Goal: Task Accomplishment & Management: Complete application form

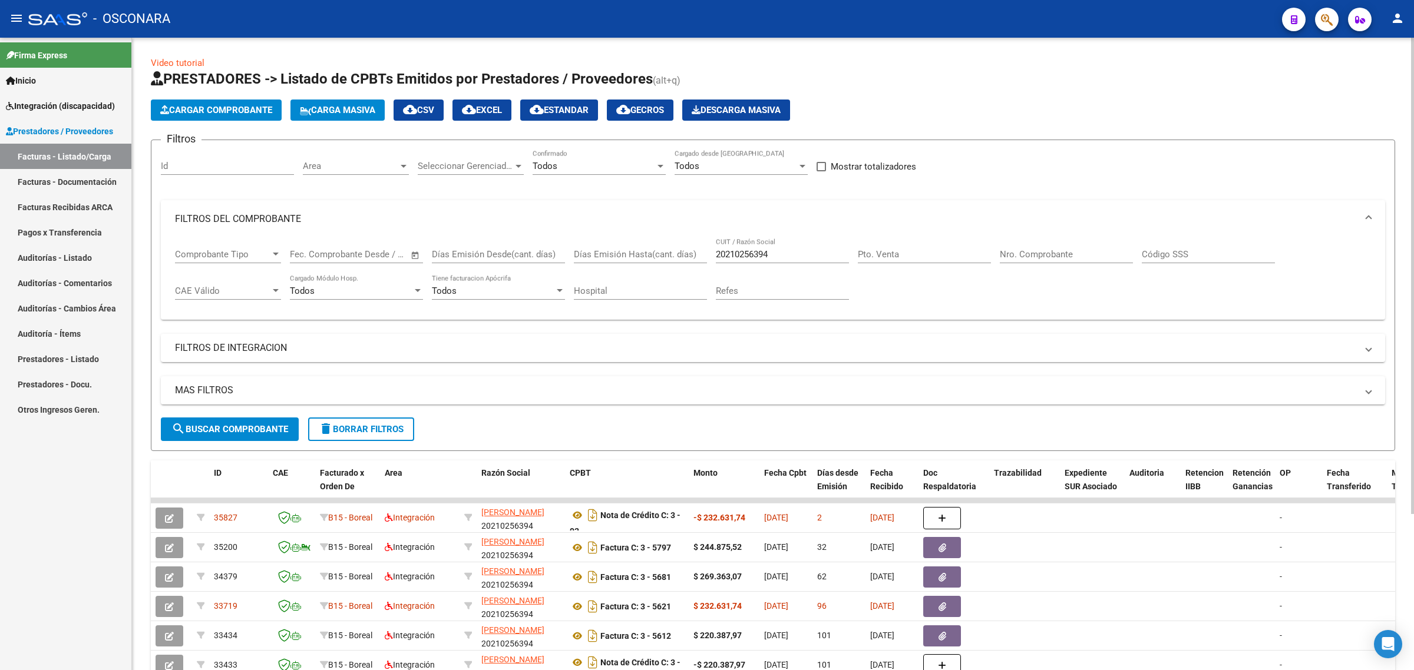
click at [237, 165] on input "Id" at bounding box center [227, 166] width 133 height 11
click at [720, 246] on div "20210256394 CUIT / Razón Social" at bounding box center [782, 250] width 133 height 25
click at [723, 246] on div "20210256394 CUIT / Razón Social" at bounding box center [782, 250] width 133 height 25
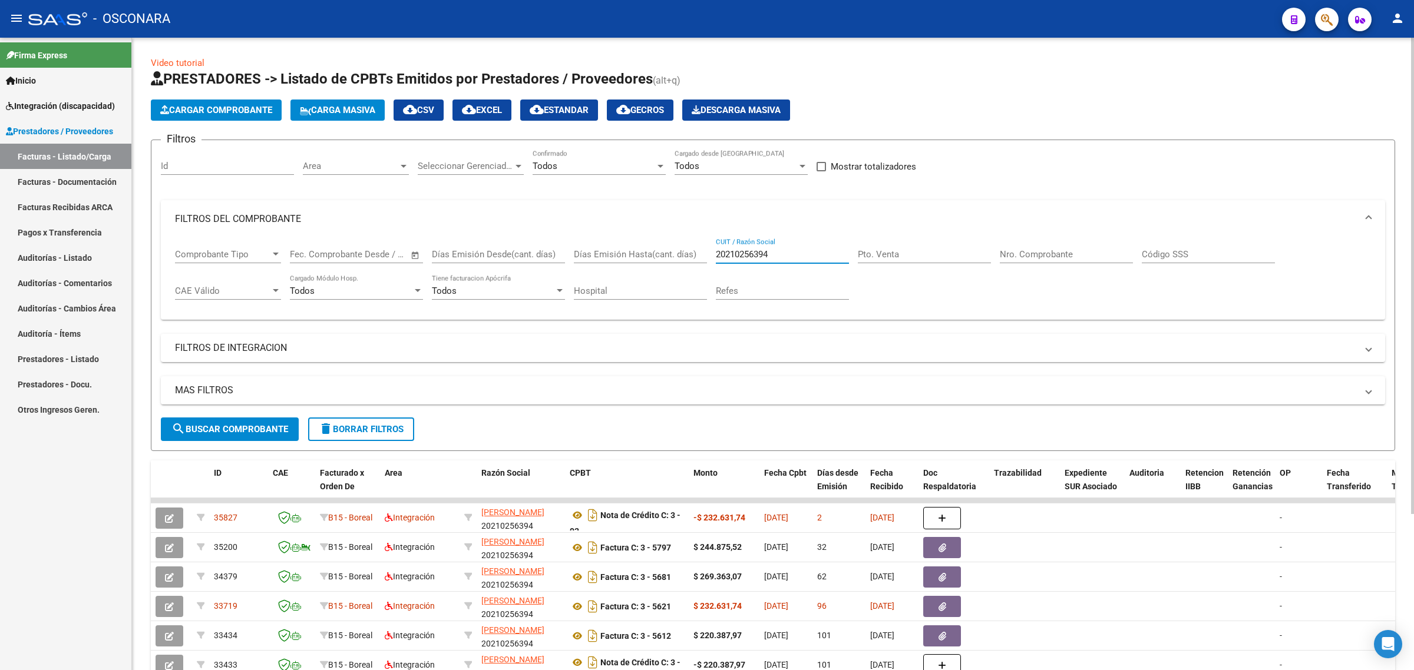
click at [725, 254] on input "20210256394" at bounding box center [782, 254] width 133 height 11
paste input "7288555635"
type input "27288555635"
click at [269, 435] on button "search Buscar Comprobante" at bounding box center [230, 430] width 138 height 24
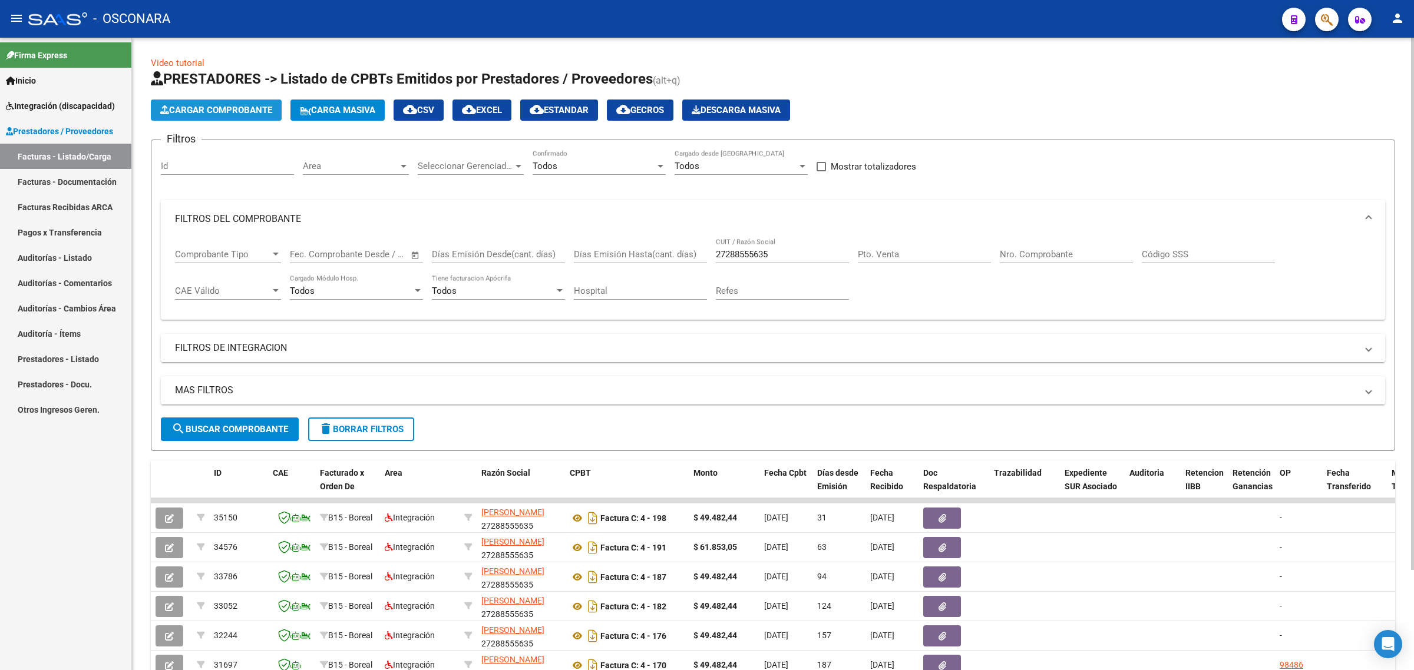
click at [226, 107] on span "Cargar Comprobante" at bounding box center [216, 110] width 112 height 11
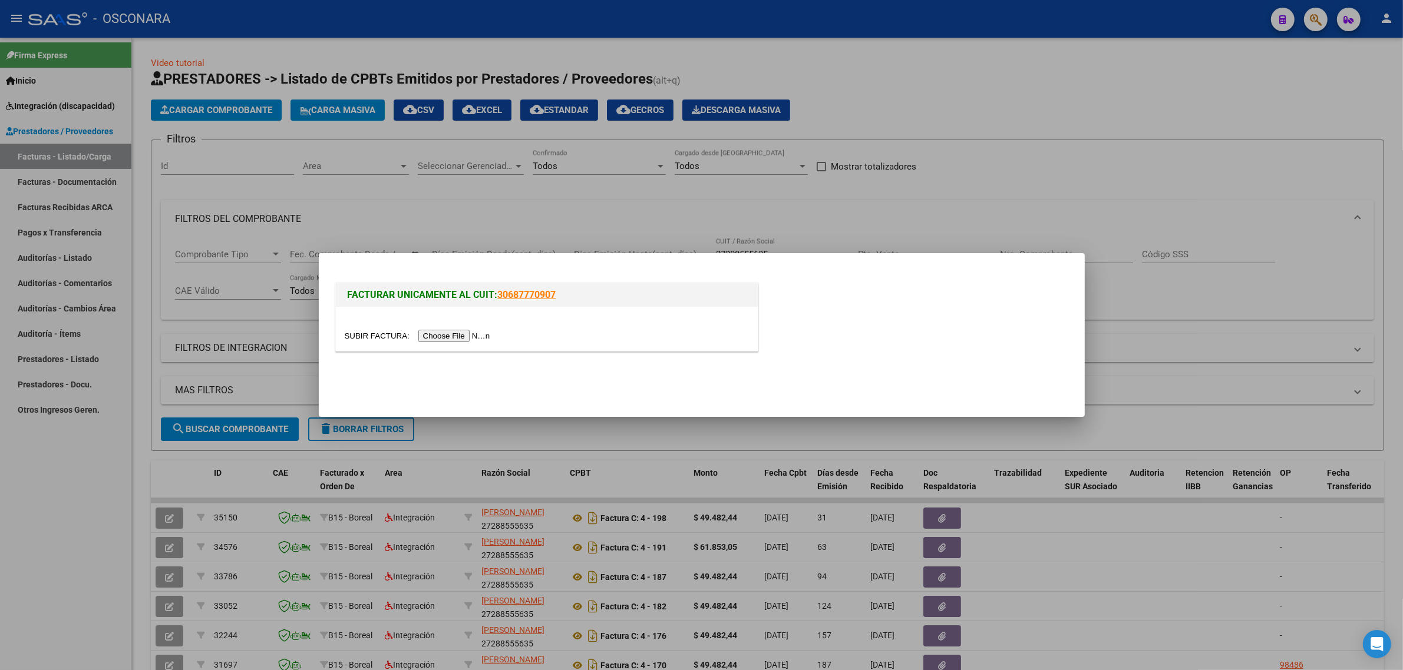
click at [481, 338] on input "file" at bounding box center [419, 336] width 149 height 12
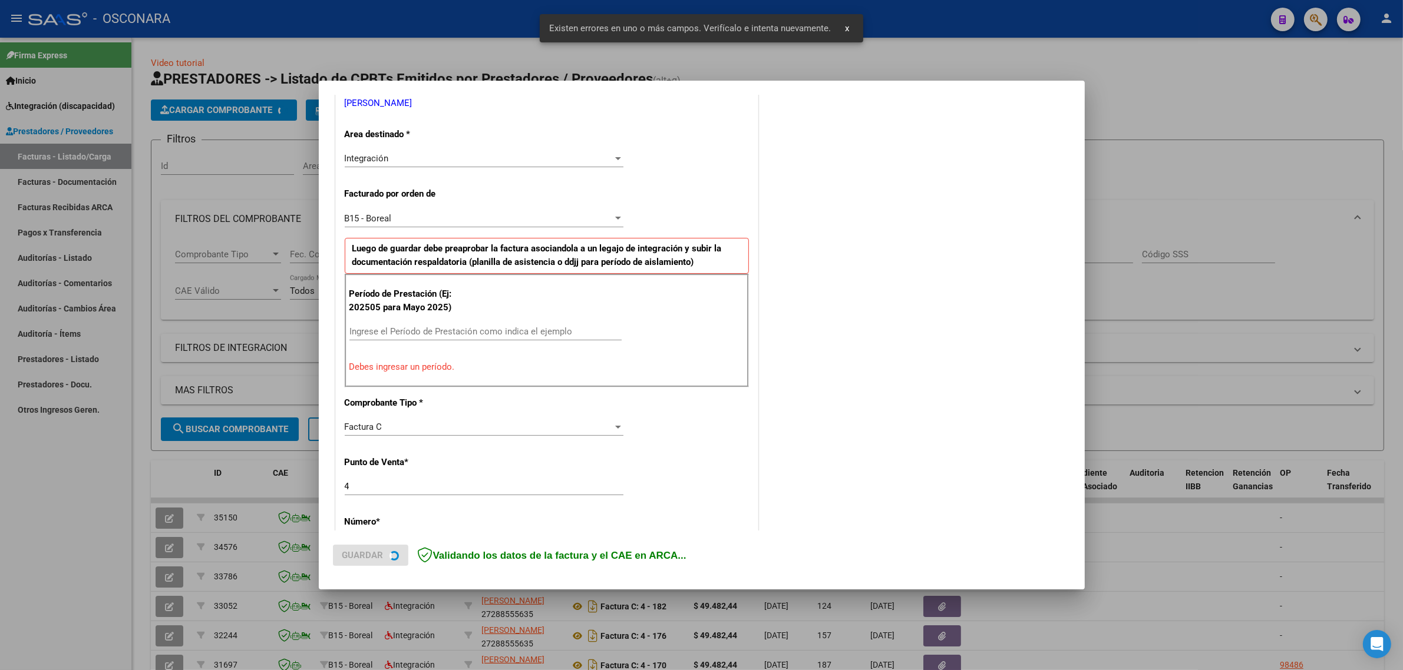
scroll to position [253, 0]
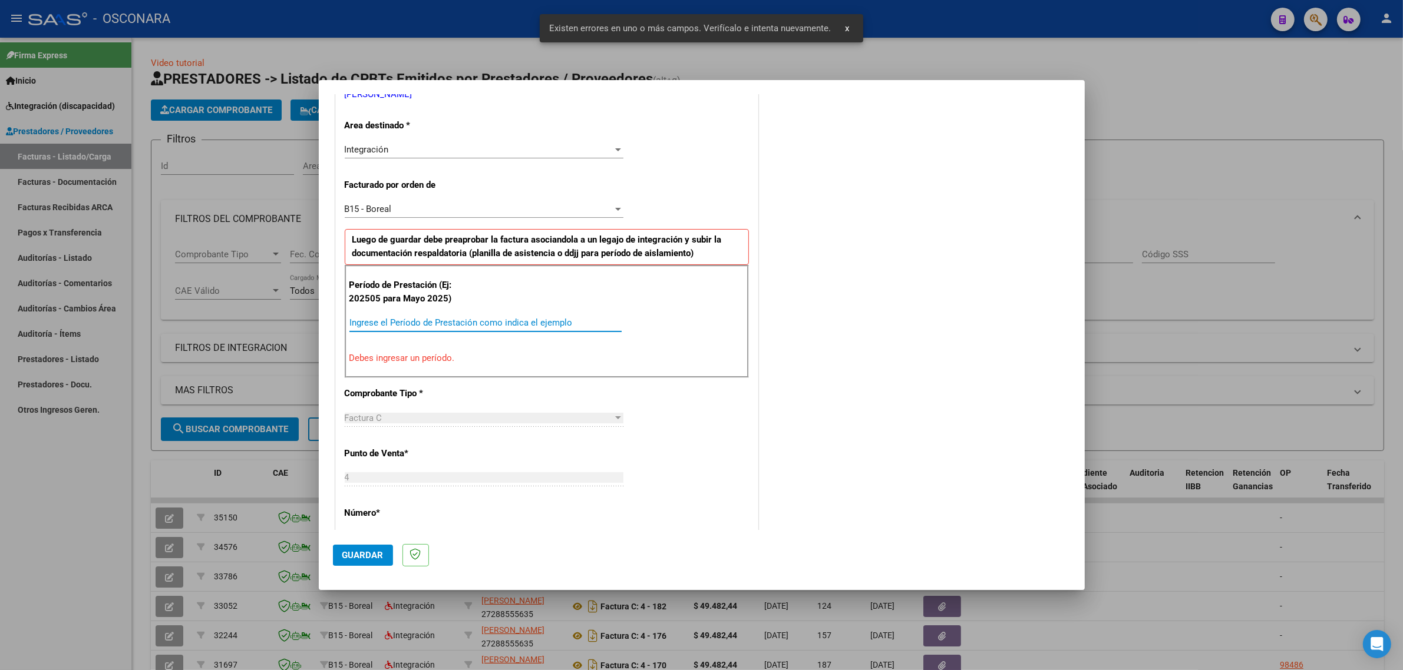
click at [408, 325] on input "Ingrese el Período de Prestación como indica el ejemplo" at bounding box center [485, 323] width 272 height 11
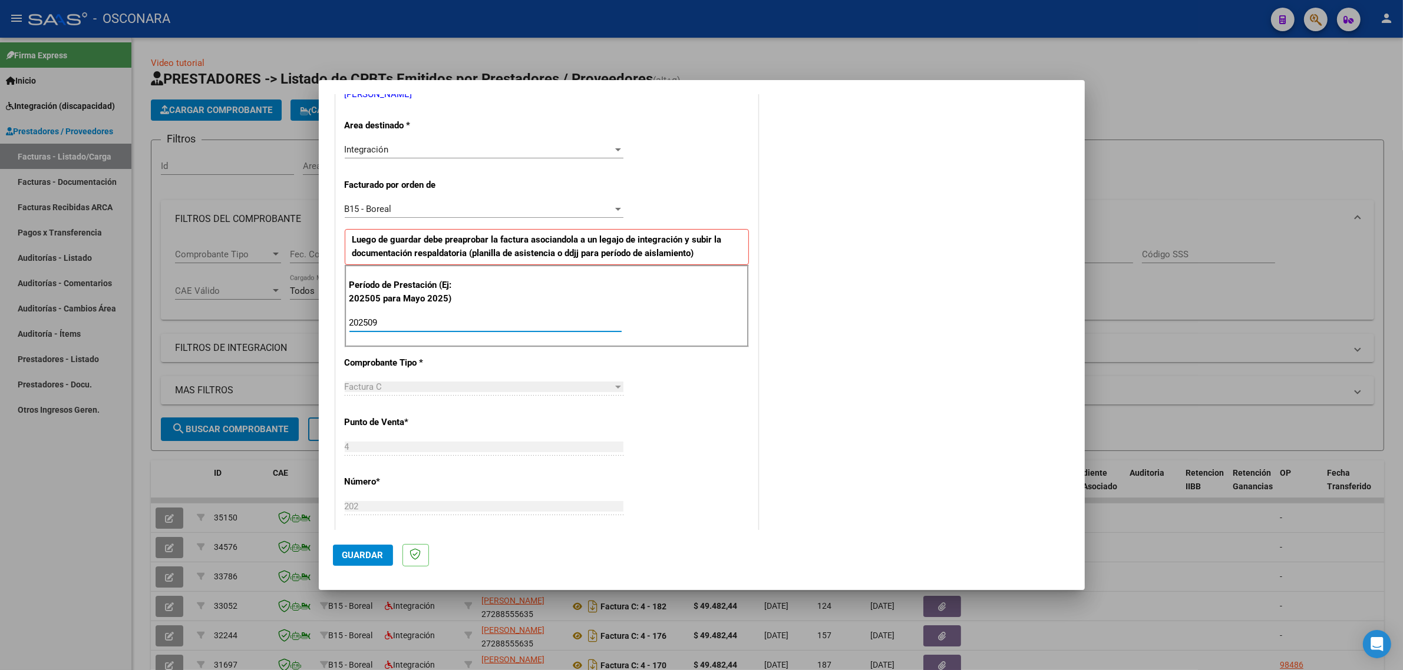
type input "202509"
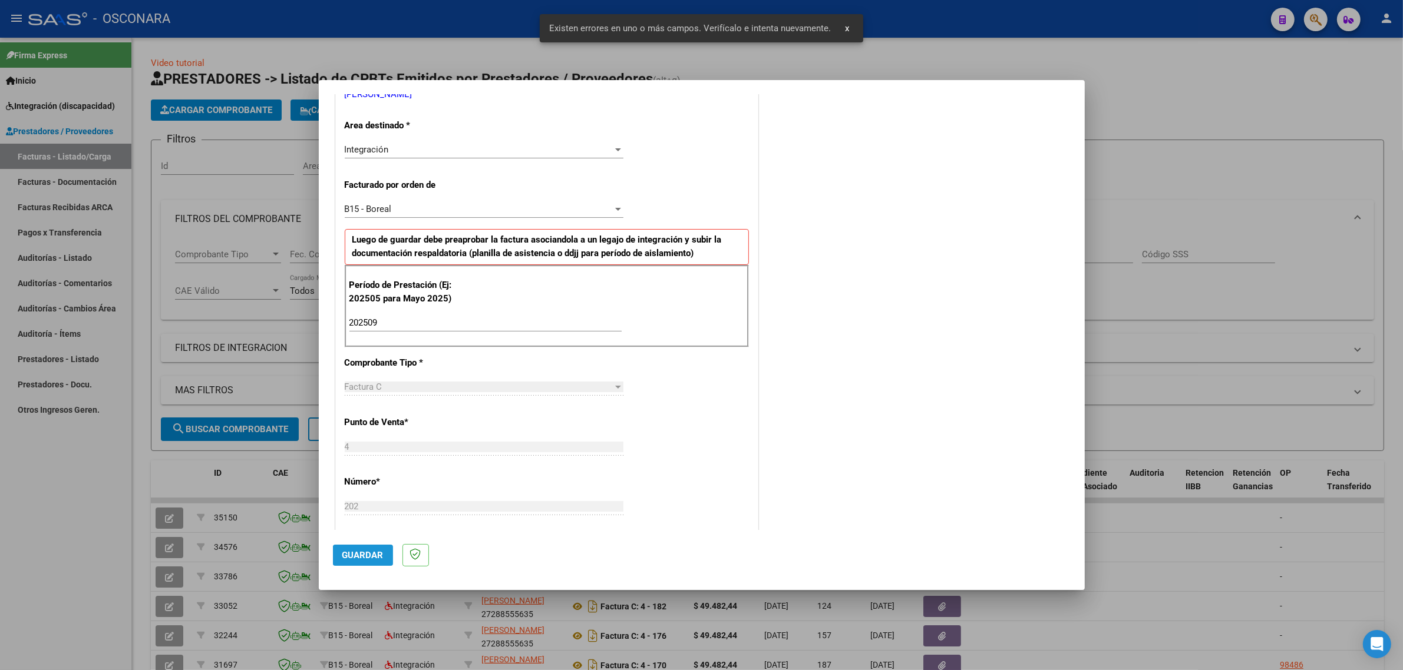
click at [366, 555] on span "Guardar" at bounding box center [362, 555] width 41 height 11
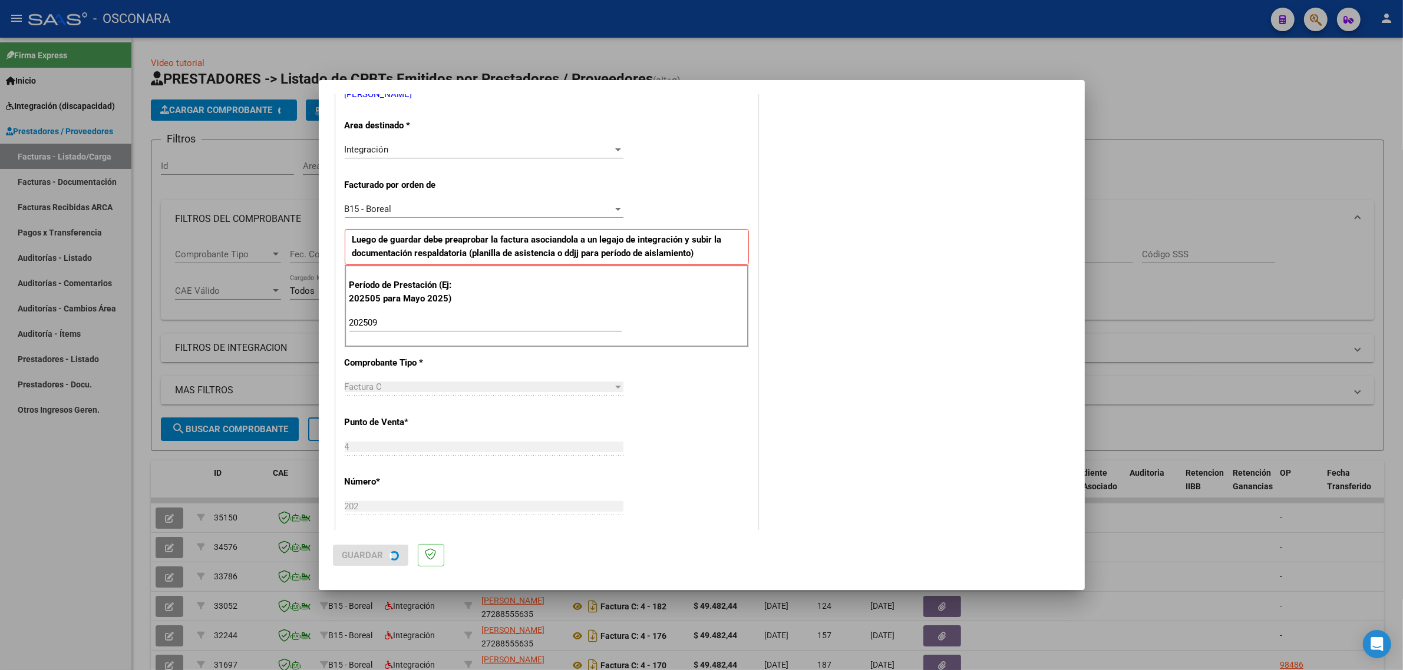
scroll to position [0, 0]
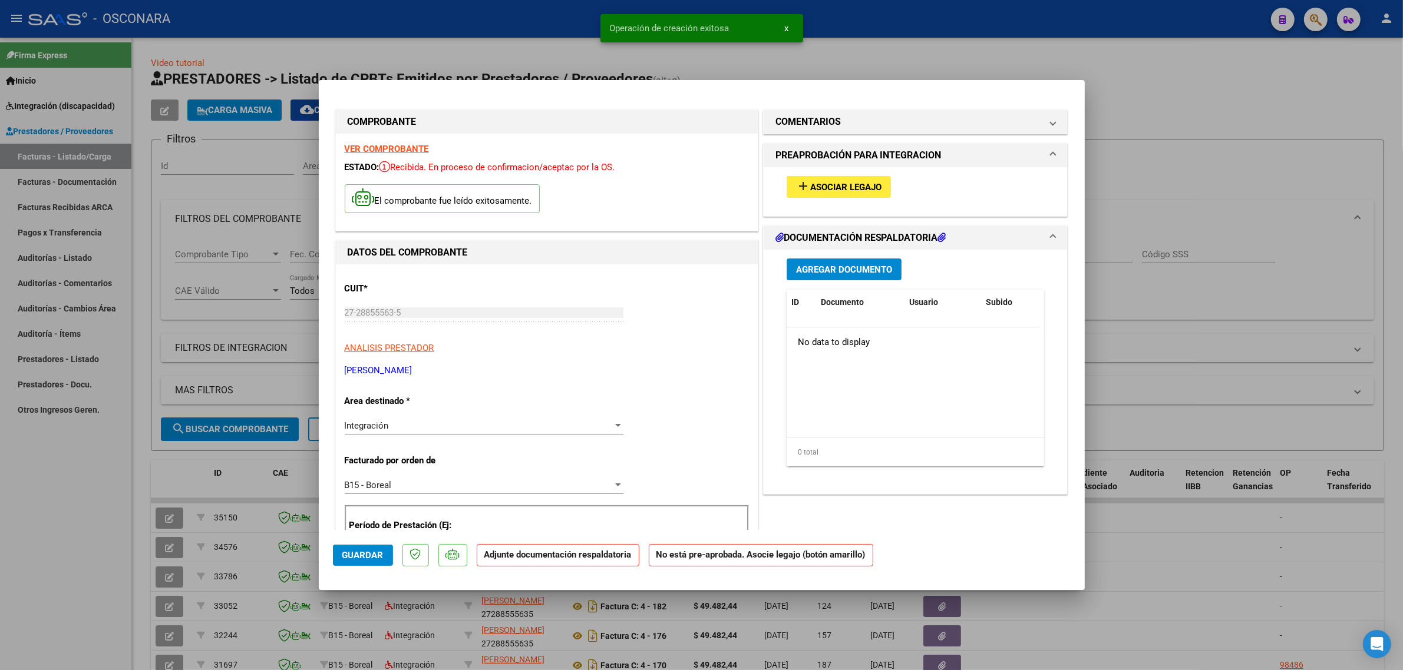
click at [822, 187] on span "Asociar Legajo" at bounding box center [845, 187] width 71 height 11
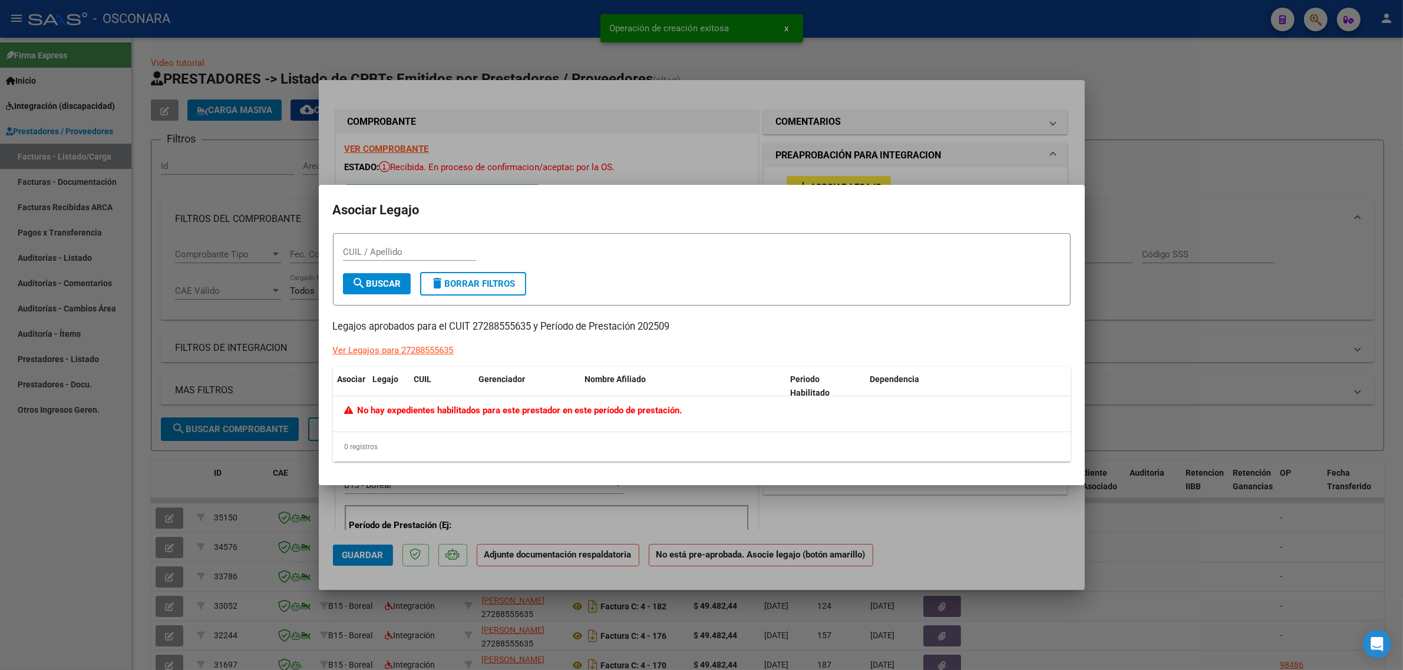
click at [797, 174] on div at bounding box center [701, 335] width 1403 height 670
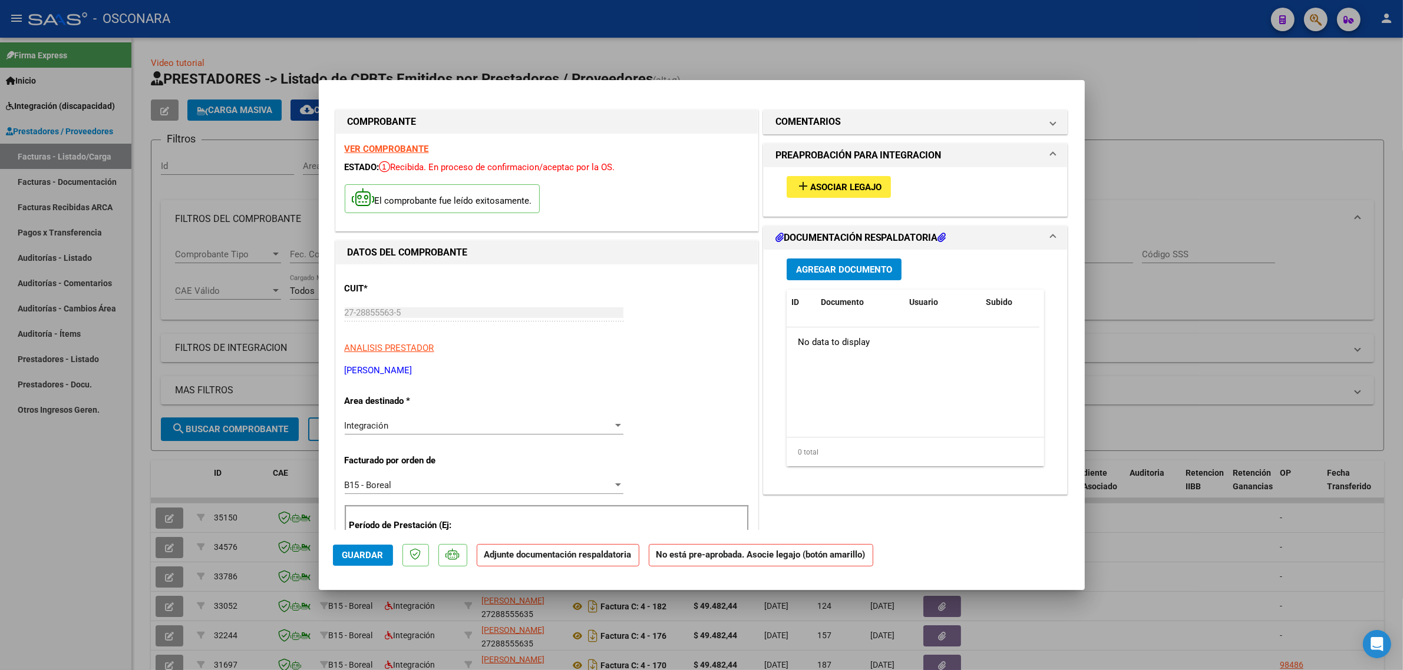
click at [250, 342] on div at bounding box center [701, 335] width 1403 height 670
type input "$ 0,00"
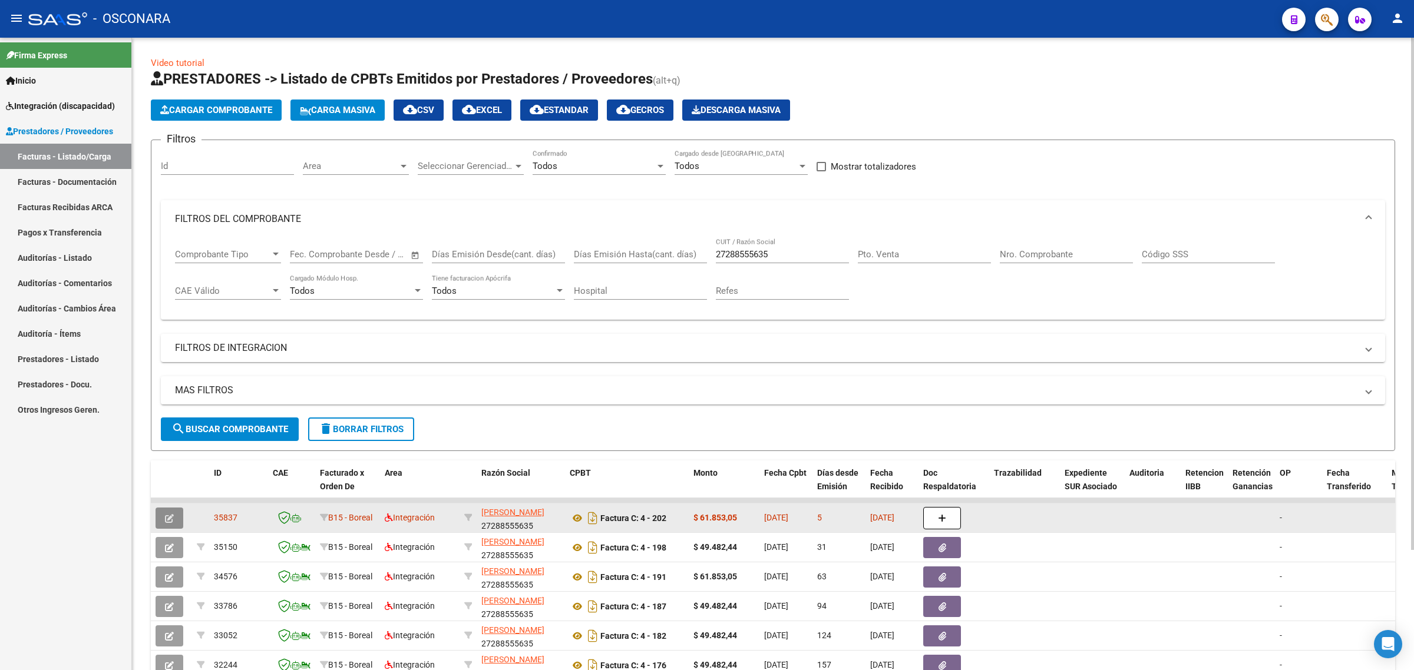
click at [177, 514] on button "button" at bounding box center [170, 518] width 28 height 21
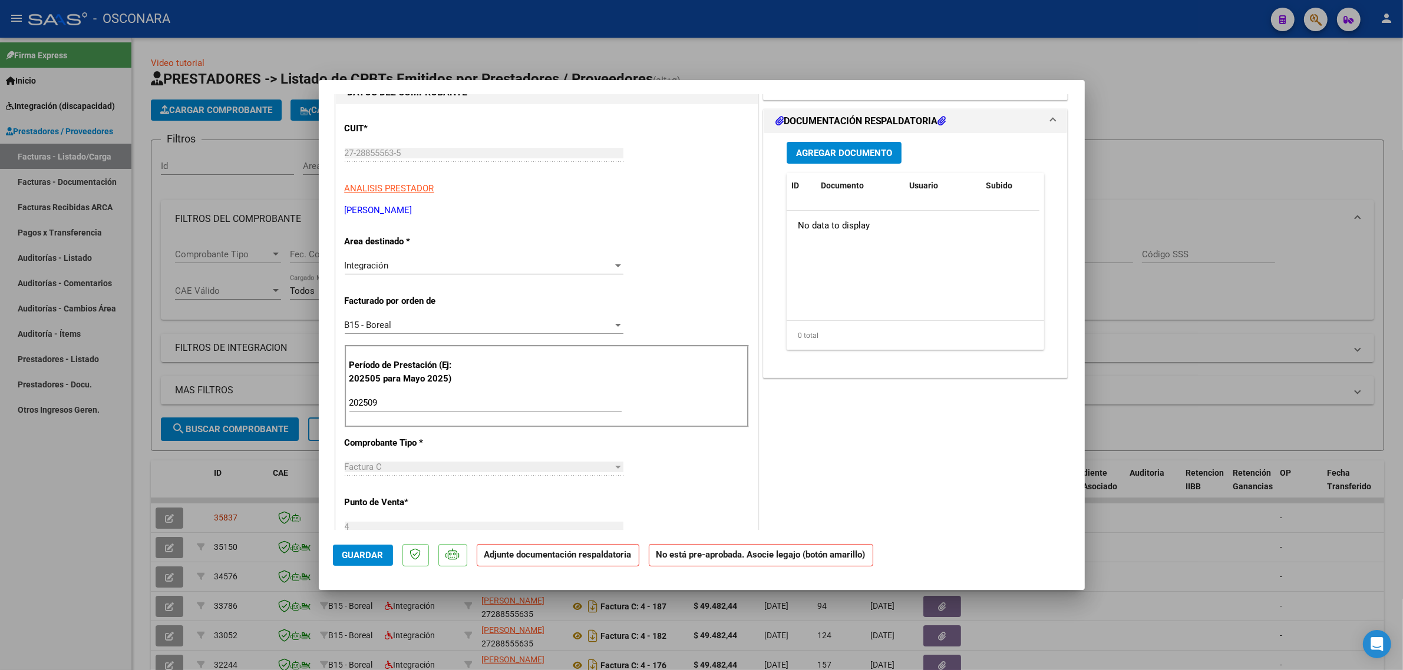
scroll to position [74, 0]
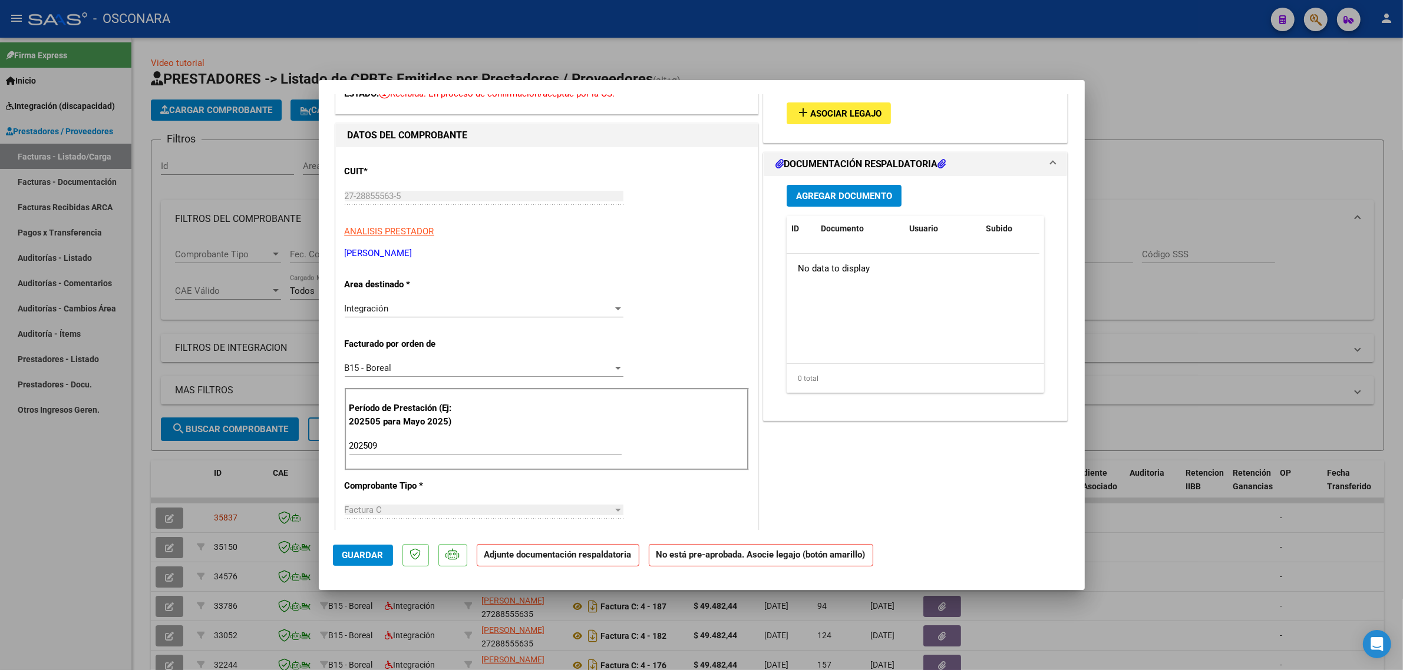
click at [822, 196] on span "Agregar Documento" at bounding box center [844, 196] width 96 height 11
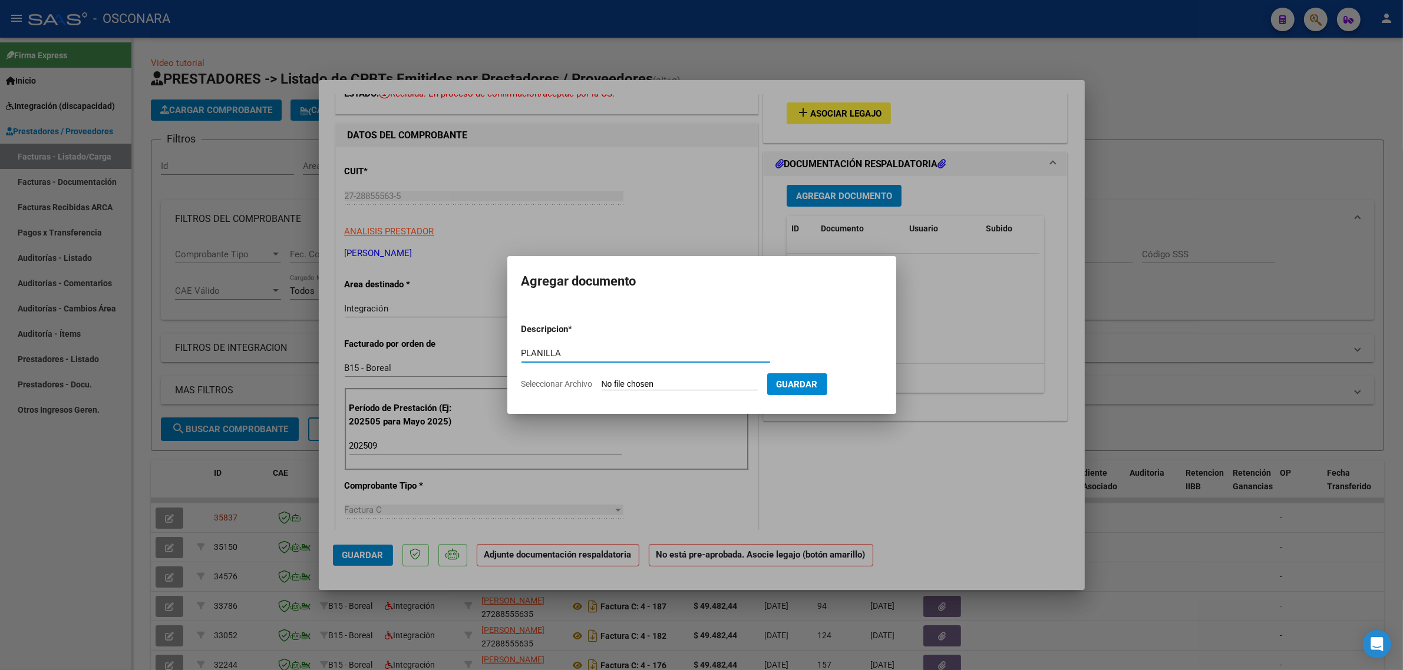
type input "PLANILLA"
click at [601, 379] on input "Seleccionar Archivo" at bounding box center [679, 384] width 156 height 11
type input "C:\fakepath\Planilla Asitencia Septiembre .pdf"
click at [863, 381] on span "Guardar" at bounding box center [858, 384] width 41 height 11
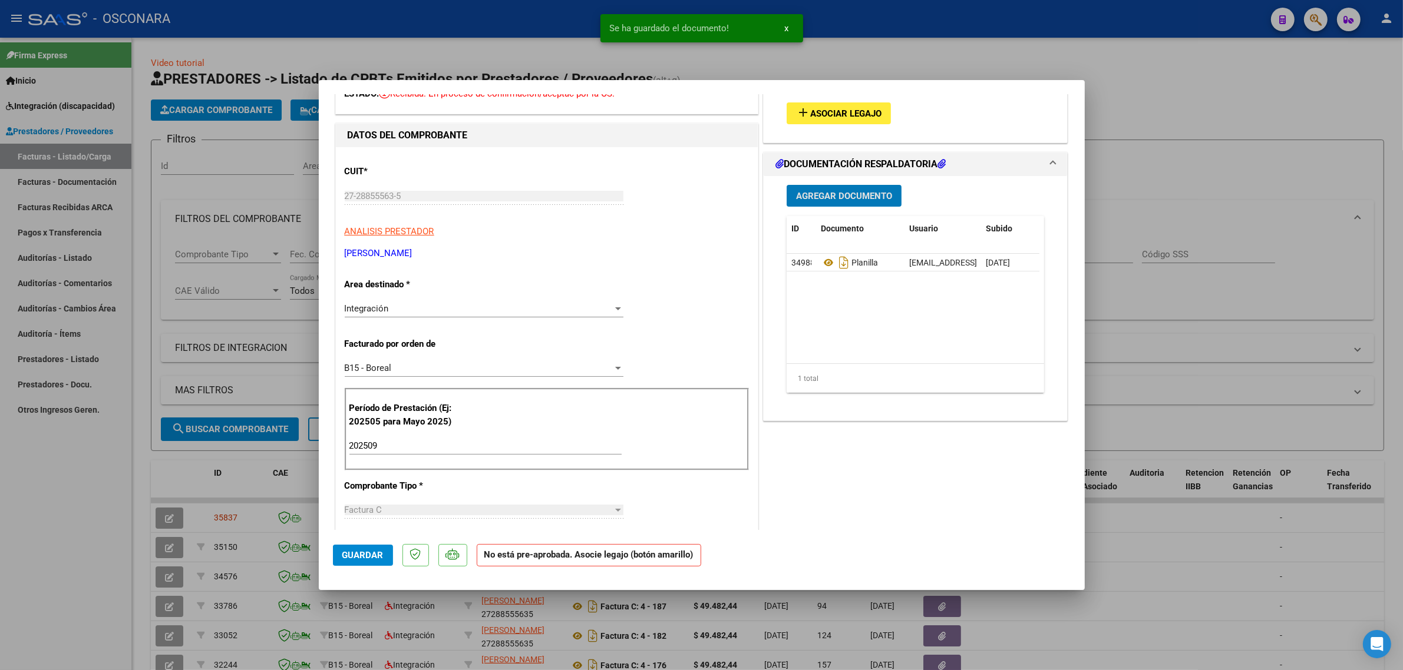
scroll to position [0, 0]
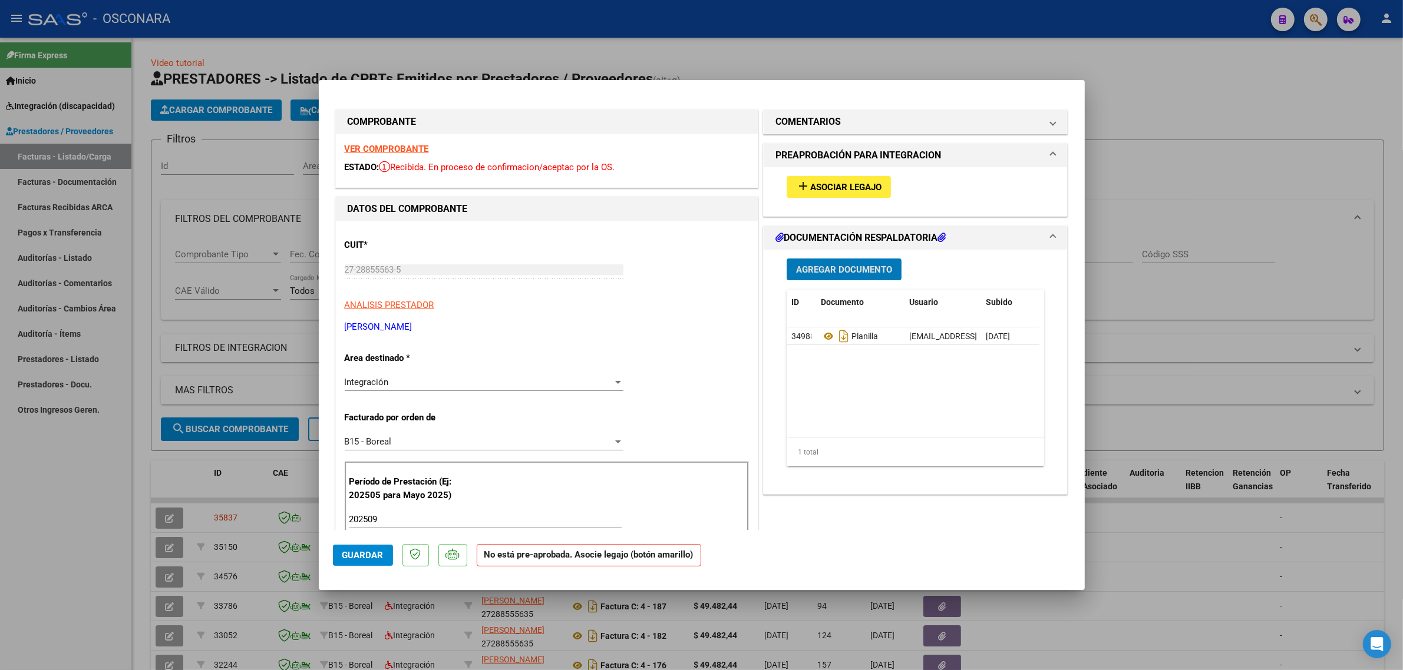
click at [1232, 157] on div at bounding box center [701, 335] width 1403 height 670
type input "$ 0,00"
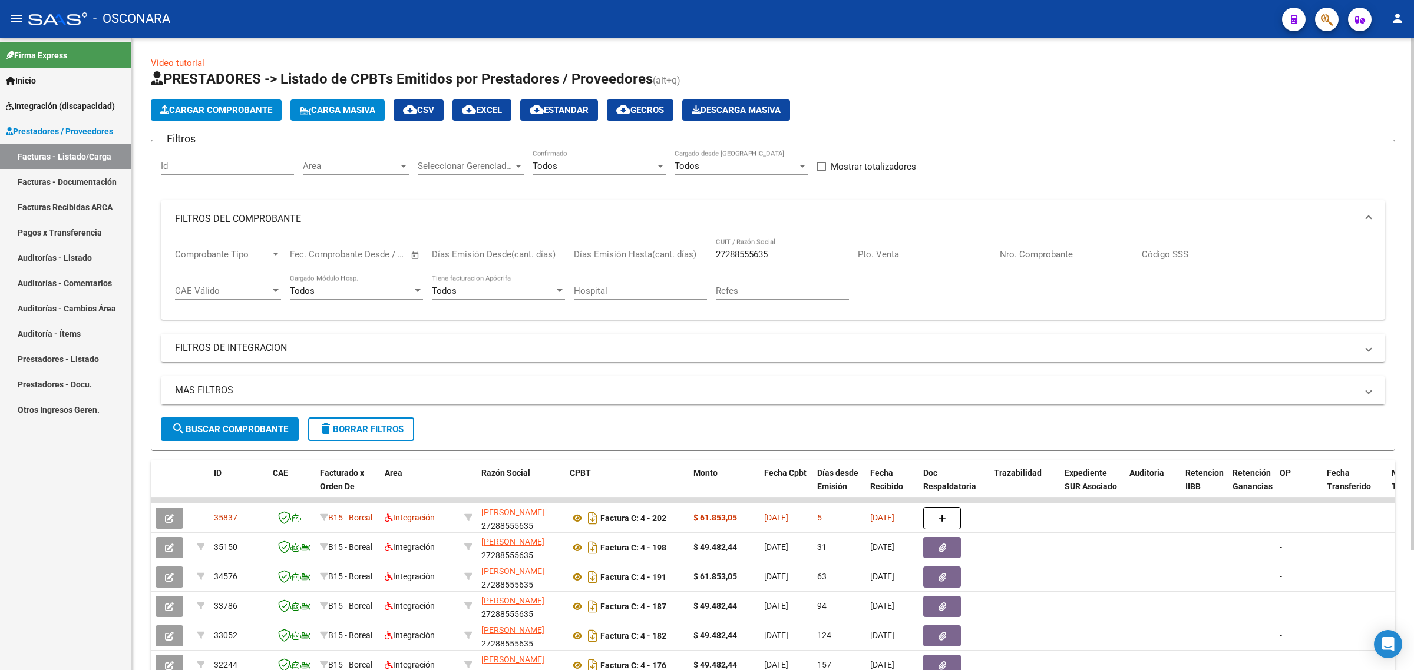
click at [233, 107] on span "Cargar Comprobante" at bounding box center [216, 110] width 112 height 11
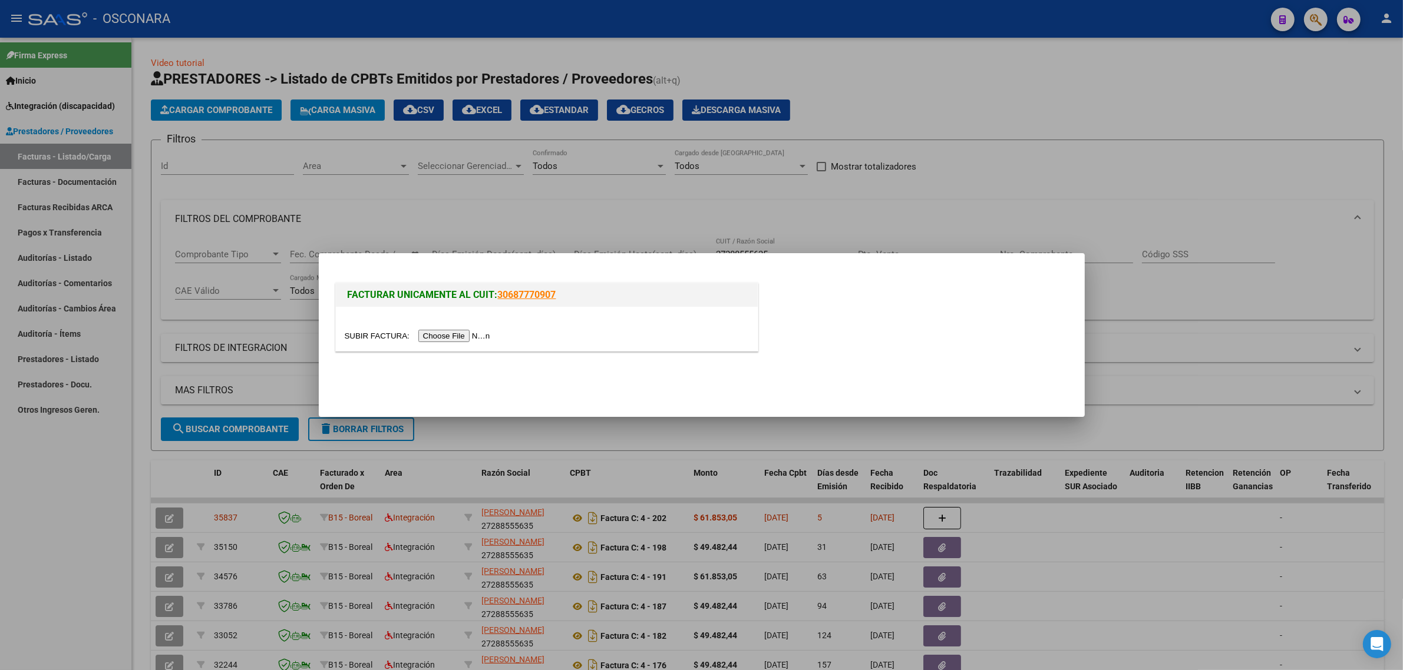
click at [427, 333] on input "file" at bounding box center [419, 336] width 149 height 12
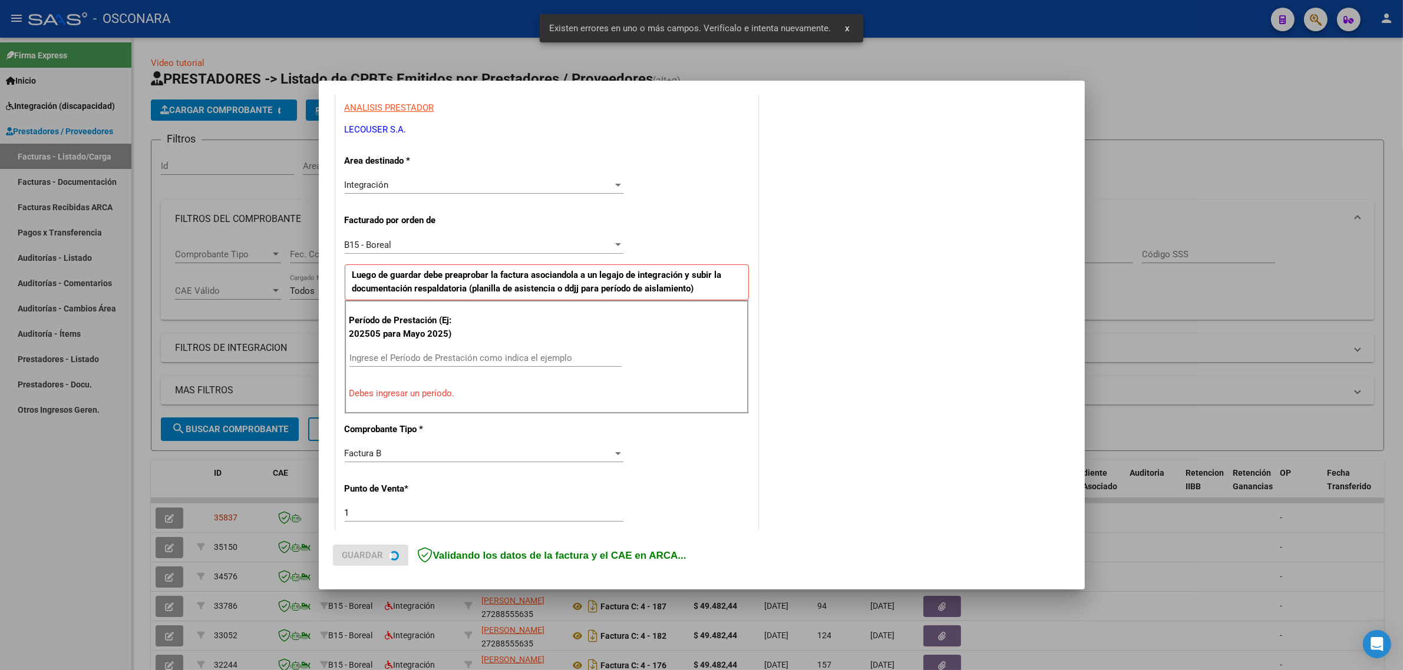
scroll to position [253, 0]
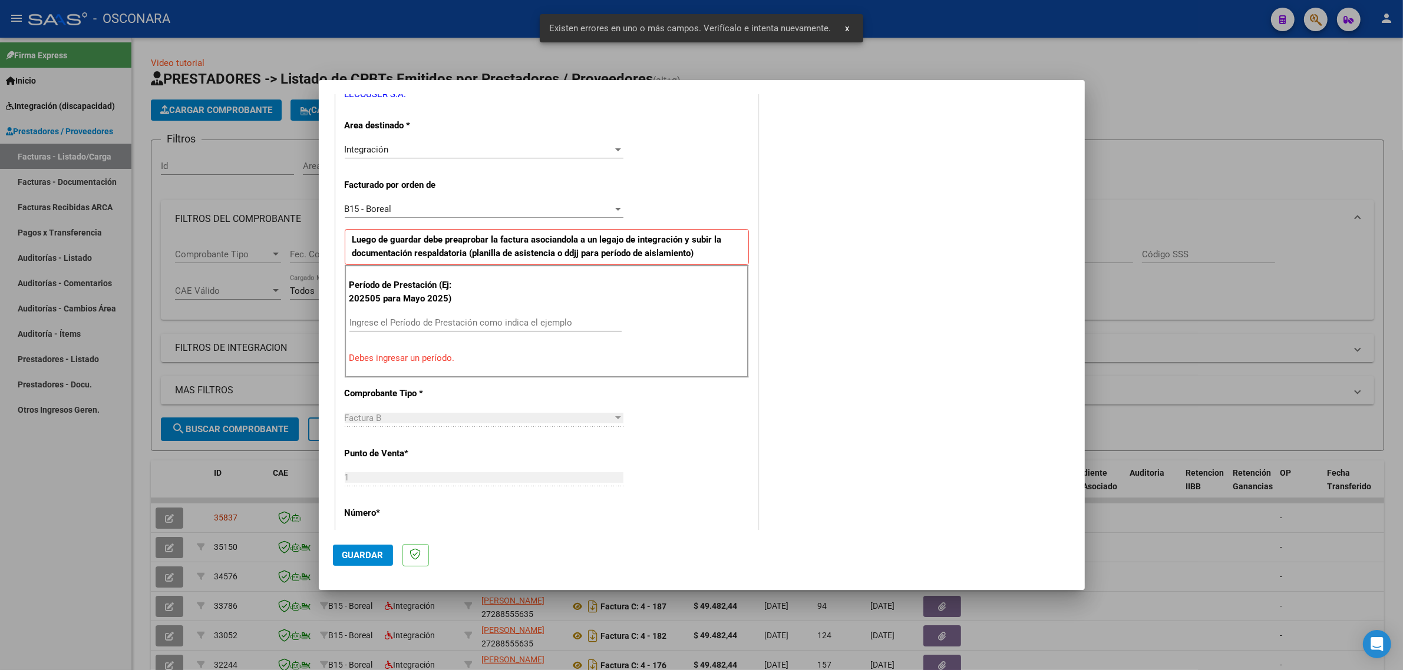
click at [420, 319] on input "Ingrese el Período de Prestación como indica el ejemplo" at bounding box center [485, 323] width 272 height 11
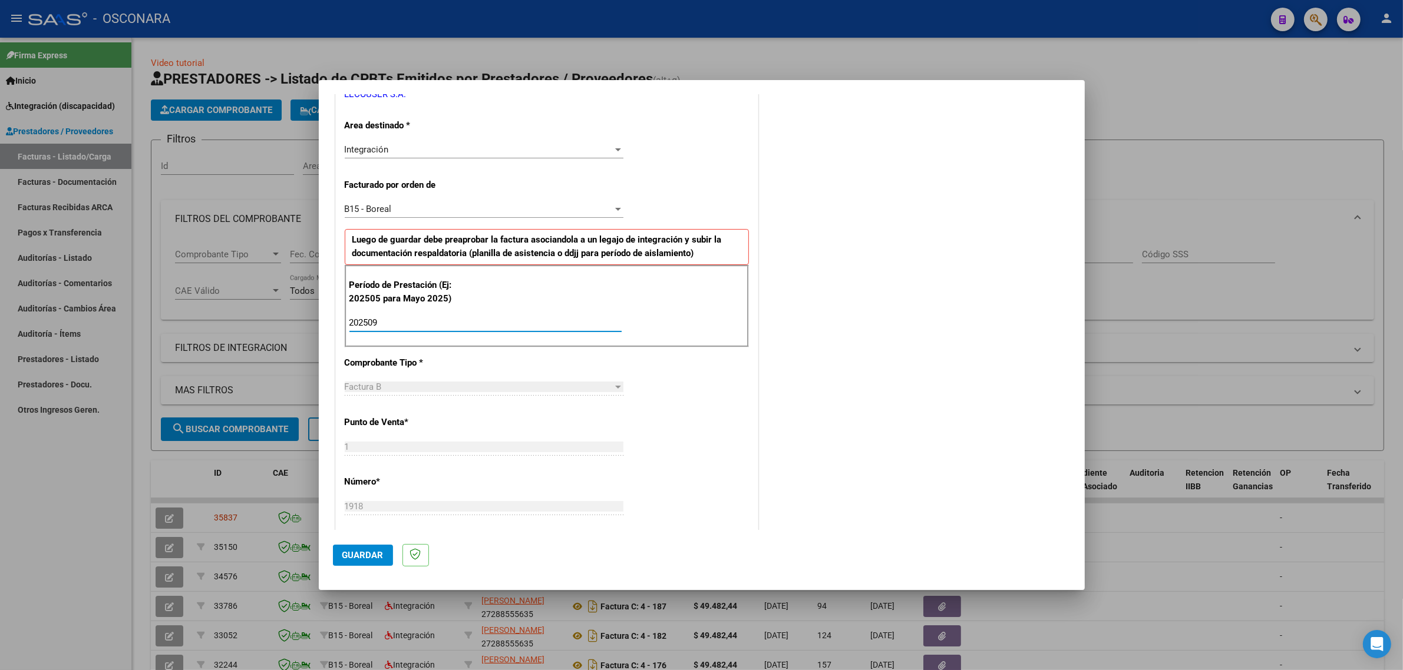
type input "202509"
click at [352, 558] on span "Guardar" at bounding box center [362, 555] width 41 height 11
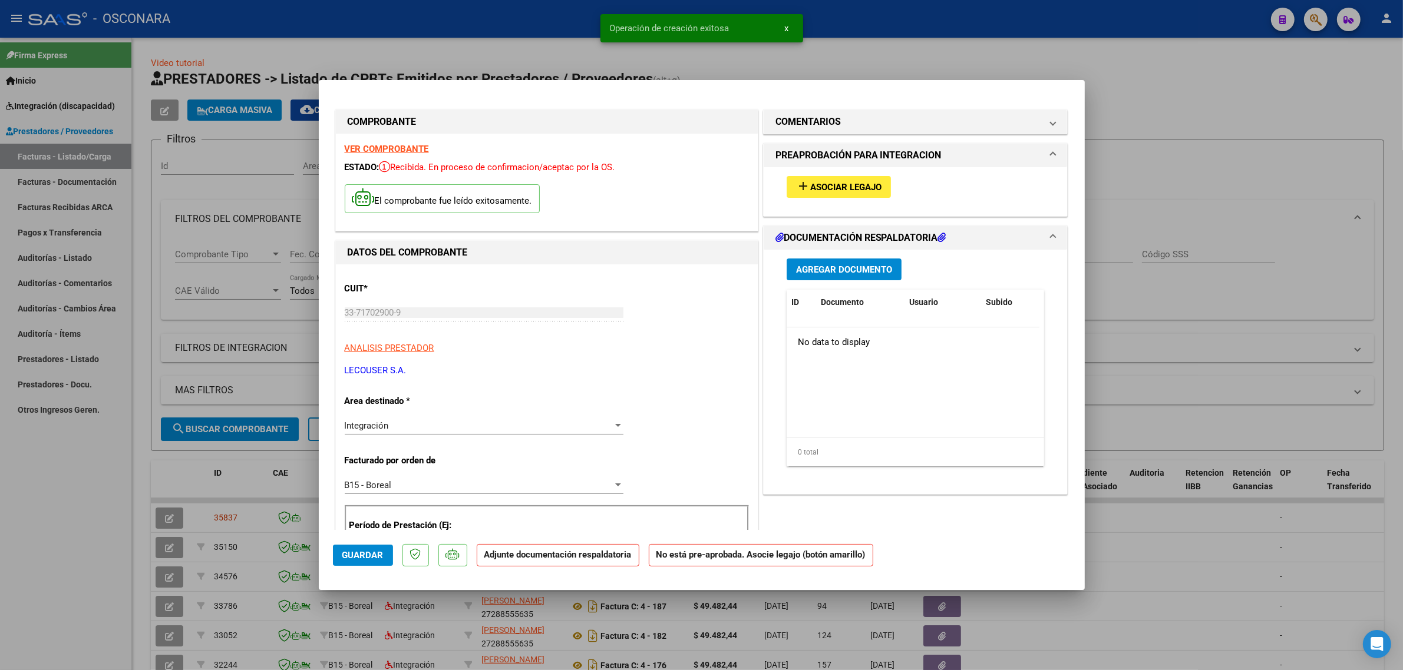
click at [826, 195] on button "add Asociar Legajo" at bounding box center [838, 187] width 104 height 22
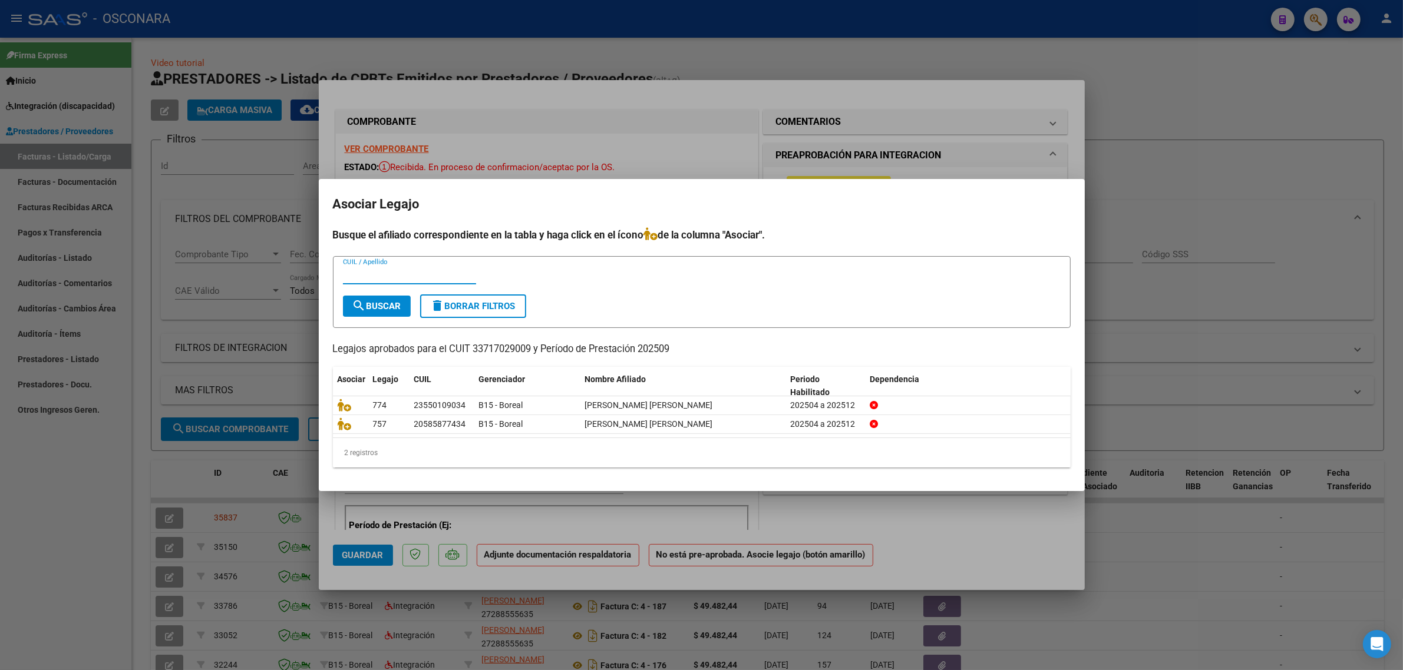
click at [716, 146] on div at bounding box center [701, 335] width 1403 height 670
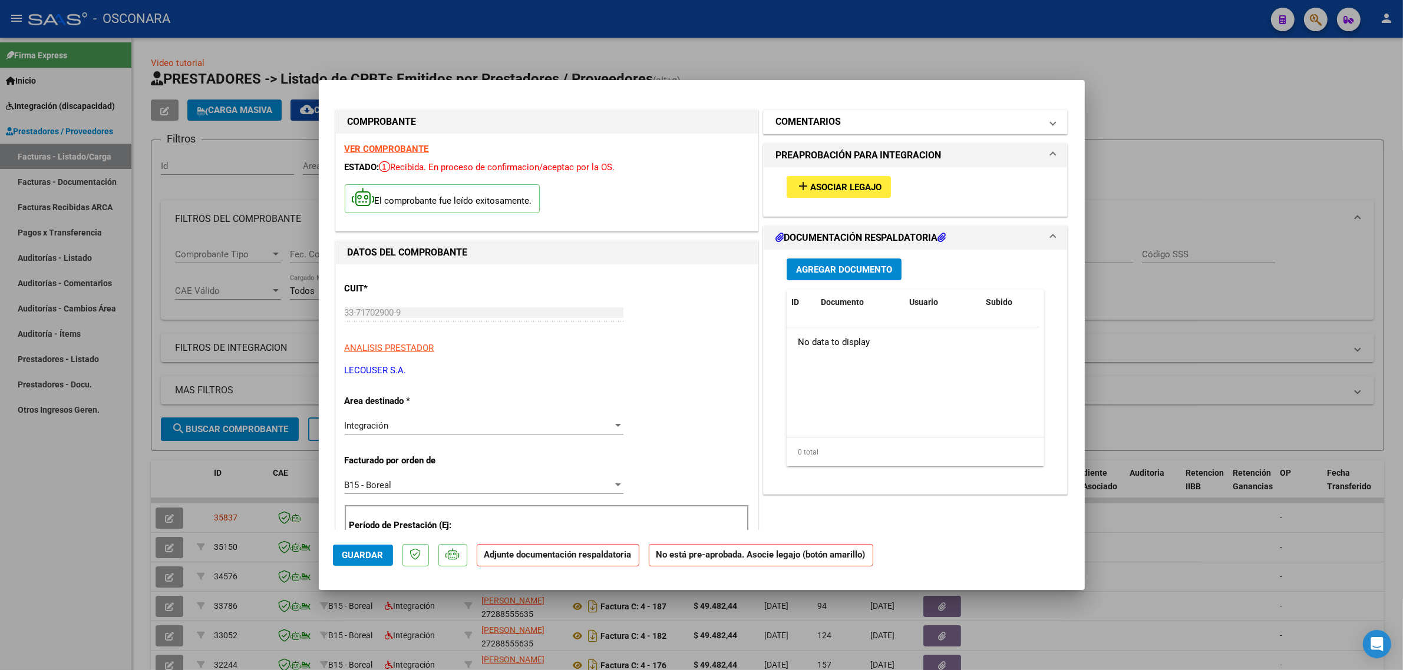
click at [822, 120] on h1 "COMENTARIOS" at bounding box center [807, 122] width 65 height 14
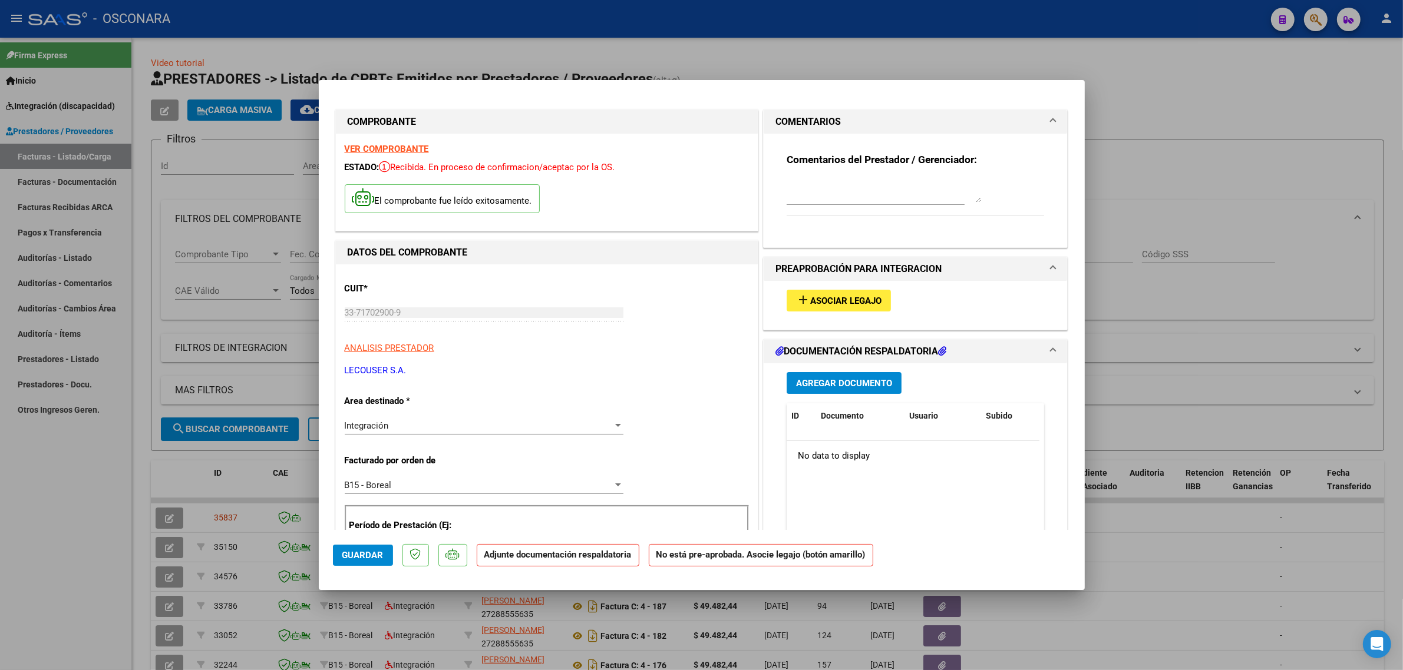
click at [816, 183] on textarea at bounding box center [883, 191] width 194 height 24
paste textarea "MEYNET THIAGO QUIMIAS"
type textarea "MEYNET THIAGO QUIMIAS"
click at [814, 391] on button "Agregar Documento" at bounding box center [843, 383] width 115 height 22
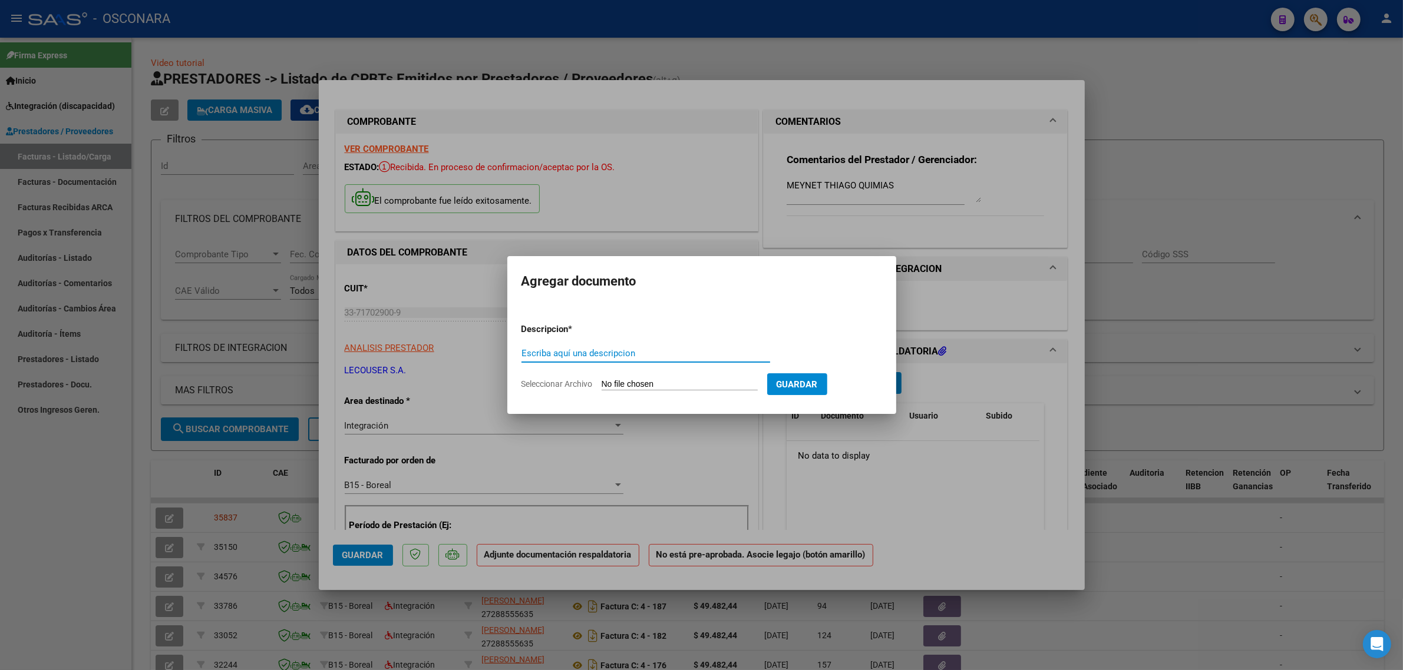
click at [623, 383] on input "Seleccionar Archivo" at bounding box center [679, 384] width 156 height 11
type input "C:\fakepath\Meynet Thiago - septiembre 2025_compressed.pdf"
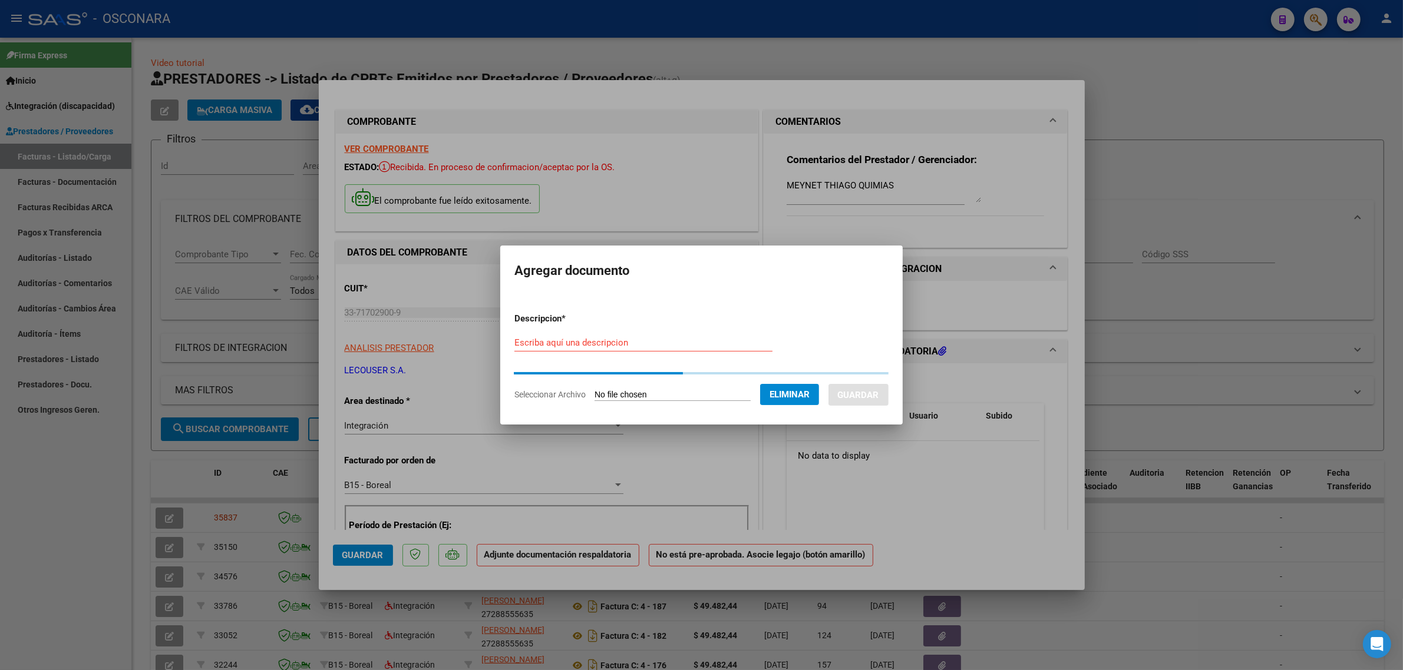
click at [646, 343] on input "Escriba aquí una descripcion" at bounding box center [643, 343] width 258 height 11
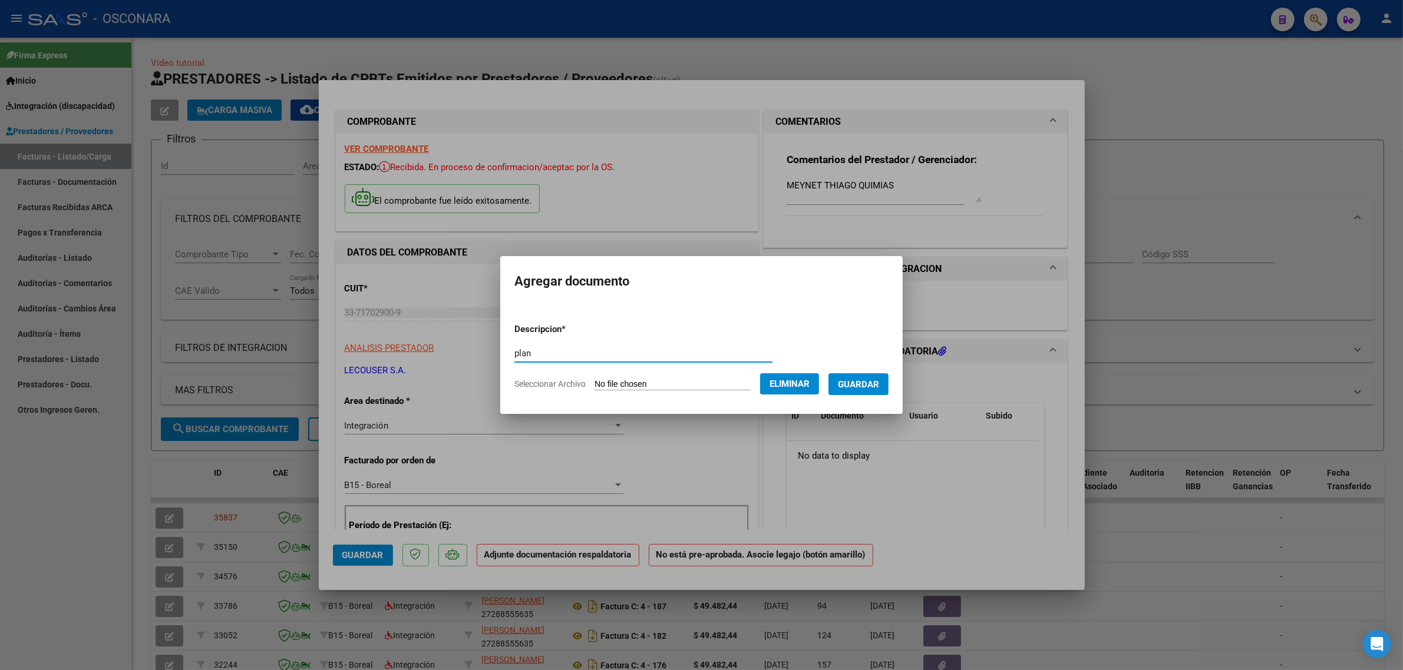
type input "pla"
type input "PLANILLA"
click at [888, 389] on button "Guardar" at bounding box center [858, 384] width 60 height 22
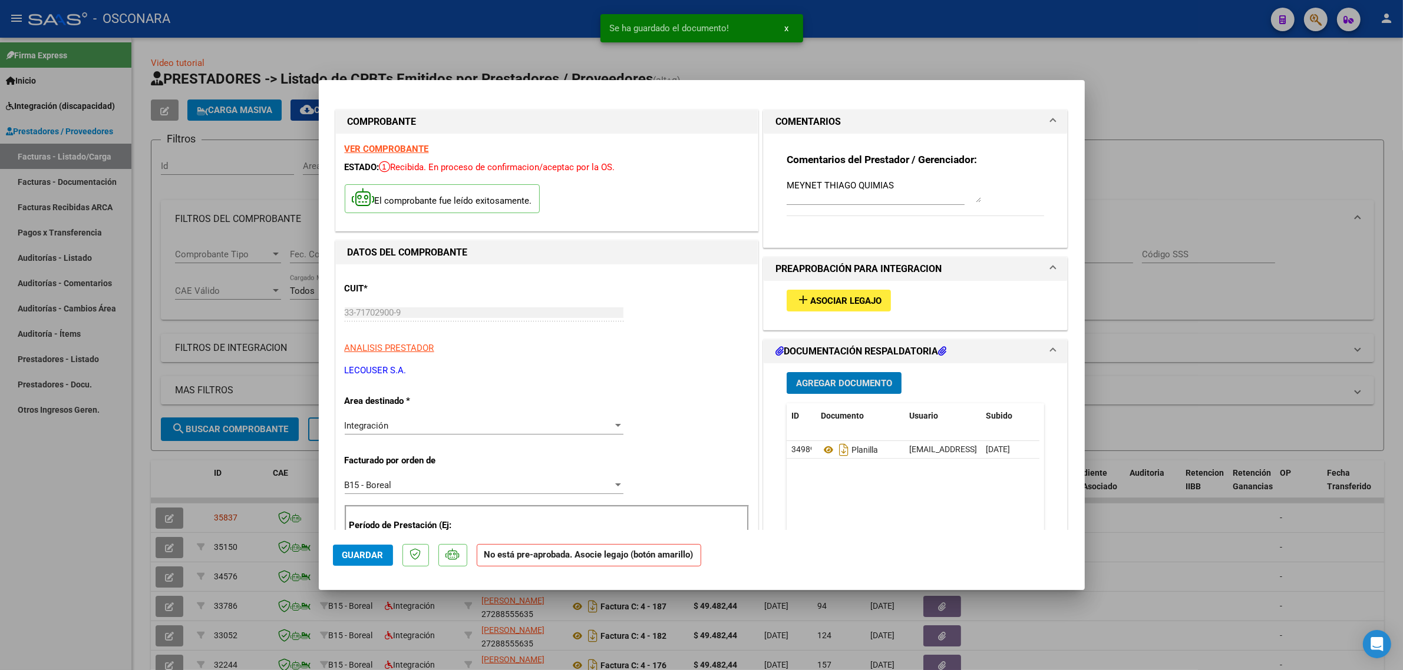
click at [364, 551] on span "Guardar" at bounding box center [362, 555] width 41 height 11
click at [295, 471] on div at bounding box center [701, 335] width 1403 height 670
type input "$ 0,00"
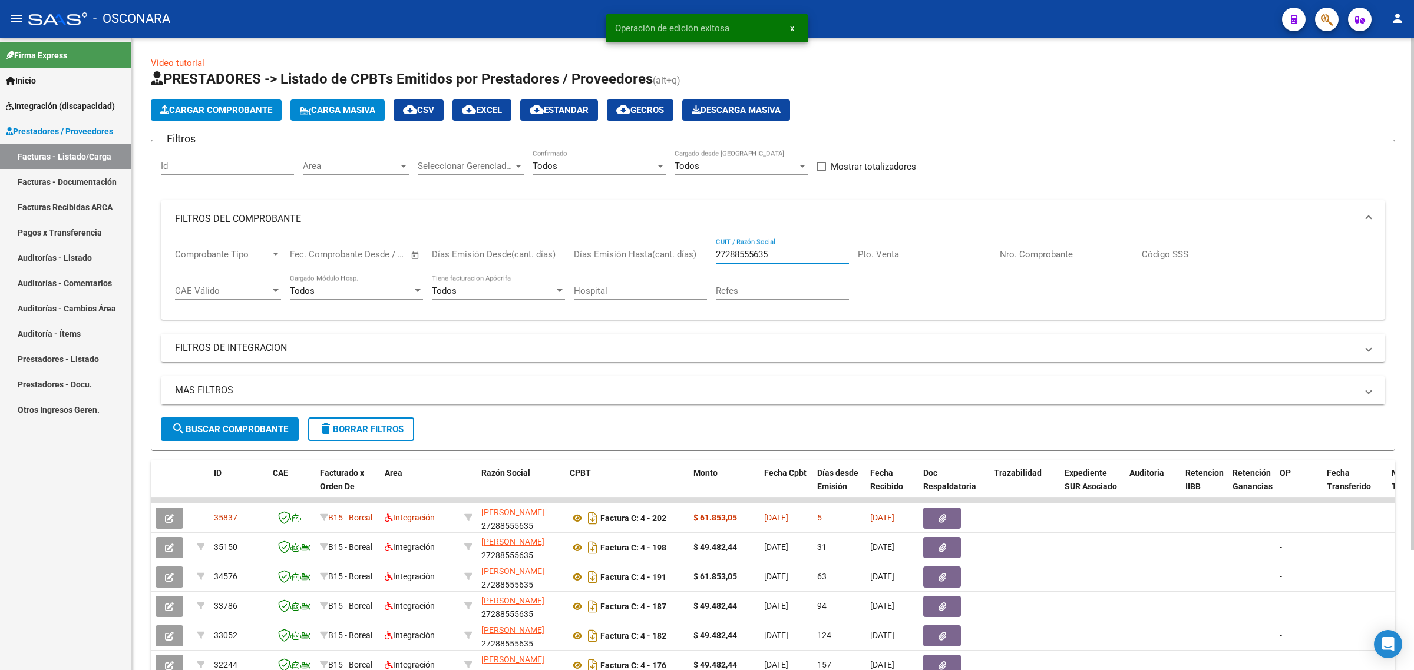
click at [735, 255] on input "27288555635" at bounding box center [782, 254] width 133 height 11
click at [267, 425] on span "search Buscar Comprobante" at bounding box center [229, 429] width 117 height 11
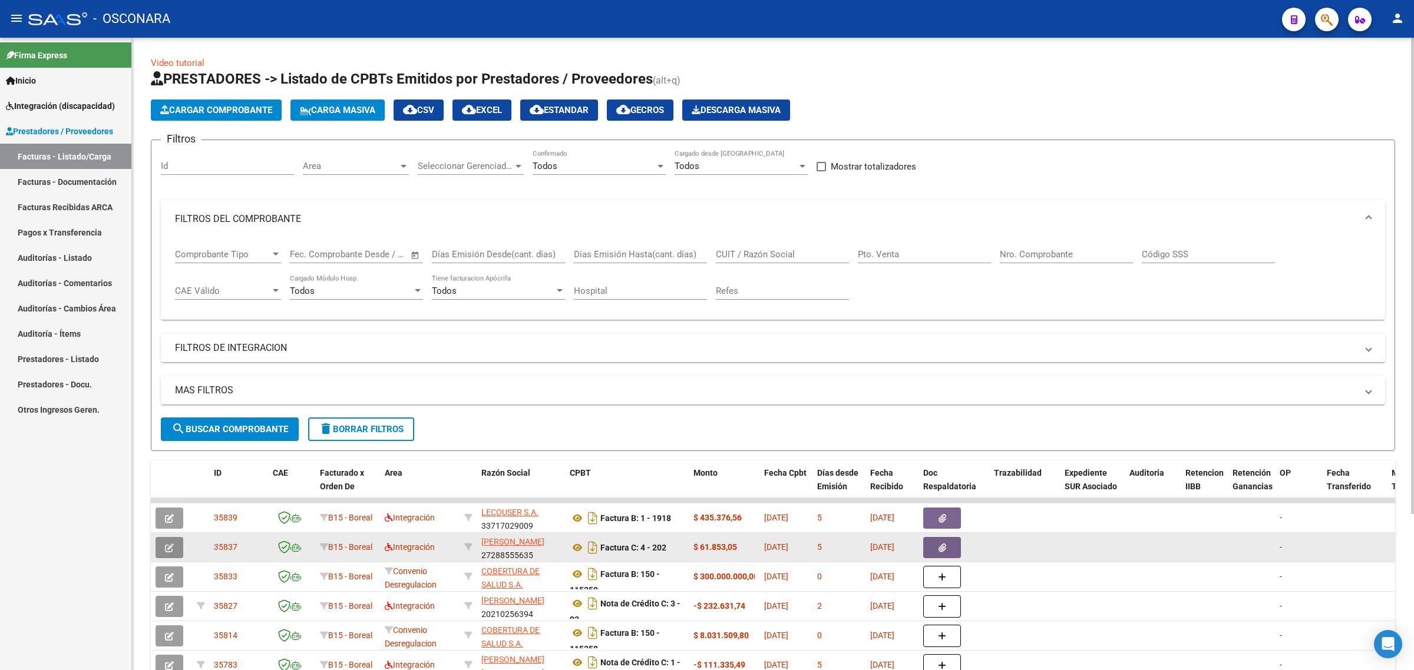
click at [169, 544] on icon "button" at bounding box center [169, 548] width 9 height 9
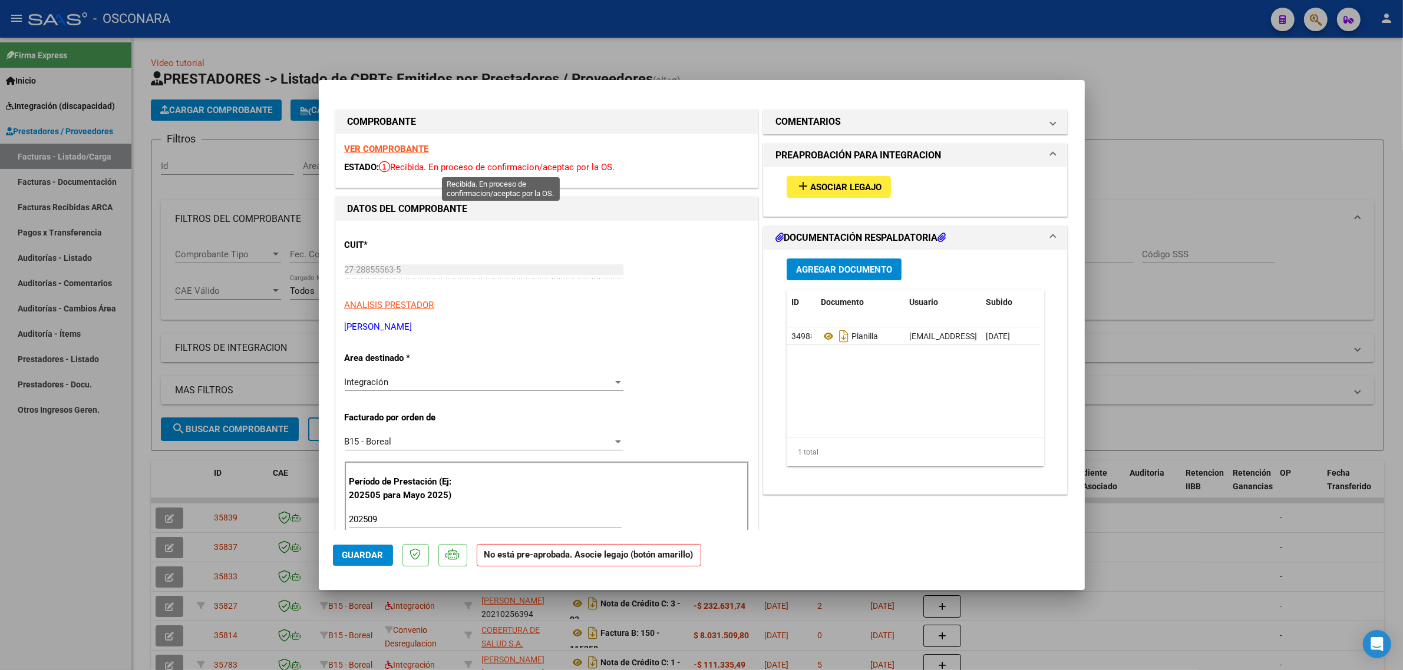
click at [401, 154] on div "VER COMPROBANTE ESTADO: Recibida. En proceso de confirmacion/aceptac por la OS." at bounding box center [547, 161] width 422 height 54
click at [401, 151] on strong "VER COMPROBANTE" at bounding box center [387, 149] width 84 height 11
click at [822, 181] on button "add Asociar Legajo" at bounding box center [838, 187] width 104 height 22
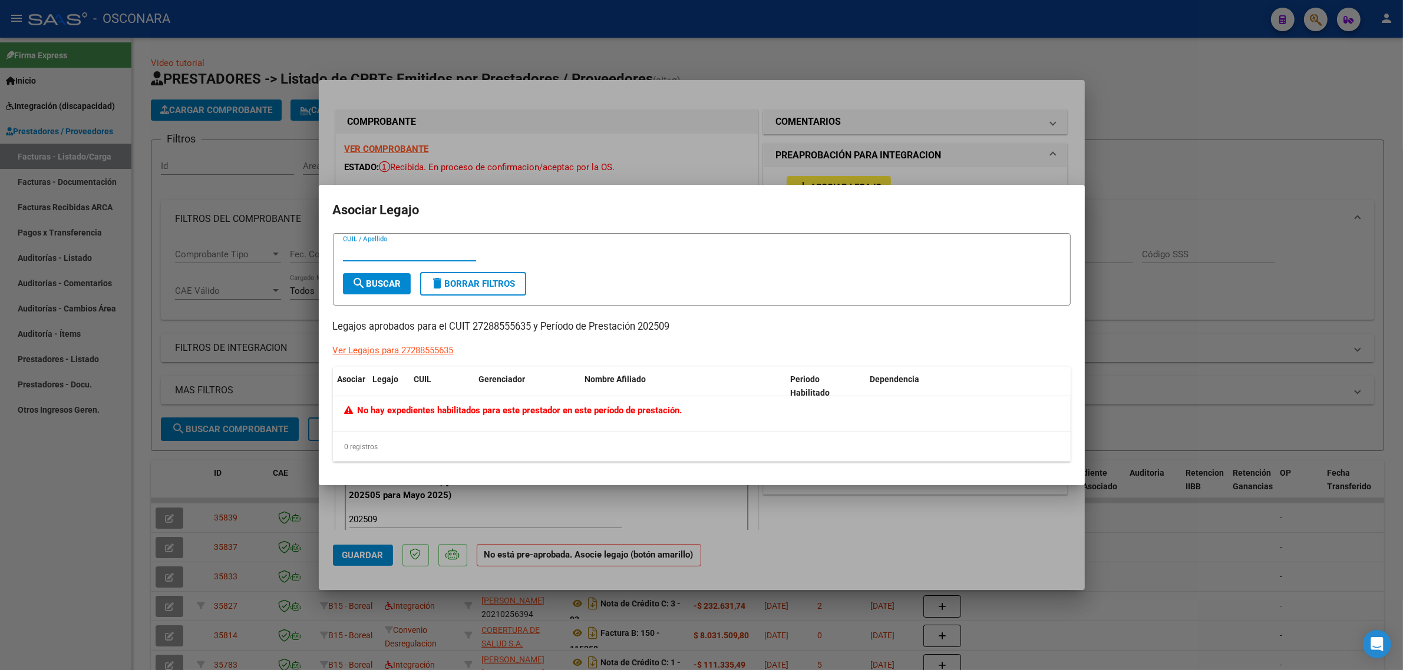
click at [843, 159] on div at bounding box center [701, 335] width 1403 height 670
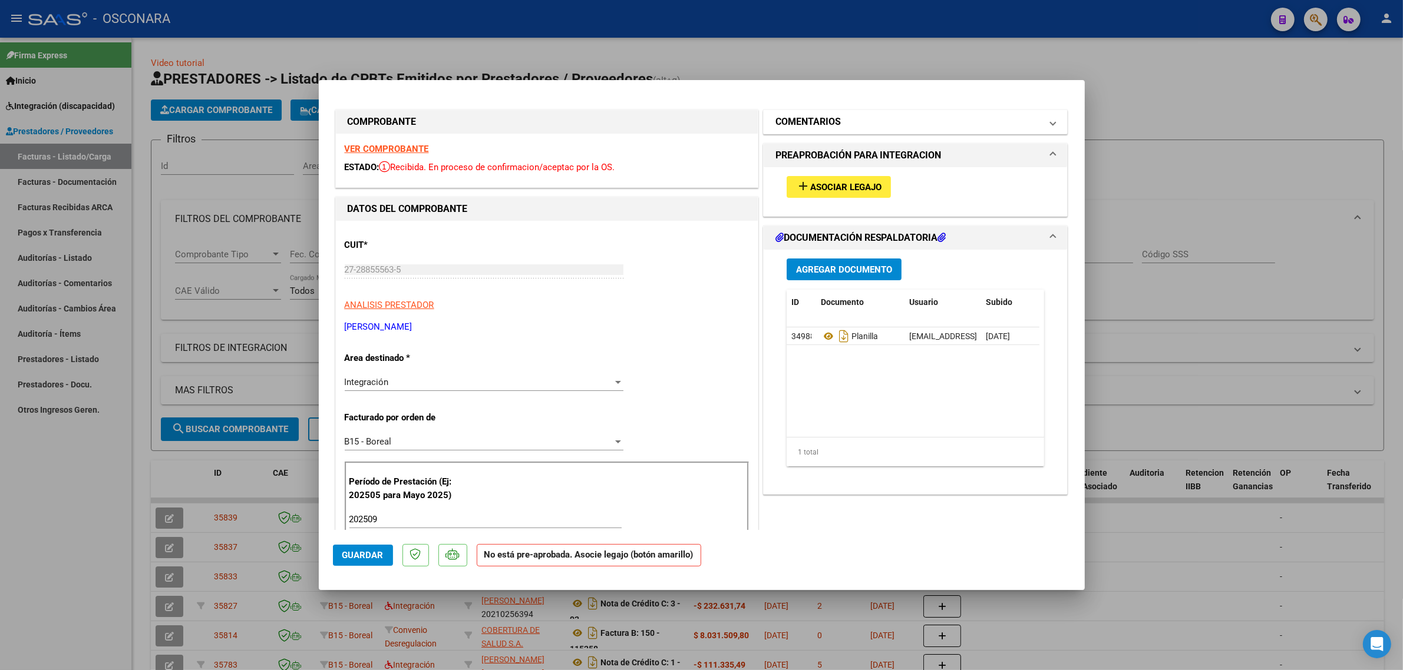
click at [823, 133] on mat-expansion-panel-header "COMENTARIOS" at bounding box center [915, 122] width 304 height 24
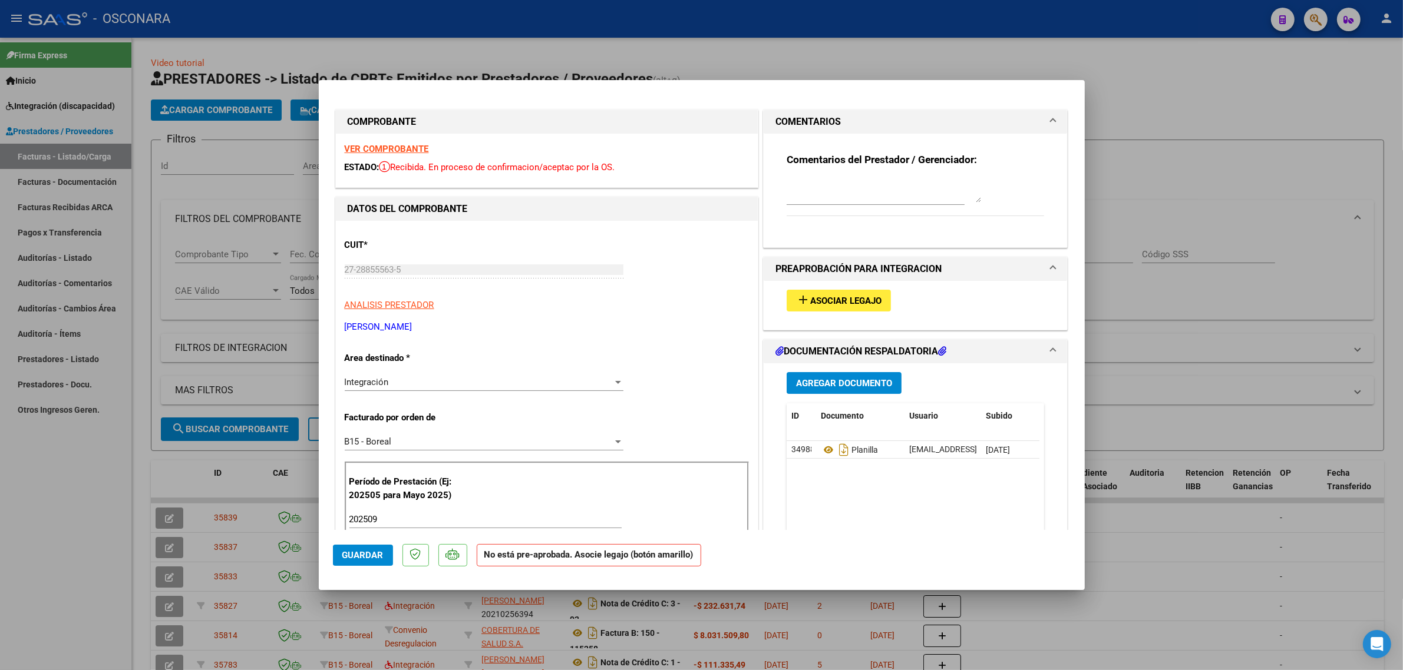
click at [825, 180] on textarea at bounding box center [883, 191] width 194 height 24
paste textarea "FARIAS RODRIGUEZ DANTE LEONEL"
type textarea "FARIAS RODRIGUEZ DANTE LEONEL"
click at [378, 566] on button "Guardar" at bounding box center [363, 555] width 60 height 21
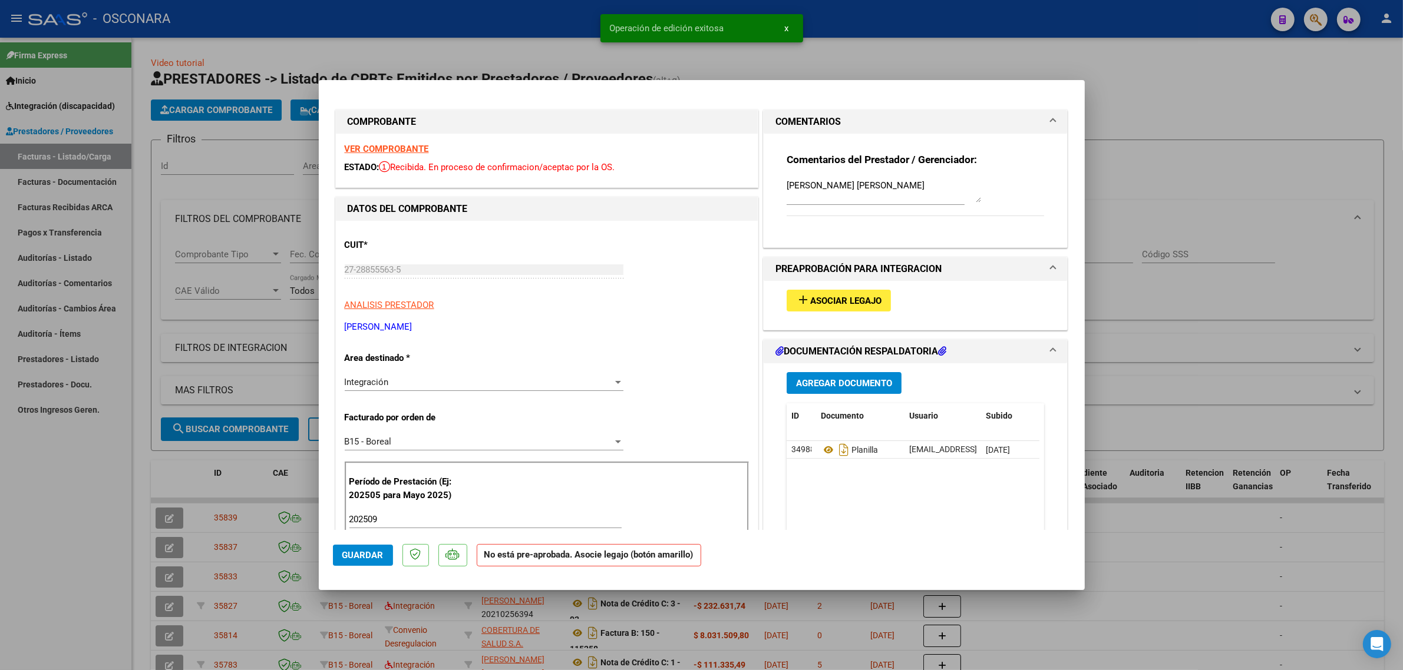
click at [224, 472] on div at bounding box center [701, 335] width 1403 height 670
type input "$ 0,00"
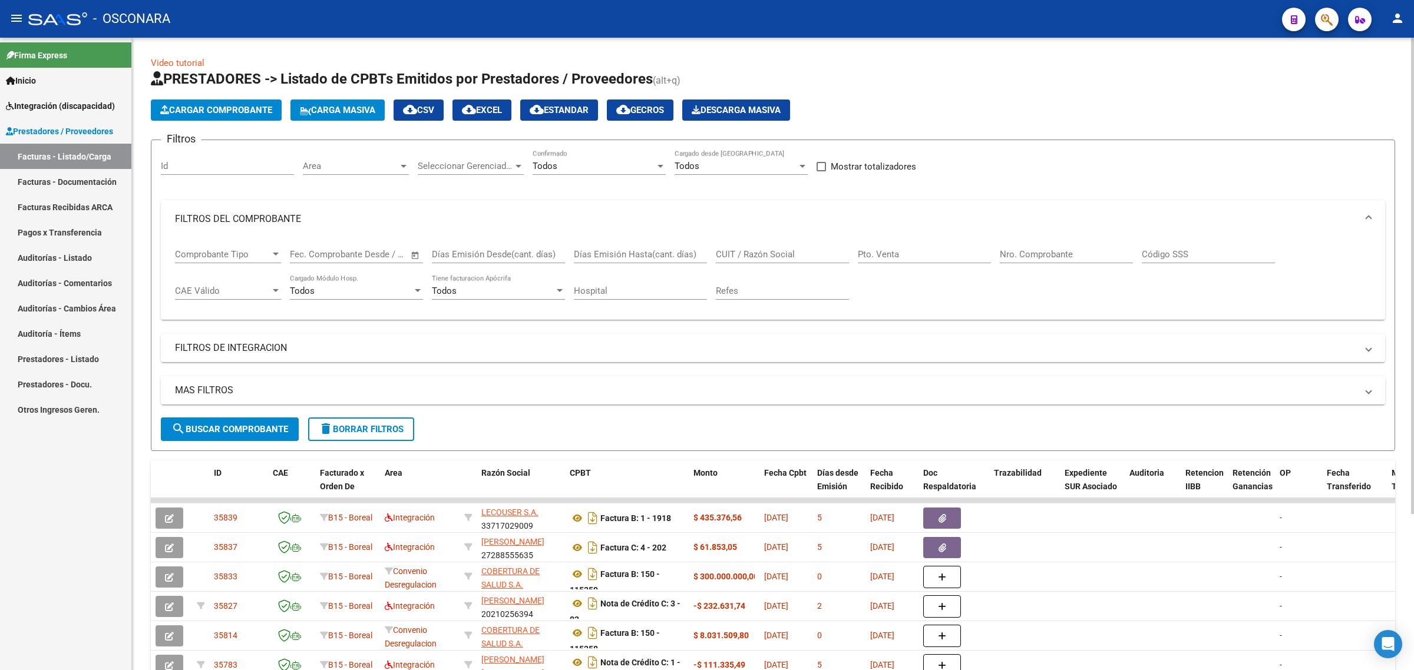
click at [184, 112] on span "Cargar Comprobante" at bounding box center [216, 110] width 112 height 11
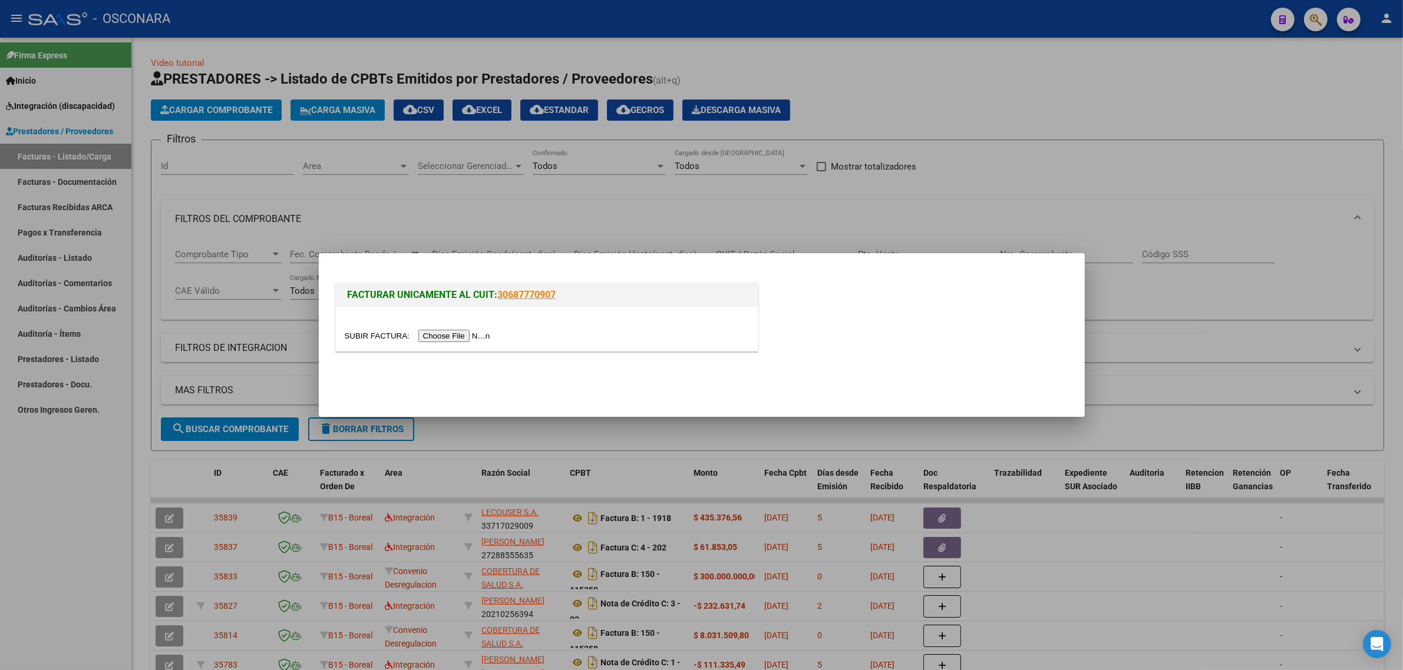
click at [445, 330] on input "file" at bounding box center [419, 336] width 149 height 12
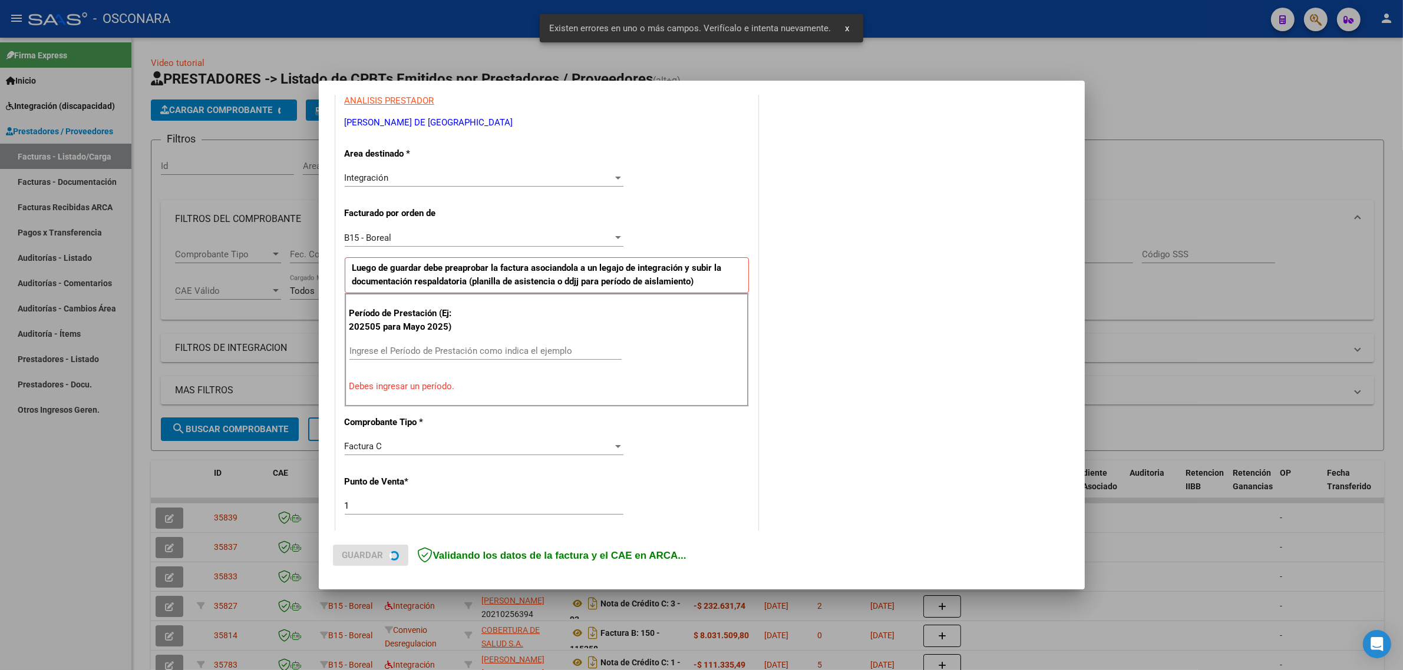
scroll to position [231, 0]
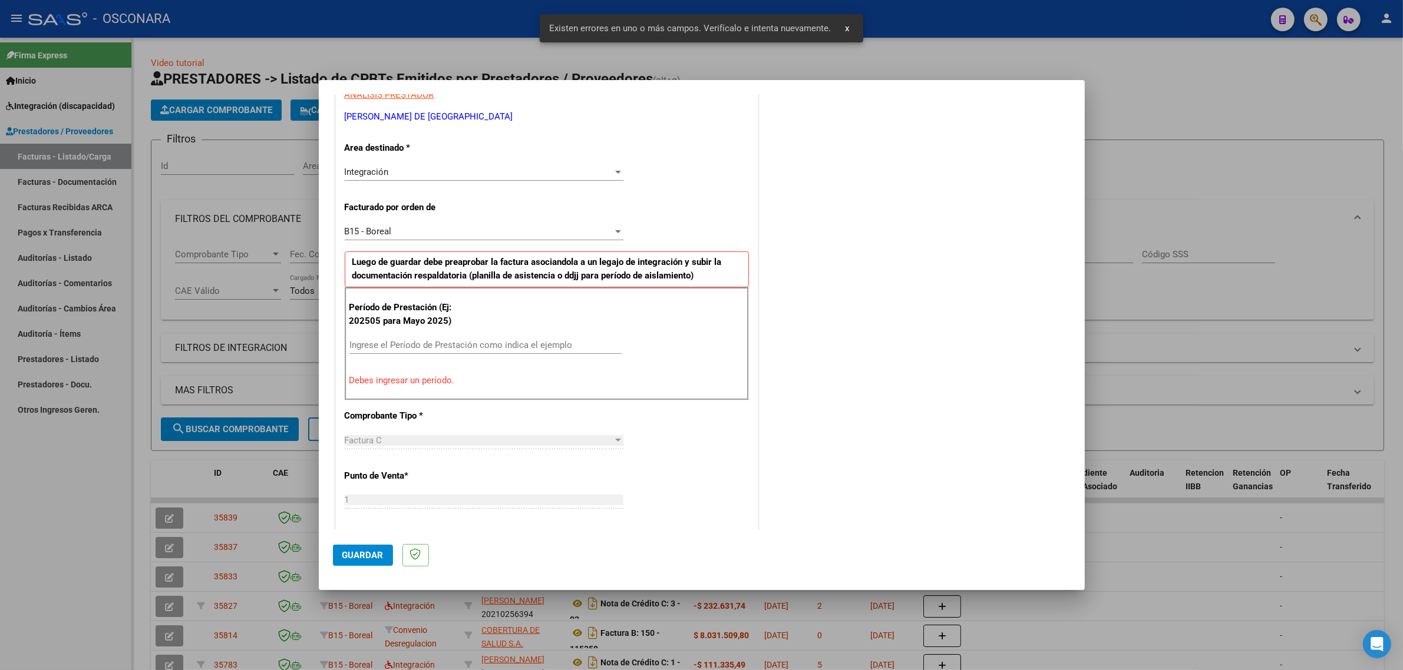
click at [404, 340] on div "Ingrese el Período de Prestación como indica el ejemplo" at bounding box center [485, 345] width 272 height 18
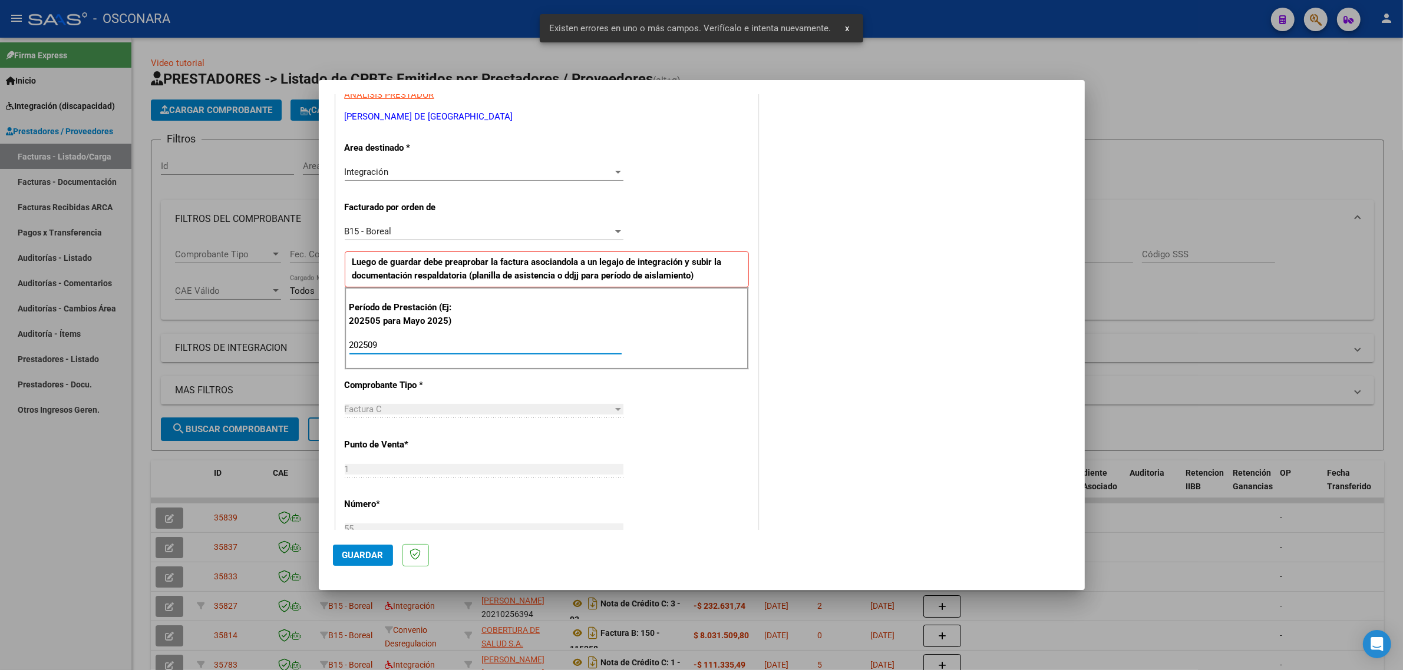
type input "202509"
click at [365, 555] on span "Guardar" at bounding box center [362, 555] width 41 height 11
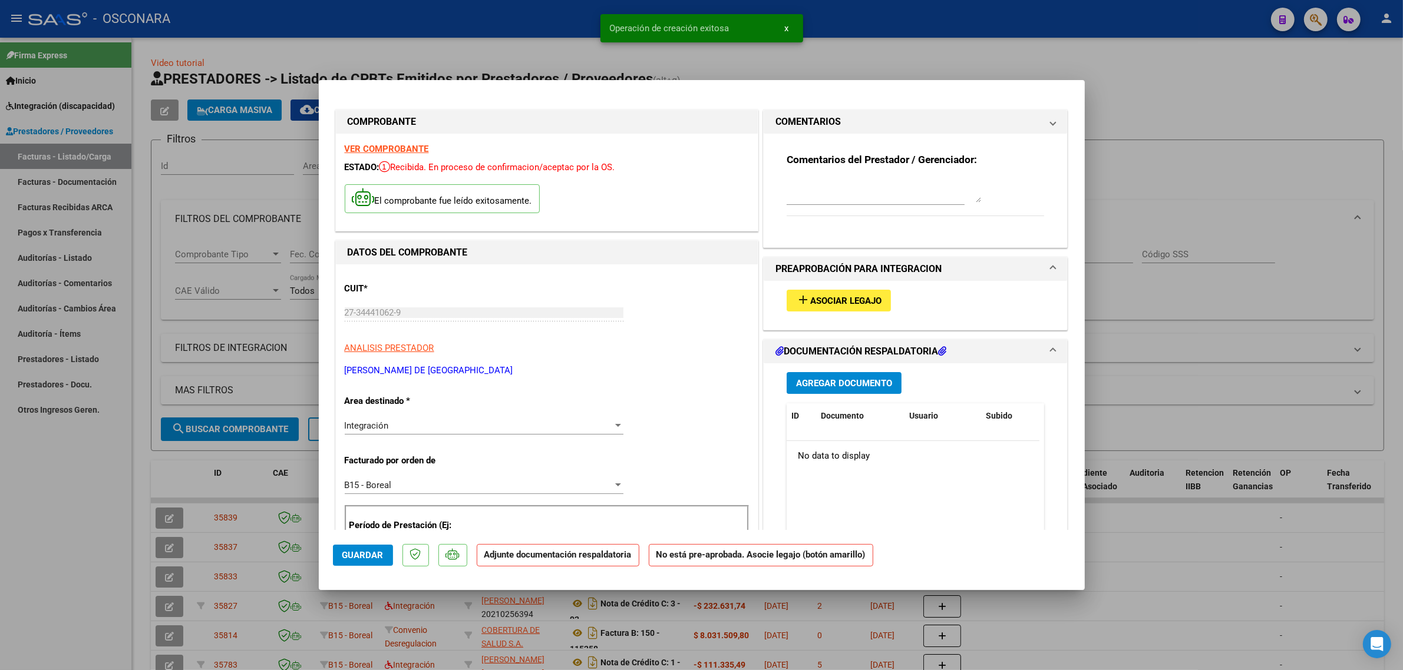
click at [847, 290] on button "add Asociar Legajo" at bounding box center [838, 301] width 104 height 22
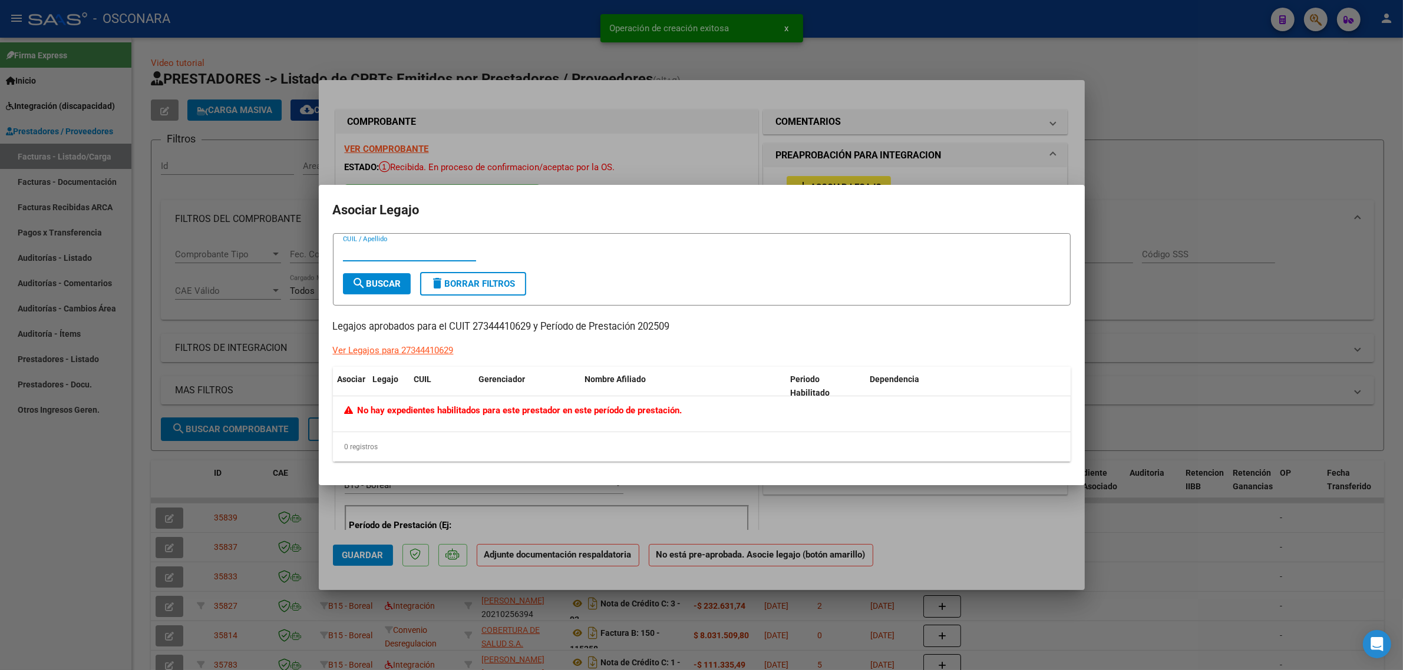
click at [838, 159] on div at bounding box center [701, 335] width 1403 height 670
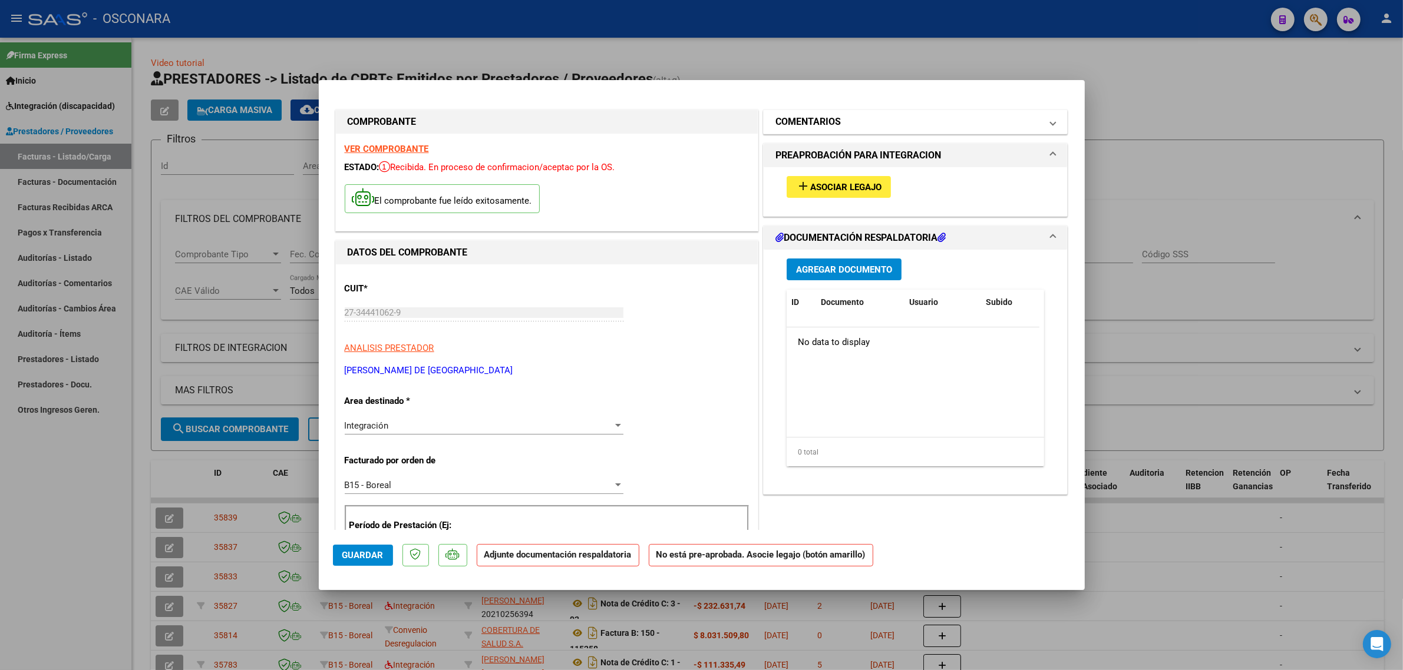
click at [829, 121] on h1 "COMENTARIOS" at bounding box center [807, 122] width 65 height 14
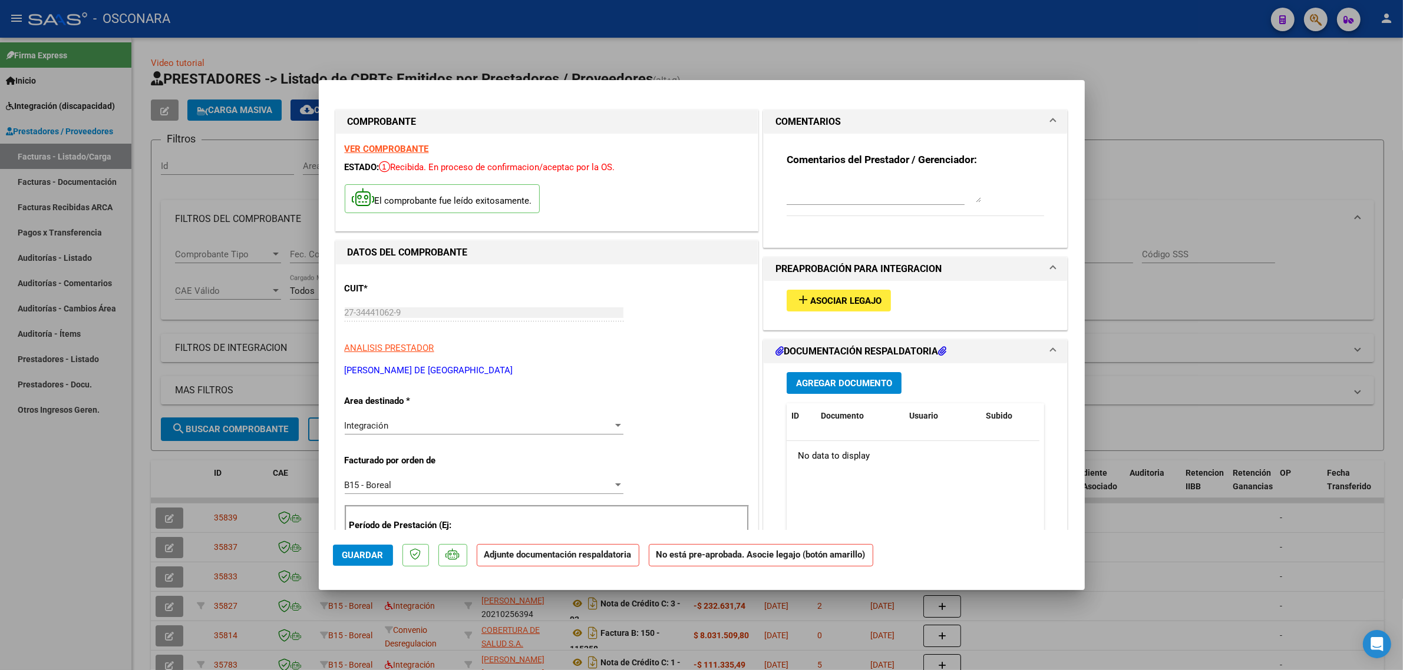
click at [823, 181] on textarea at bounding box center [883, 191] width 194 height 24
paste textarea "ROLFO NIETO MILENA"
type textarea "ROLFO NIETO MILENA"
click at [821, 386] on span "Agregar Documento" at bounding box center [844, 383] width 96 height 11
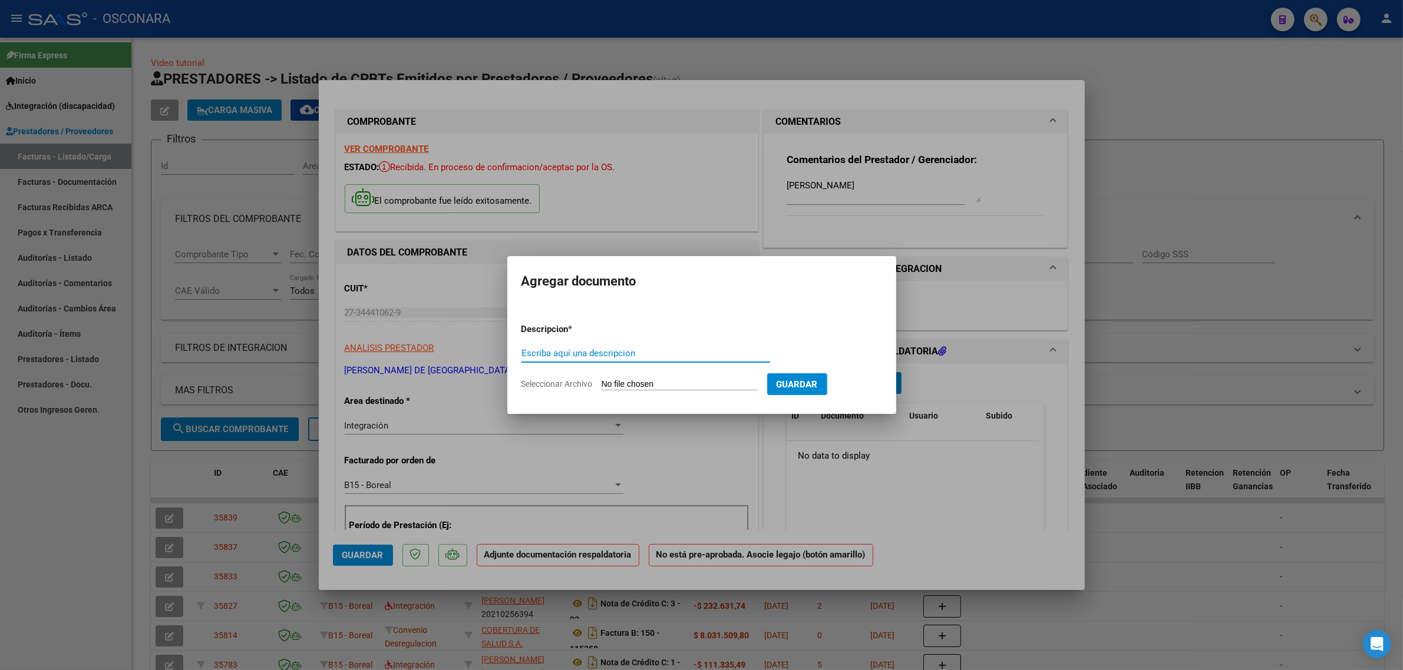
click at [632, 383] on input "Seleccionar Archivo" at bounding box center [679, 384] width 156 height 11
type input "C:\fakepath\CamScanner 06-10-2025 12.47.pdf"
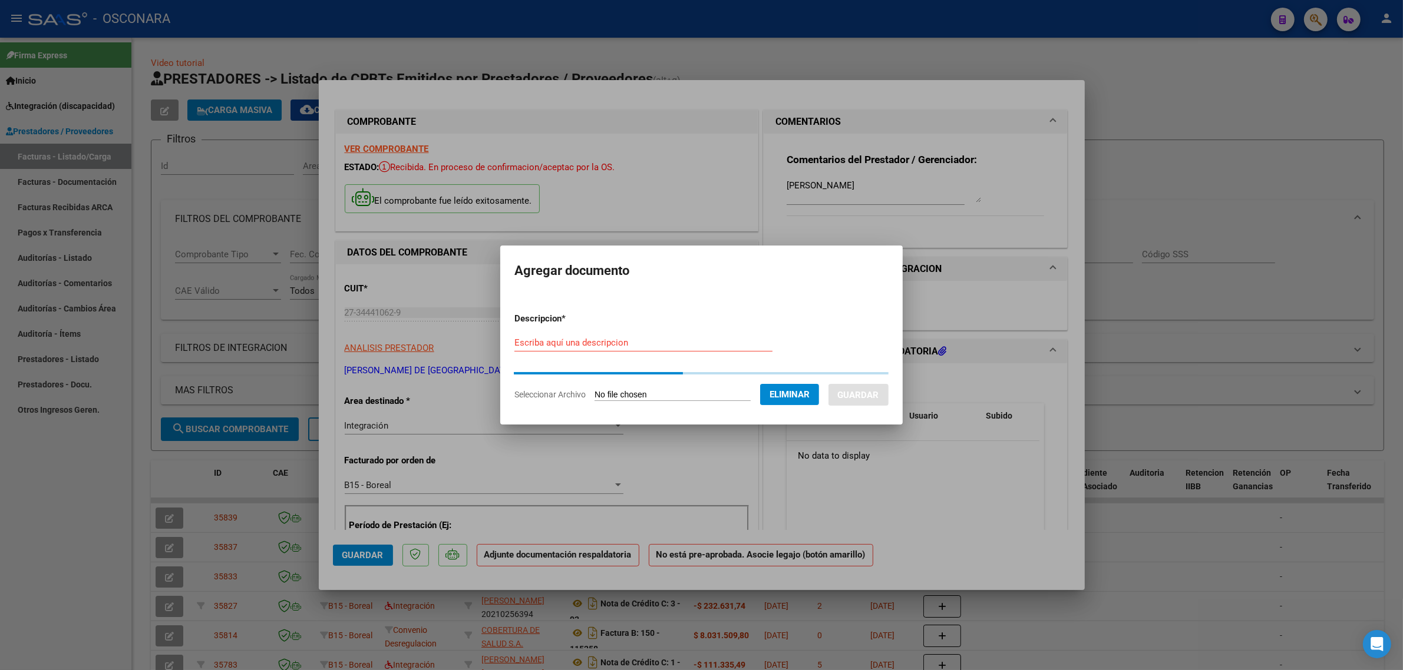
click at [619, 342] on input "Escriba aquí una descripcion" at bounding box center [643, 343] width 258 height 11
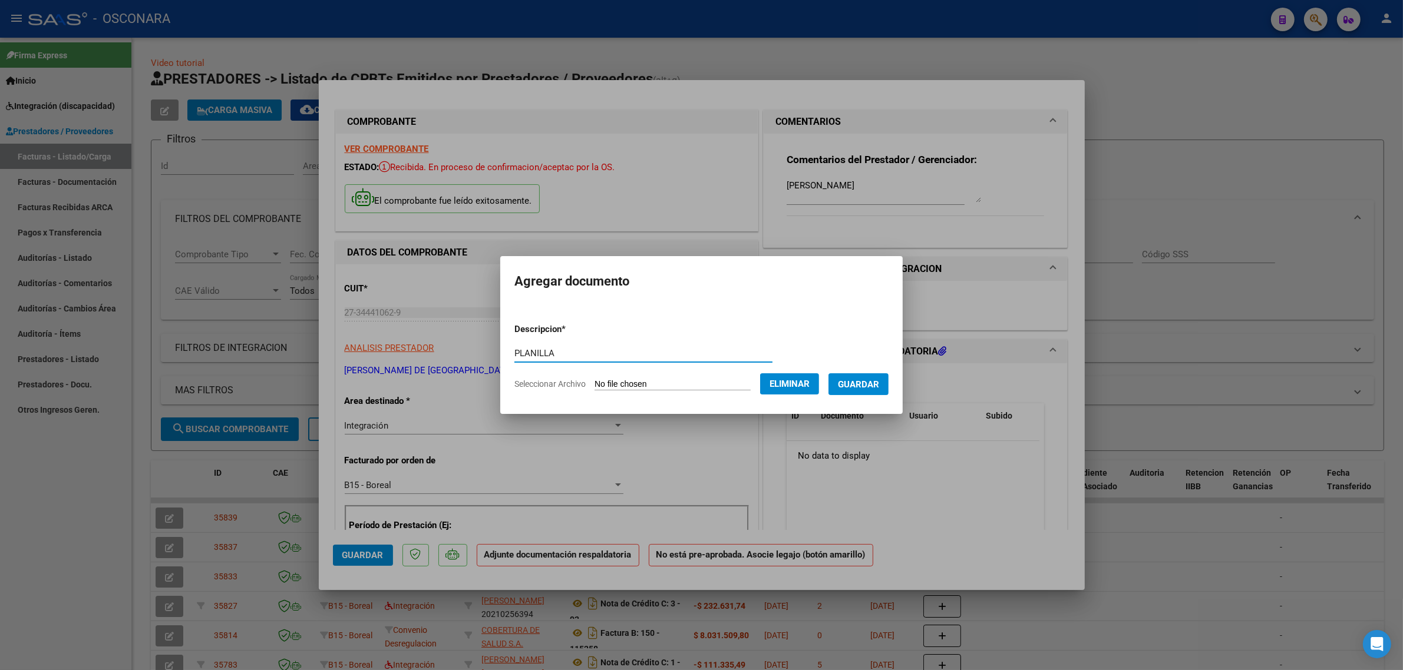
type input "PLANILLA"
click at [858, 376] on button "Guardar" at bounding box center [858, 384] width 60 height 22
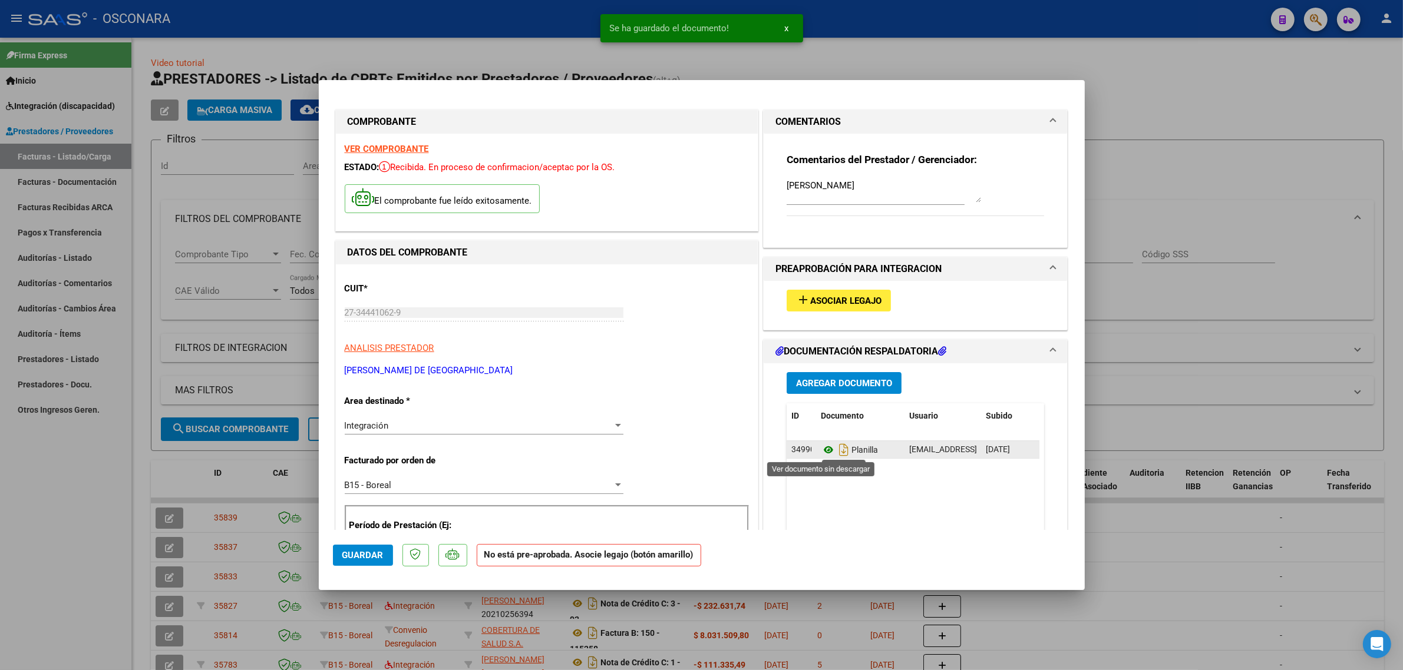
click at [821, 451] on icon at bounding box center [828, 450] width 15 height 14
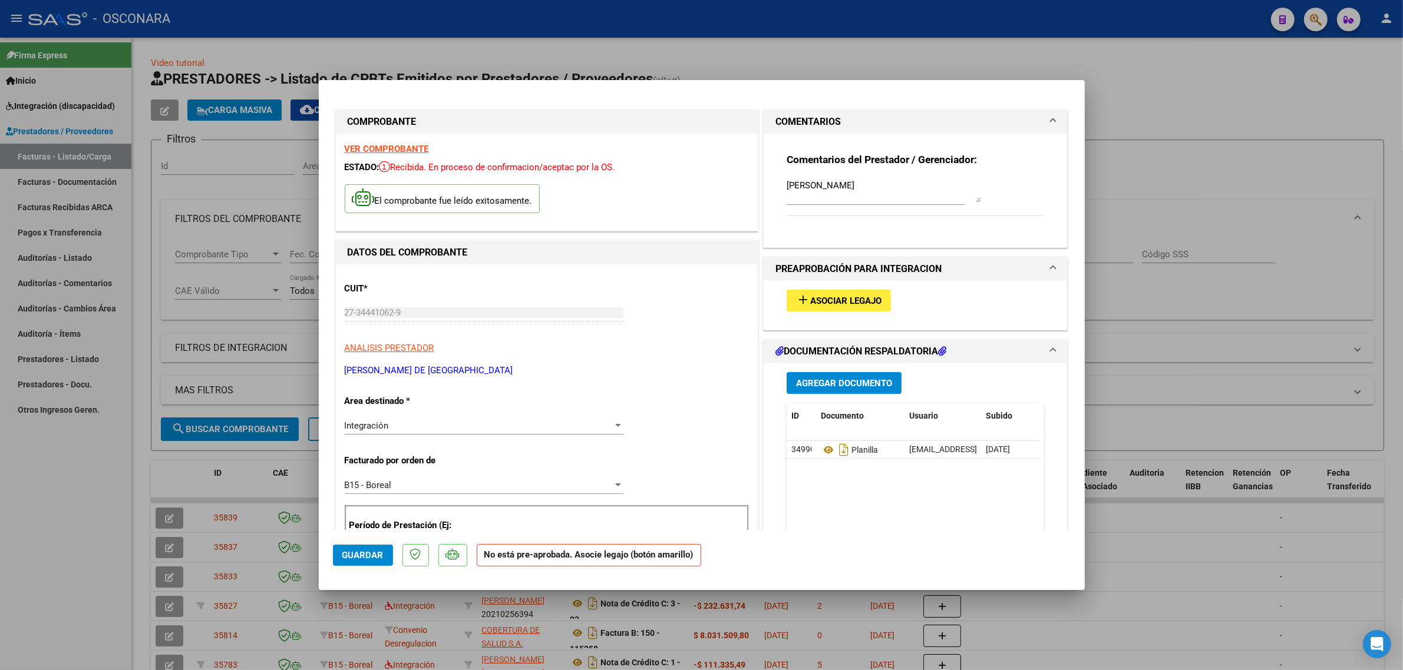
click at [370, 569] on mat-dialog-actions "Guardar No está pre-aprobada. Asocie legajo (botón amarillo)" at bounding box center [702, 553] width 738 height 47
click at [388, 554] on button "Guardar" at bounding box center [363, 555] width 60 height 21
click at [187, 328] on div at bounding box center [701, 335] width 1403 height 670
type input "$ 0,00"
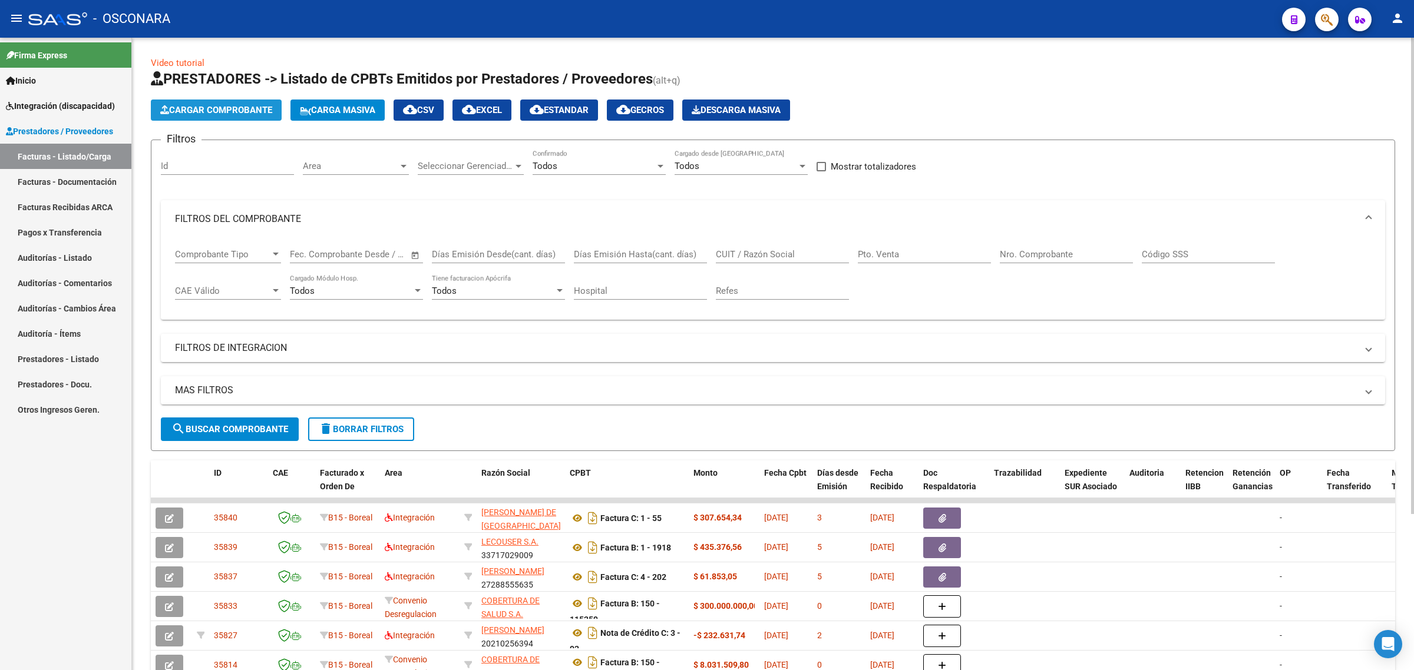
click at [221, 113] on span "Cargar Comprobante" at bounding box center [216, 110] width 112 height 11
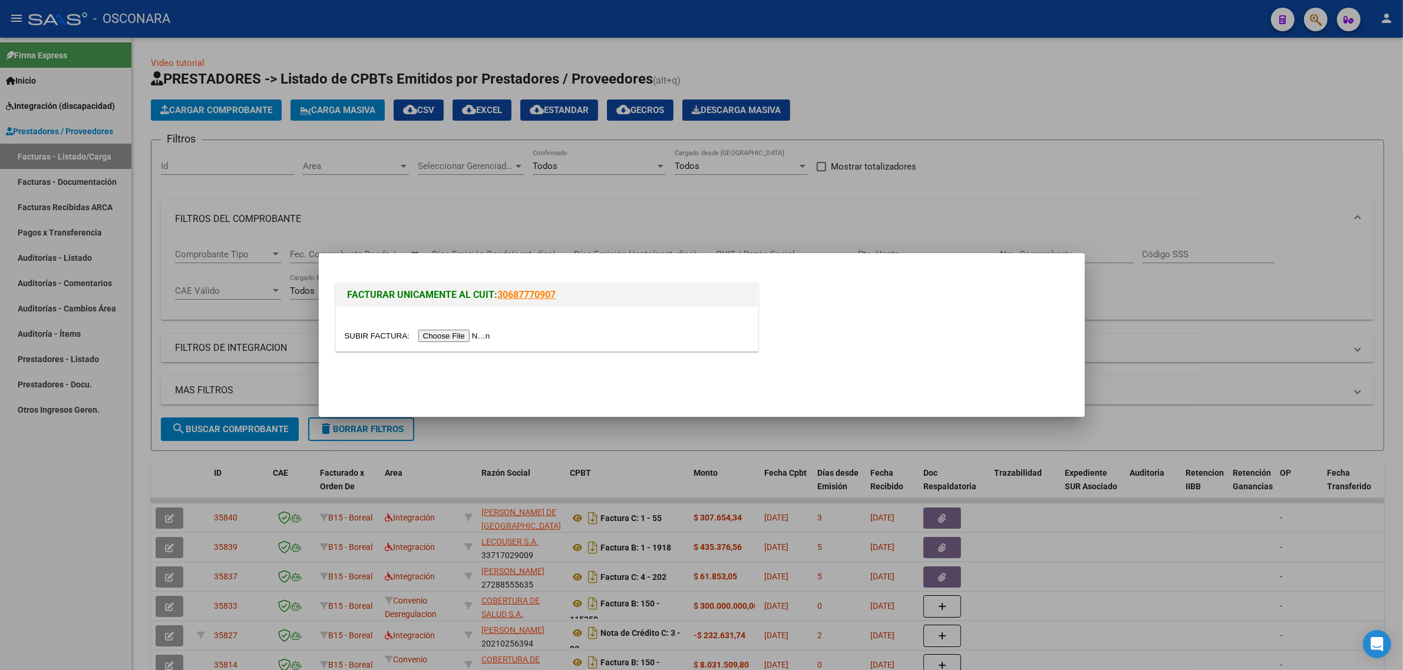
click at [432, 330] on input "file" at bounding box center [419, 336] width 149 height 12
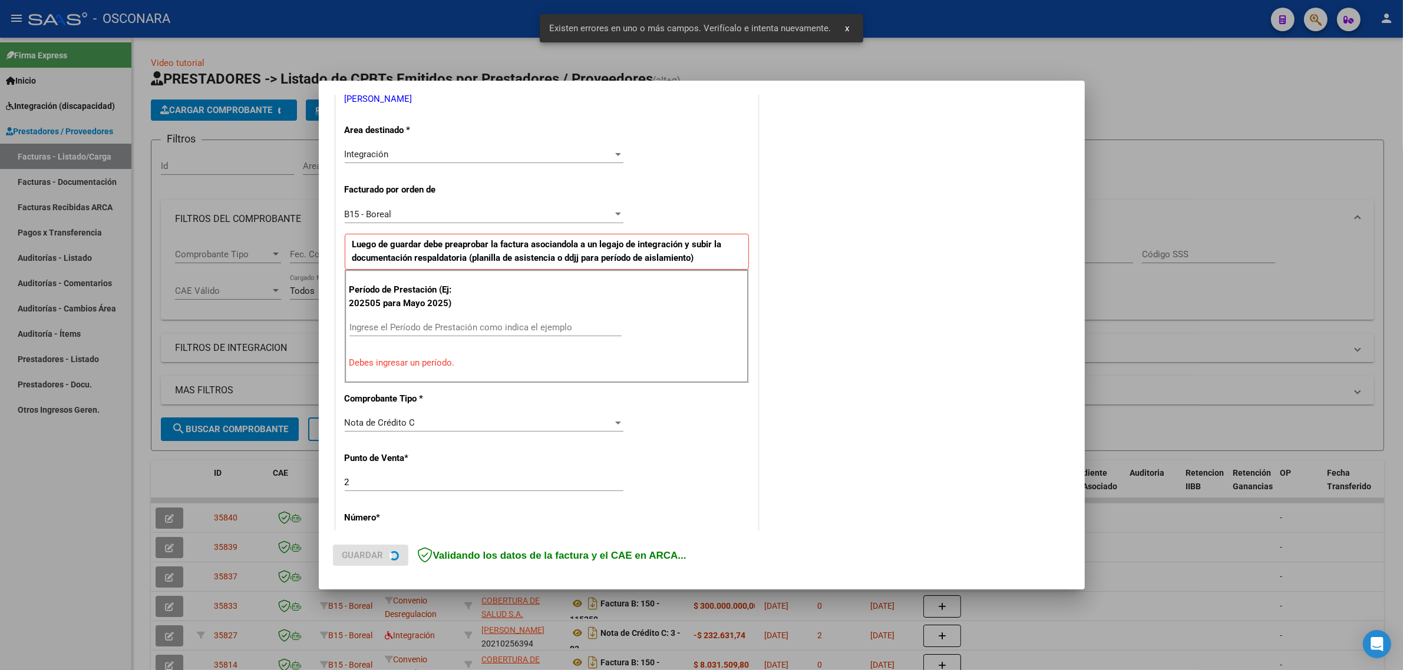
scroll to position [253, 0]
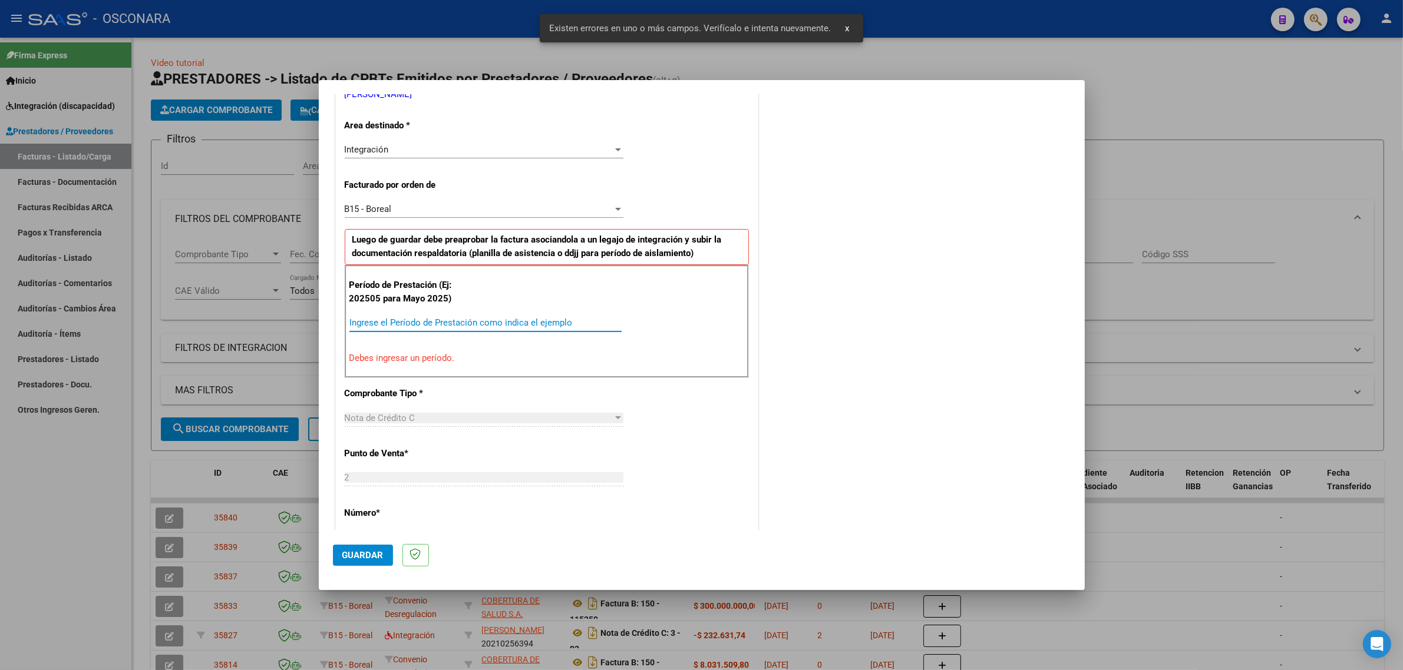
click at [392, 322] on input "Ingrese el Período de Prestación como indica el ejemplo" at bounding box center [485, 323] width 272 height 11
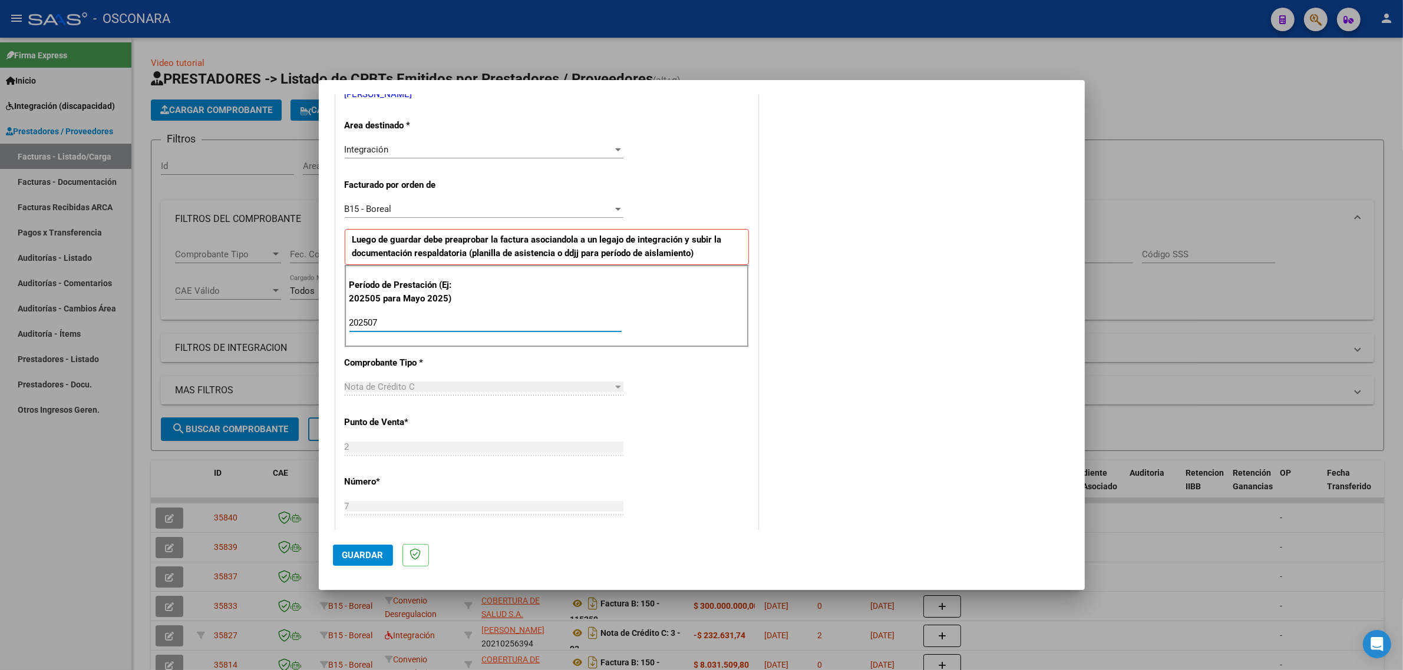
type input "202507"
drag, startPoint x: 352, startPoint y: 557, endPoint x: 358, endPoint y: 544, distance: 14.8
click at [352, 557] on span "Guardar" at bounding box center [362, 555] width 41 height 11
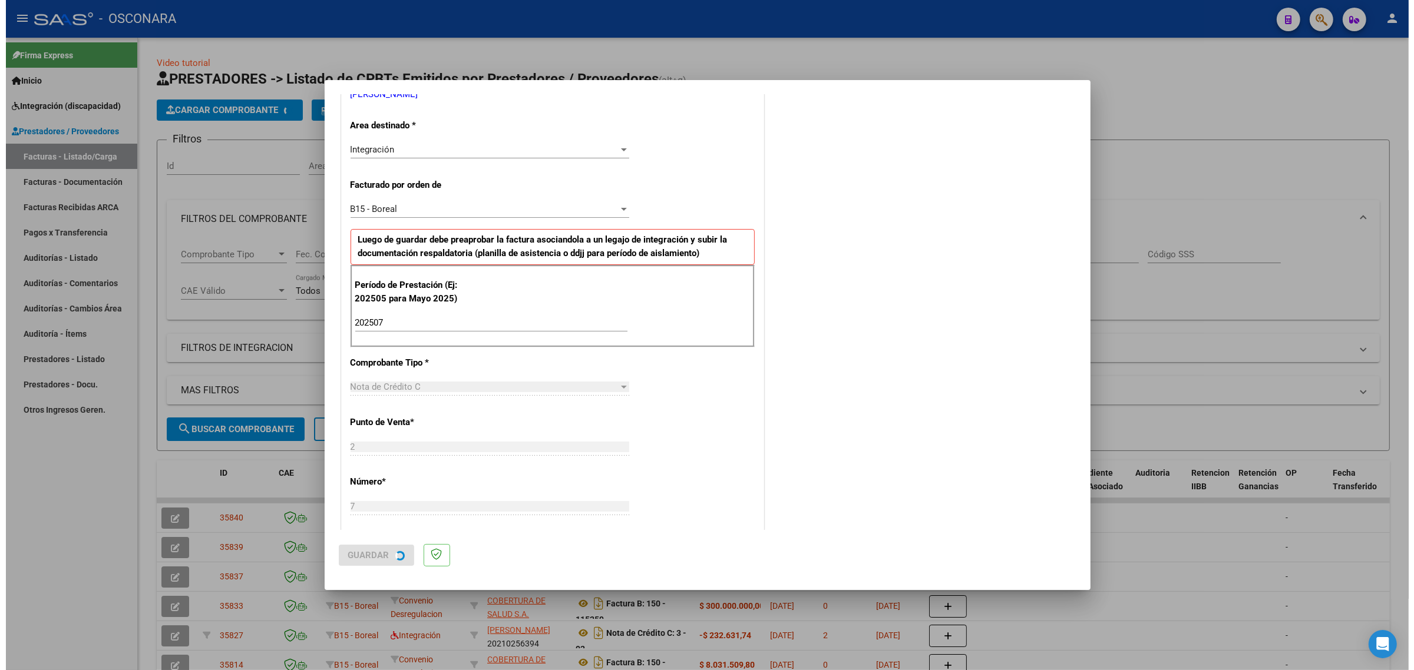
scroll to position [0, 0]
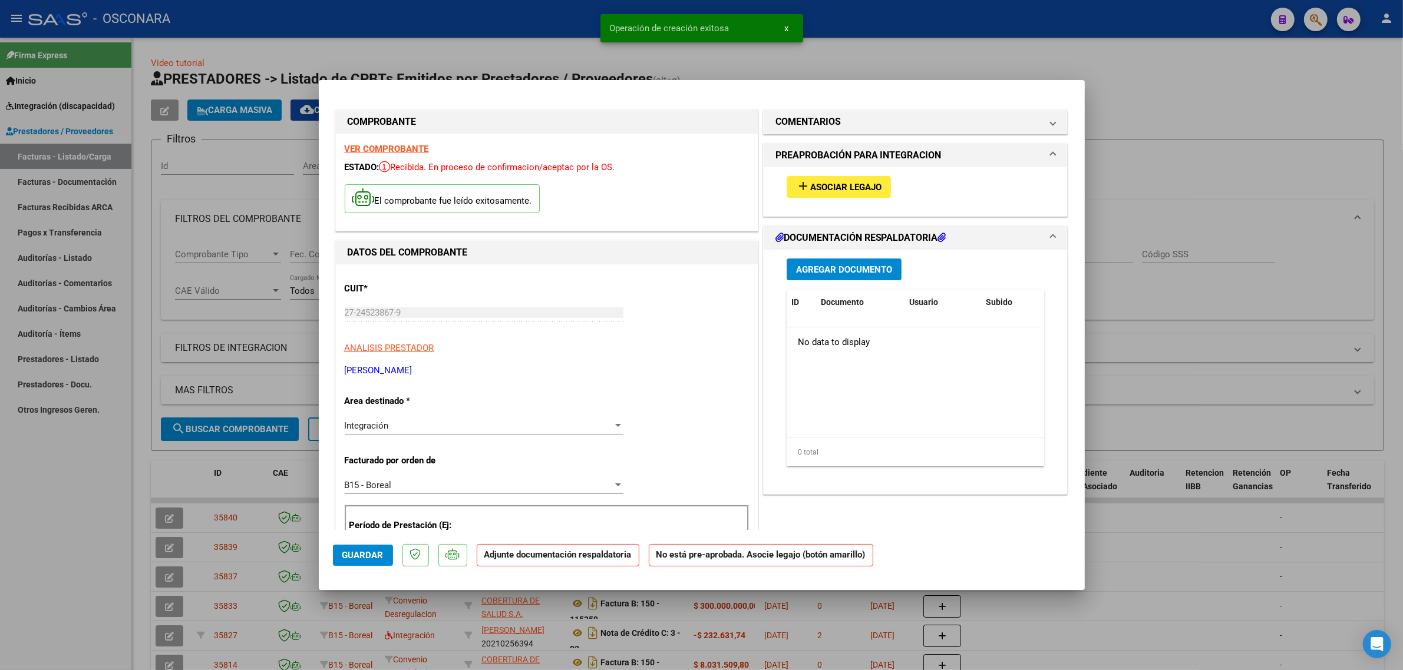
click at [802, 193] on mat-icon "add" at bounding box center [803, 186] width 14 height 14
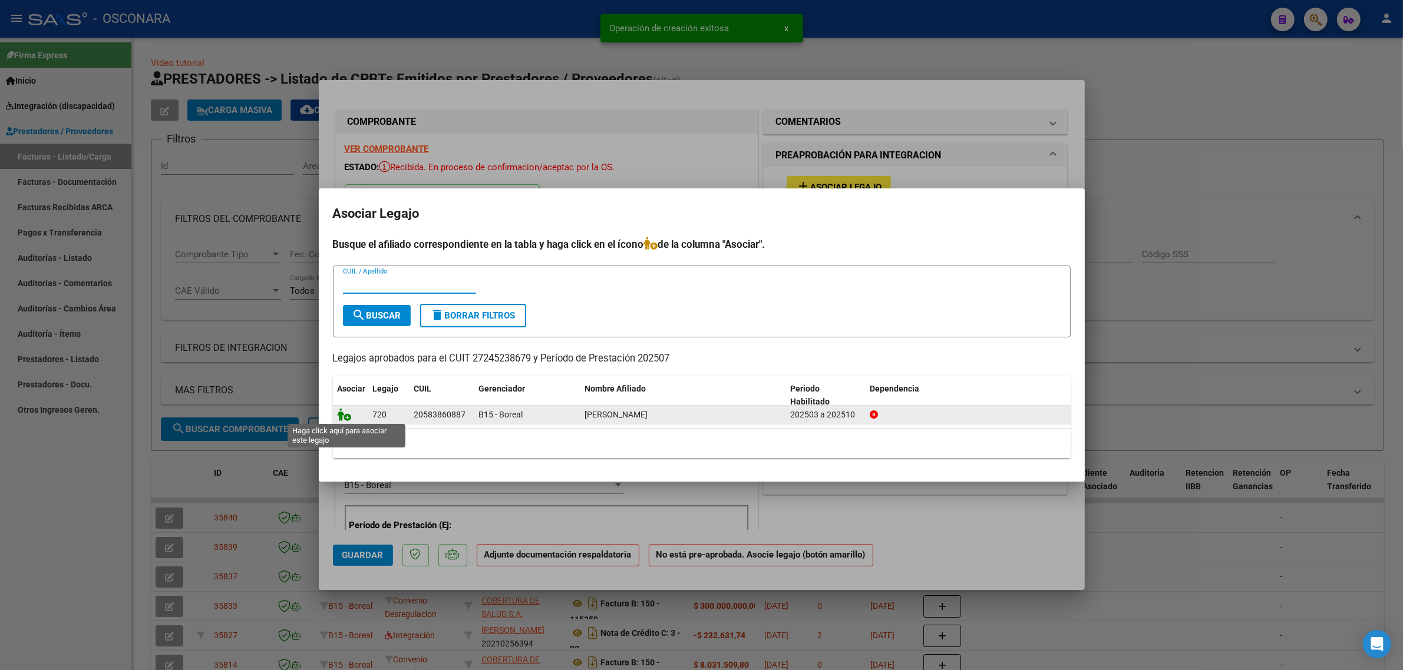
click at [343, 416] on icon at bounding box center [345, 414] width 14 height 13
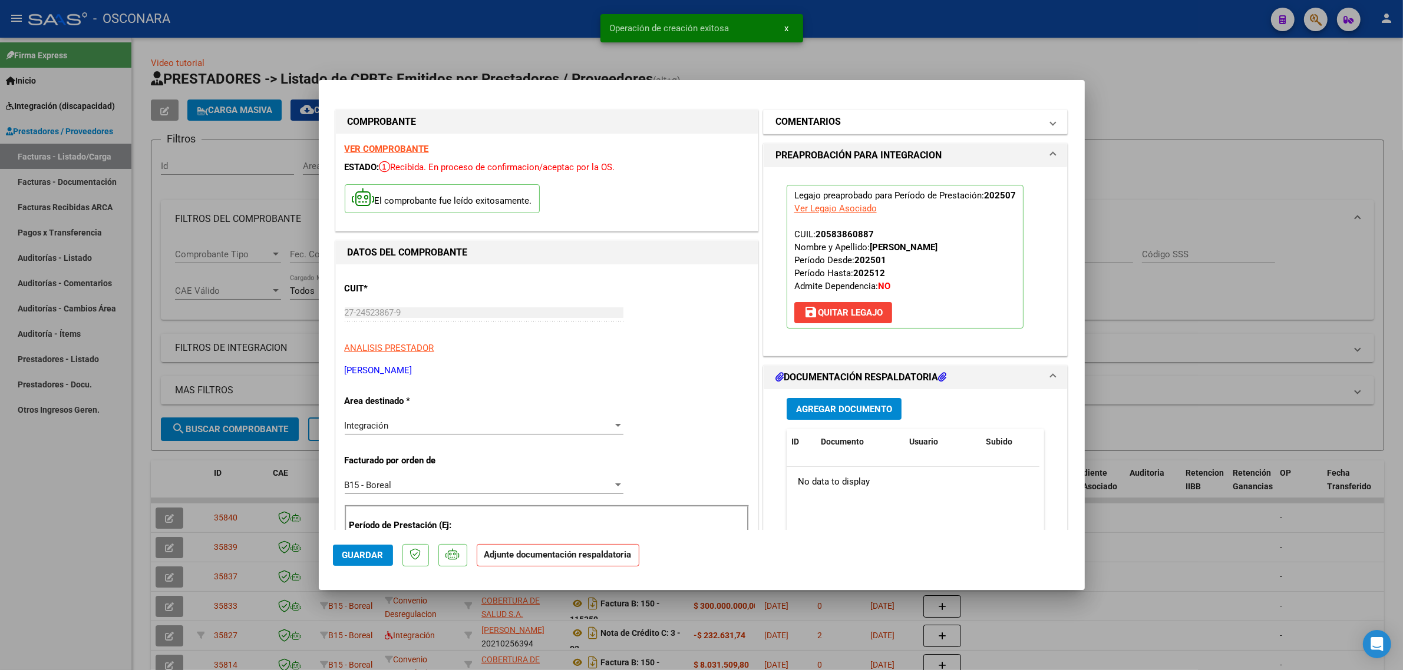
click at [799, 131] on mat-expansion-panel-header "COMENTARIOS" at bounding box center [915, 122] width 304 height 24
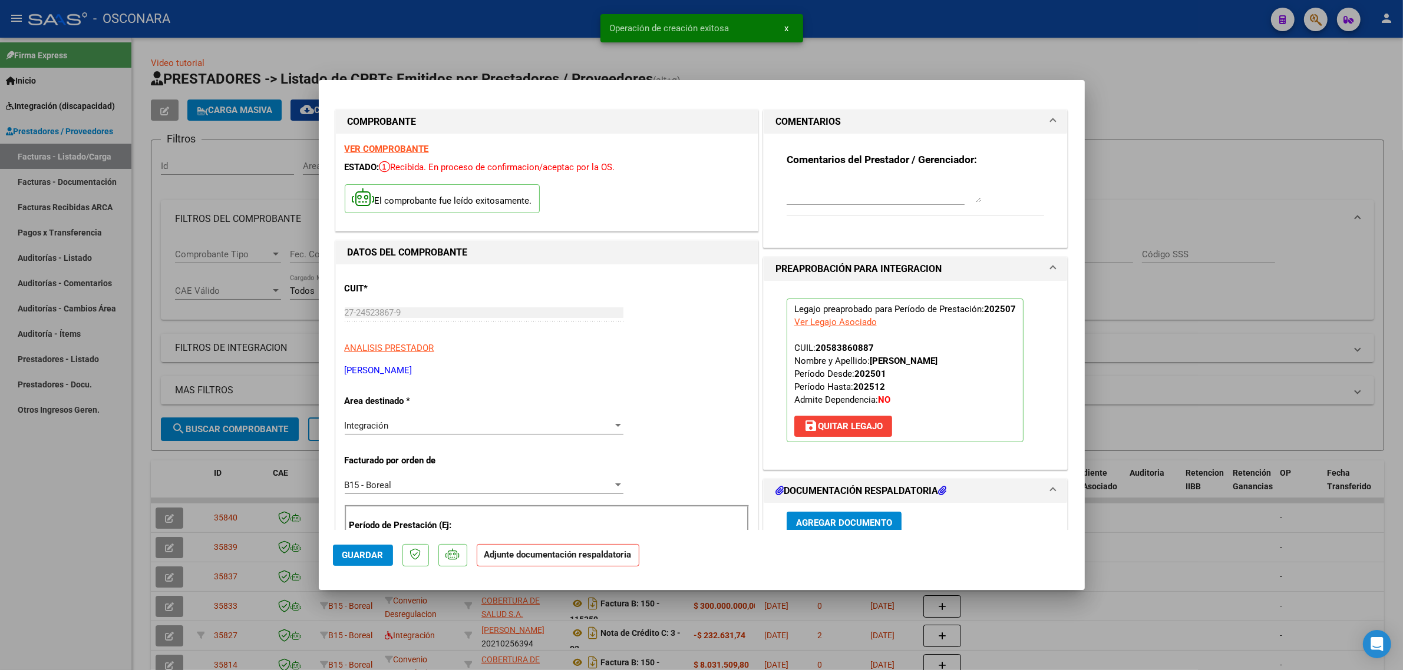
click at [794, 180] on textarea at bounding box center [883, 191] width 194 height 24
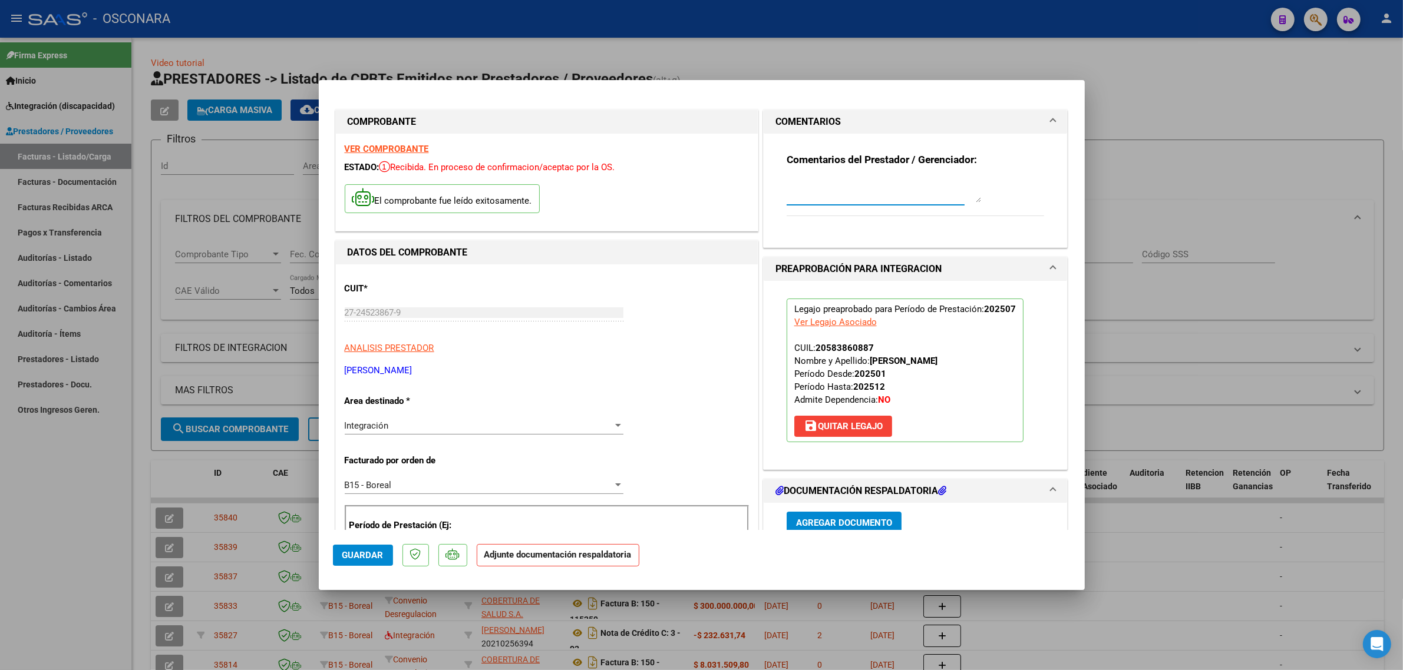
type textarea "a"
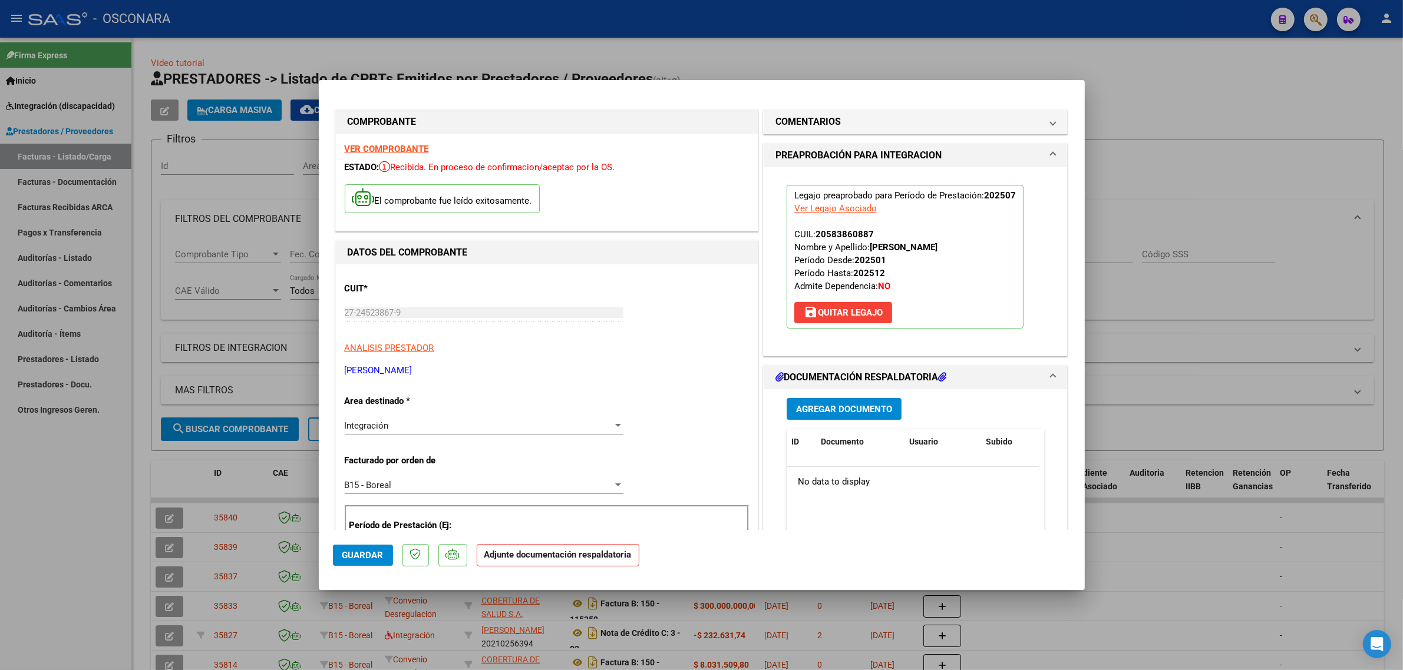
click at [358, 557] on span "Guardar" at bounding box center [362, 555] width 41 height 11
click at [252, 462] on div at bounding box center [701, 335] width 1403 height 670
type input "$ 0,00"
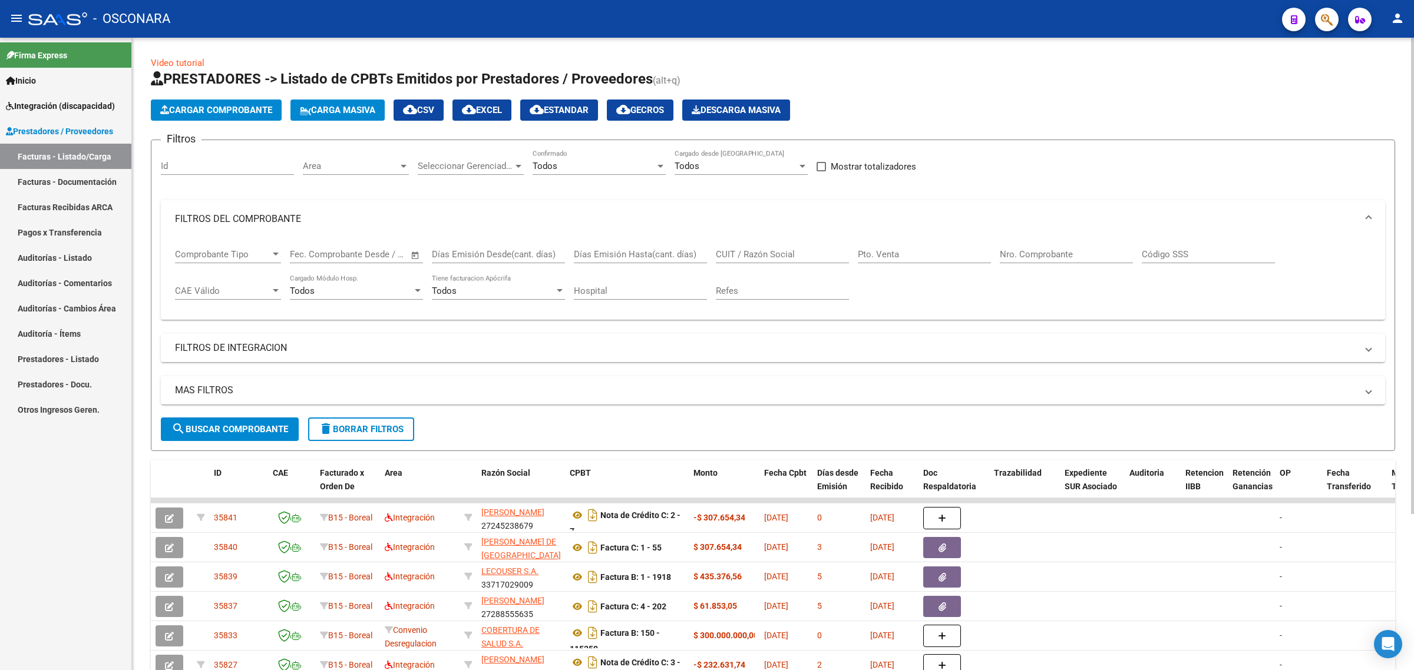
click at [784, 251] on input "CUIT / Razón Social" at bounding box center [782, 254] width 133 height 11
paste input "27245238679"
type input "27245238679"
click at [261, 424] on span "search Buscar Comprobante" at bounding box center [229, 429] width 117 height 11
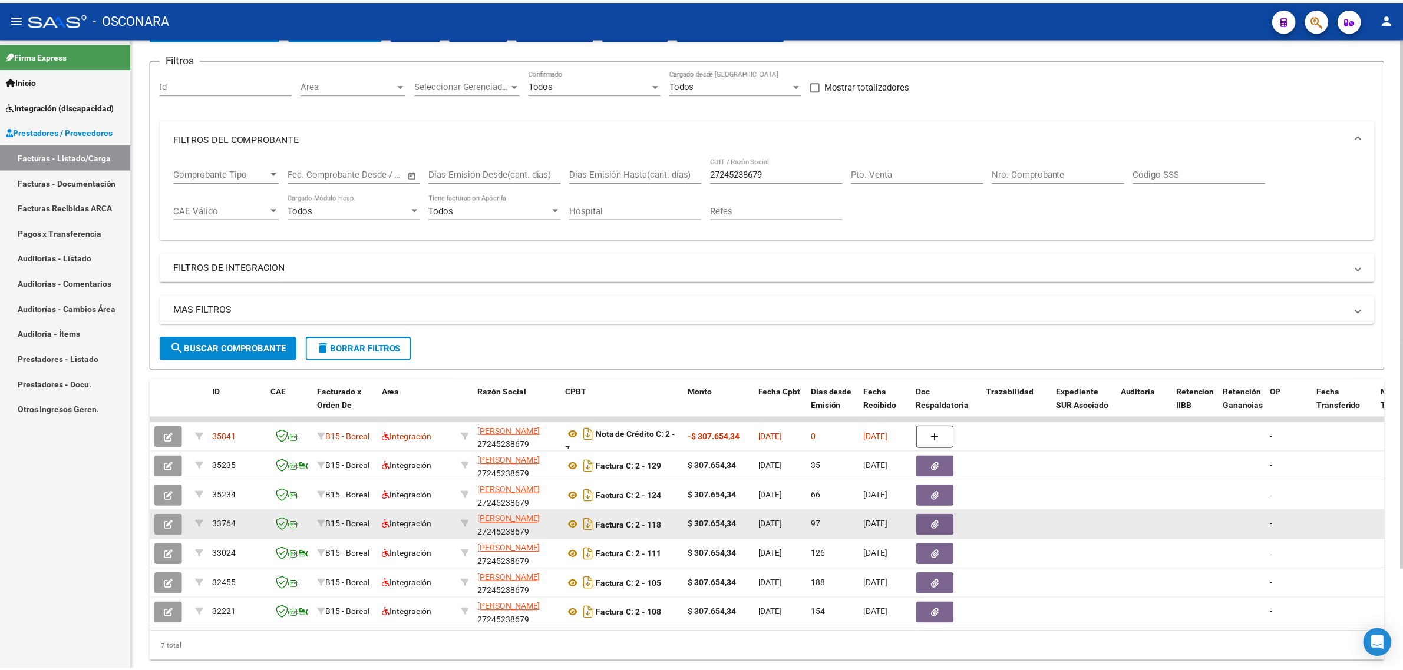
scroll to position [120, 0]
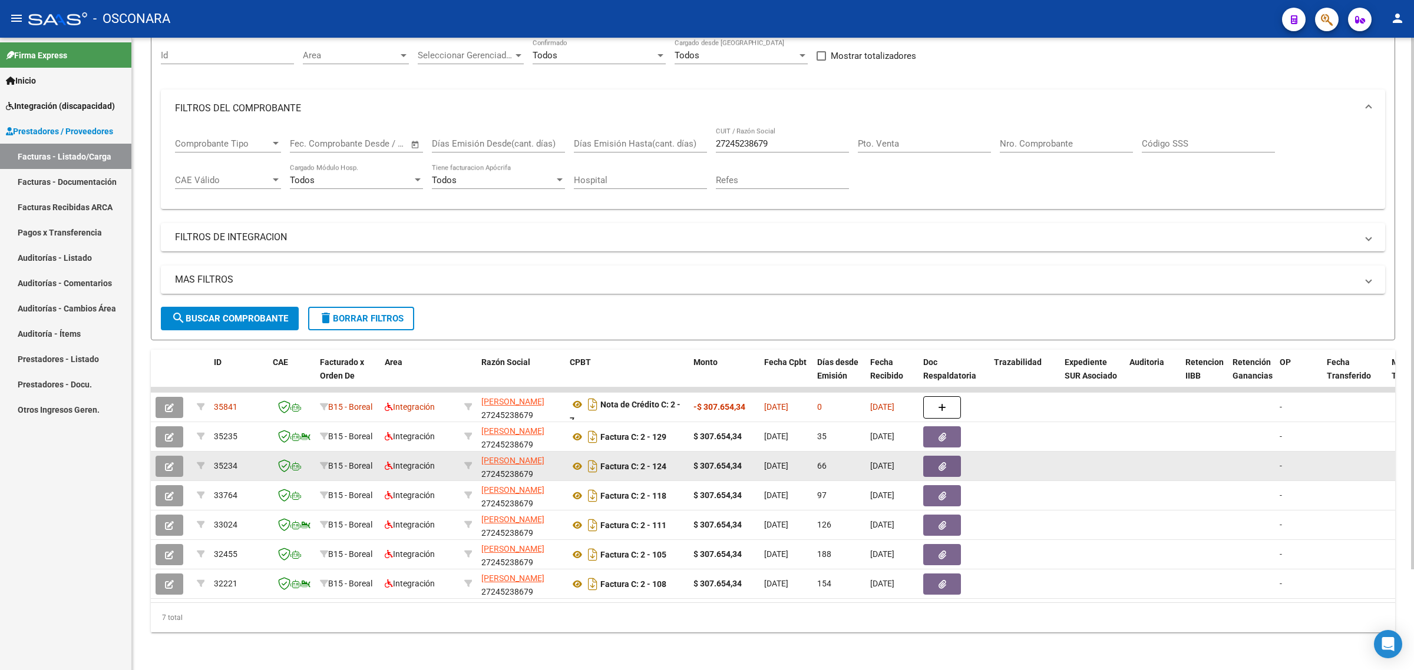
click at [221, 461] on span "35234" at bounding box center [226, 465] width 24 height 9
copy span "35234"
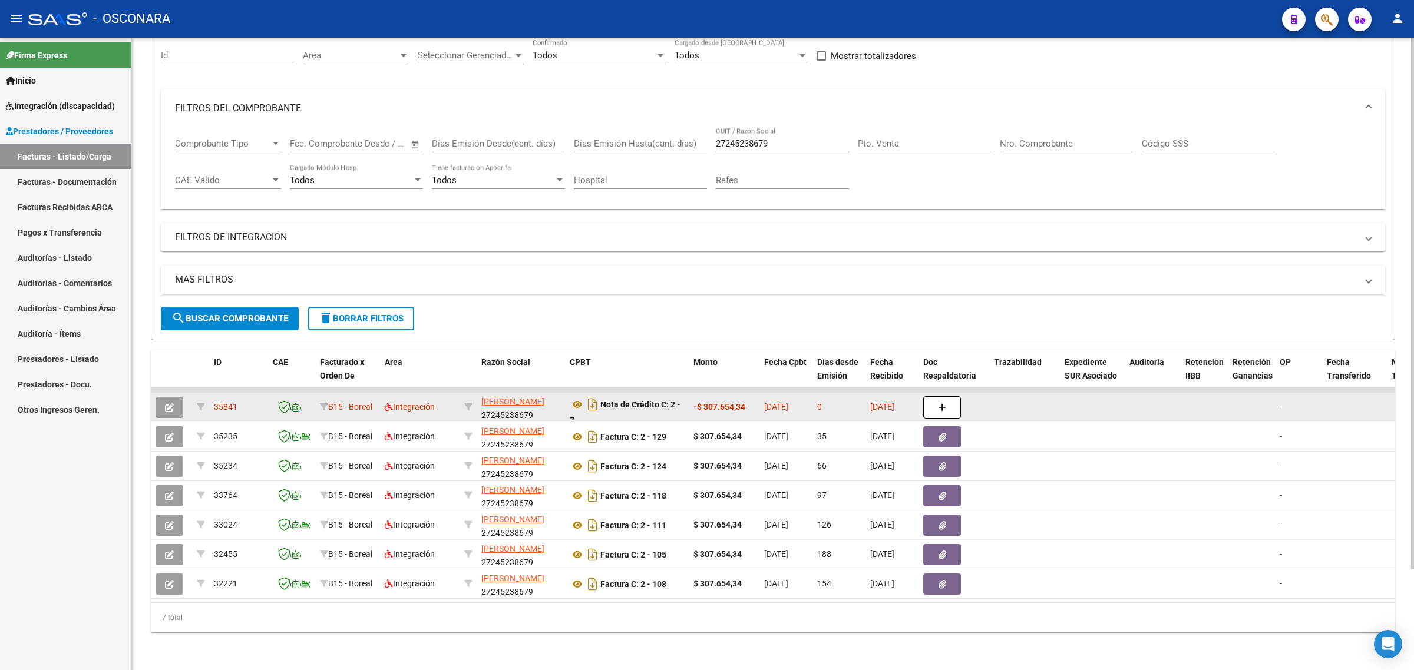
click at [171, 404] on icon "button" at bounding box center [169, 408] width 9 height 9
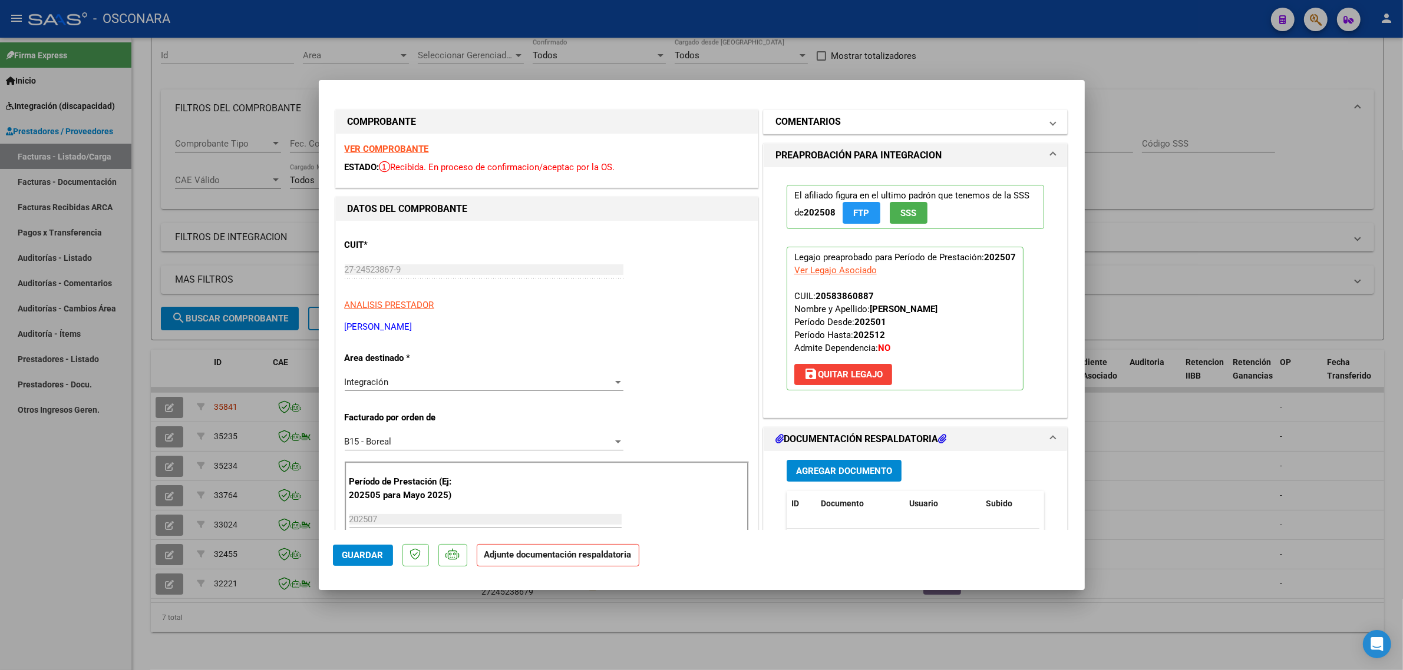
click at [855, 131] on mat-expansion-panel-header "COMENTARIOS" at bounding box center [915, 122] width 304 height 24
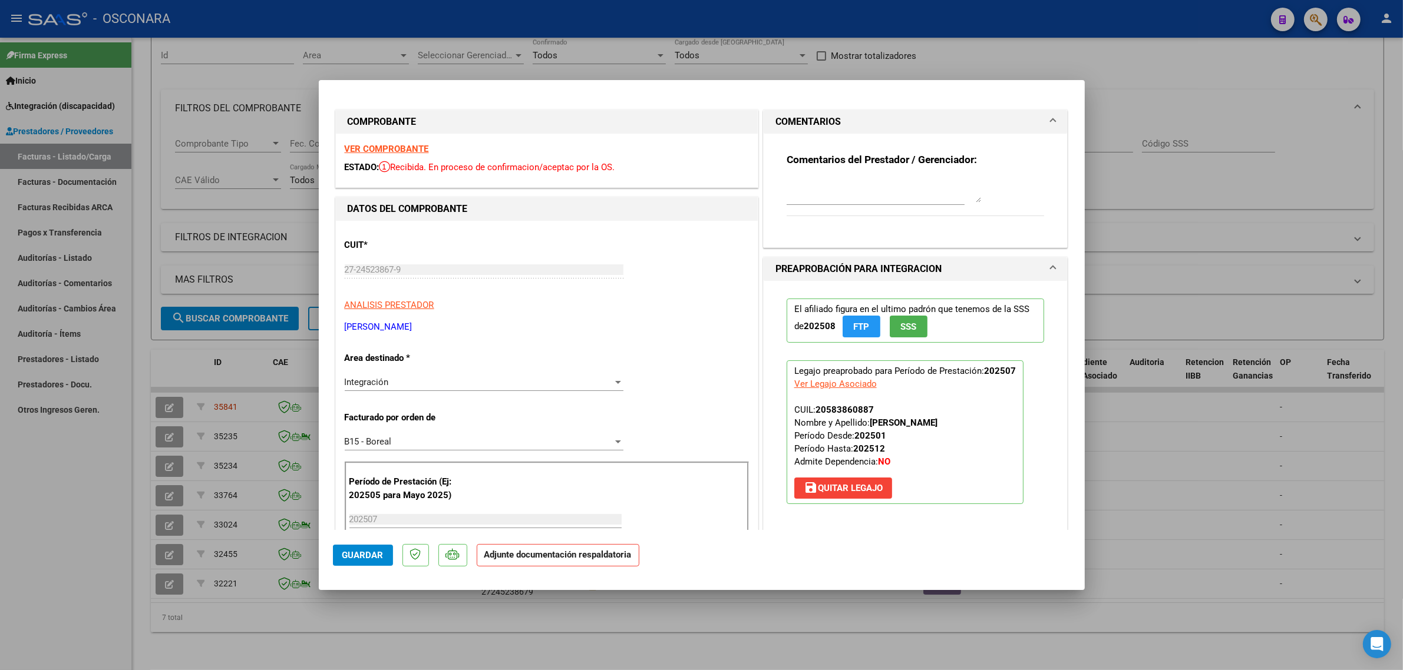
click at [837, 186] on textarea at bounding box center [883, 191] width 194 height 24
paste textarea "35234"
type textarea "ANULA FC 124 ID 35234"
click at [369, 548] on button "Guardar" at bounding box center [363, 555] width 60 height 21
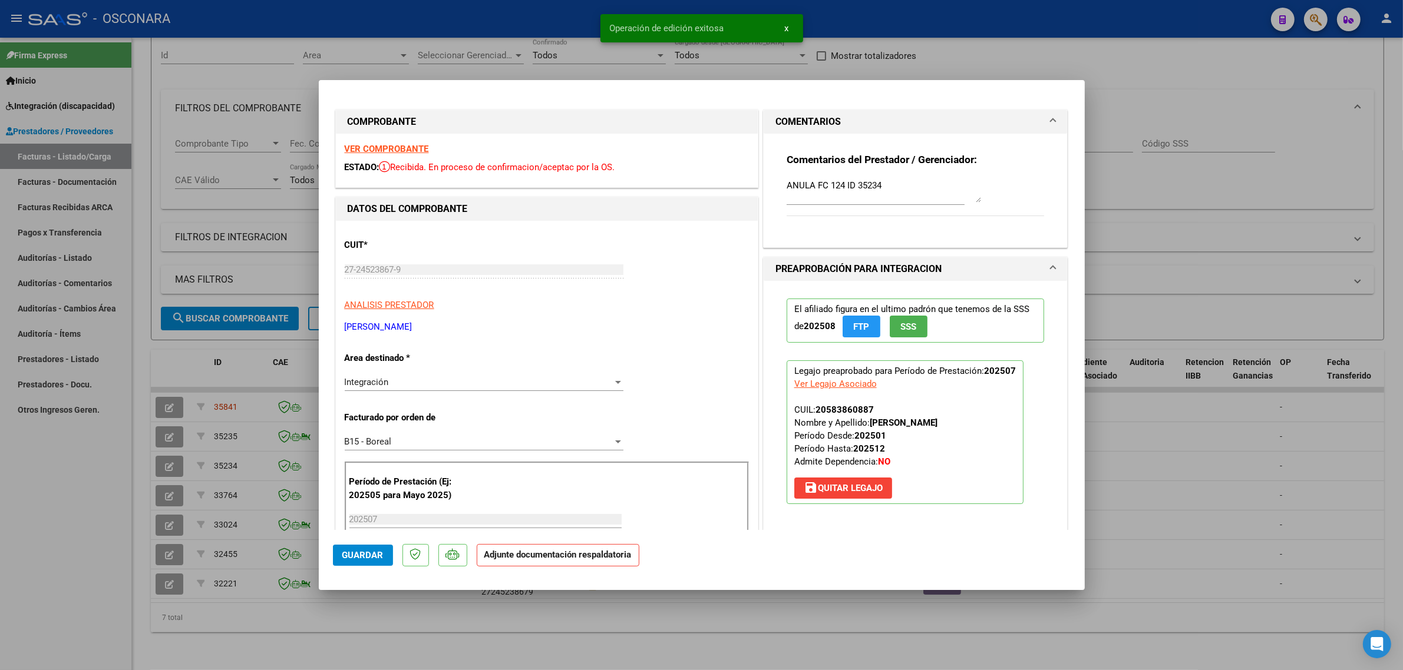
click at [230, 398] on div at bounding box center [701, 335] width 1403 height 670
type input "$ 0,00"
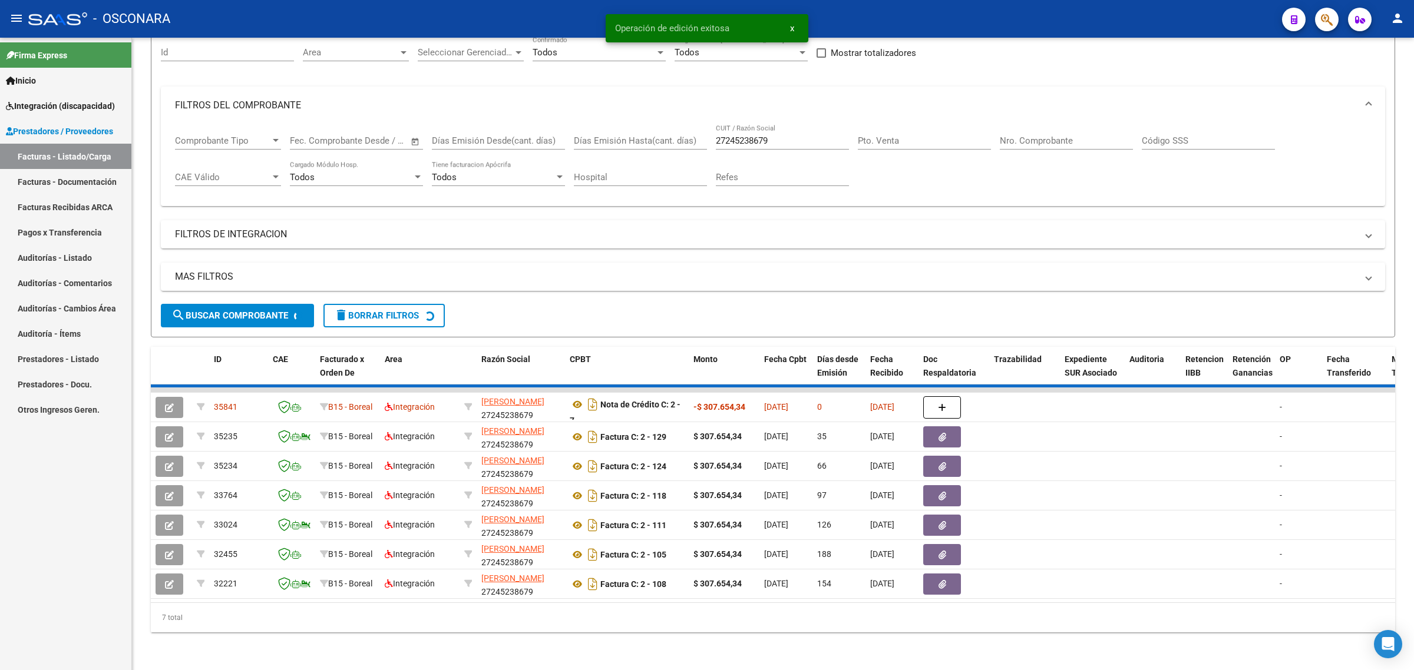
click at [230, 402] on span "35841" at bounding box center [226, 406] width 24 height 9
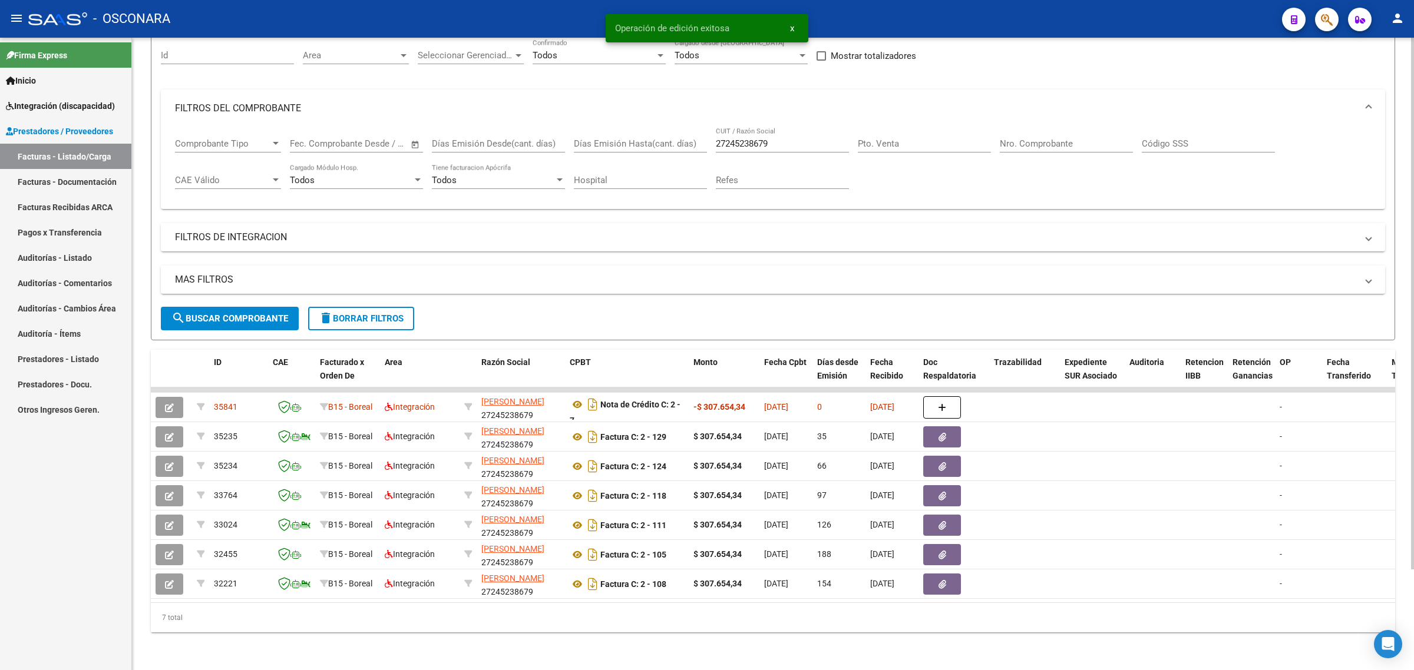
copy span "35841"
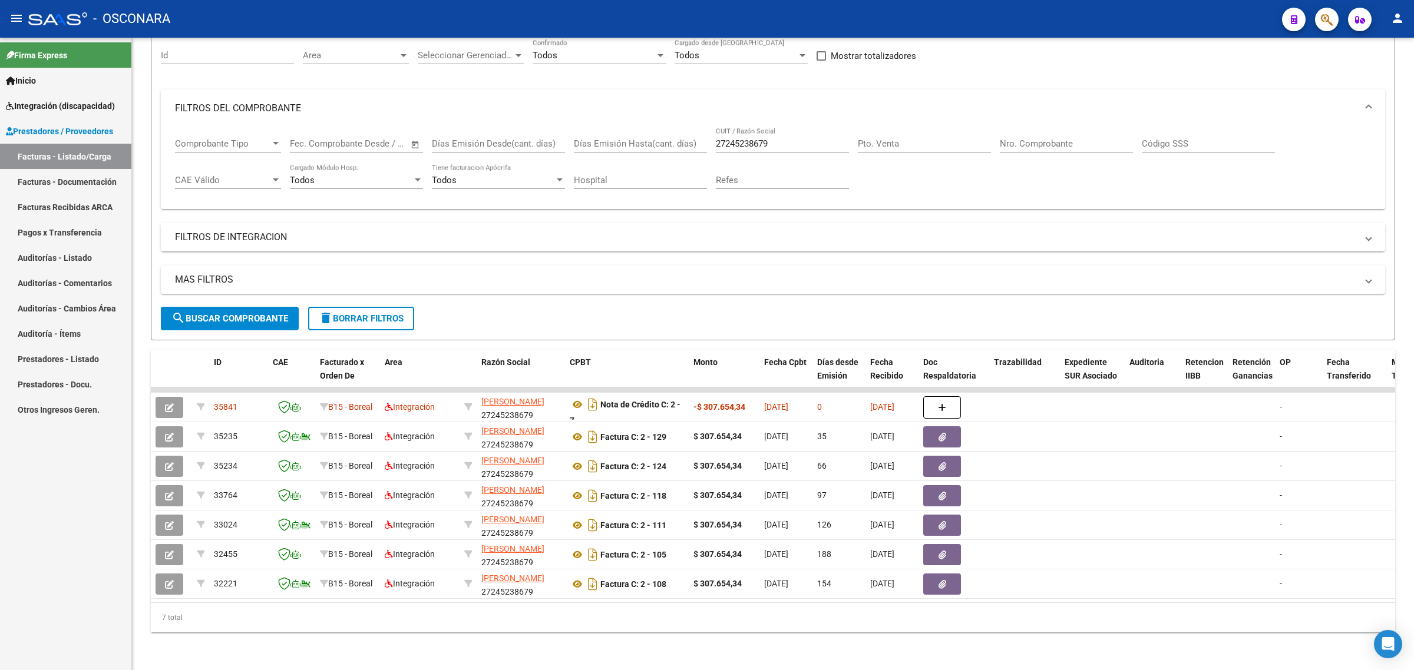
click at [88, 465] on div "Firma Express Inicio Instructivos Contacto OS Integración (discapacidad) Certif…" at bounding box center [65, 354] width 131 height 633
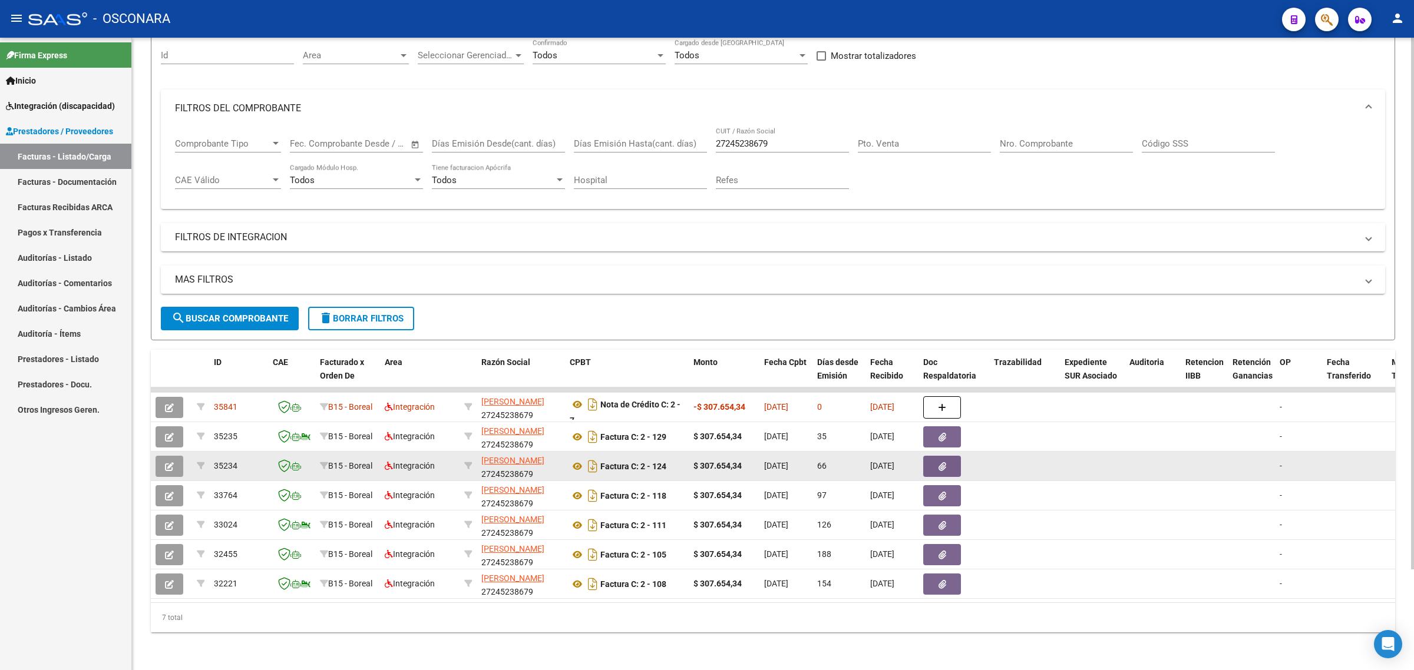
click at [171, 462] on icon "button" at bounding box center [169, 466] width 9 height 9
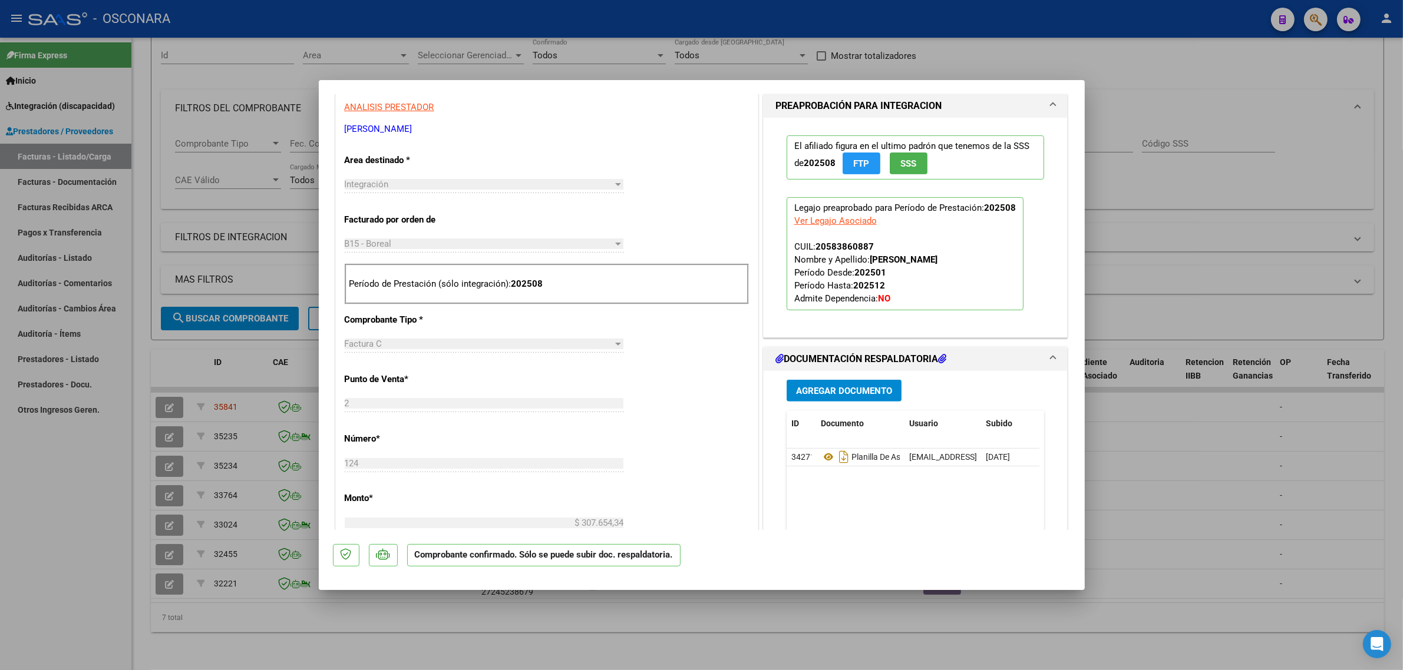
scroll to position [663, 0]
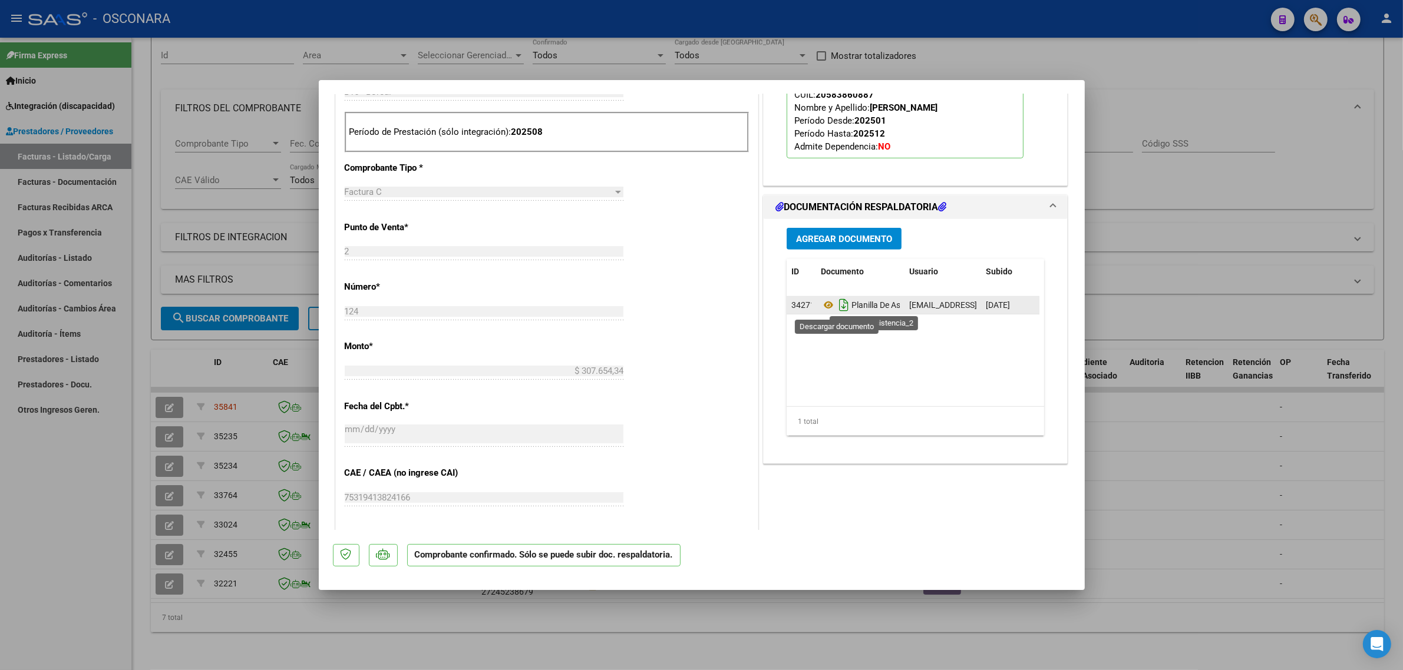
click at [836, 309] on icon "Descargar documento" at bounding box center [843, 305] width 15 height 19
click at [181, 358] on div at bounding box center [701, 335] width 1403 height 670
type input "$ 0,00"
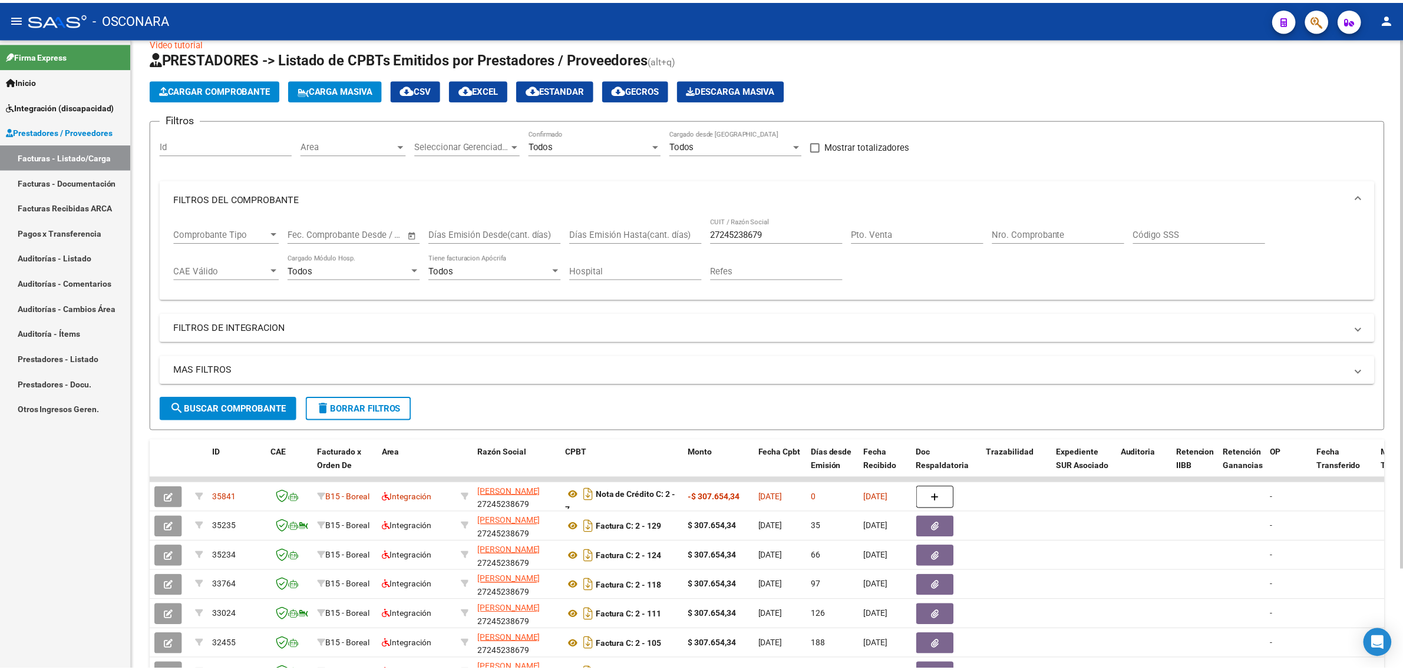
scroll to position [0, 0]
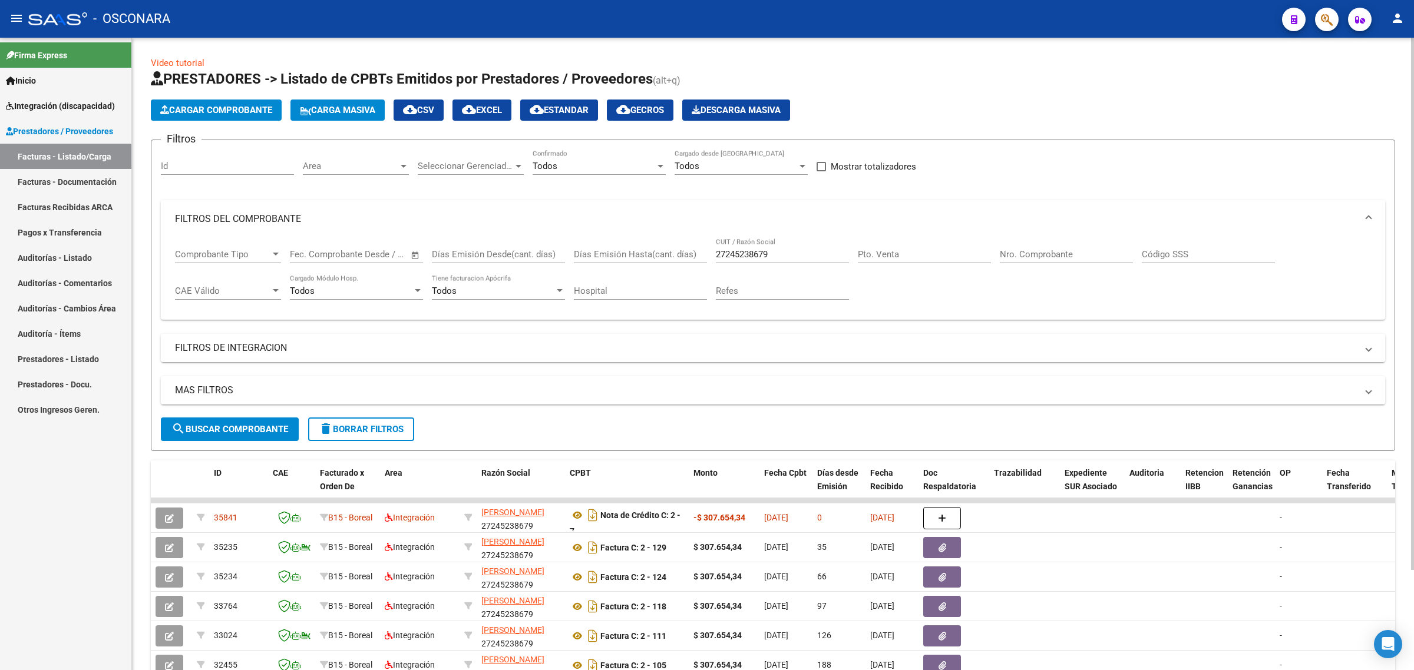
click at [204, 113] on span "Cargar Comprobante" at bounding box center [216, 110] width 112 height 11
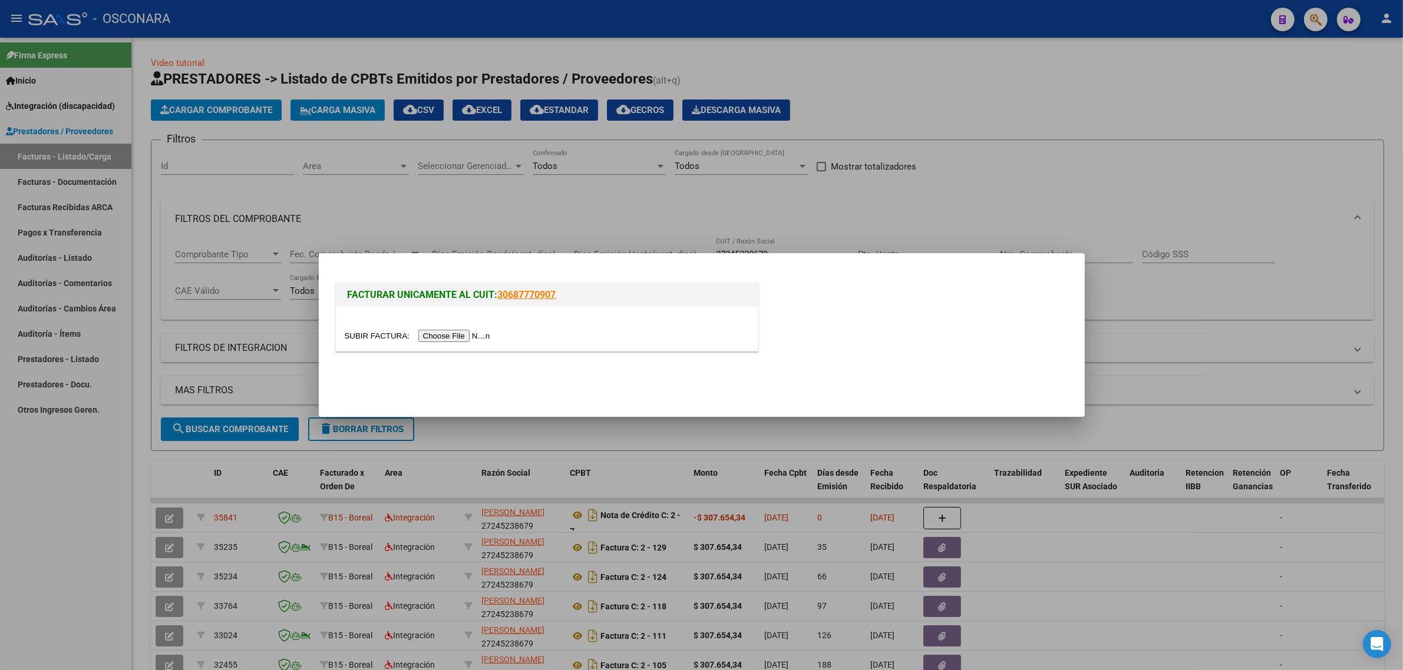
click at [439, 327] on div at bounding box center [547, 329] width 422 height 44
click at [439, 331] on input "file" at bounding box center [419, 336] width 149 height 12
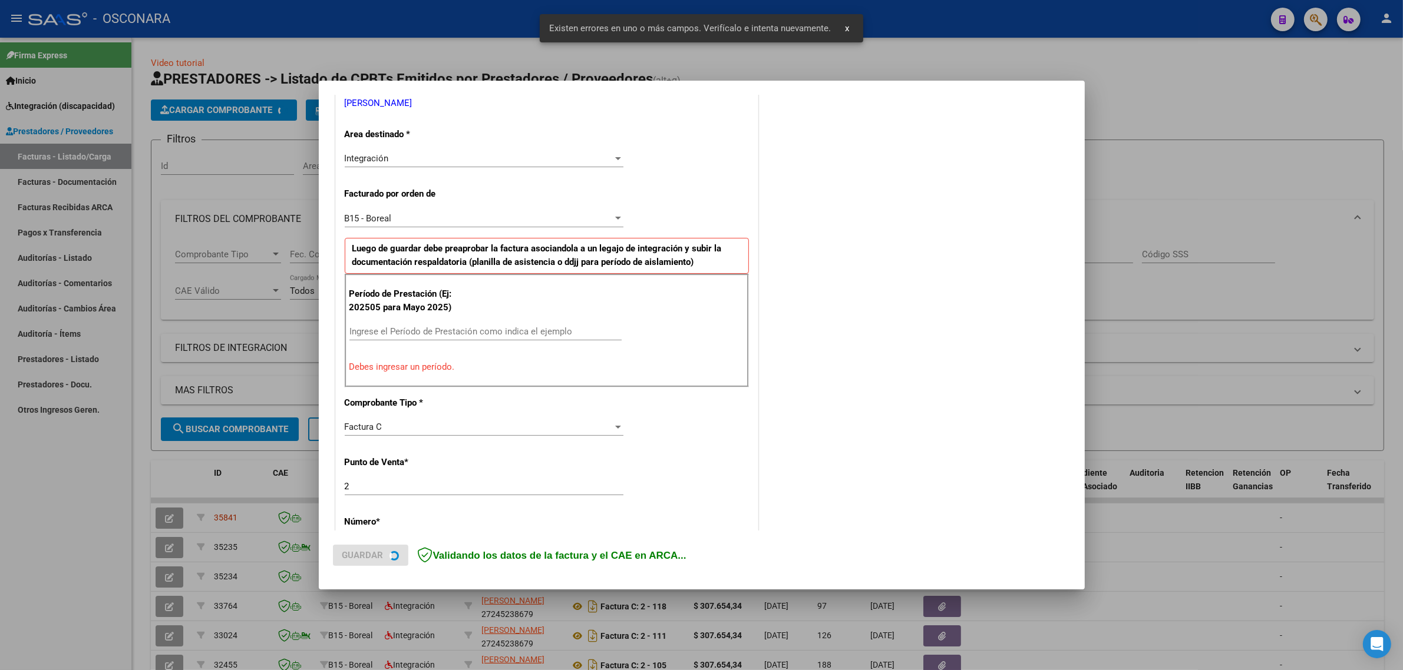
scroll to position [253, 0]
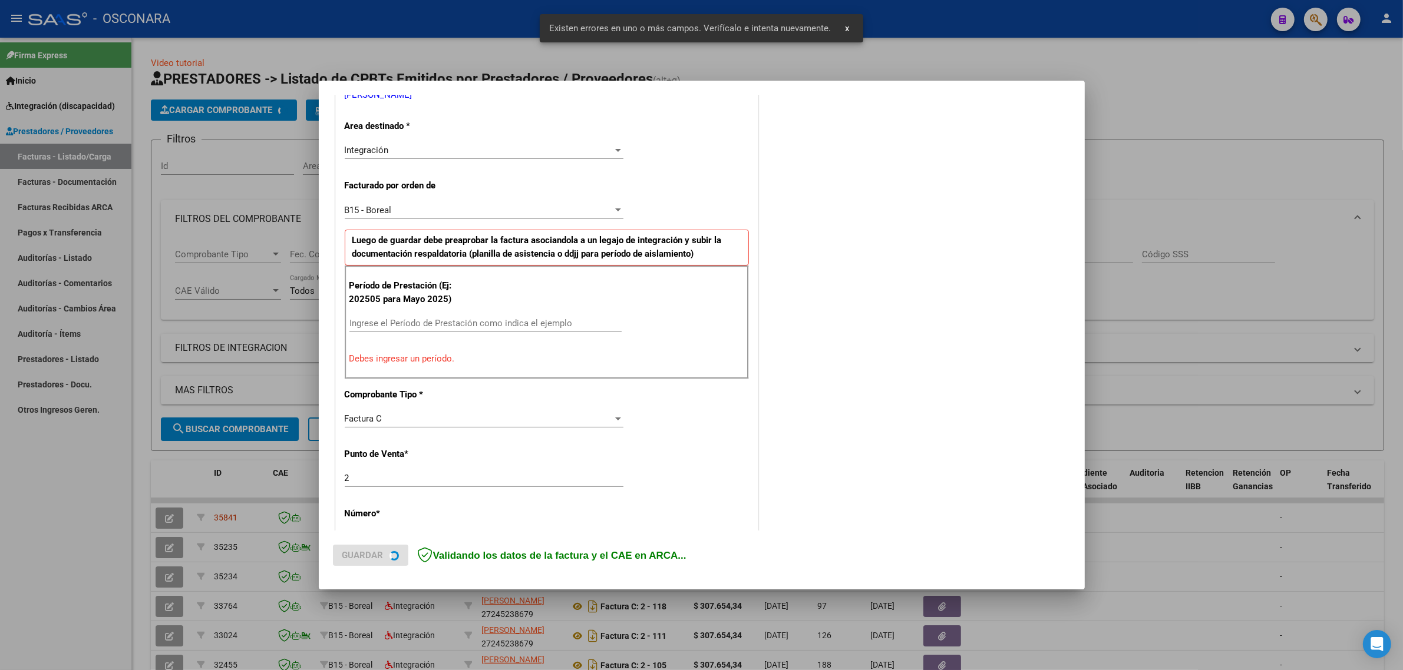
click at [381, 316] on div "Ingrese el Período de Prestación como indica el ejemplo" at bounding box center [485, 324] width 272 height 18
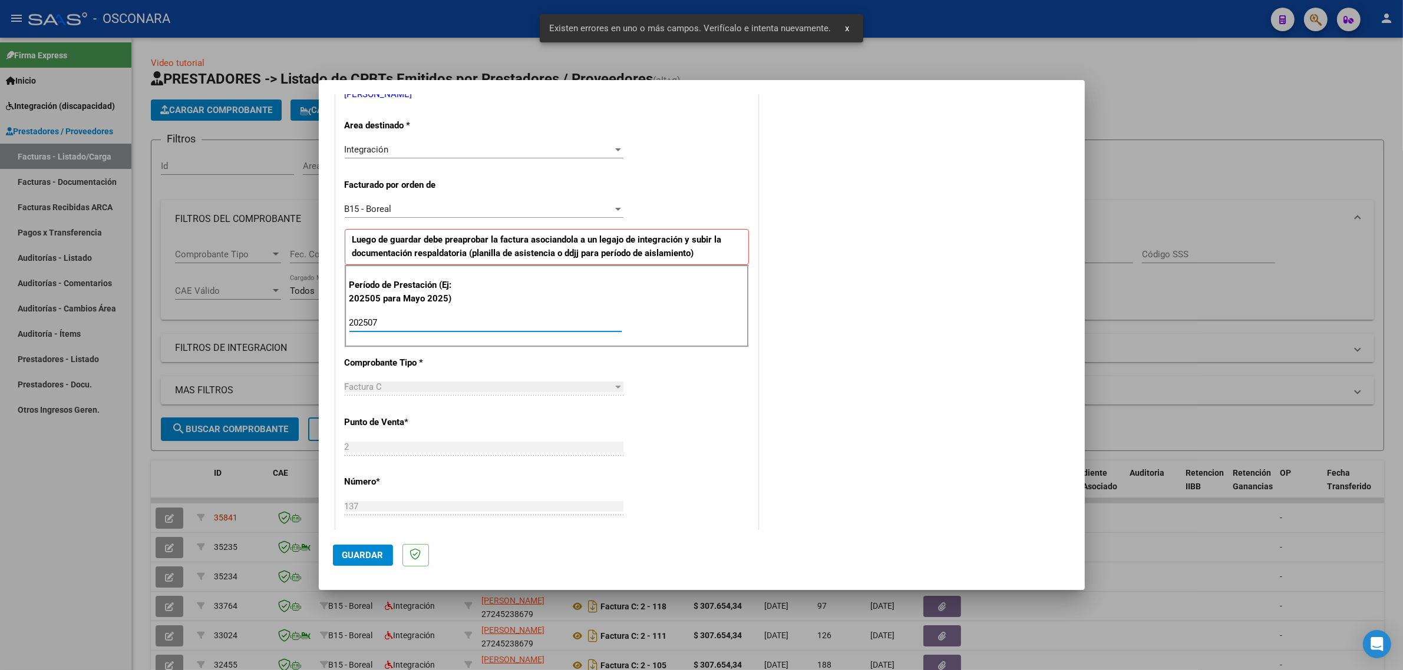
type input "202507"
click at [353, 554] on span "Guardar" at bounding box center [362, 555] width 41 height 11
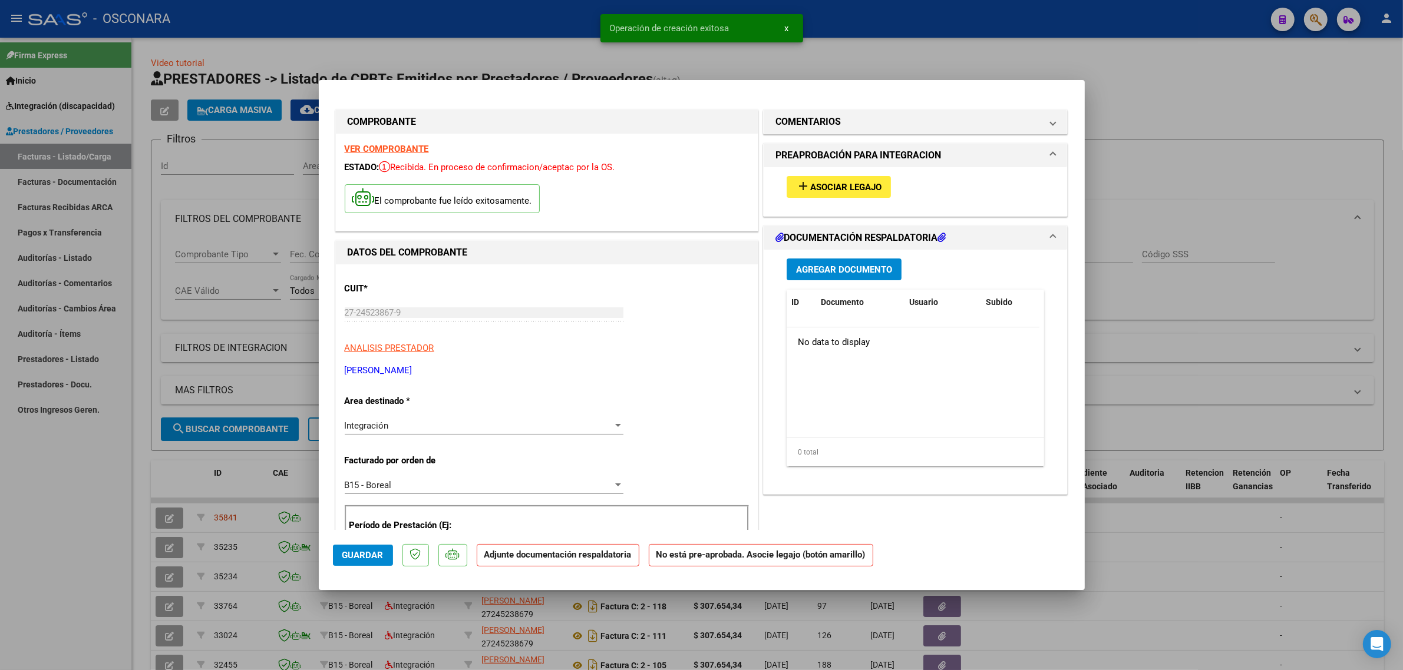
click at [823, 191] on span "Asociar Legajo" at bounding box center [845, 187] width 71 height 11
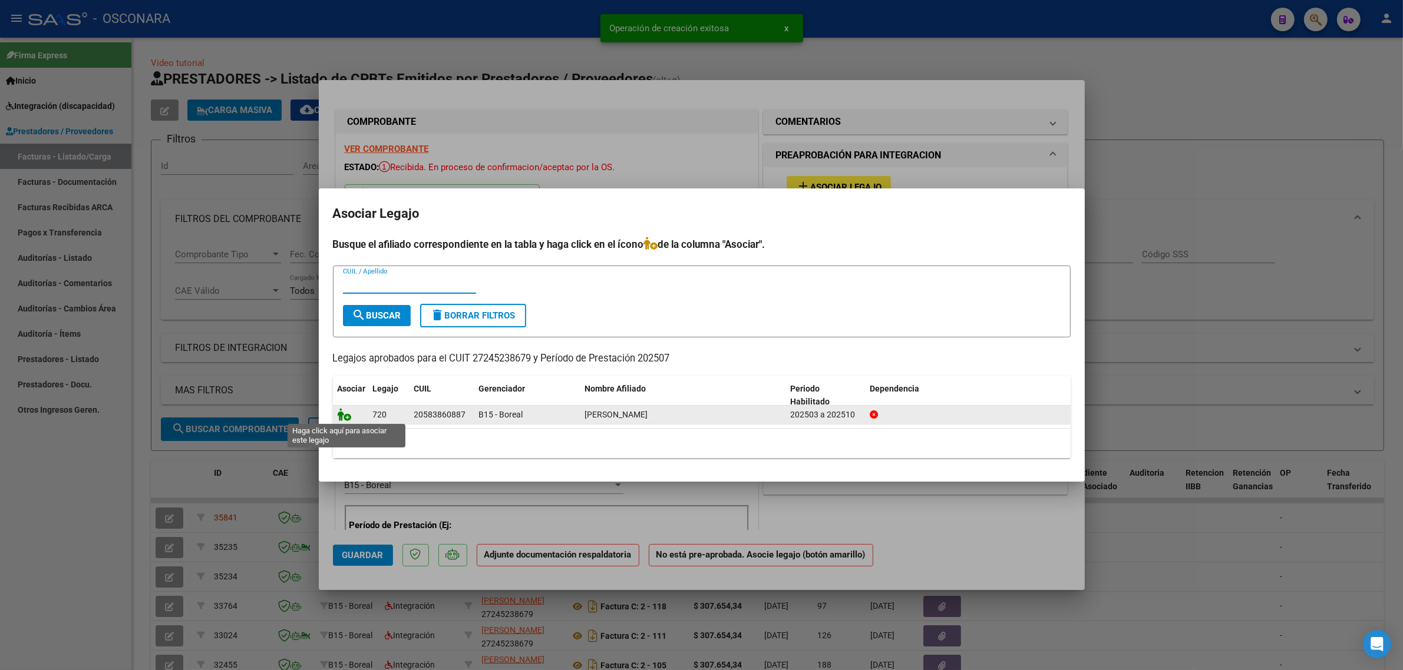
click at [343, 419] on icon at bounding box center [345, 414] width 14 height 13
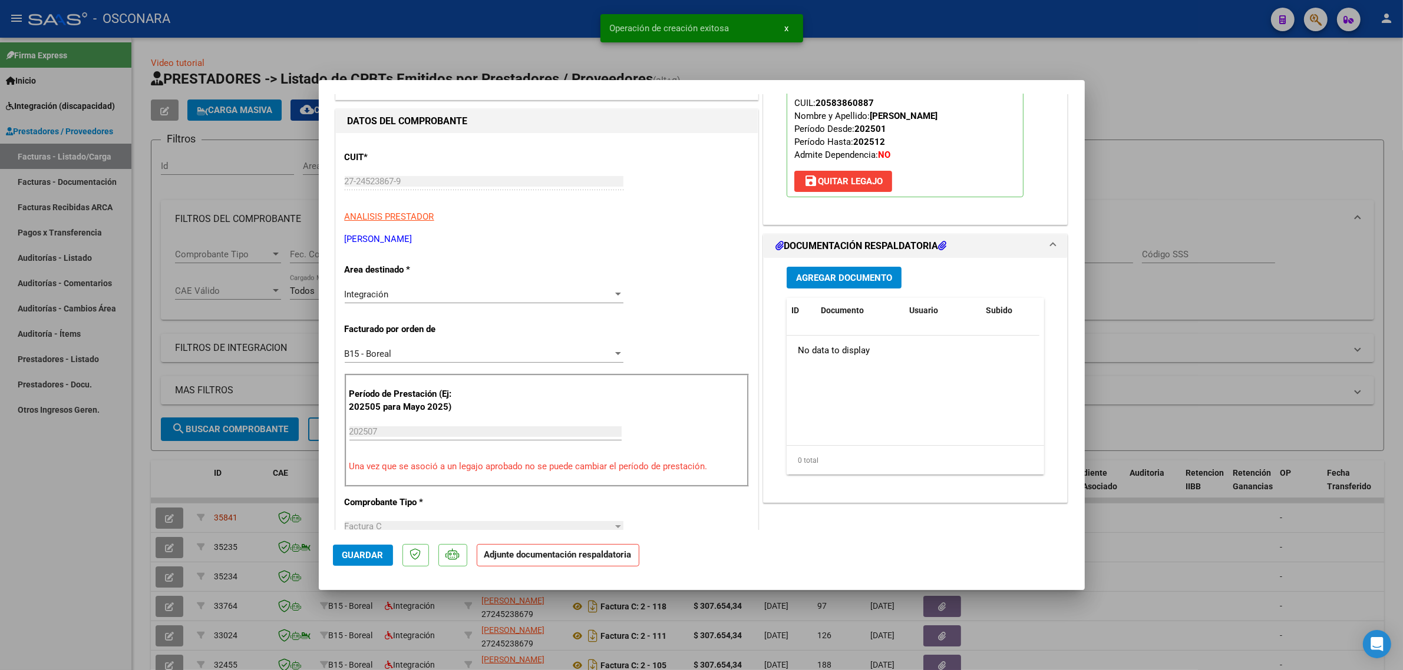
scroll to position [147, 0]
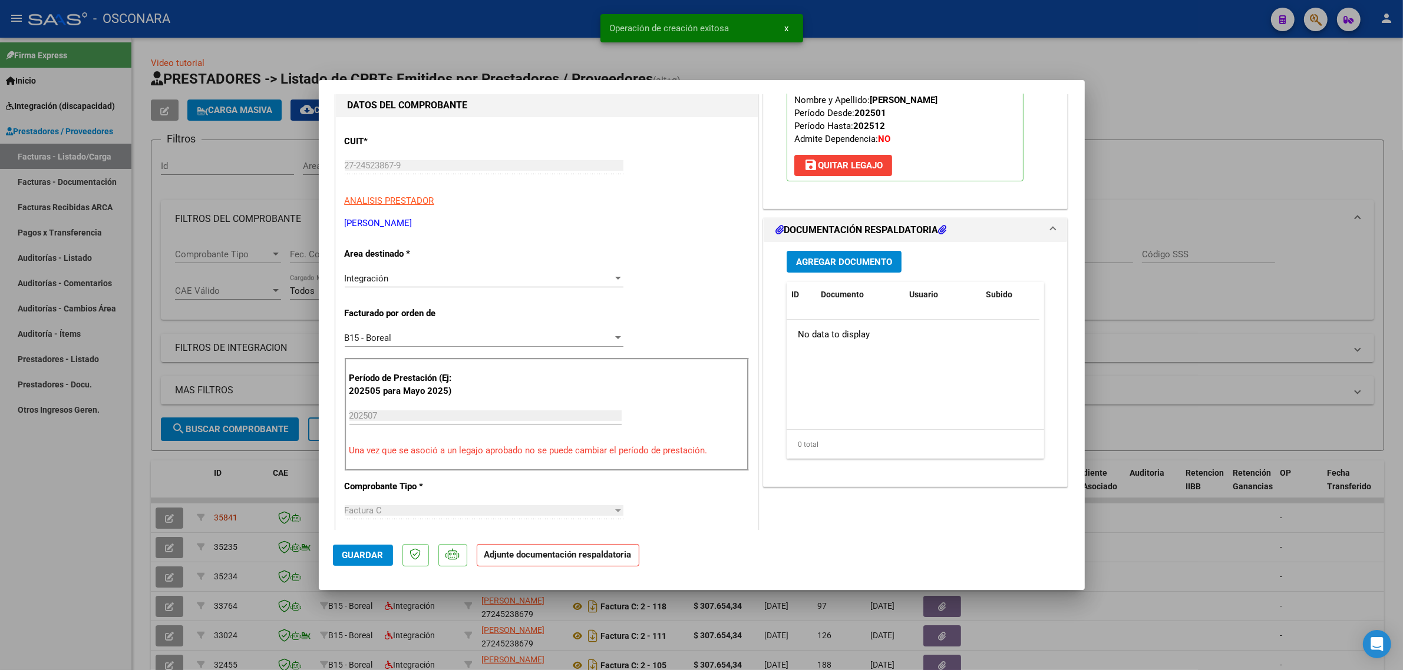
click at [825, 264] on span "Agregar Documento" at bounding box center [844, 262] width 96 height 11
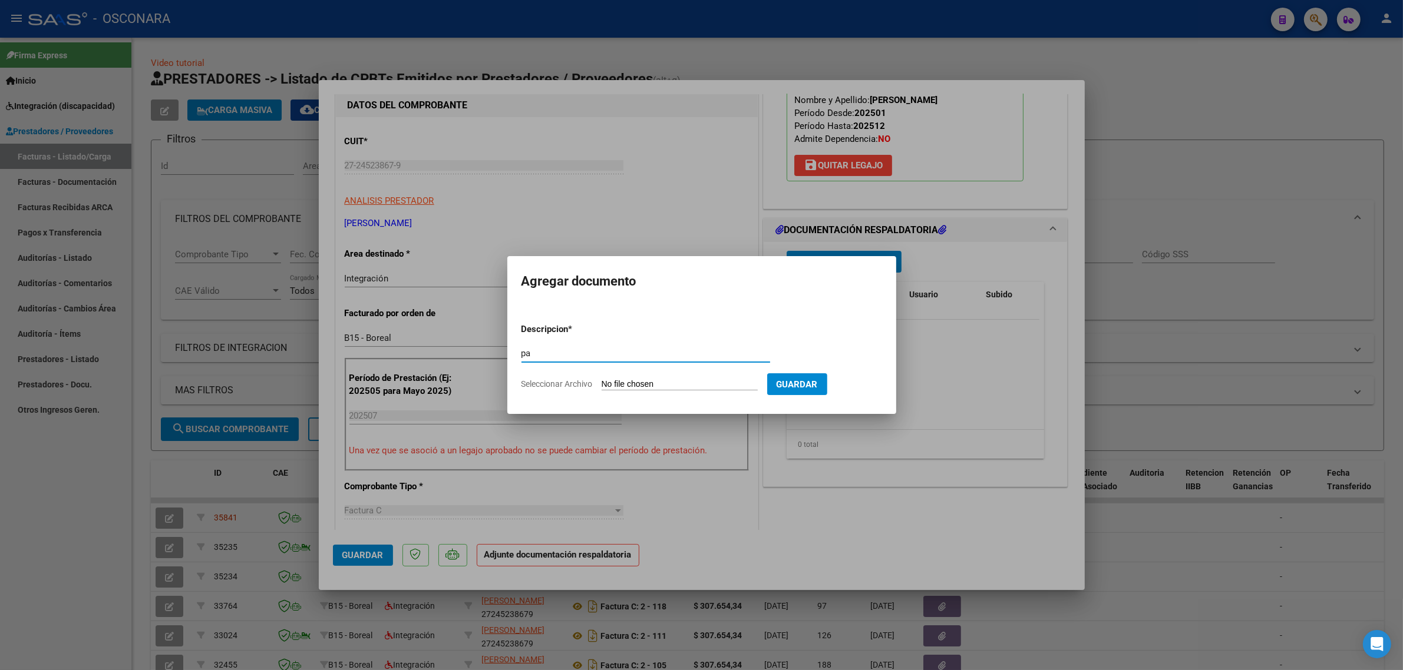
type input "p"
type input "PLANILLA"
click at [648, 374] on form "Descripcion * PLANILLA Escriba aquí una descripcion Seleccionar Archivo Guardar" at bounding box center [701, 357] width 361 height 86
click at [644, 384] on input "Seleccionar Archivo" at bounding box center [679, 384] width 156 height 11
type input "C:\fakepath\BOGARIN JULIO NVA. 07 PEREZ.pdf"
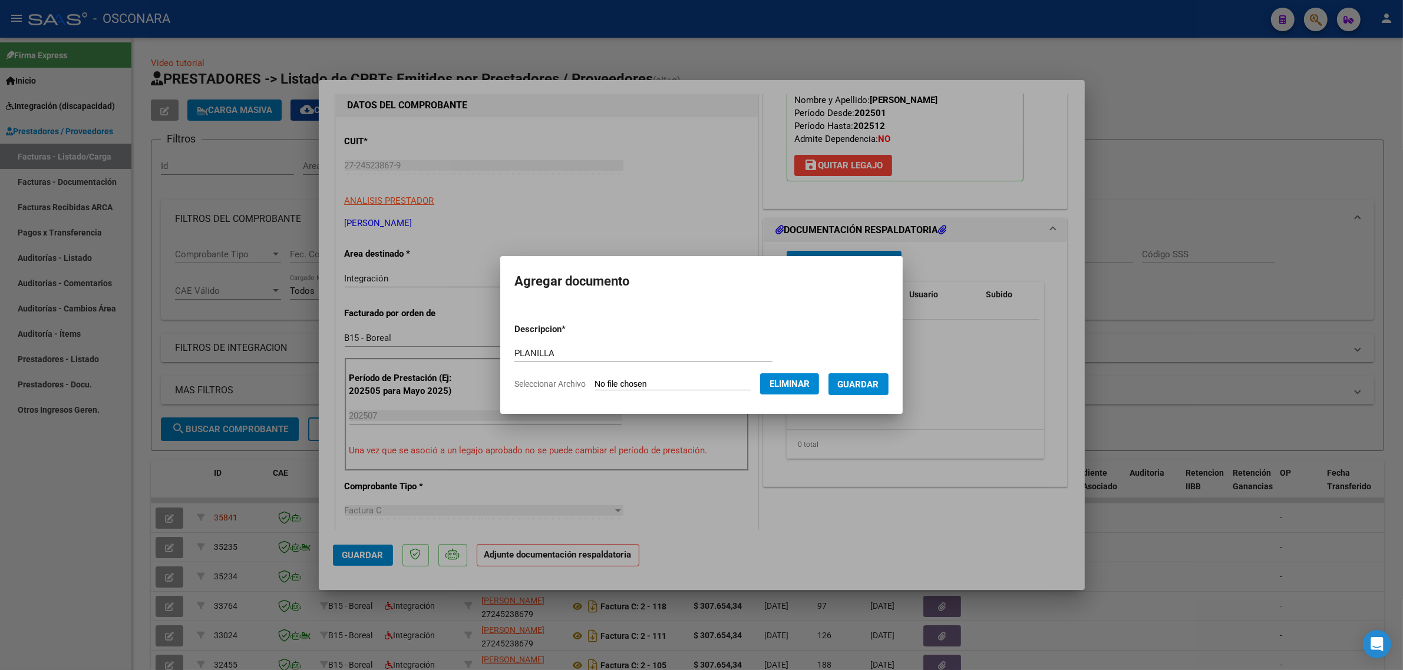
click at [876, 389] on span "Guardar" at bounding box center [858, 384] width 41 height 11
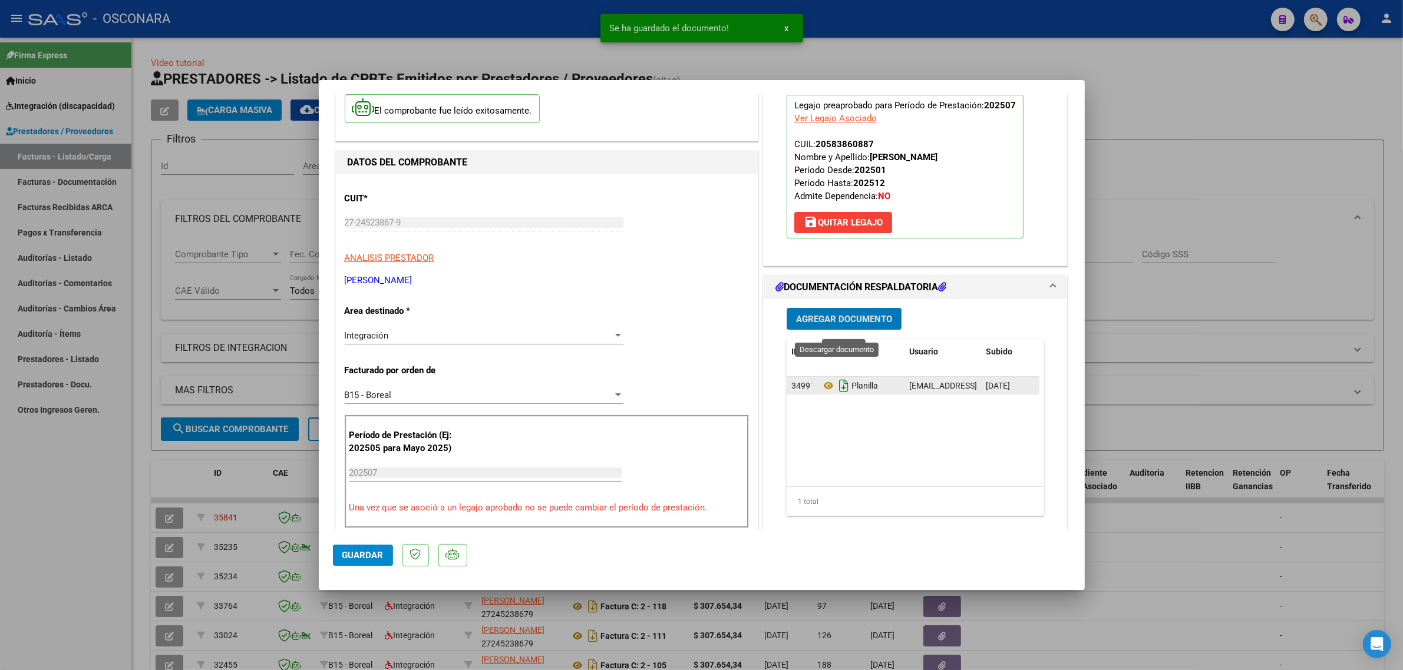
scroll to position [0, 0]
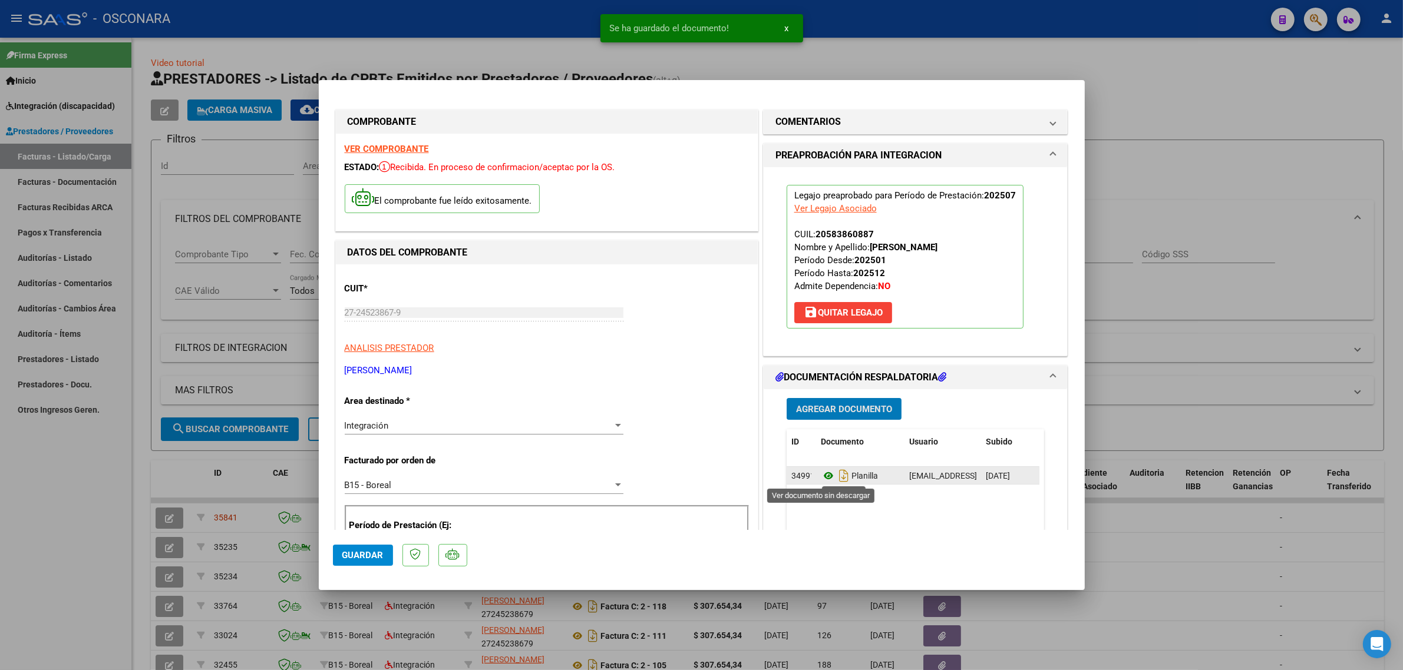
click at [821, 477] on icon at bounding box center [828, 476] width 15 height 14
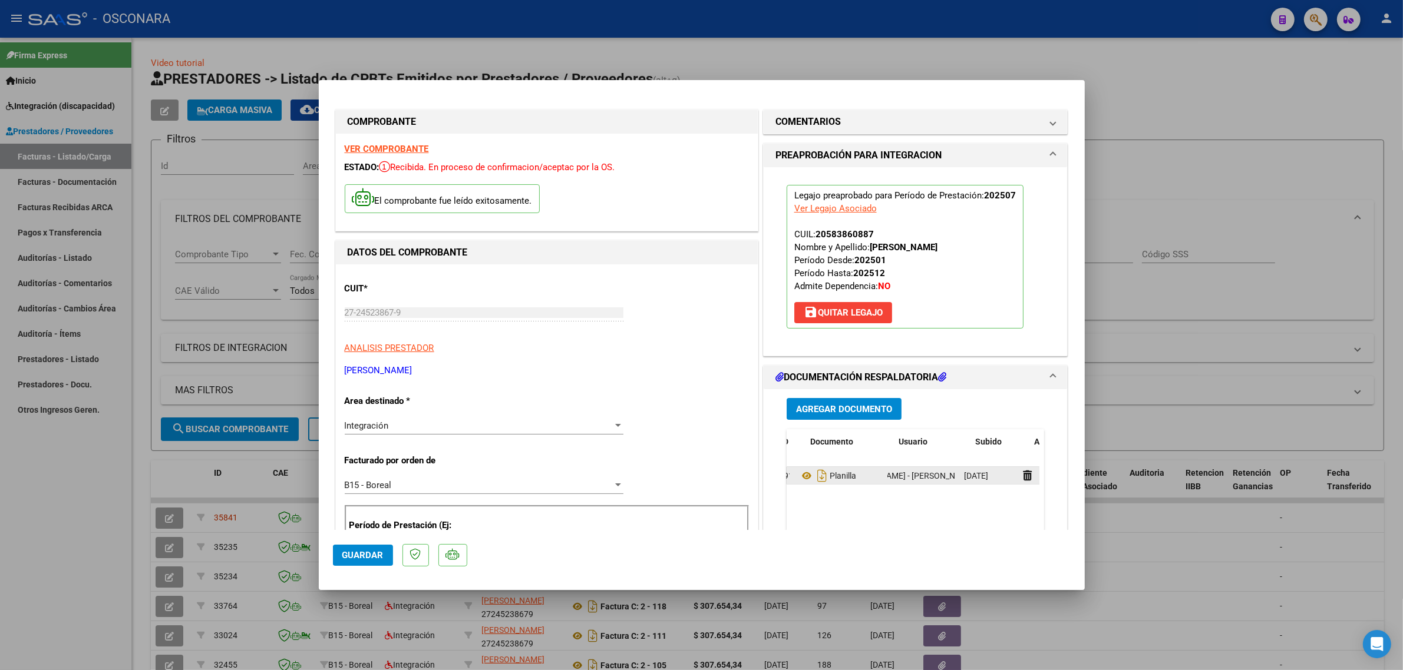
scroll to position [0, 59]
click at [985, 476] on icon at bounding box center [989, 475] width 9 height 11
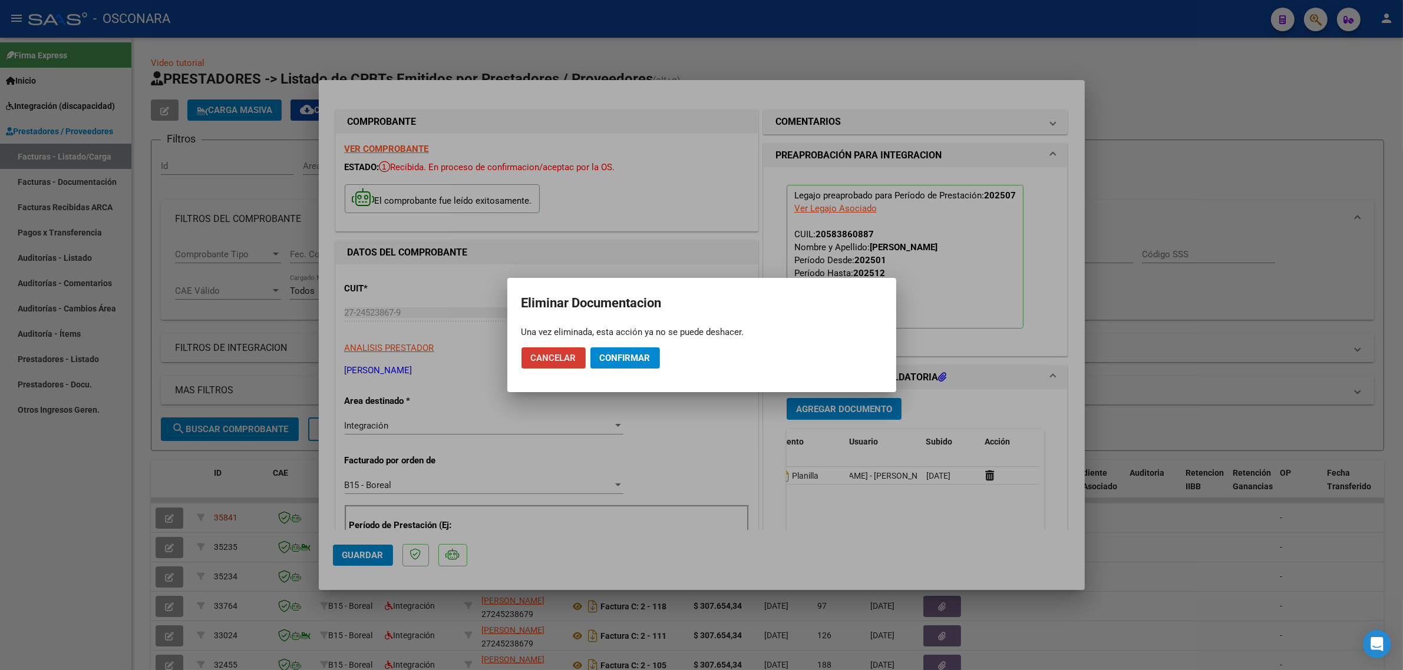
click at [636, 361] on span "Confirmar" at bounding box center [625, 358] width 51 height 11
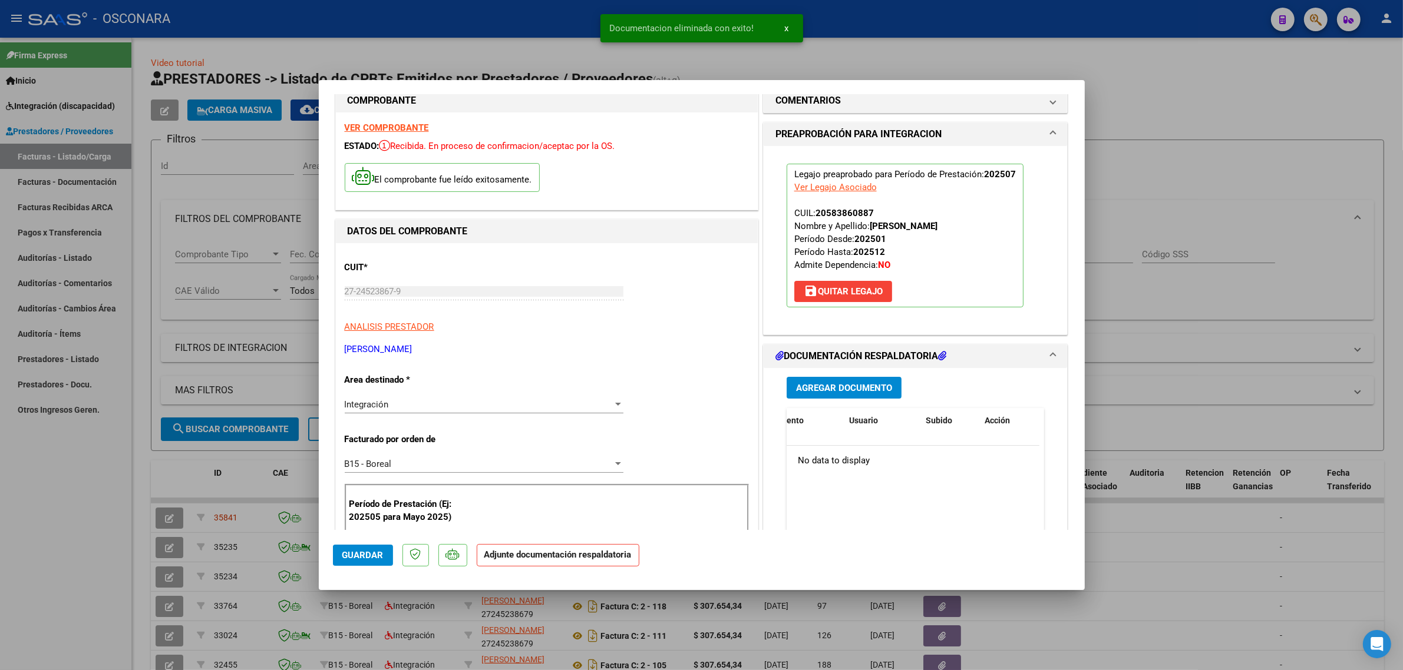
scroll to position [221, 0]
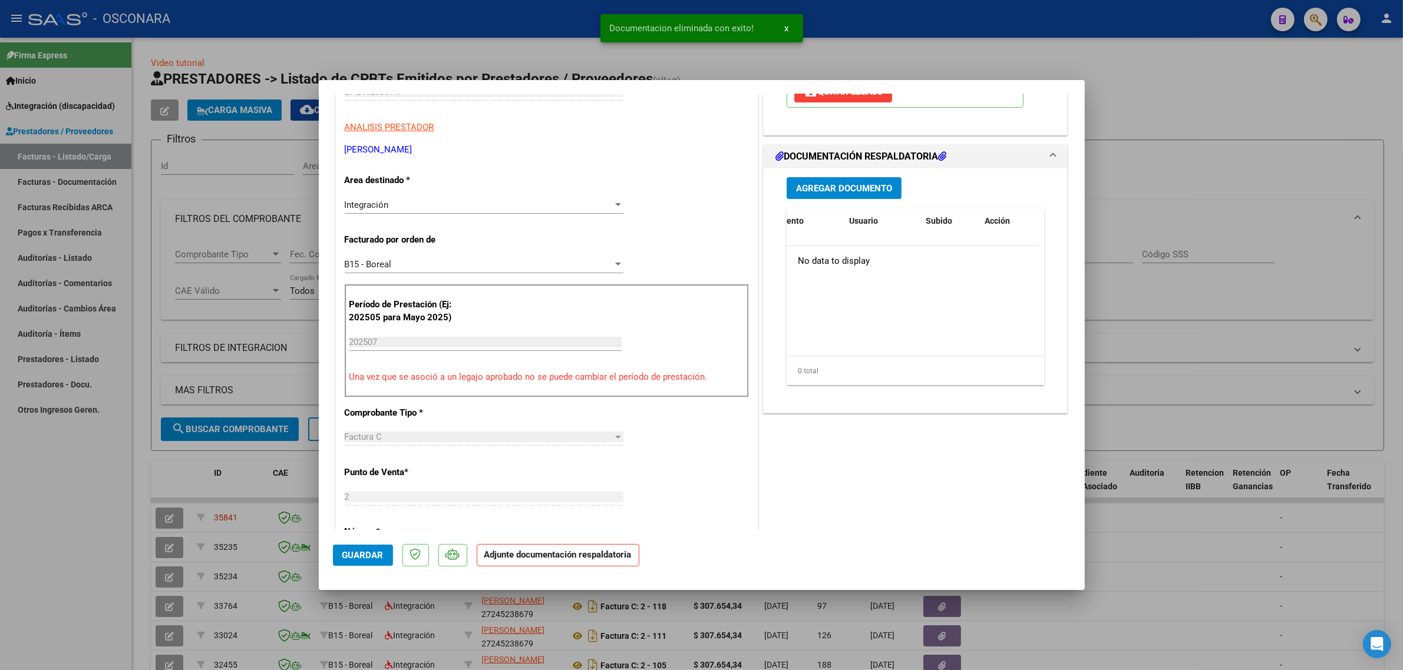
click at [822, 184] on span "Agregar Documento" at bounding box center [844, 188] width 96 height 11
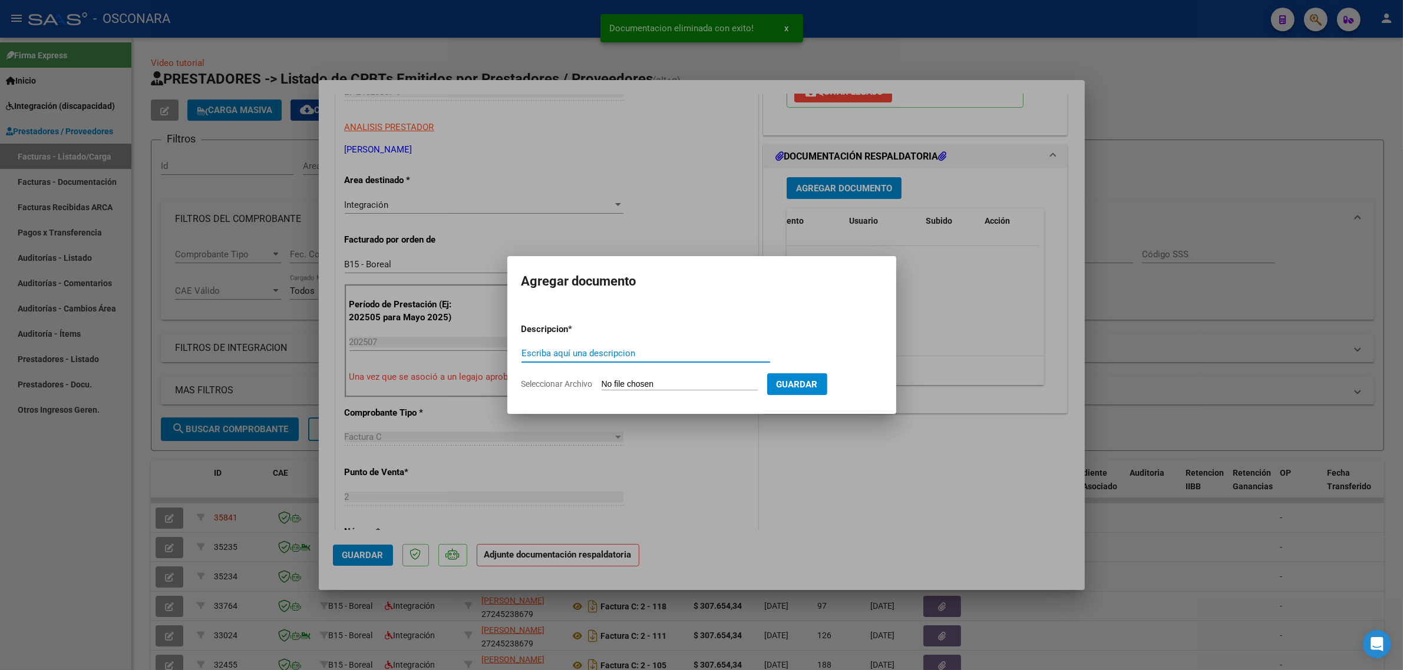
click at [680, 383] on input "Seleccionar Archivo" at bounding box center [679, 384] width 156 height 11
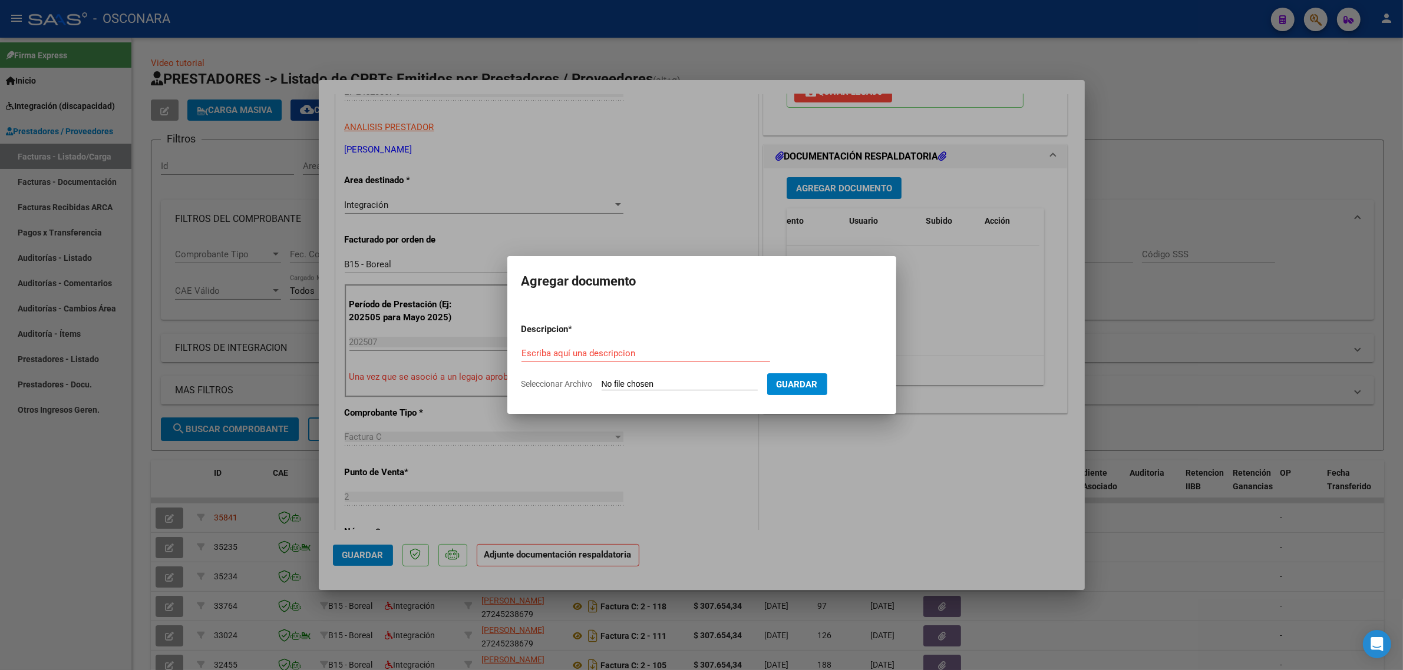
click at [591, 352] on input "Escriba aquí una descripcion" at bounding box center [645, 353] width 249 height 11
type input "PLANILLA"
click at [628, 386] on input "Seleccionar Archivo" at bounding box center [679, 384] width 156 height 11
type input "C:\fakepath\156753-4-Planilla_de_Asistencia.pdf"
click at [852, 388] on span "Guardar" at bounding box center [858, 384] width 41 height 11
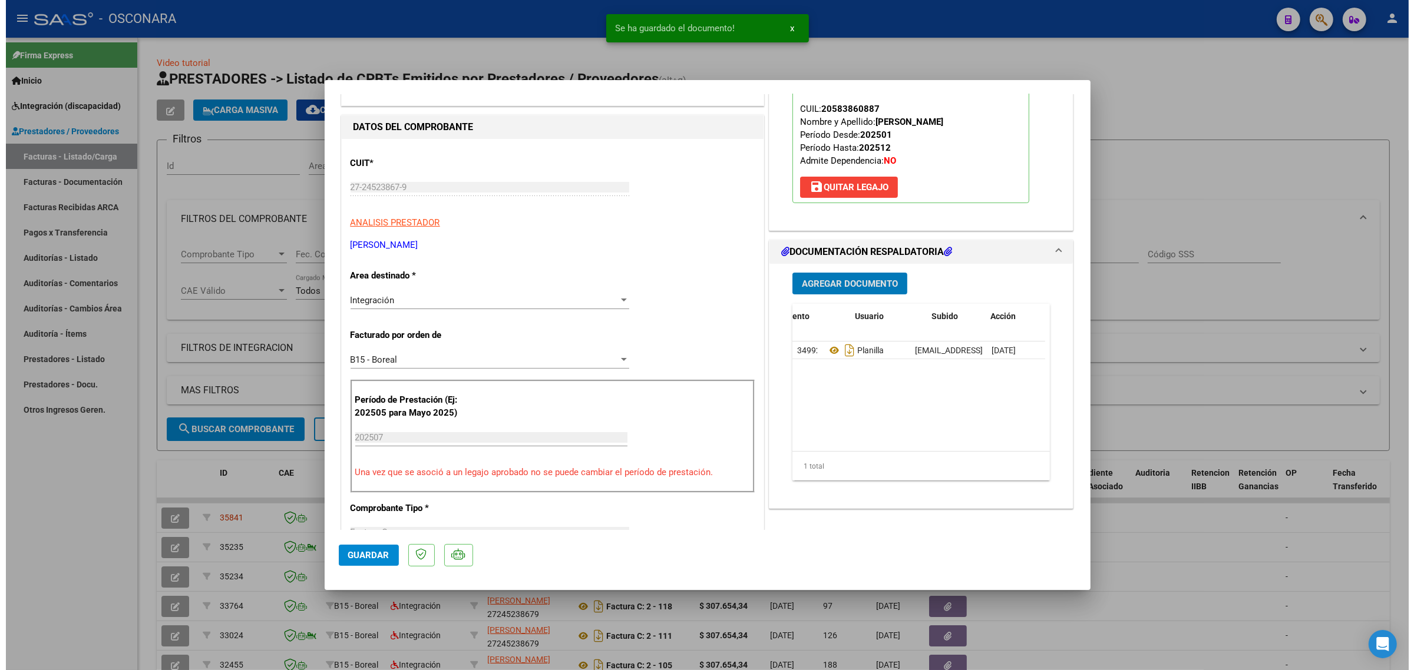
scroll to position [0, 0]
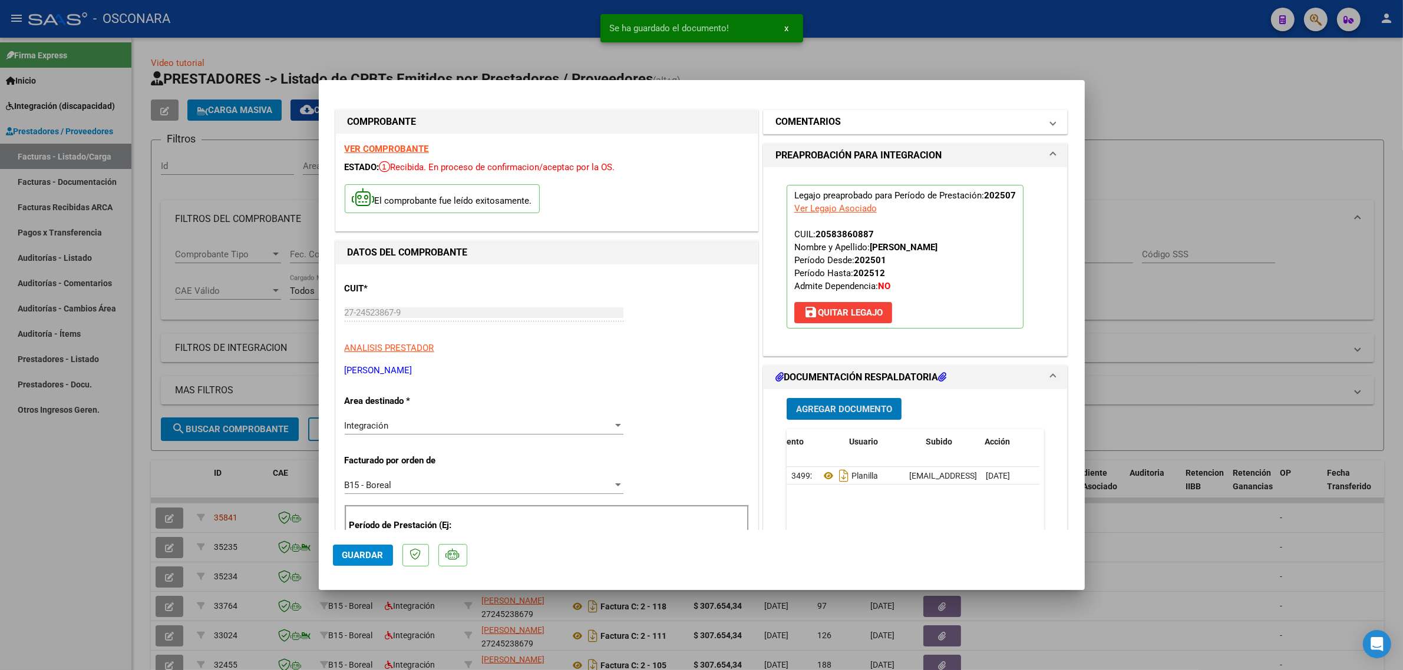
click at [791, 121] on h1 "COMENTARIOS" at bounding box center [807, 122] width 65 height 14
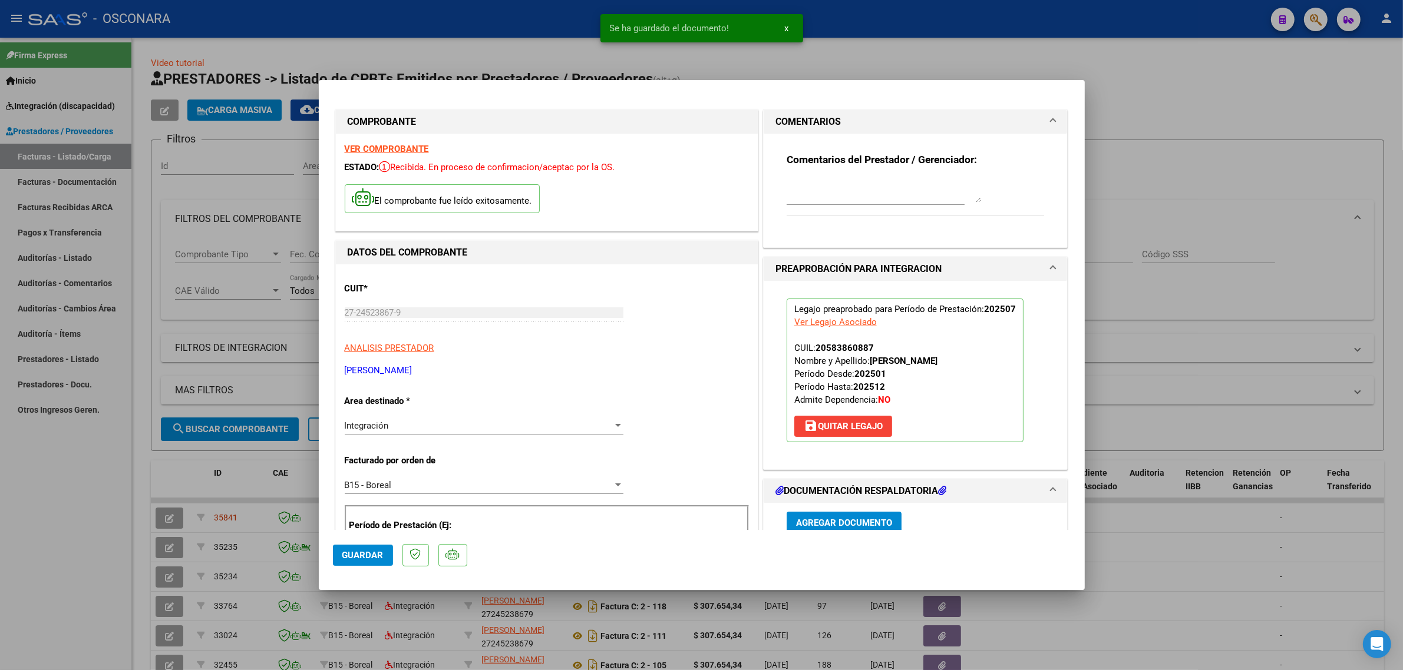
click at [803, 190] on textarea at bounding box center [883, 191] width 194 height 24
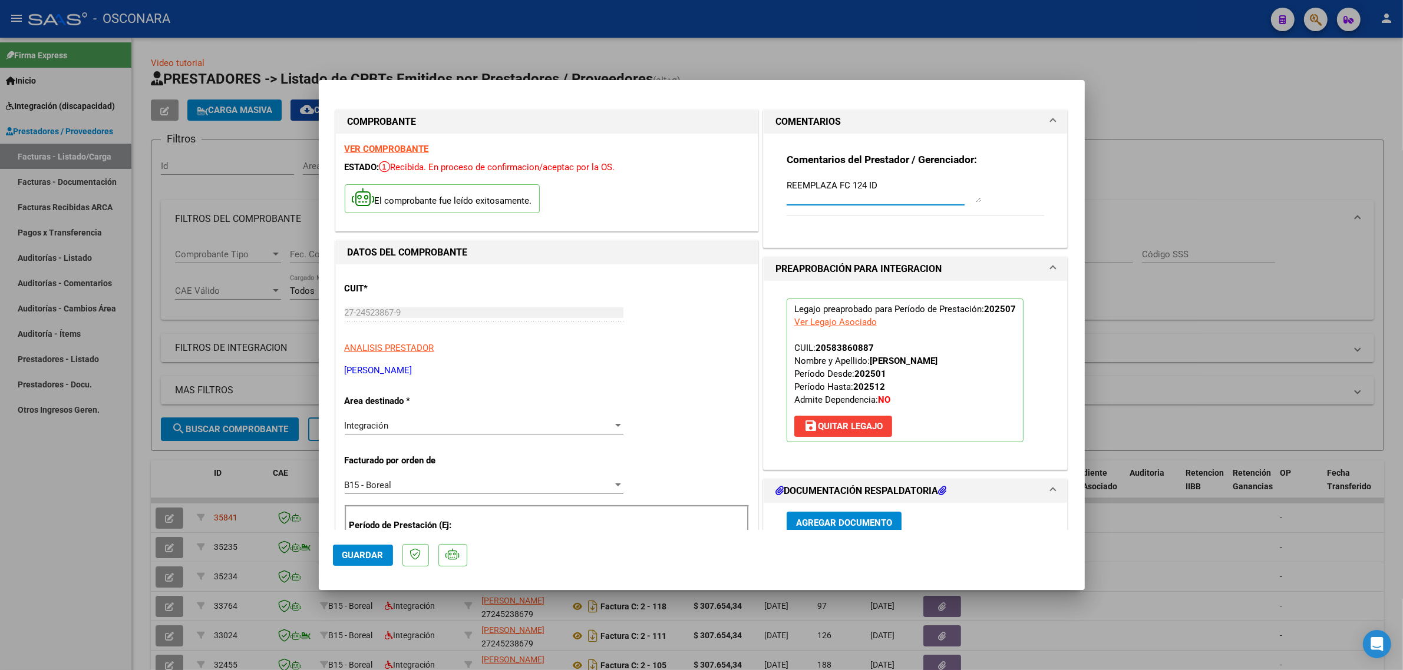
type textarea "REEMPLAZA FC 124 ID"
click at [356, 548] on button "Guardar" at bounding box center [363, 555] width 60 height 21
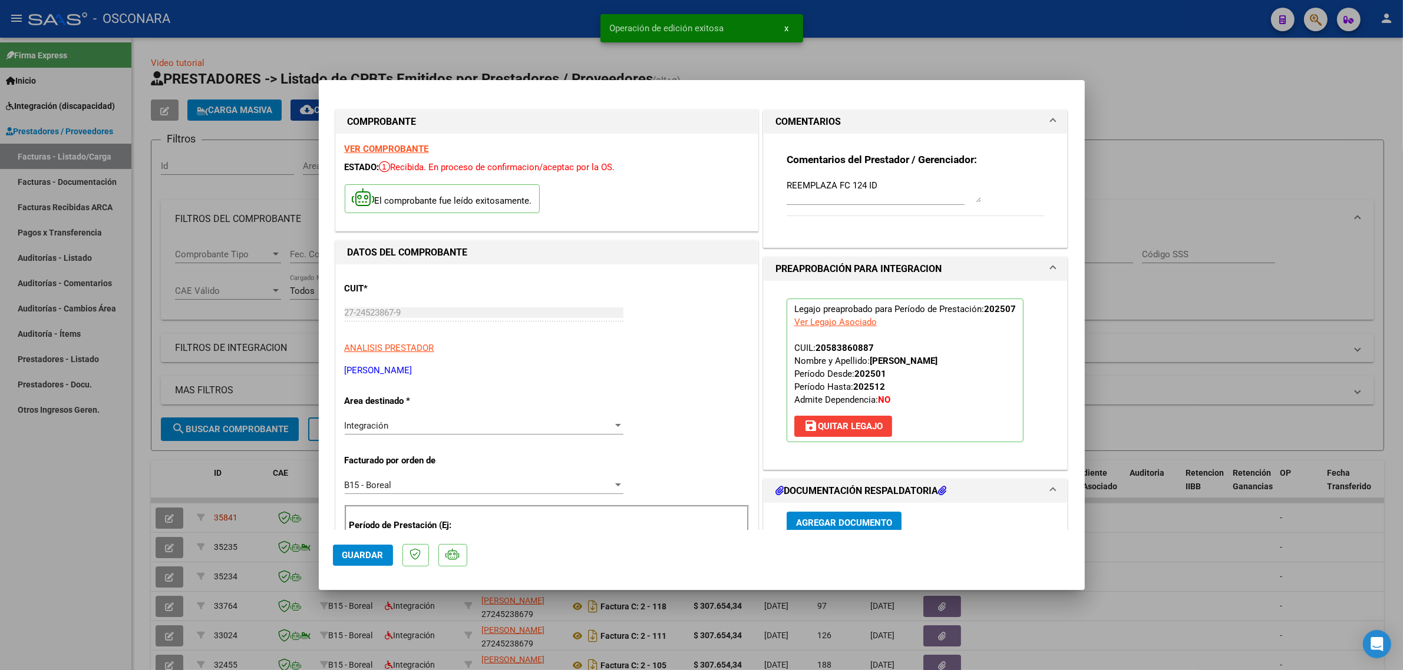
click at [233, 487] on div at bounding box center [701, 335] width 1403 height 670
type input "$ 0,00"
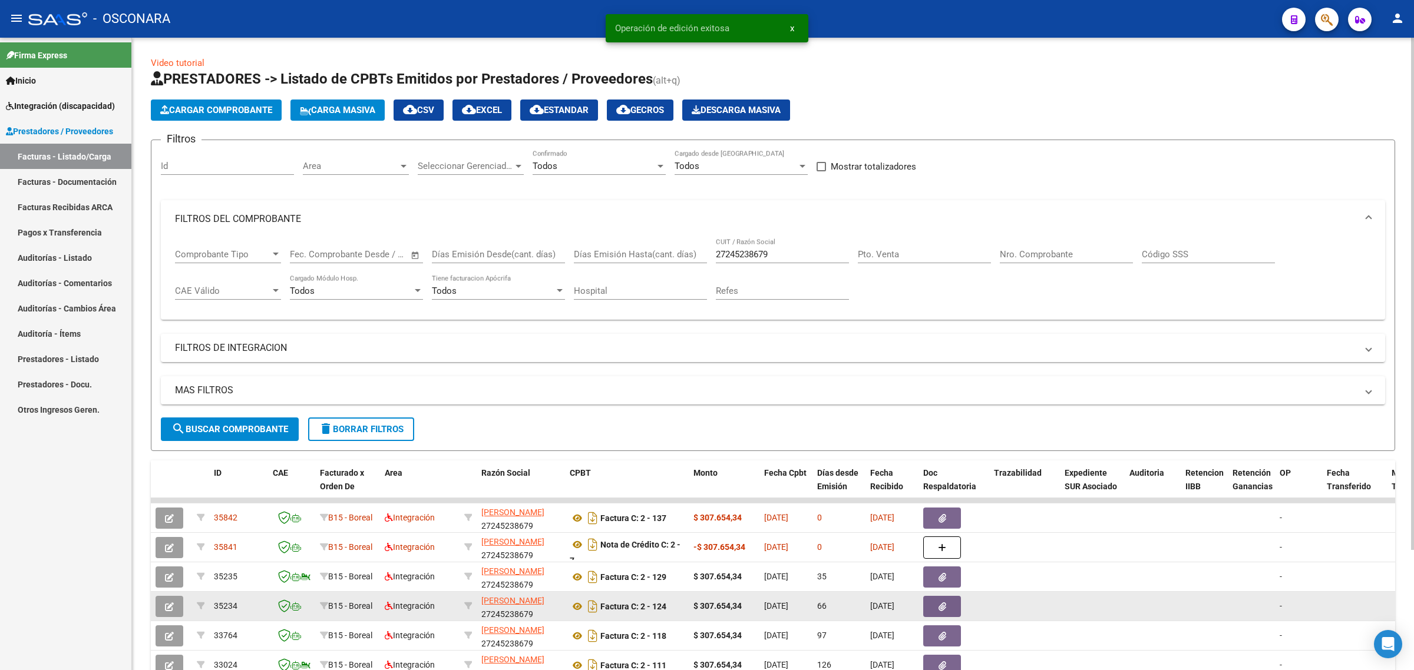
click at [224, 601] on span "35234" at bounding box center [226, 605] width 24 height 9
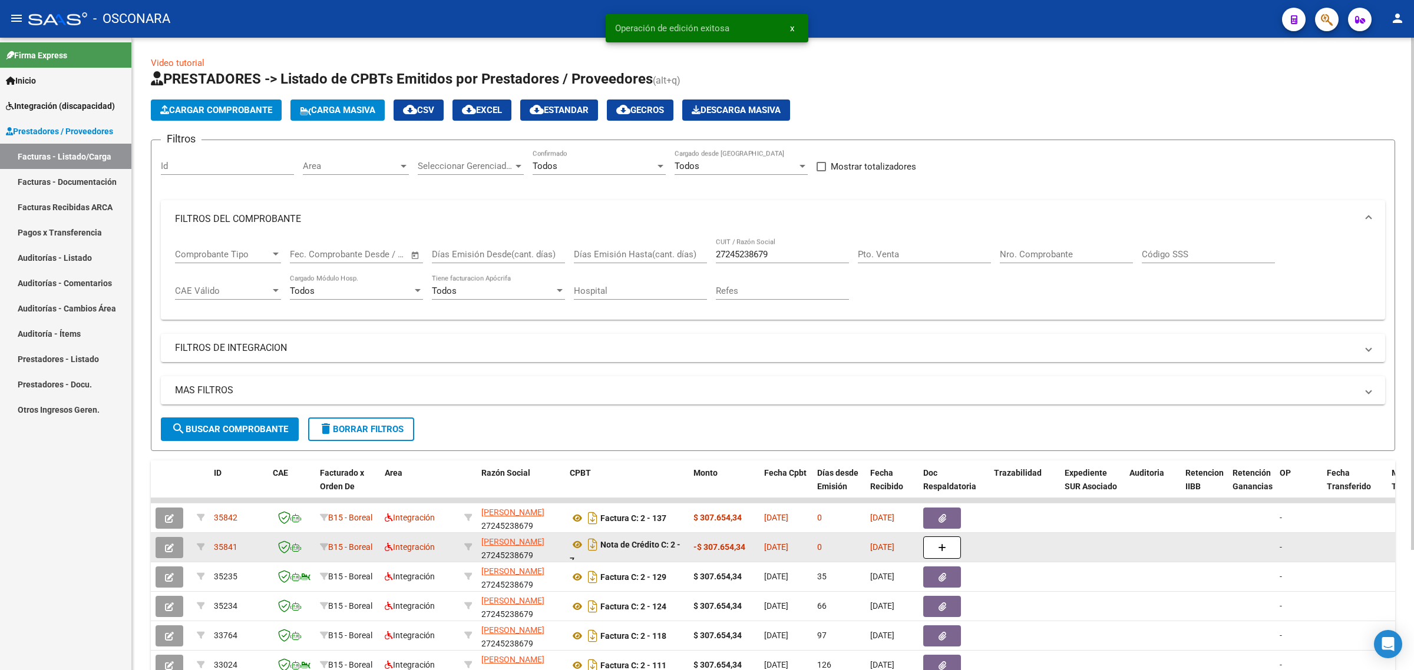
copy span "35234"
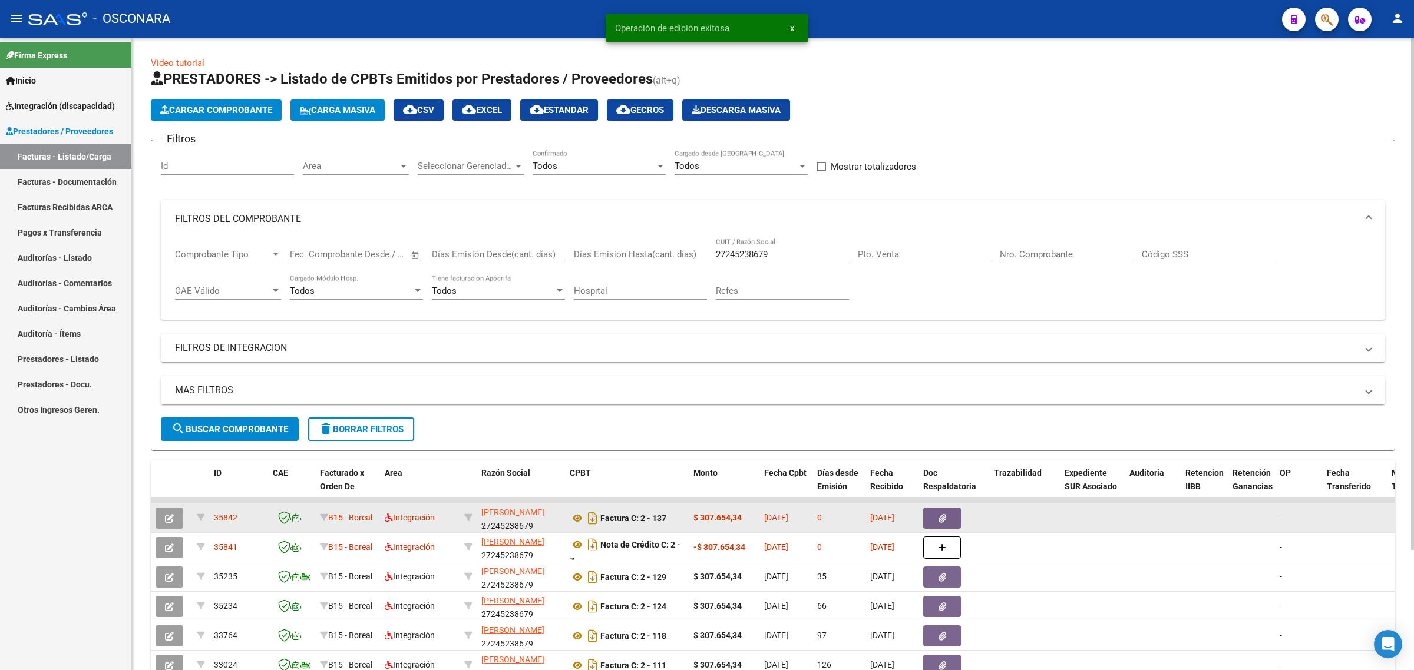
click at [165, 516] on icon "button" at bounding box center [169, 518] width 9 height 9
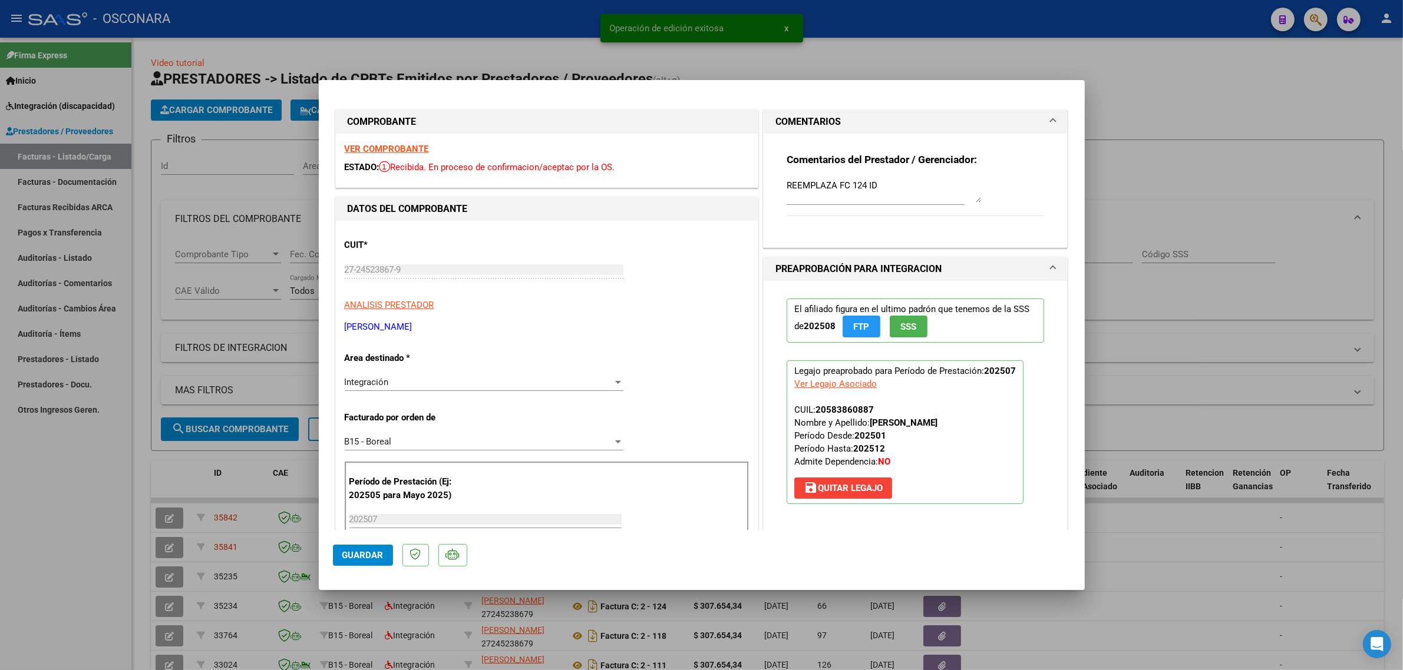
click at [890, 186] on textarea "REEMPLAZA FC 124 ID" at bounding box center [883, 191] width 194 height 24
paste textarea "35234"
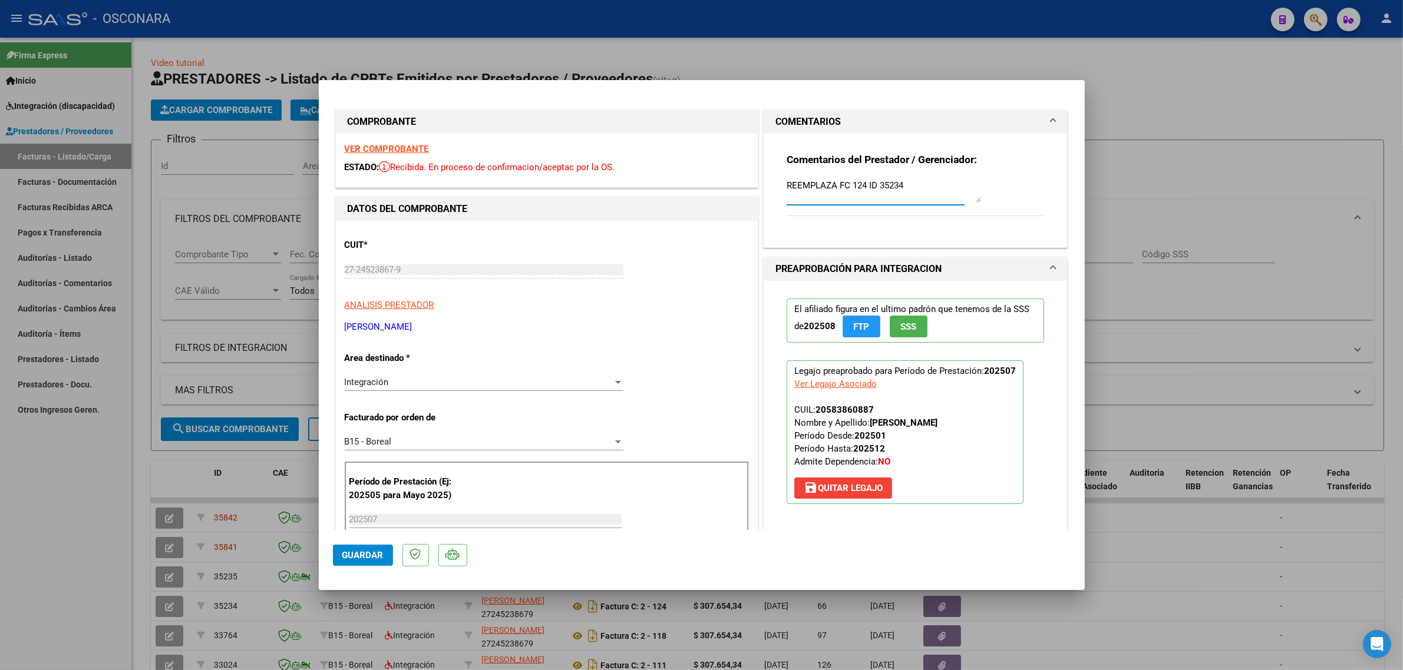
drag, startPoint x: 868, startPoint y: 184, endPoint x: 910, endPoint y: 181, distance: 42.5
click at [869, 184] on textarea "REEMPLAZA FC 124 ID 35234" at bounding box center [883, 191] width 194 height 24
type textarea "REEMPLAZA FC 124 ID 35234"
click at [378, 551] on span "Guardar" at bounding box center [362, 555] width 41 height 11
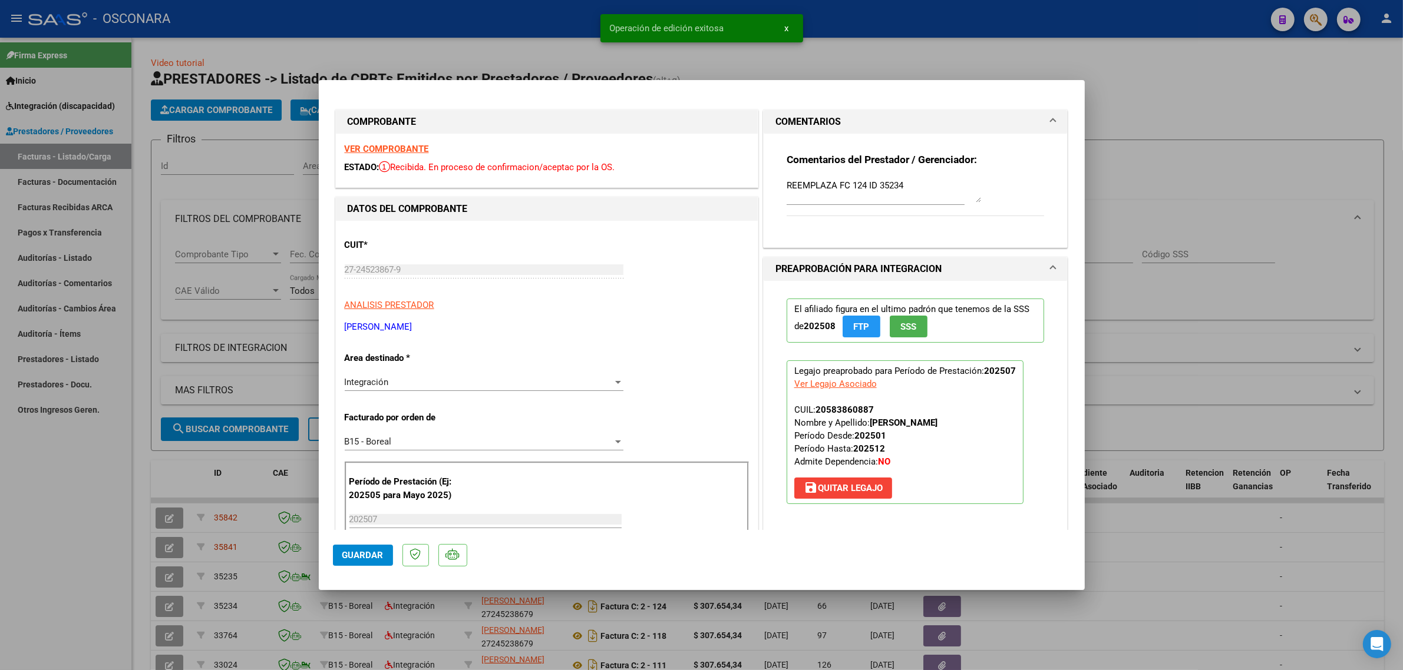
click at [251, 501] on div at bounding box center [701, 335] width 1403 height 670
type input "$ 0,00"
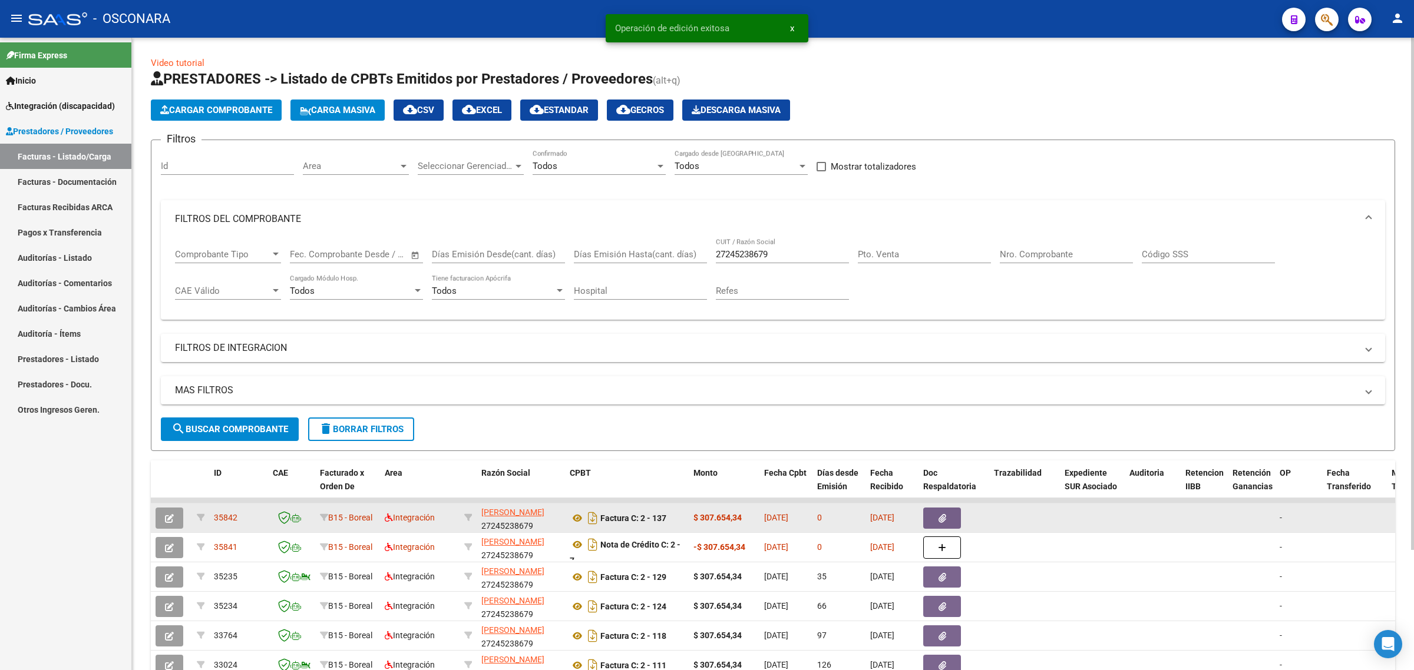
click at [225, 517] on span "35842" at bounding box center [226, 517] width 24 height 9
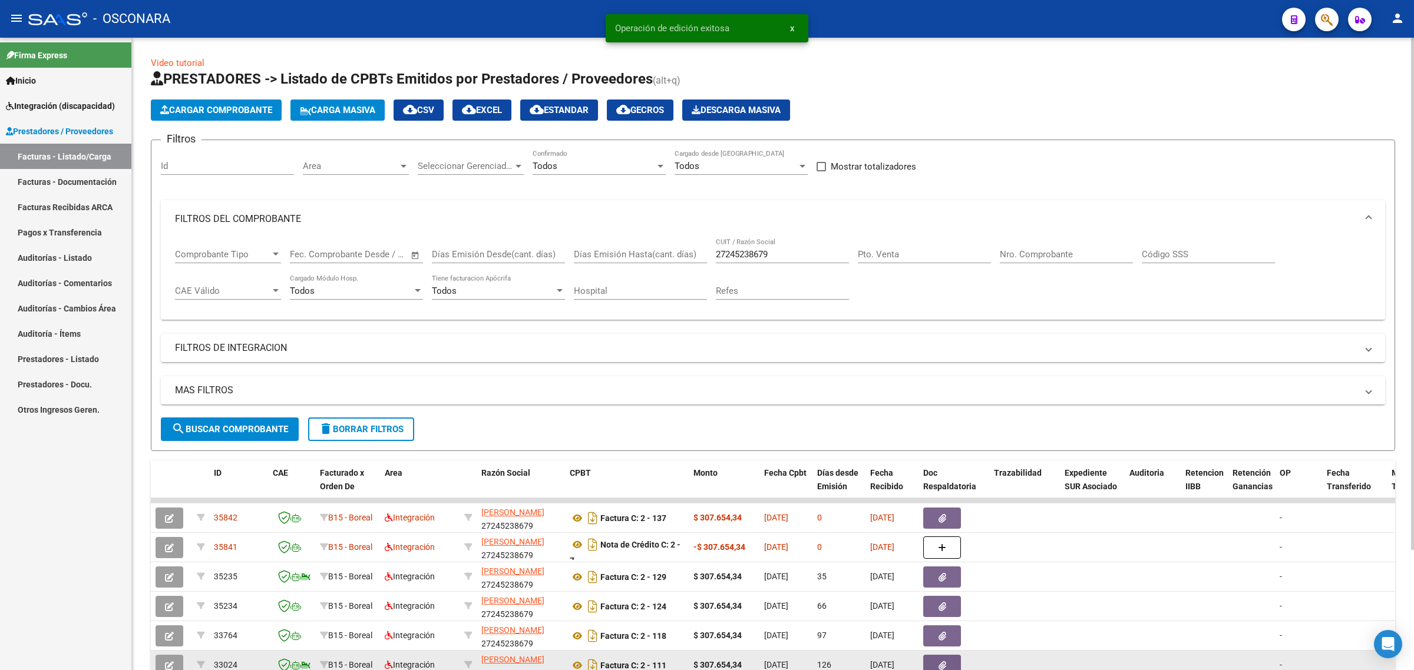
copy span "35842"
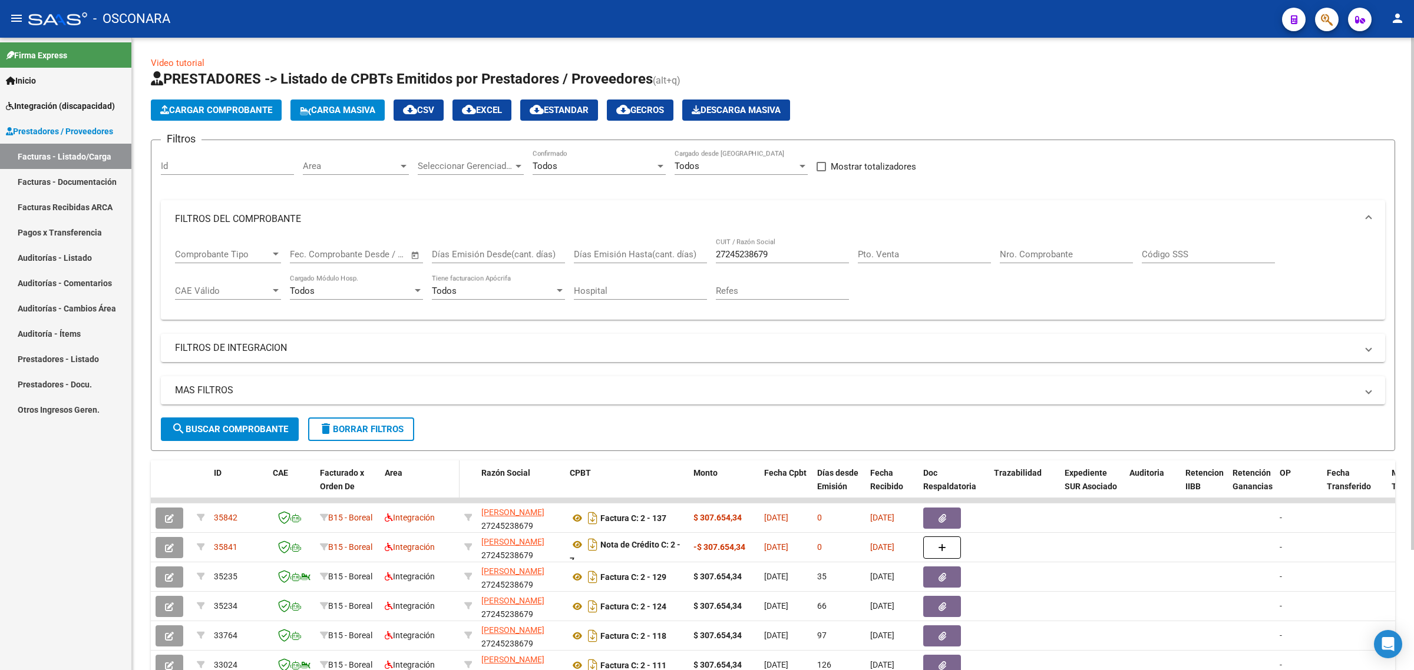
click at [416, 475] on div "Area" at bounding box center [420, 474] width 70 height 14
click at [743, 253] on input "27245238679" at bounding box center [782, 254] width 133 height 11
paste input "2815772"
type input "27242815772"
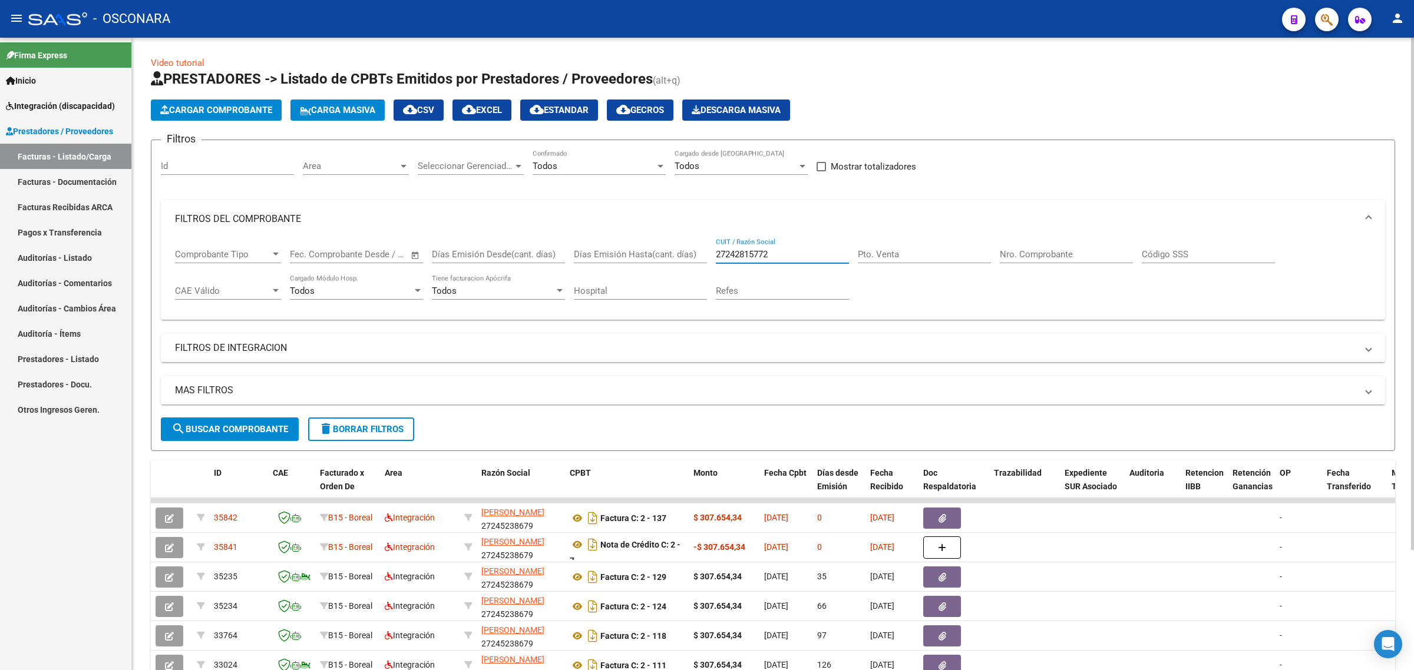
click at [268, 428] on span "search Buscar Comprobante" at bounding box center [229, 429] width 117 height 11
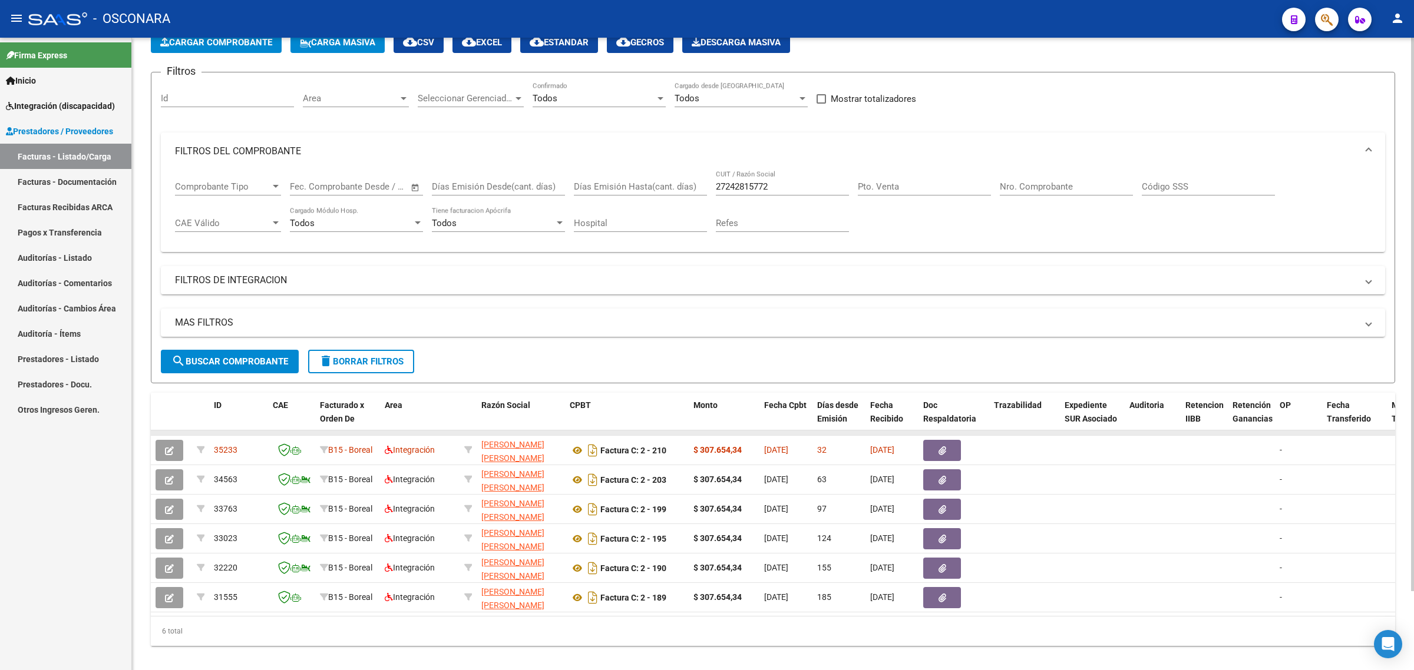
scroll to position [74, 0]
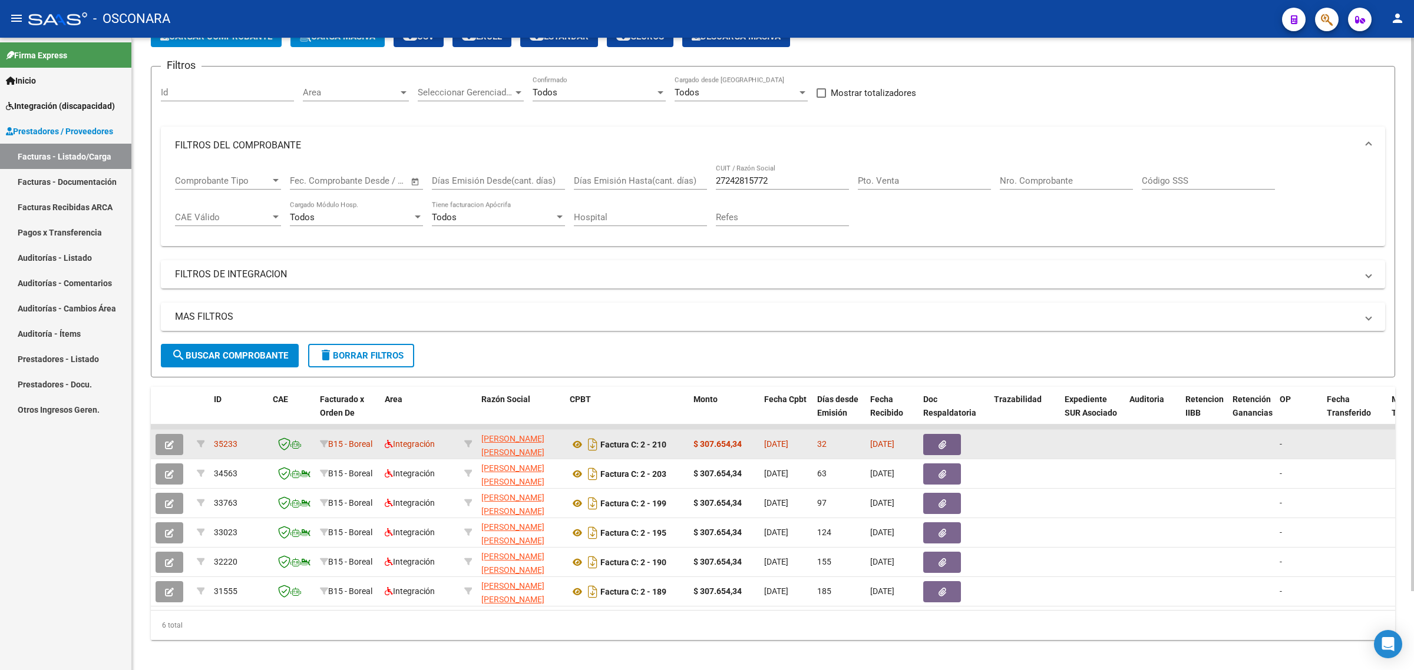
click at [232, 448] on div "35233" at bounding box center [238, 445] width 49 height 14
copy span "35233"
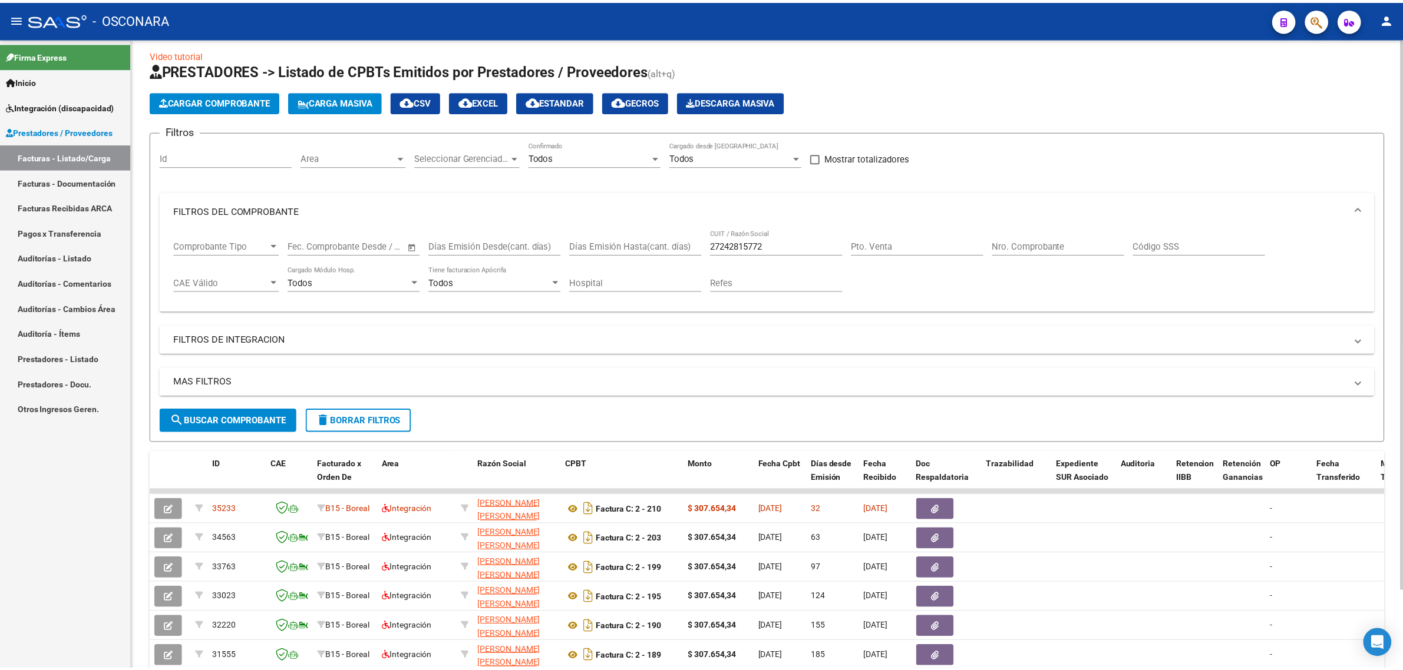
scroll to position [0, 0]
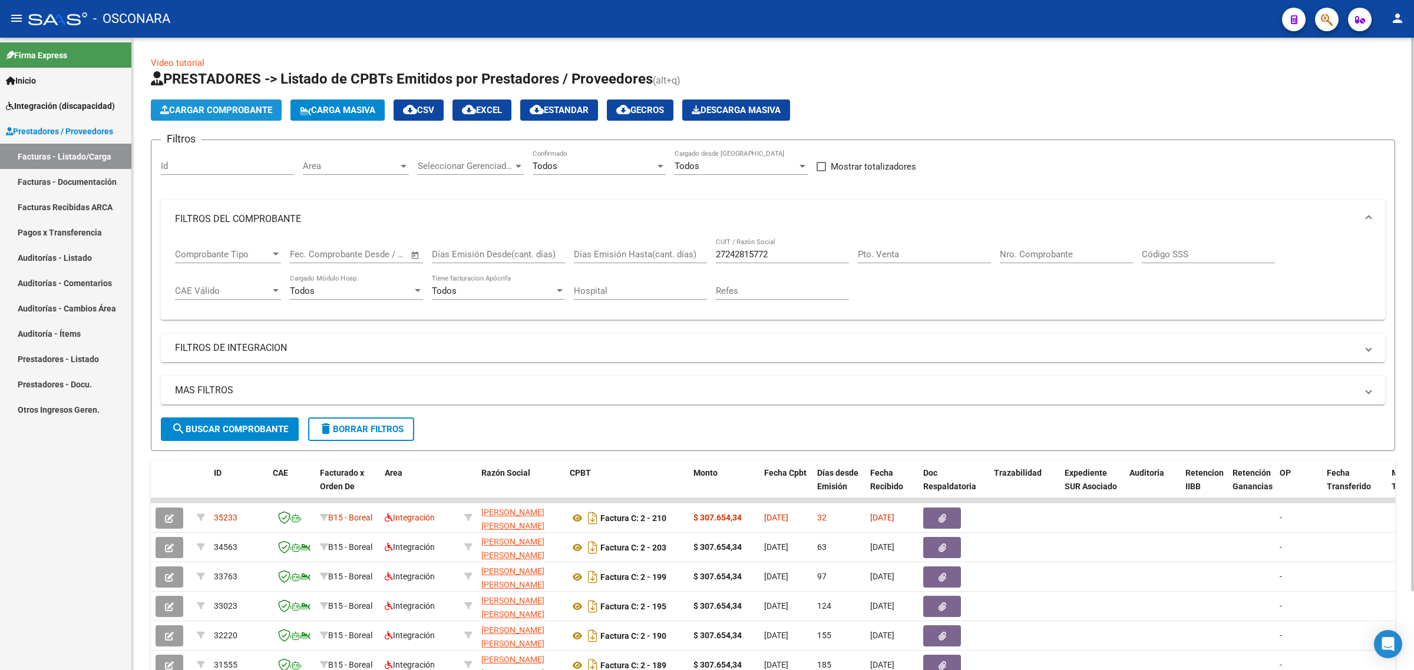
click at [246, 110] on span "Cargar Comprobante" at bounding box center [216, 110] width 112 height 11
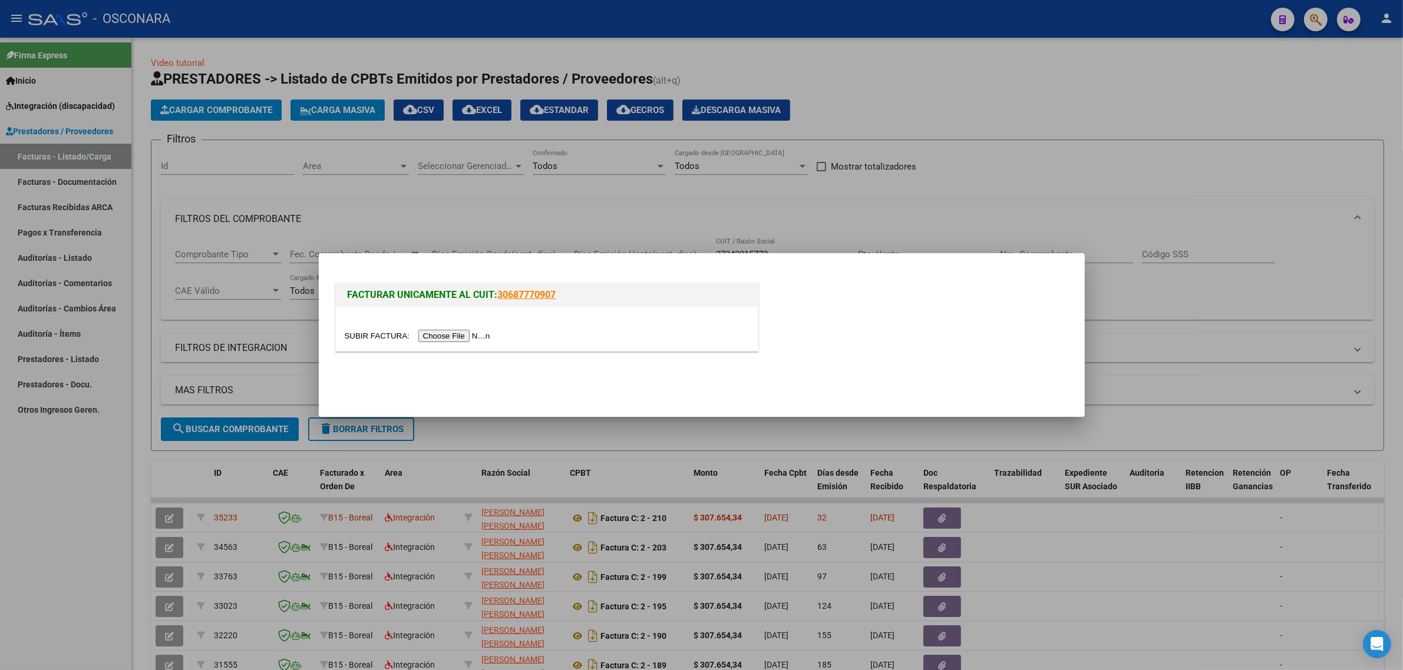
click at [432, 332] on input "file" at bounding box center [419, 336] width 149 height 12
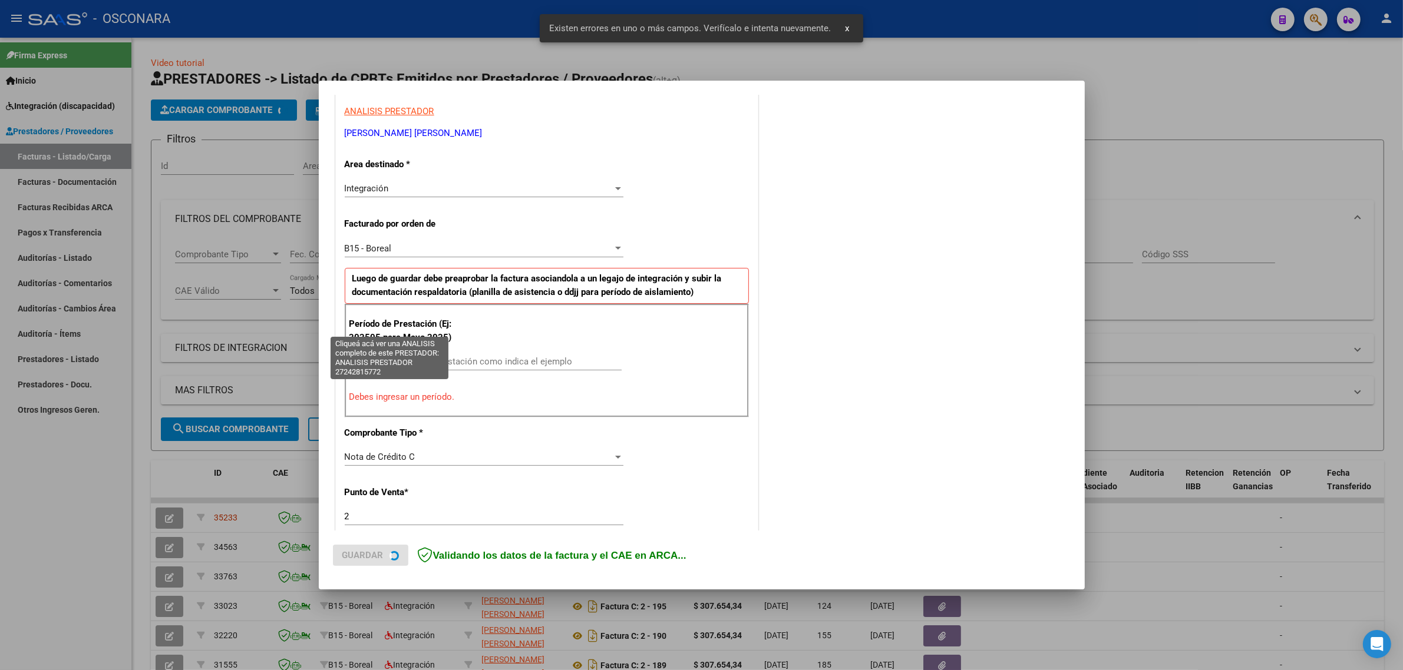
scroll to position [253, 0]
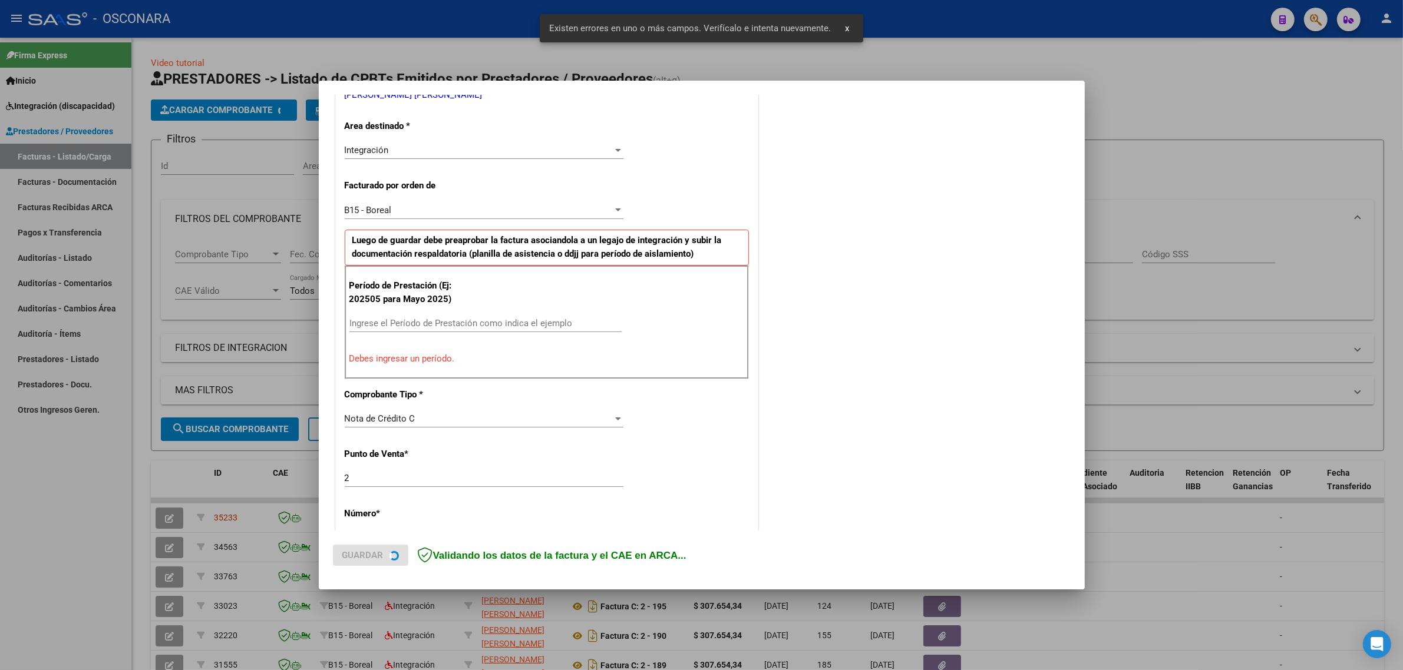
click at [422, 331] on div "Ingrese el Período de Prestación como indica el ejemplo" at bounding box center [485, 324] width 272 height 18
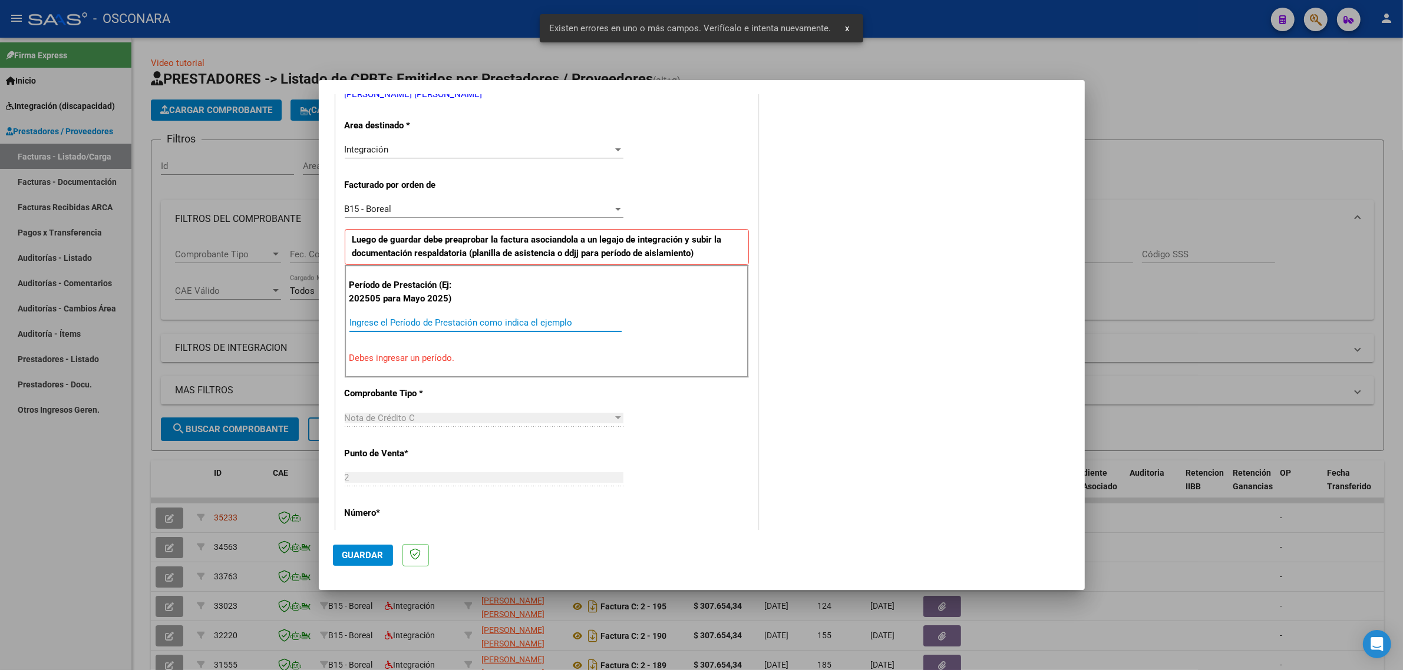
click at [424, 325] on input "Ingrese el Período de Prestación como indica el ejemplo" at bounding box center [485, 323] width 272 height 11
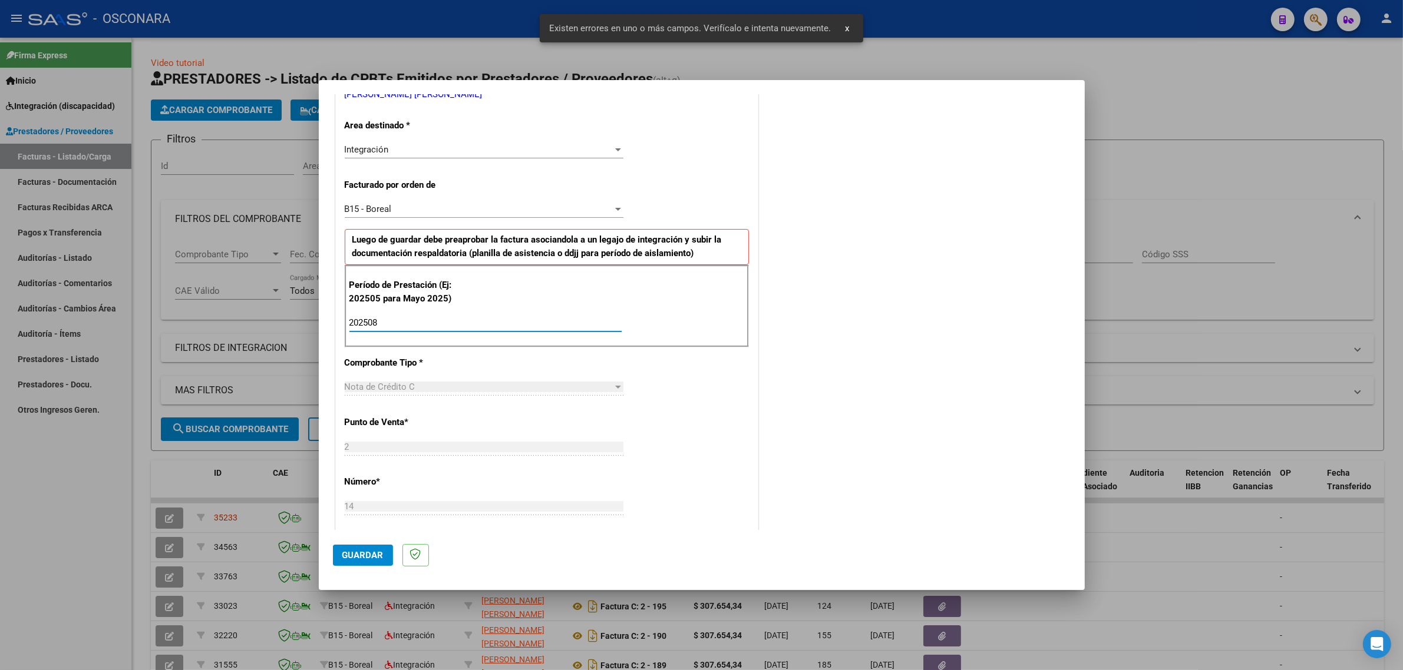
type input "202508"
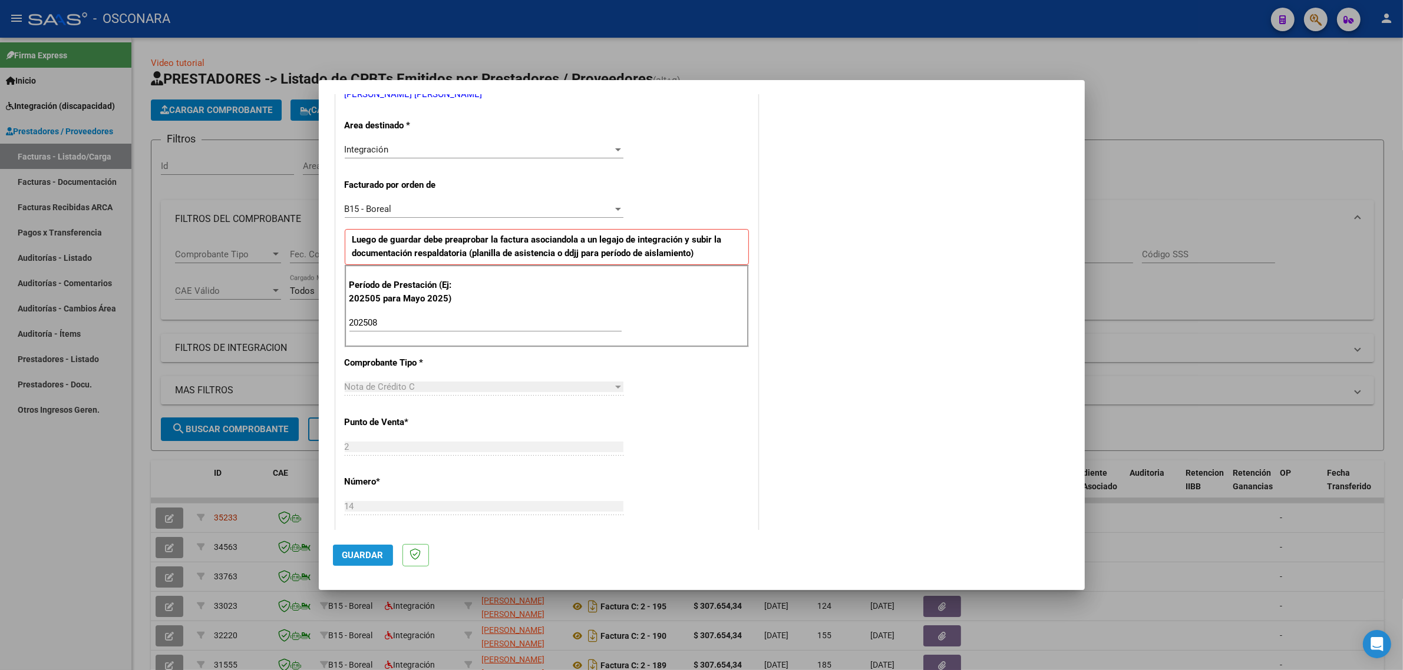
click at [359, 560] on span "Guardar" at bounding box center [362, 555] width 41 height 11
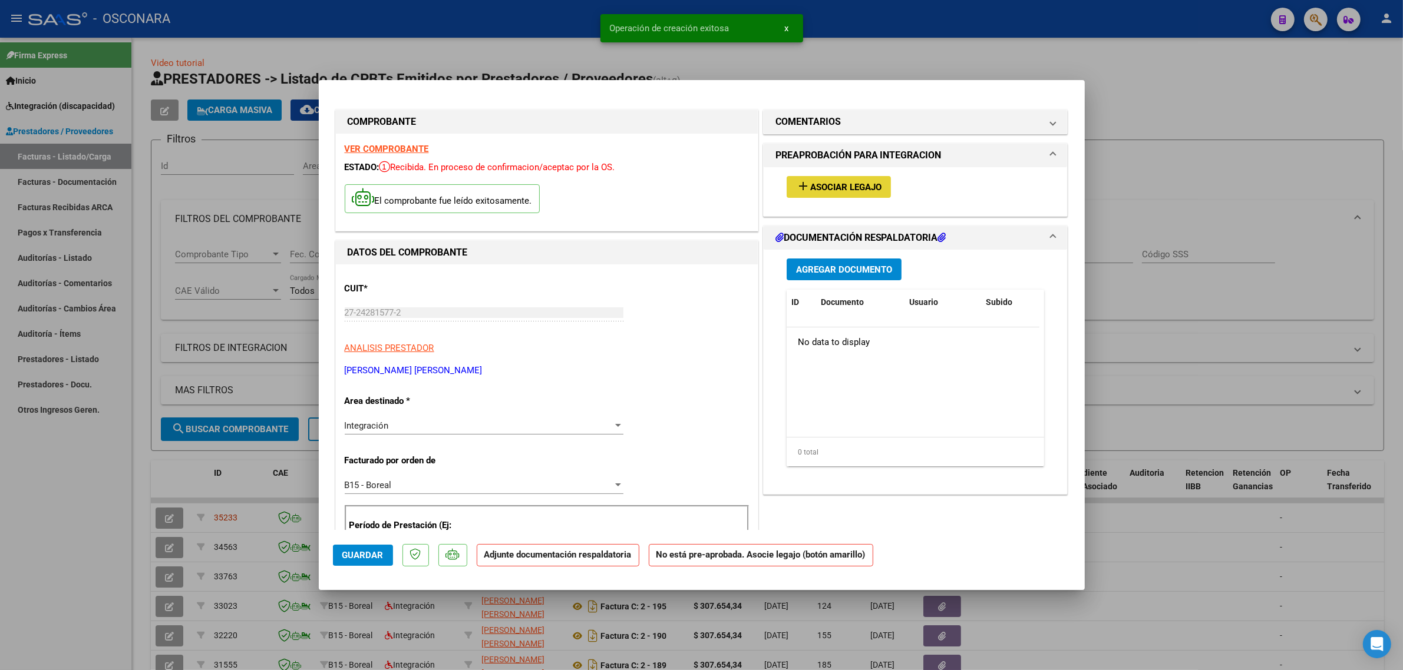
click at [799, 189] on mat-icon "add" at bounding box center [803, 186] width 14 height 14
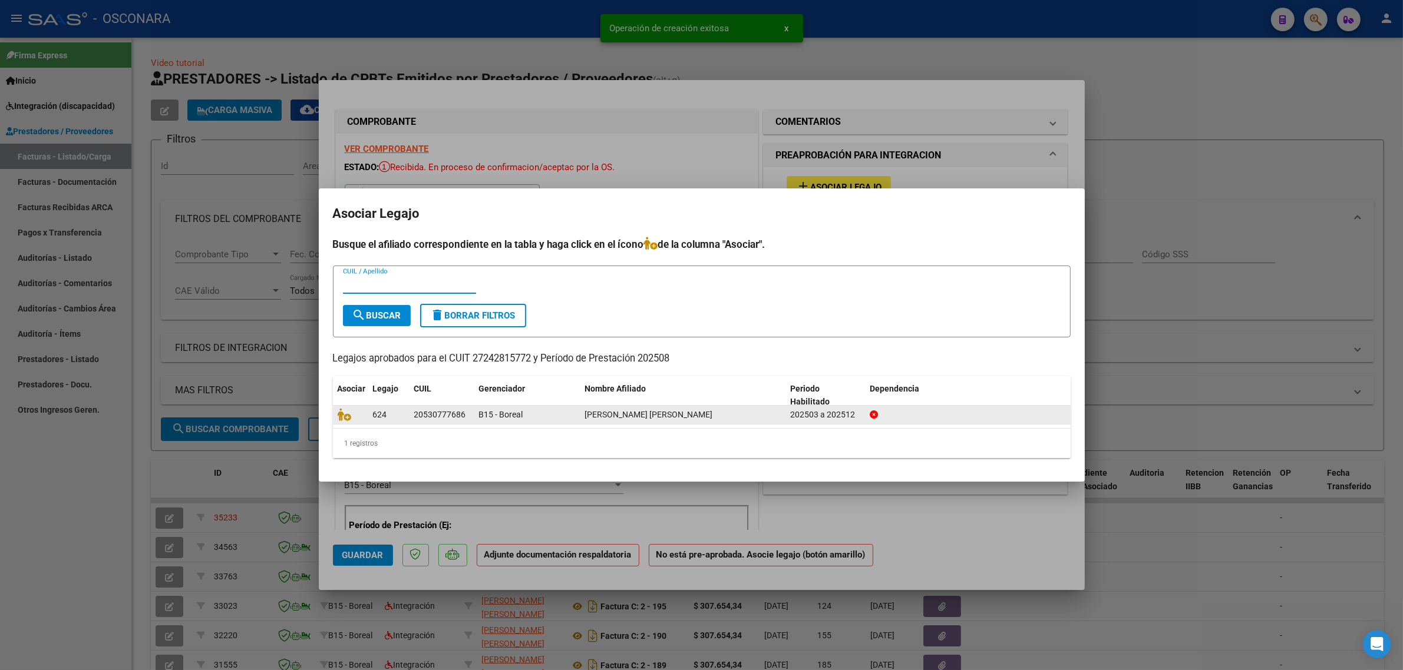
click at [353, 414] on span at bounding box center [347, 414] width 18 height 9
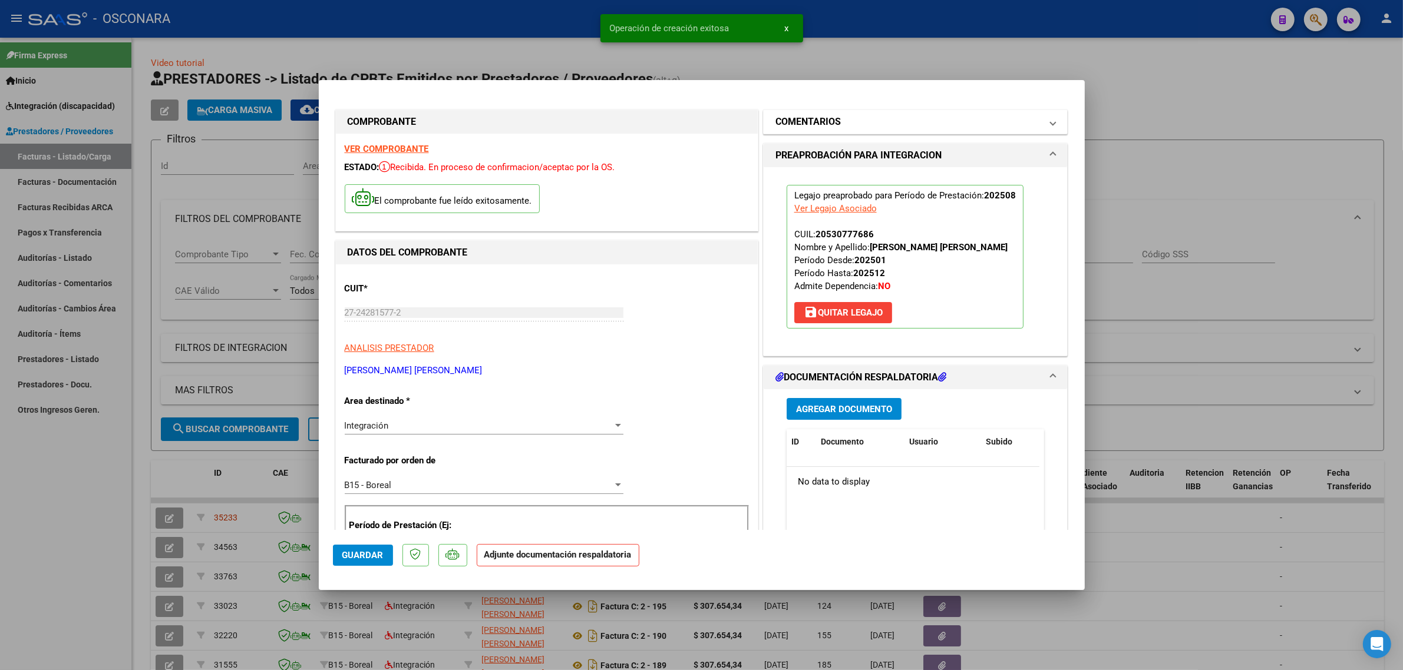
click at [817, 125] on h1 "COMENTARIOS" at bounding box center [807, 122] width 65 height 14
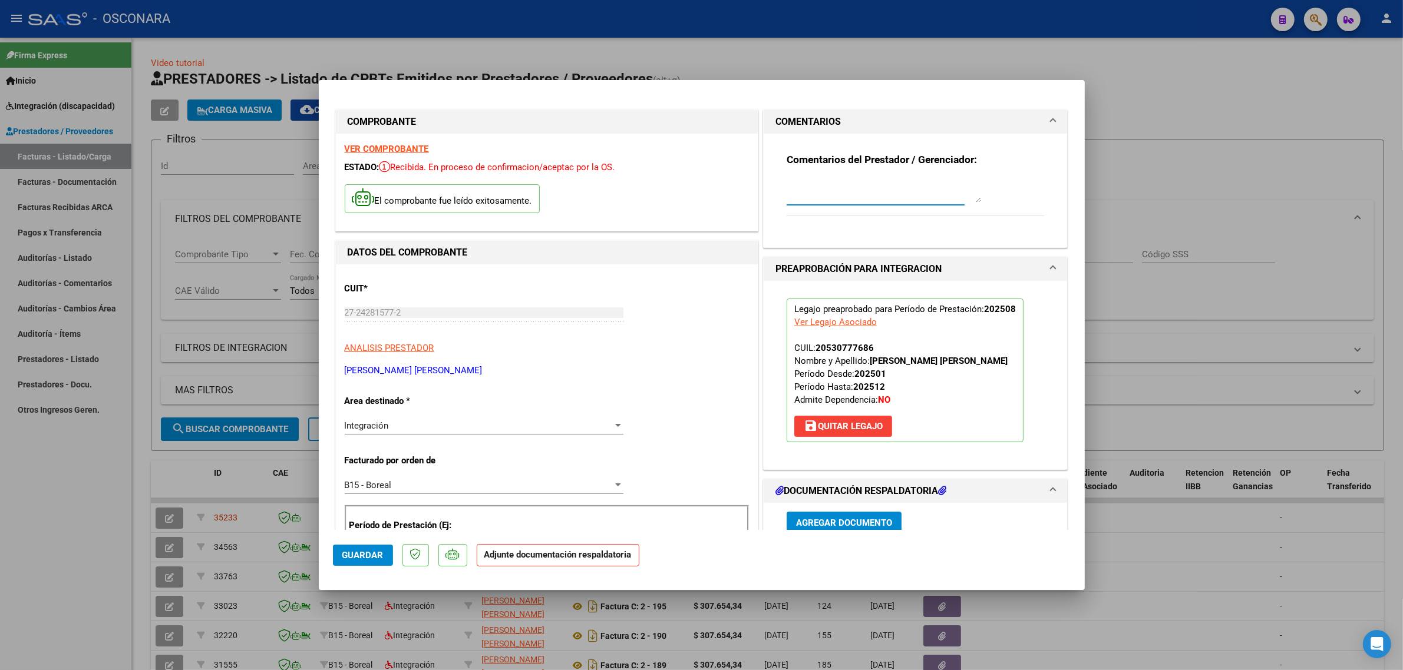
click at [812, 187] on textarea at bounding box center [883, 191] width 194 height 24
type textarea "ANULA FC 210 ID 35233"
click at [364, 548] on button "Guardar" at bounding box center [363, 555] width 60 height 21
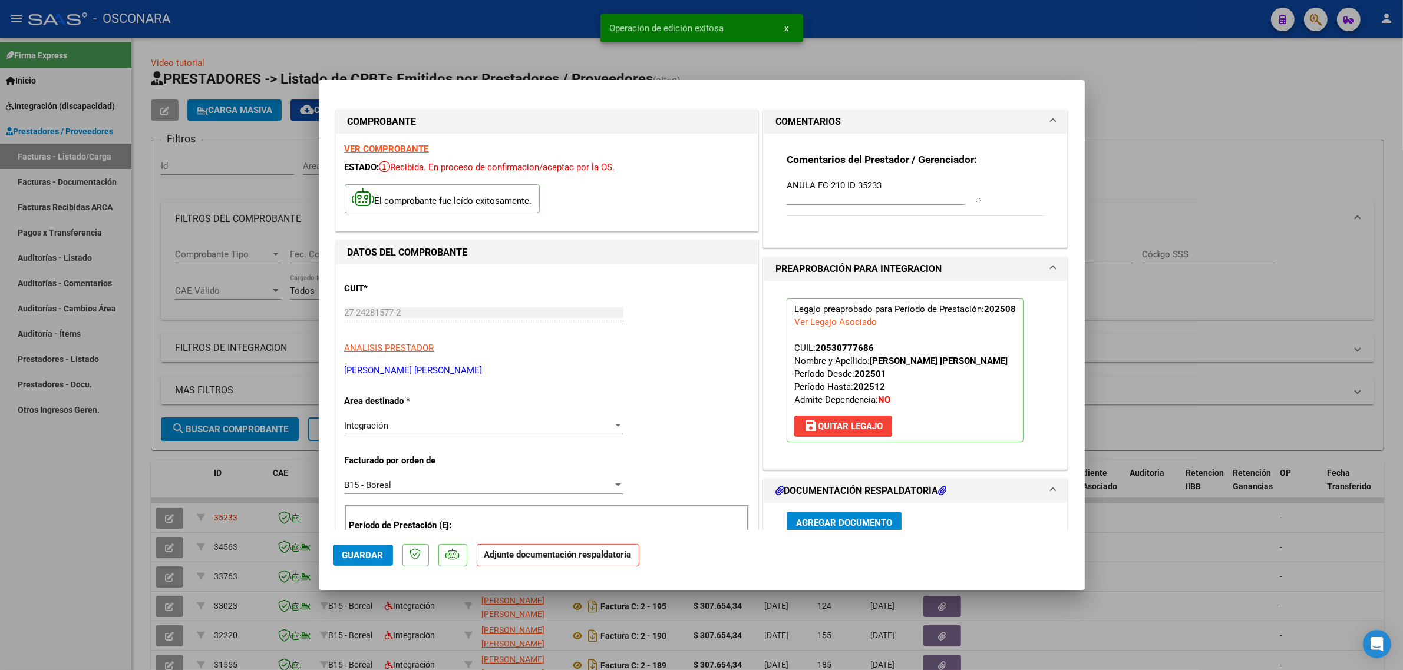
click at [227, 492] on div at bounding box center [701, 335] width 1403 height 670
type input "$ 0,00"
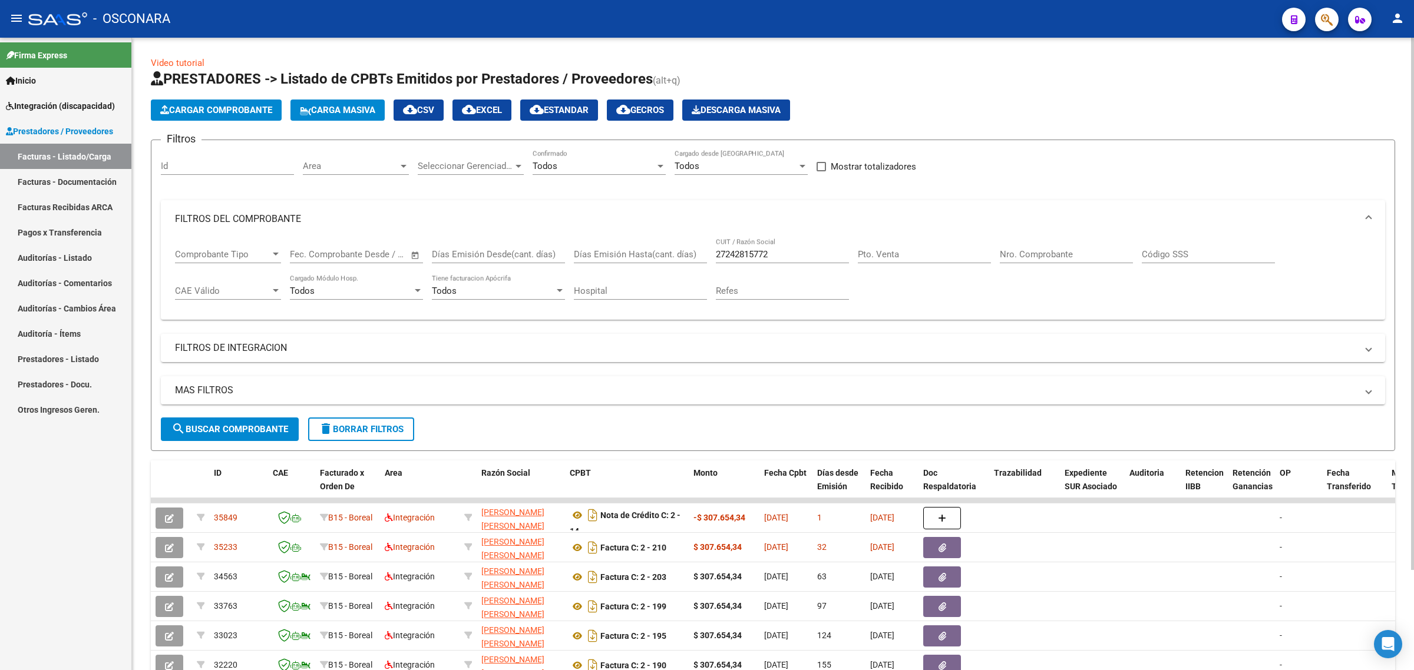
click at [193, 117] on button "Cargar Comprobante" at bounding box center [216, 110] width 131 height 21
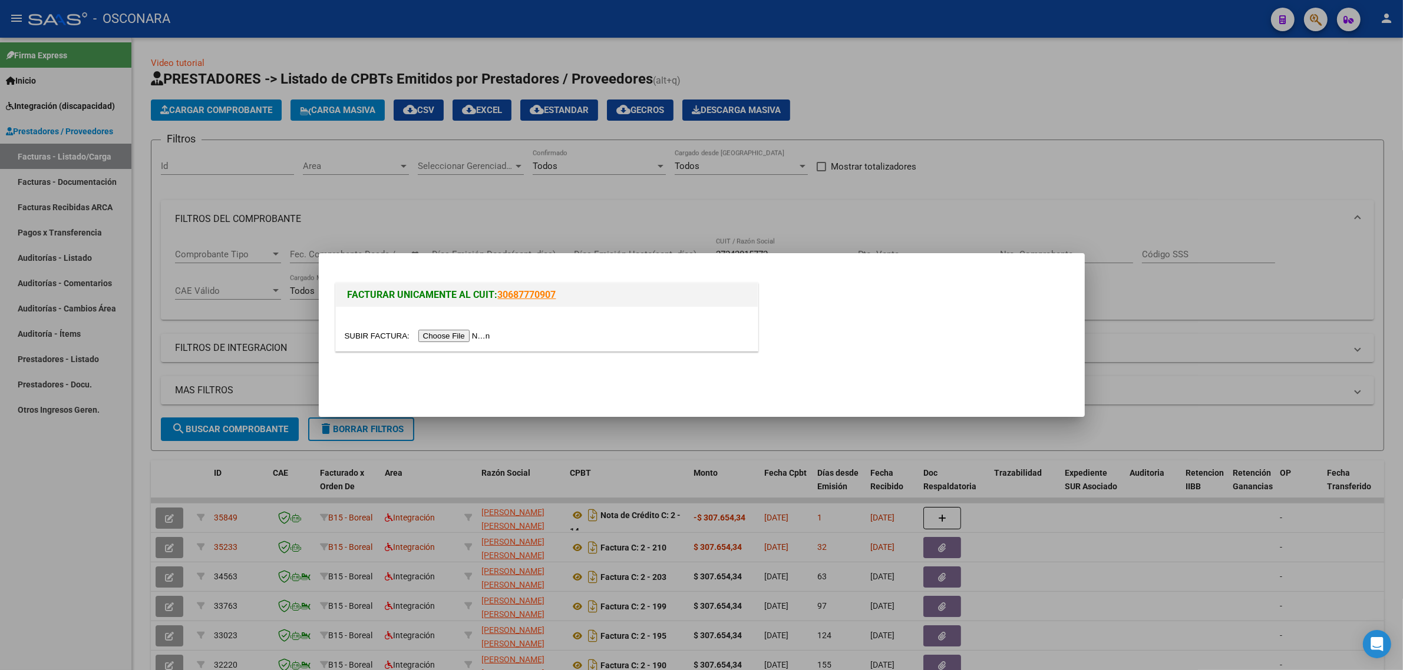
click at [429, 332] on input "file" at bounding box center [419, 336] width 149 height 12
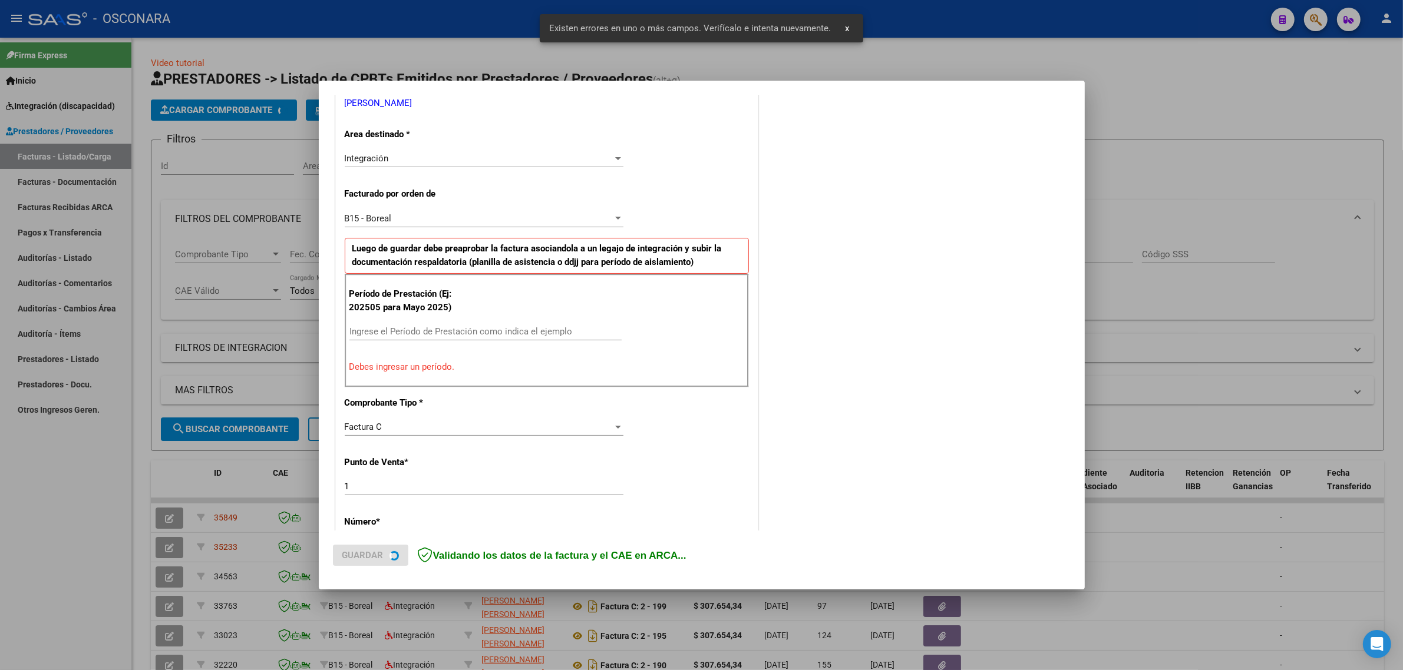
scroll to position [316, 0]
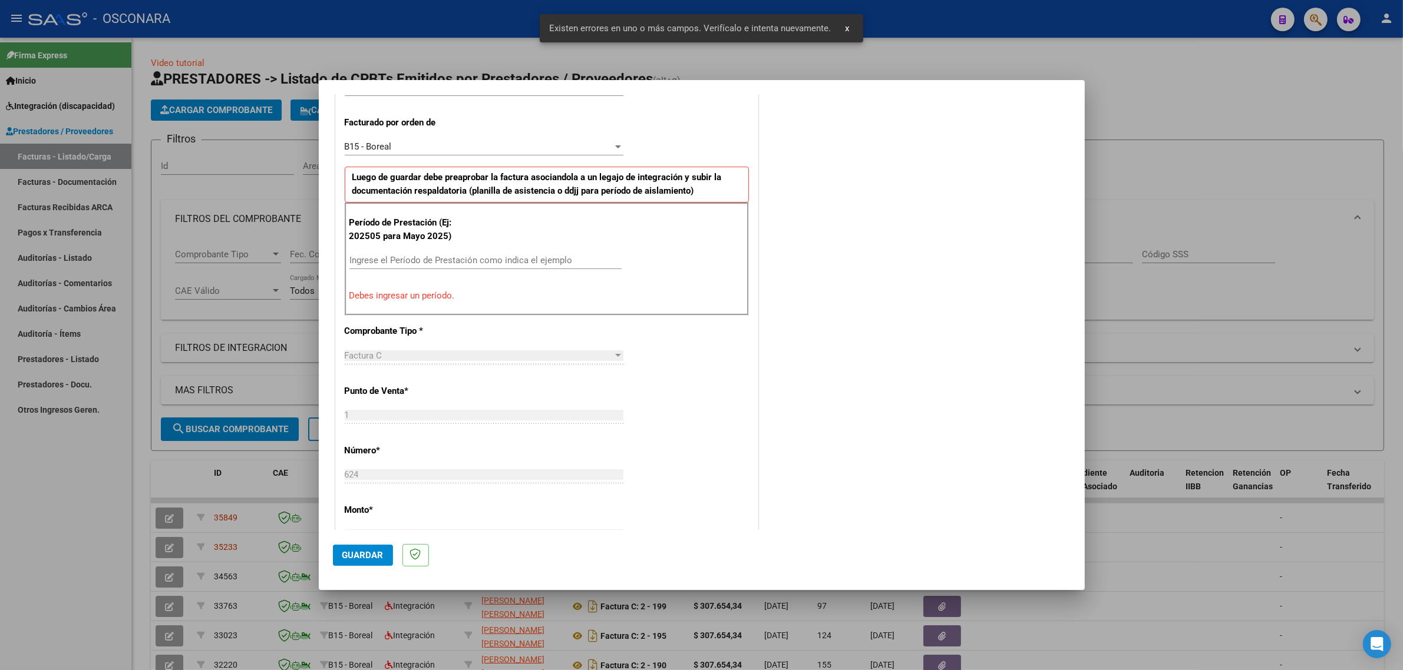
click at [465, 264] on input "Ingrese el Período de Prestación como indica el ejemplo" at bounding box center [485, 260] width 272 height 11
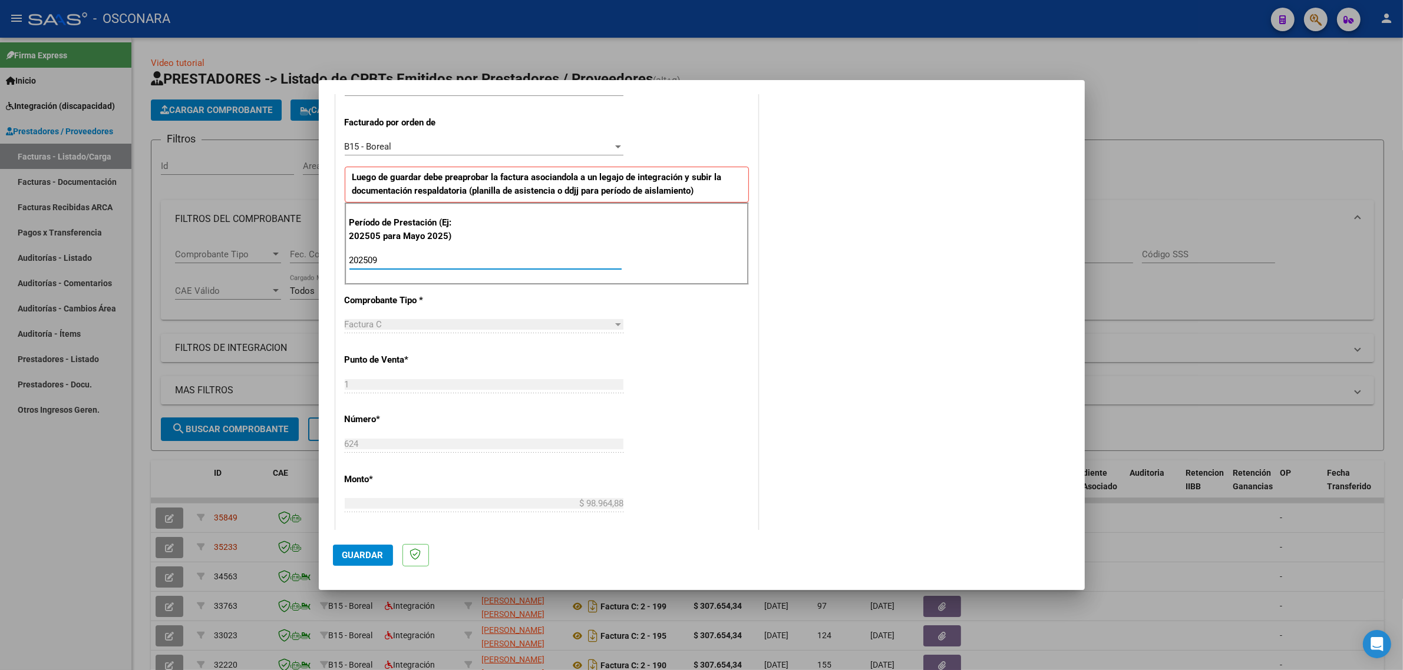
type input "202509"
click at [370, 553] on span "Guardar" at bounding box center [362, 555] width 41 height 11
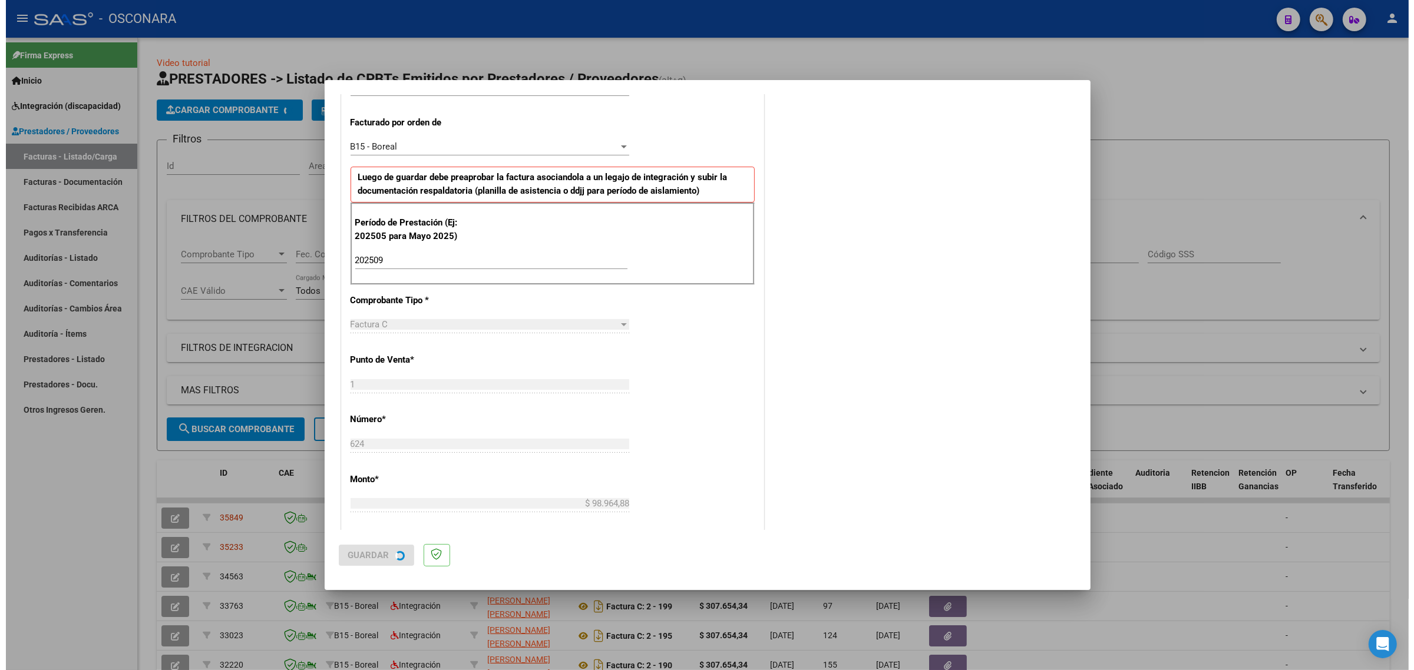
scroll to position [0, 0]
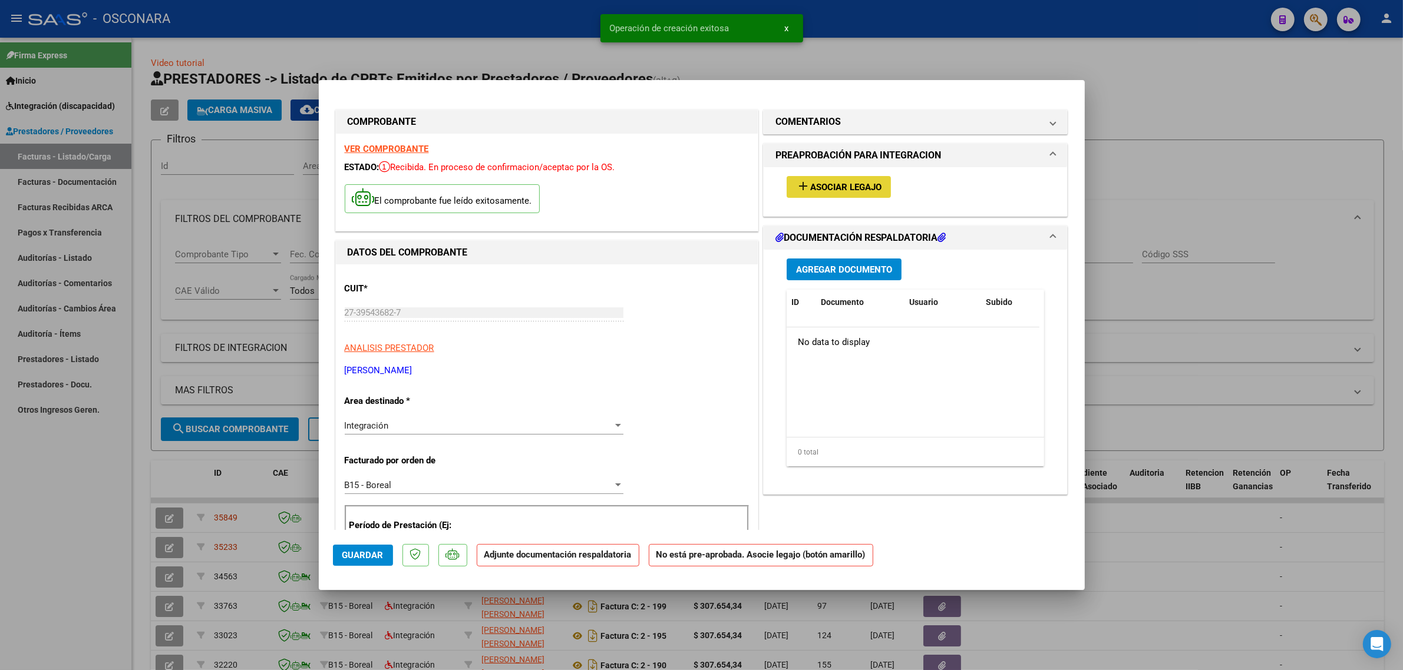
click at [810, 183] on span "Asociar Legajo" at bounding box center [845, 187] width 71 height 11
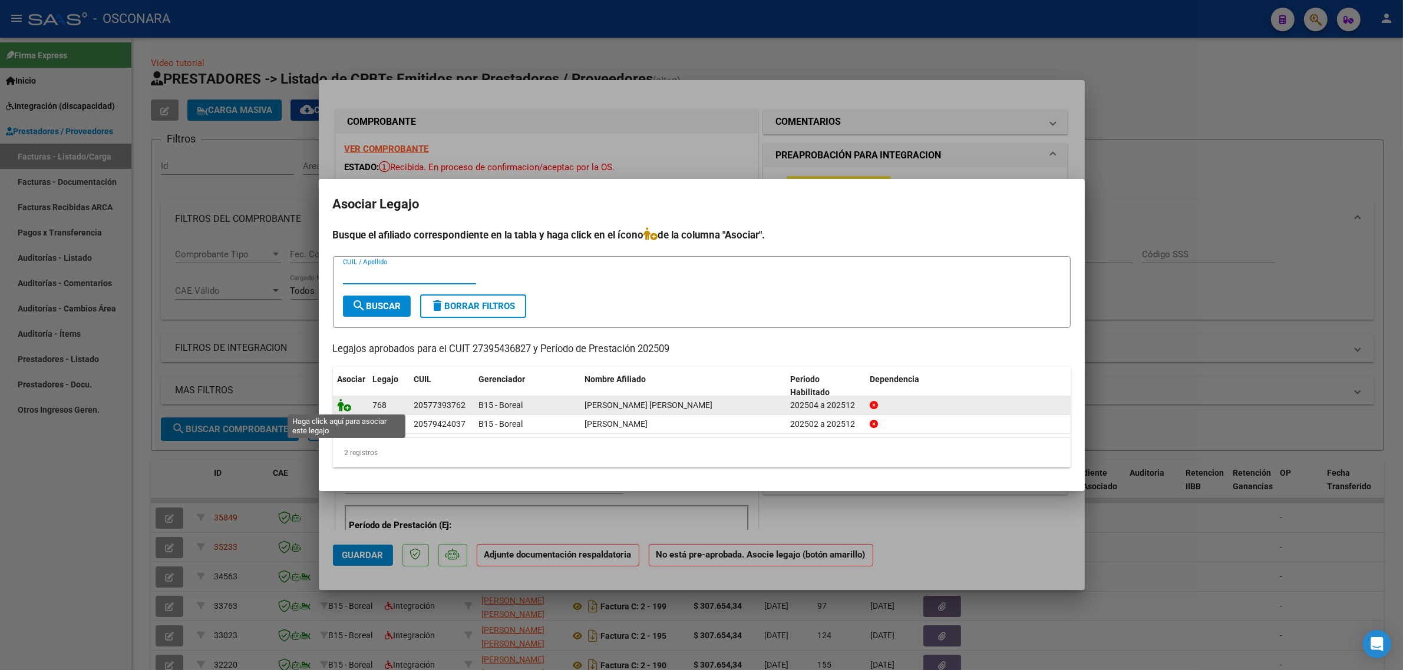
click at [346, 405] on icon at bounding box center [345, 405] width 14 height 13
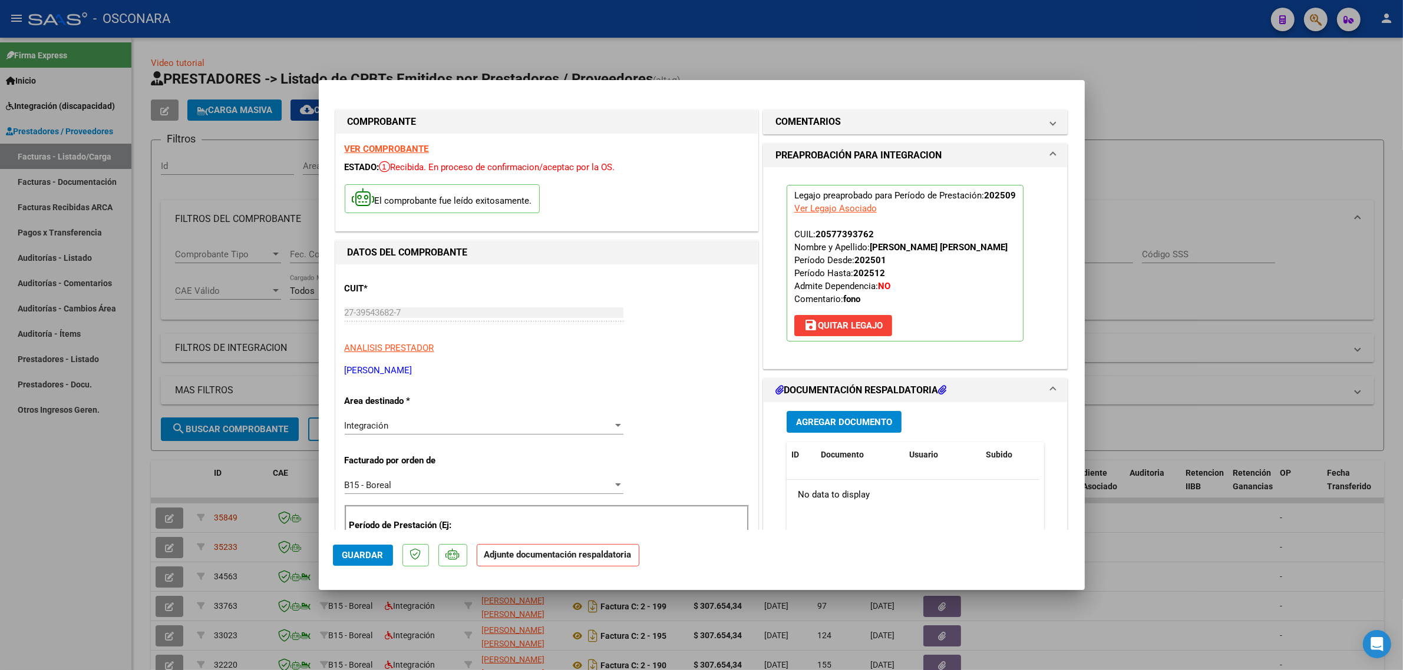
click at [817, 430] on button "Agregar Documento" at bounding box center [843, 422] width 115 height 22
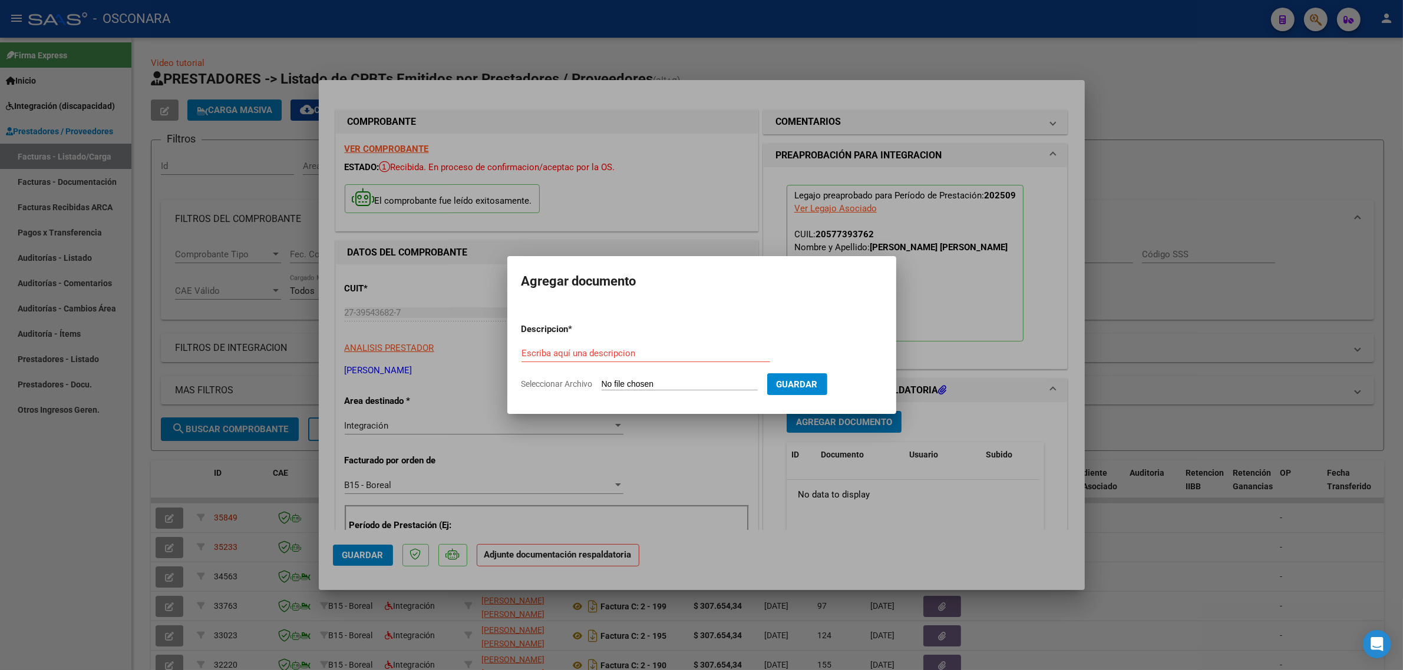
click at [635, 389] on input "Seleccionar Archivo" at bounding box center [679, 384] width 156 height 11
type input "C:\fakepath\planilla septiembre CEBALLOS BENJAMIN corregido (1).pdf"
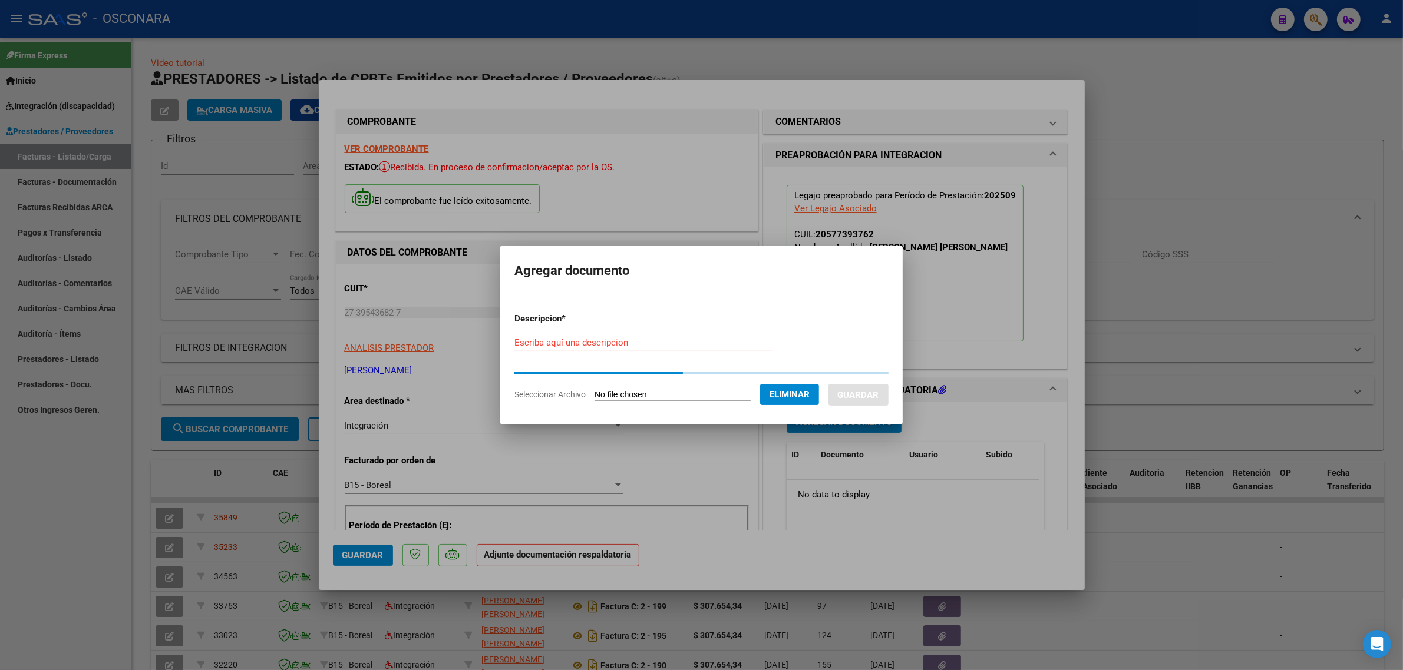
click at [538, 342] on input "Escriba aquí una descripcion" at bounding box center [643, 343] width 258 height 11
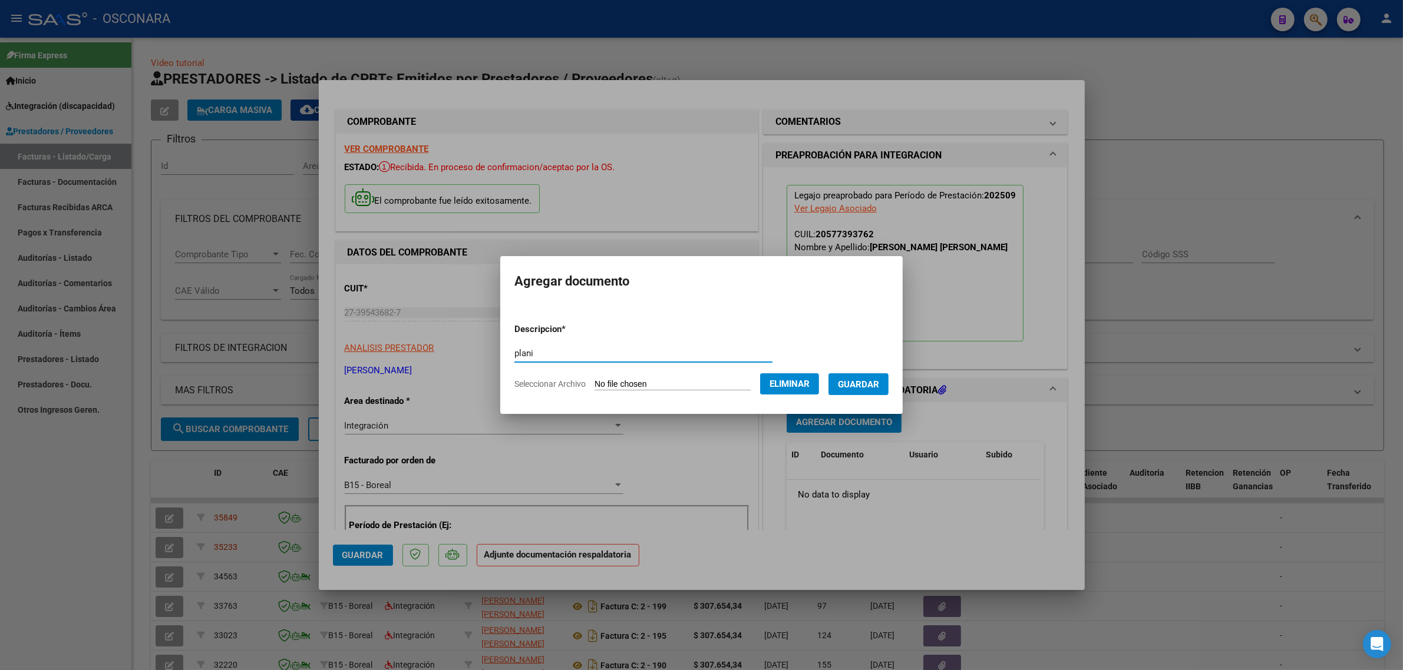
type input "plan"
type input "PLANILLA"
click at [872, 386] on span "Guardar" at bounding box center [858, 384] width 41 height 11
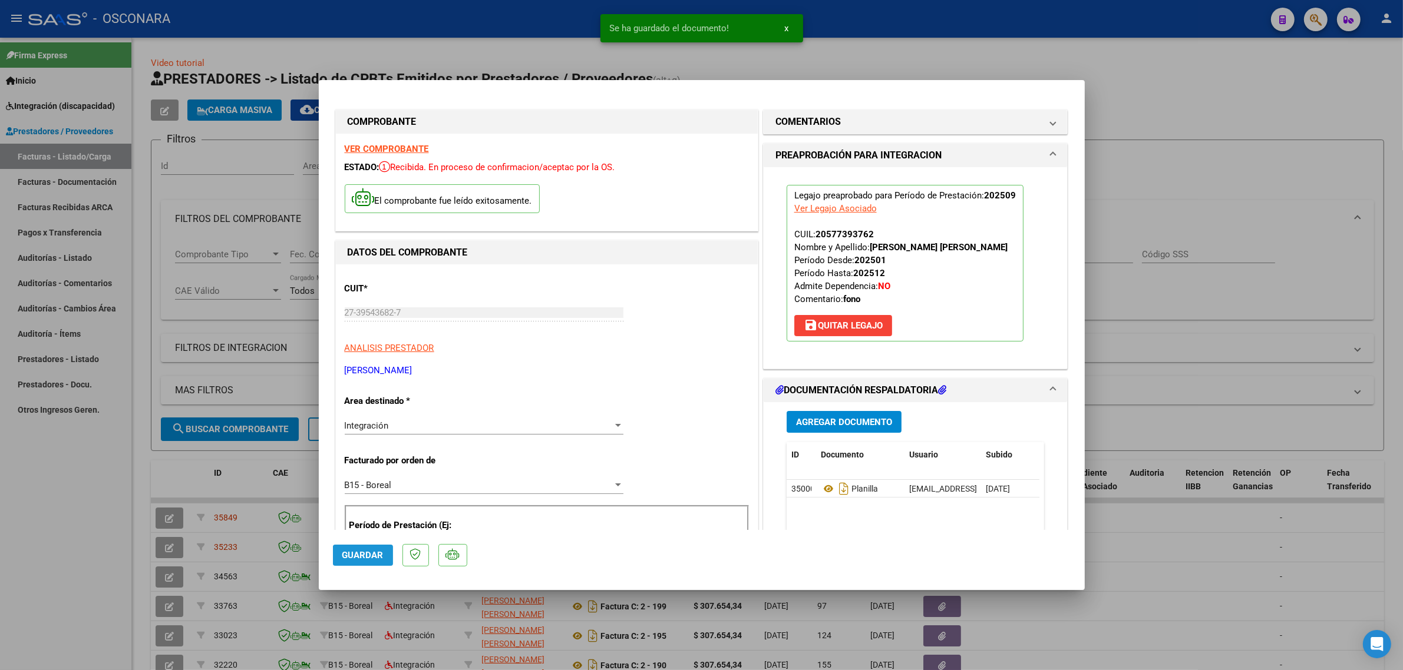
click at [372, 560] on span "Guardar" at bounding box center [362, 555] width 41 height 11
click at [265, 464] on div at bounding box center [701, 335] width 1403 height 670
type input "$ 0,00"
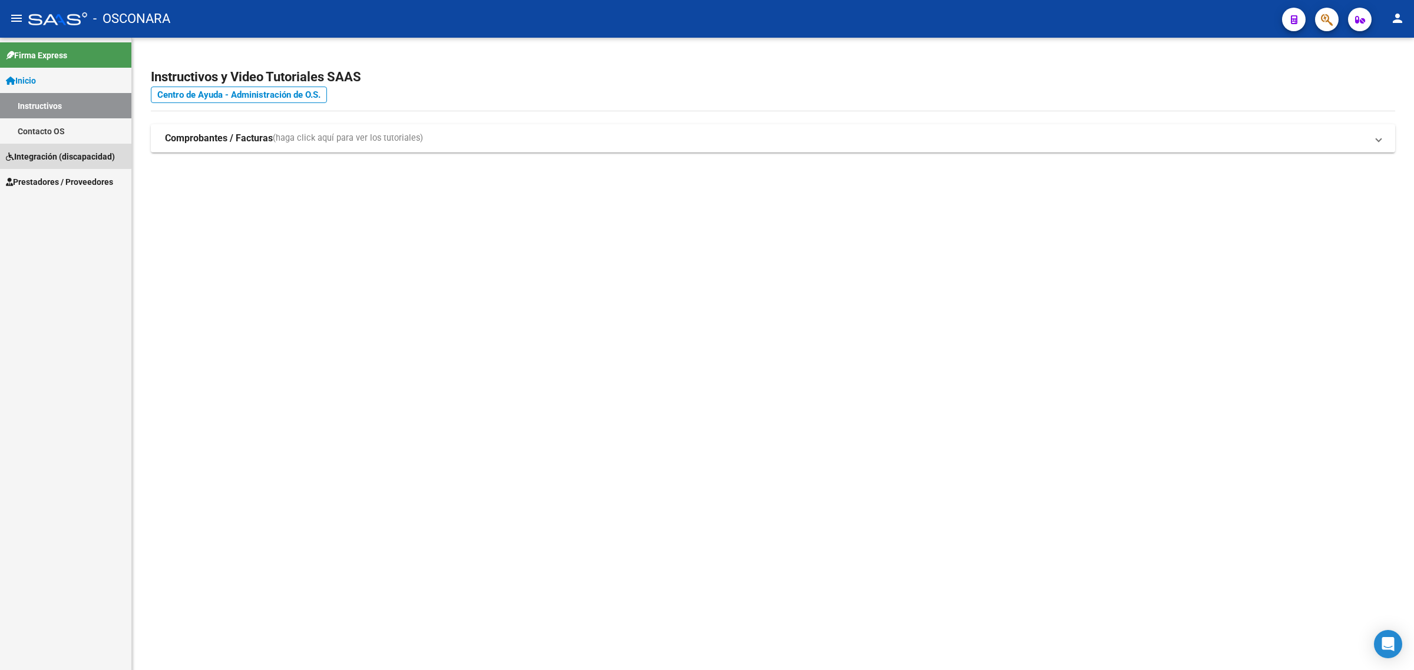
click at [48, 146] on link "Integración (discapacidad)" at bounding box center [65, 156] width 131 height 25
click at [35, 151] on link "Legajos" at bounding box center [65, 156] width 131 height 25
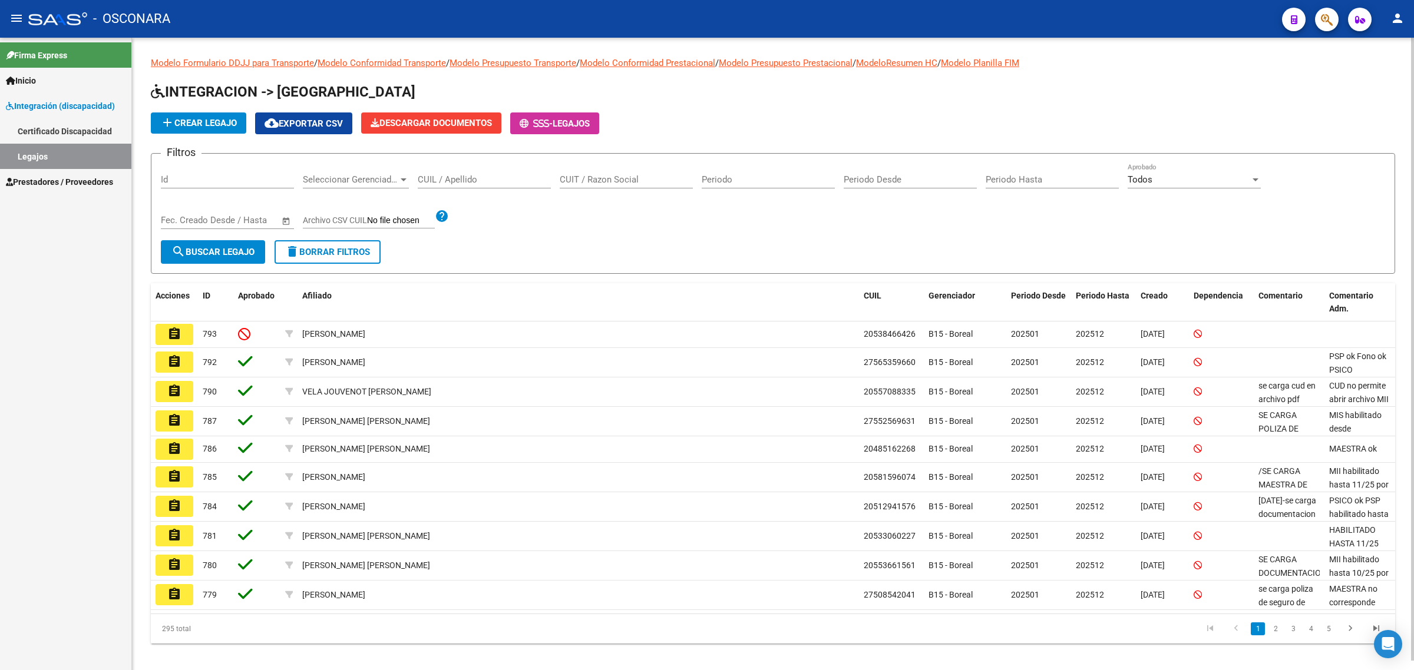
click at [236, 175] on input "Id" at bounding box center [227, 179] width 133 height 11
click at [439, 177] on input "CUIL / Apellido" at bounding box center [484, 179] width 133 height 11
paste input "20567628079"
type input "20567628079"
click at [197, 251] on span "search Buscar Legajo" at bounding box center [212, 252] width 83 height 11
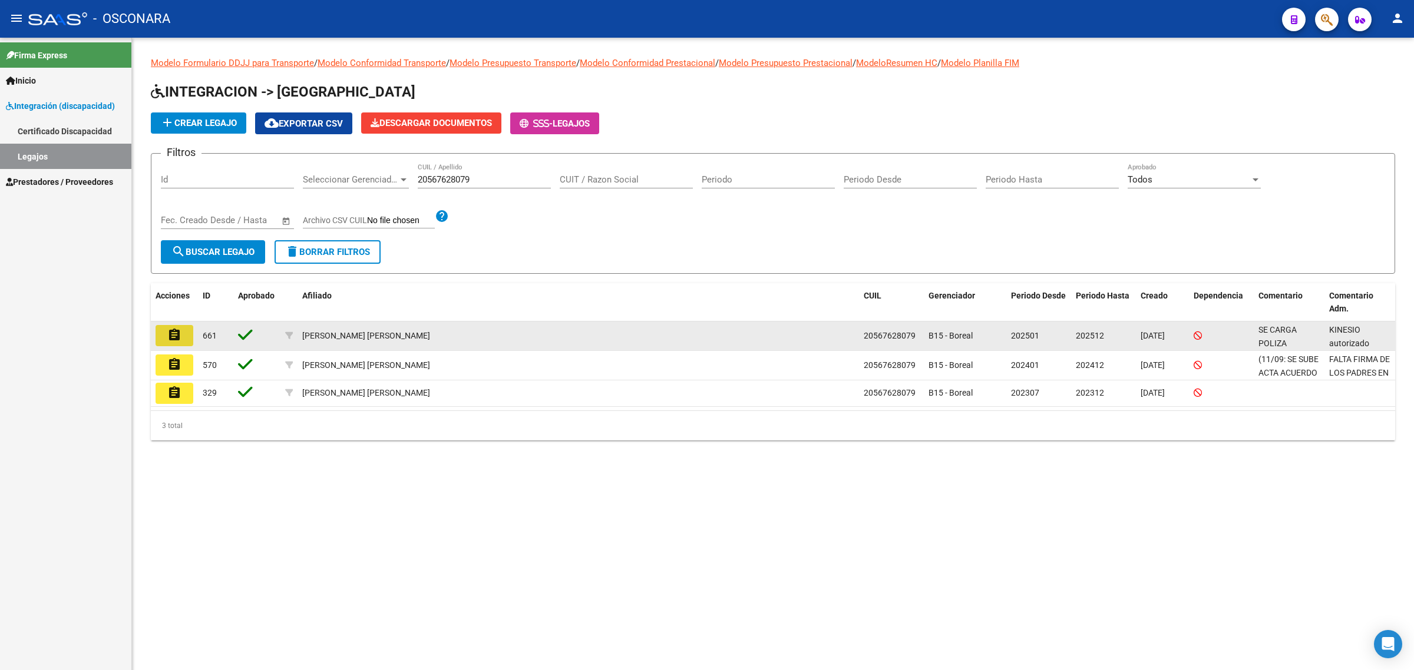
click at [172, 330] on mat-icon "assignment" at bounding box center [174, 335] width 14 height 14
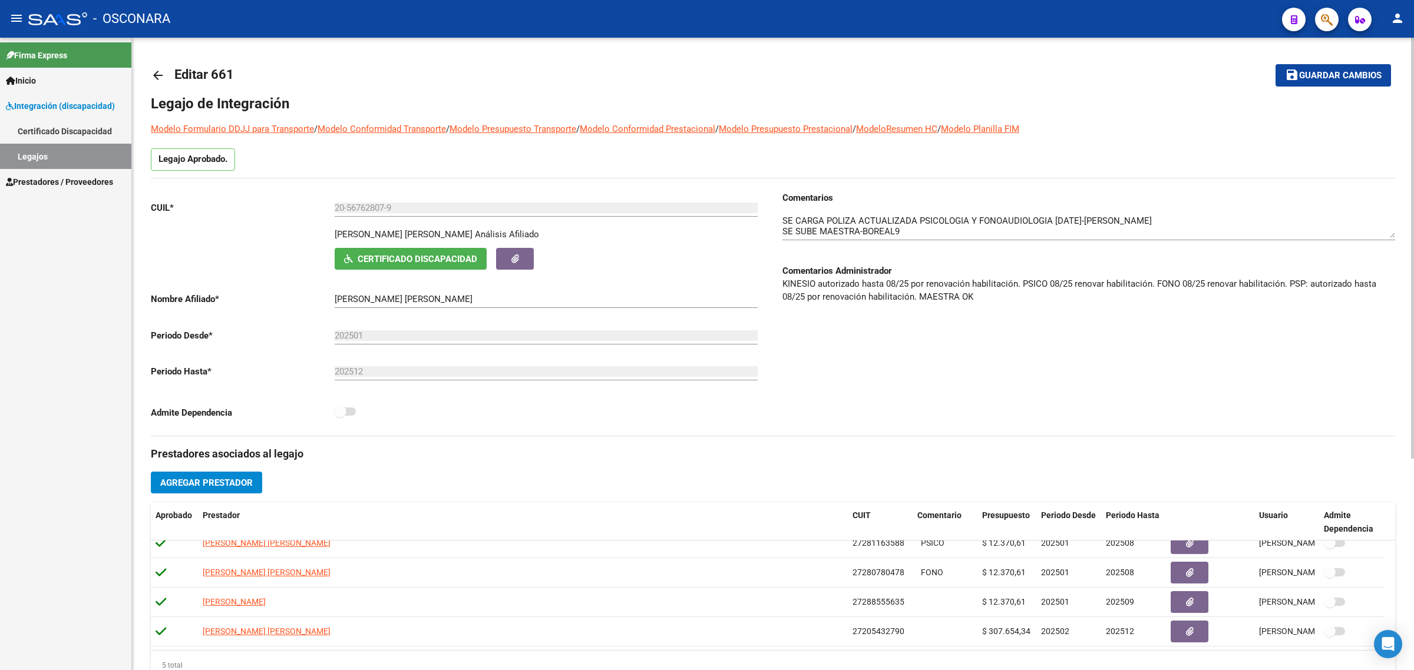
click at [1310, 77] on span "Guardar cambios" at bounding box center [1340, 76] width 82 height 11
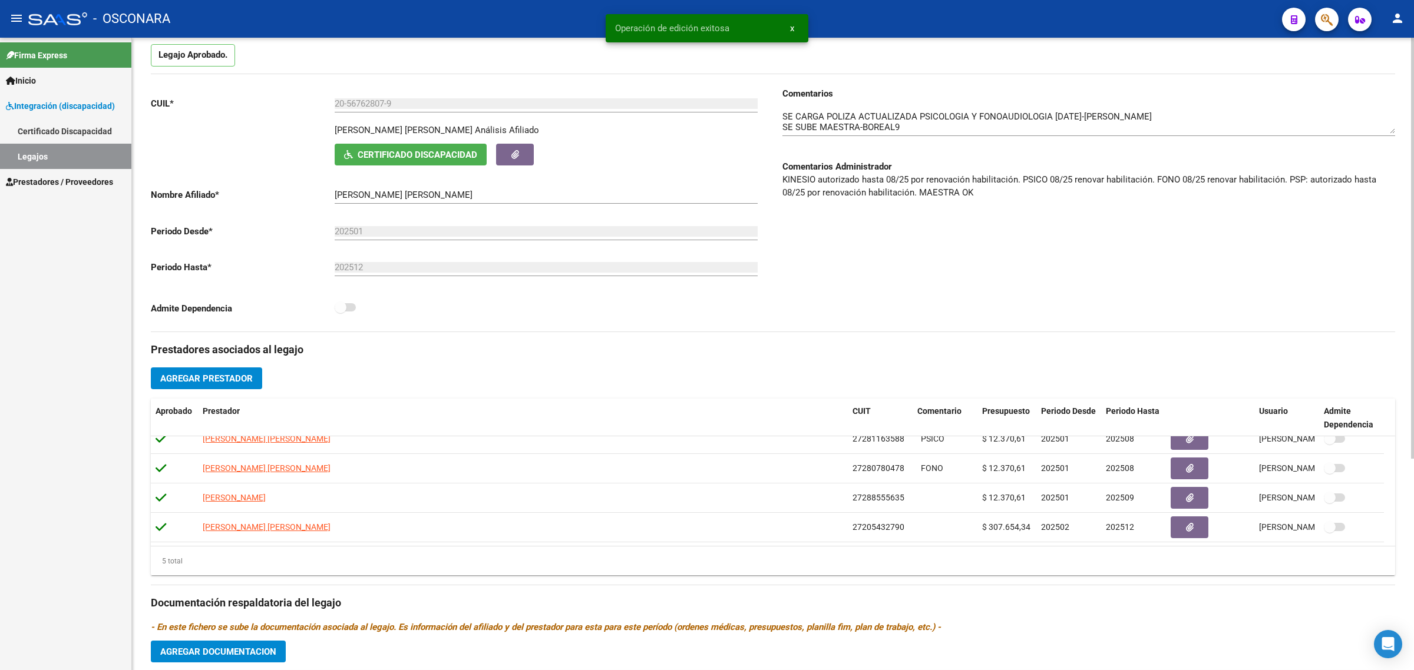
scroll to position [147, 0]
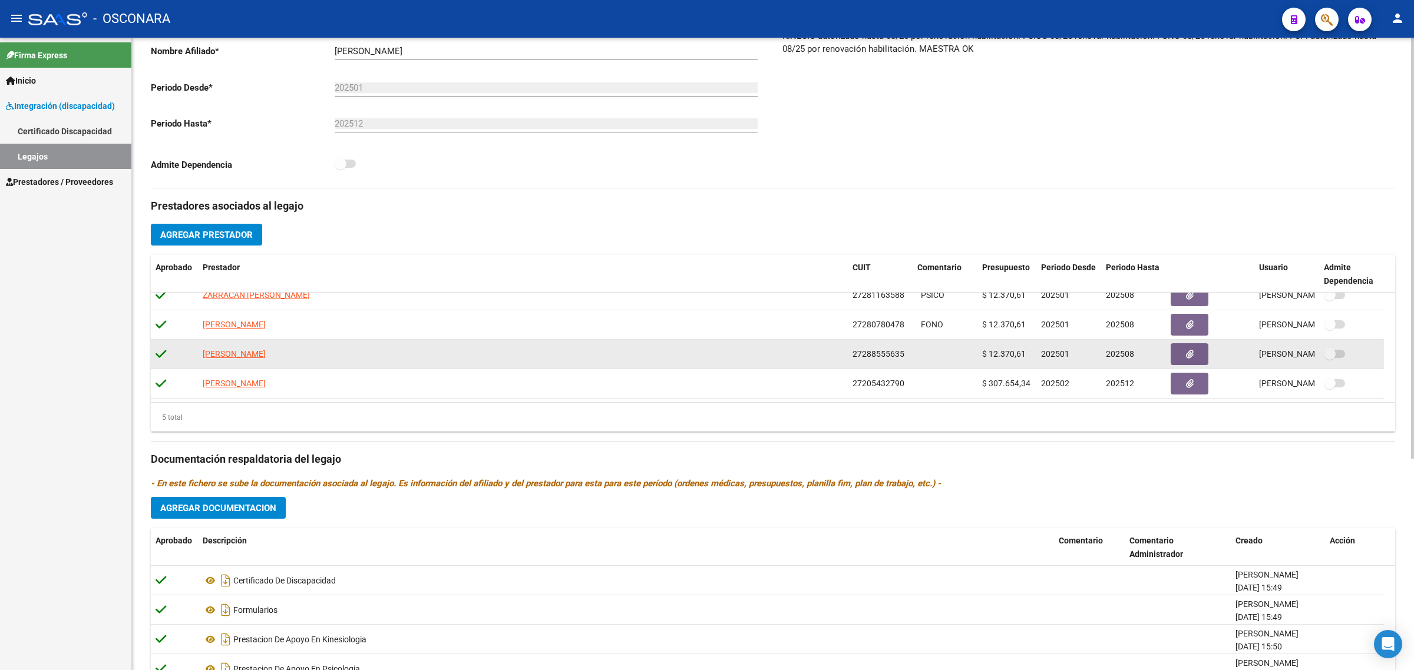
scroll to position [319, 0]
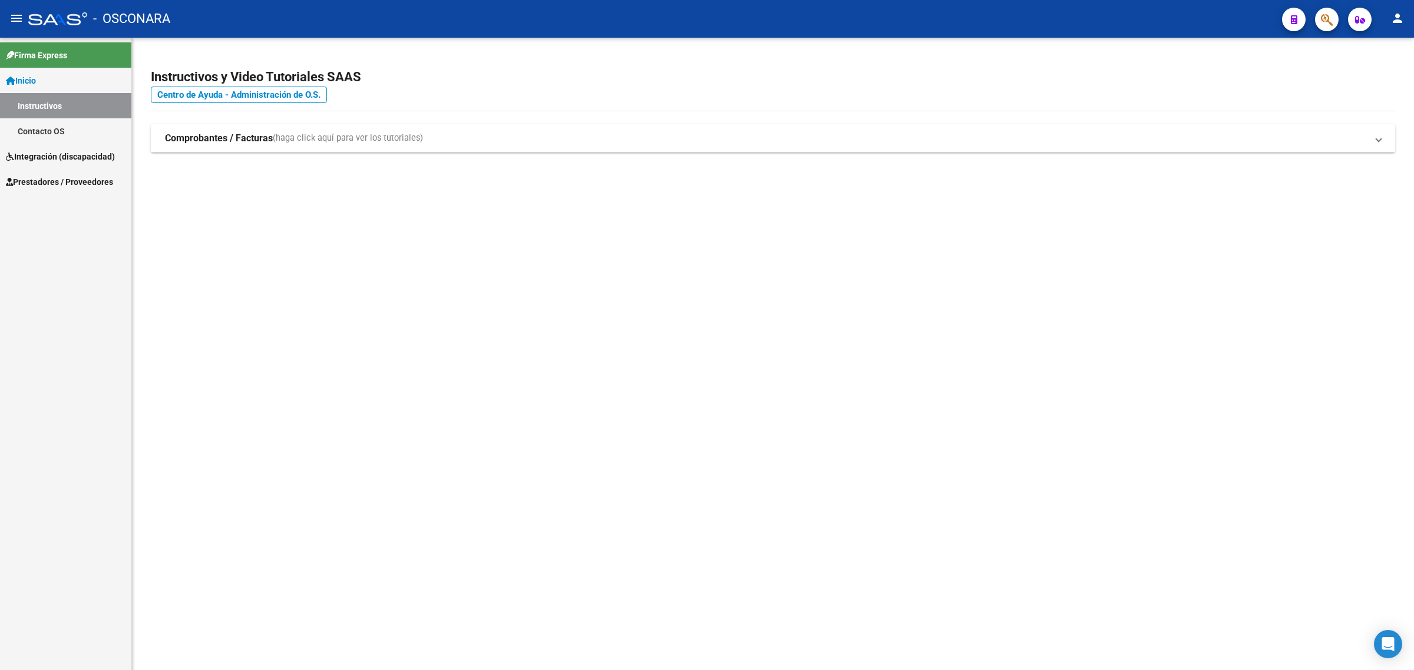
click at [66, 162] on span "Integración (discapacidad)" at bounding box center [60, 156] width 109 height 13
click at [62, 176] on span "Prestadores / Proveedores" at bounding box center [59, 182] width 107 height 13
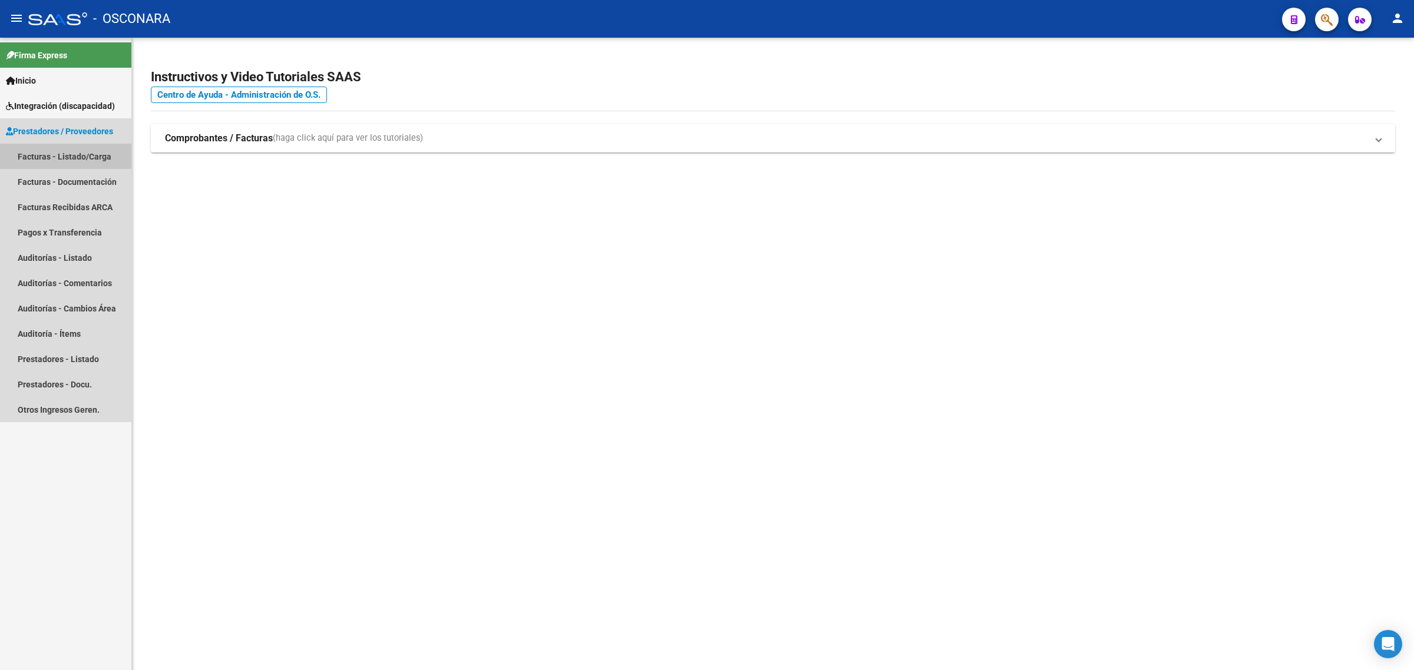
click at [62, 149] on link "Facturas - Listado/Carga" at bounding box center [65, 156] width 131 height 25
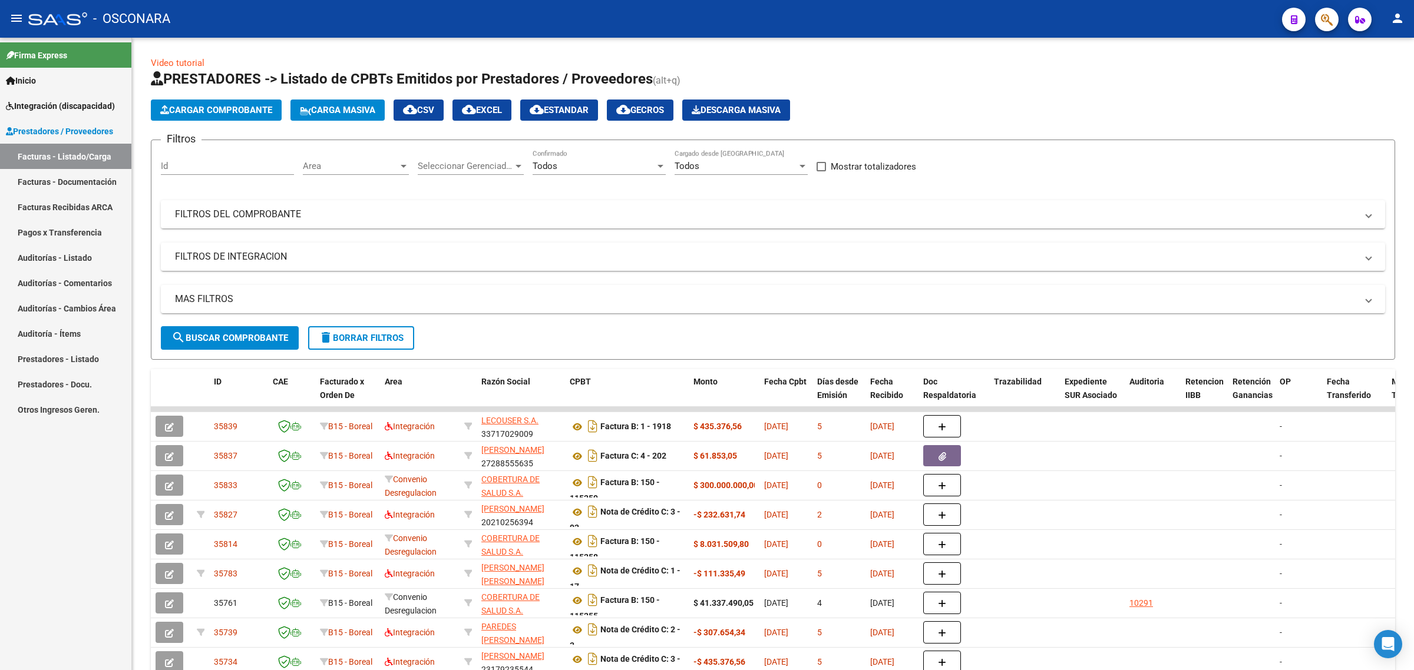
click at [77, 110] on span "Integración (discapacidad)" at bounding box center [60, 106] width 109 height 13
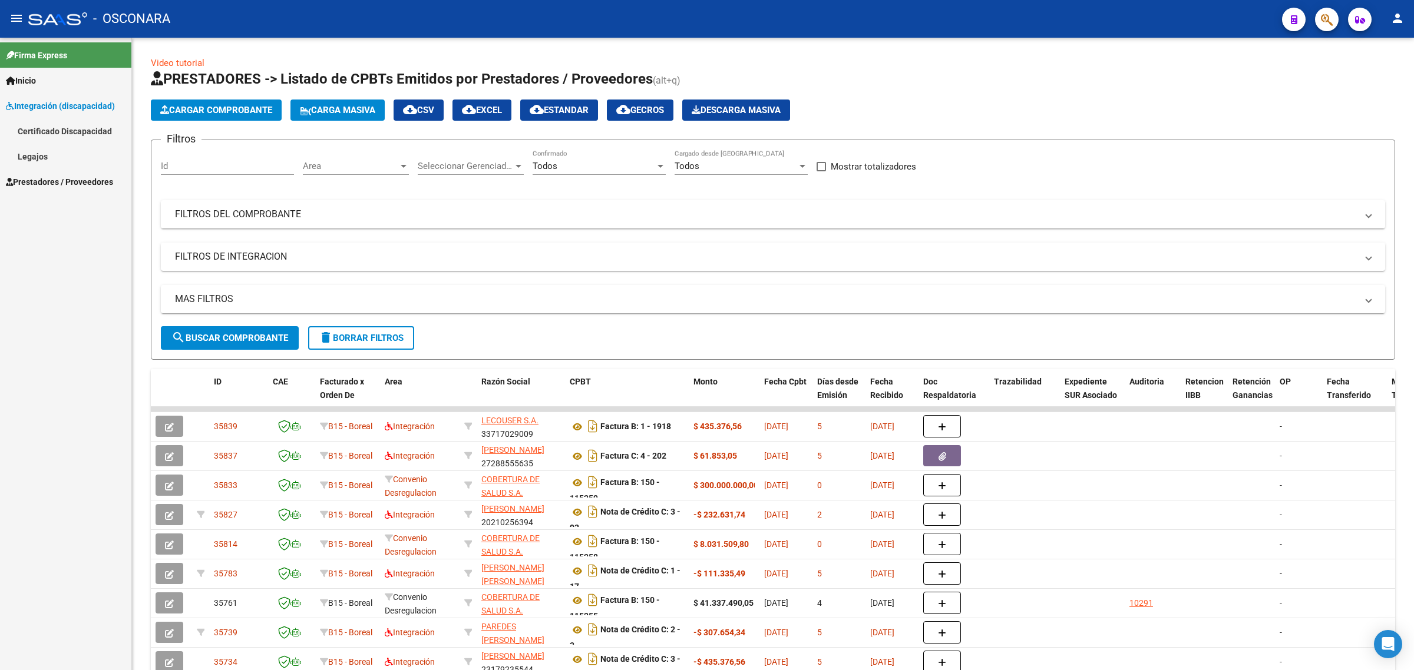
click at [45, 148] on link "Legajos" at bounding box center [65, 156] width 131 height 25
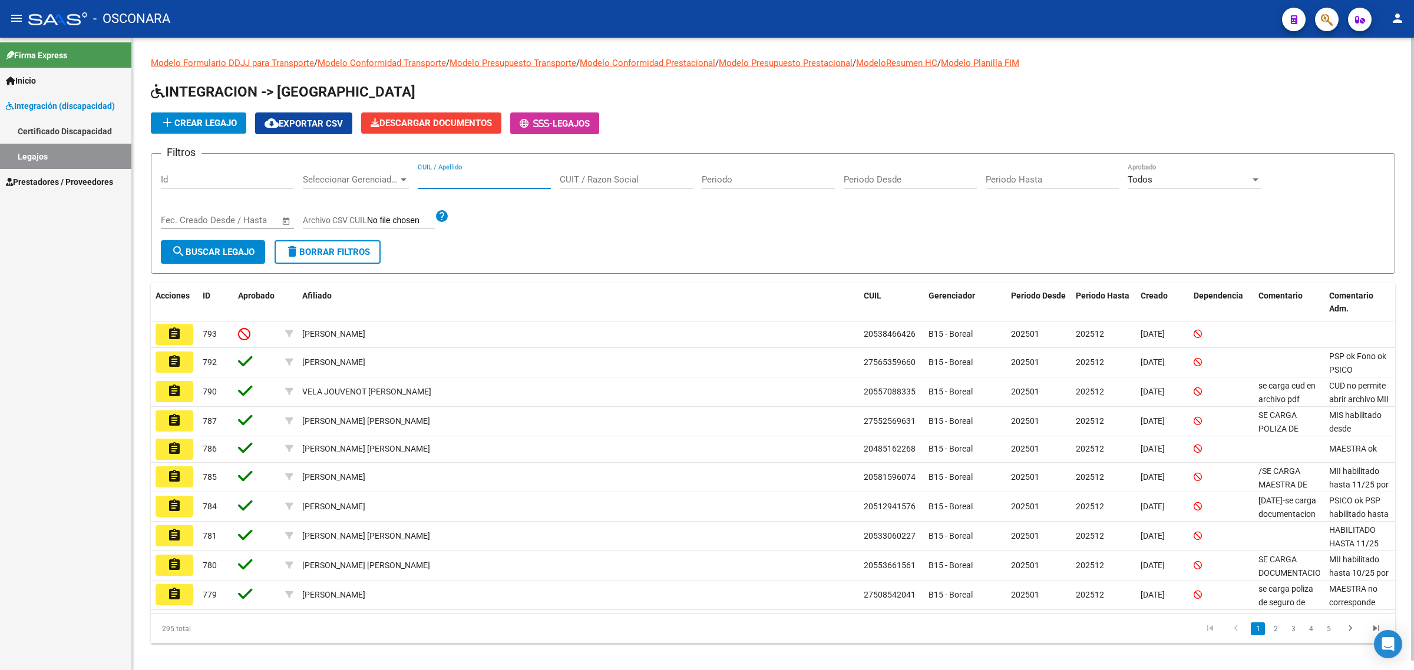
click at [448, 181] on input "CUIL / Apellido" at bounding box center [484, 179] width 133 height 11
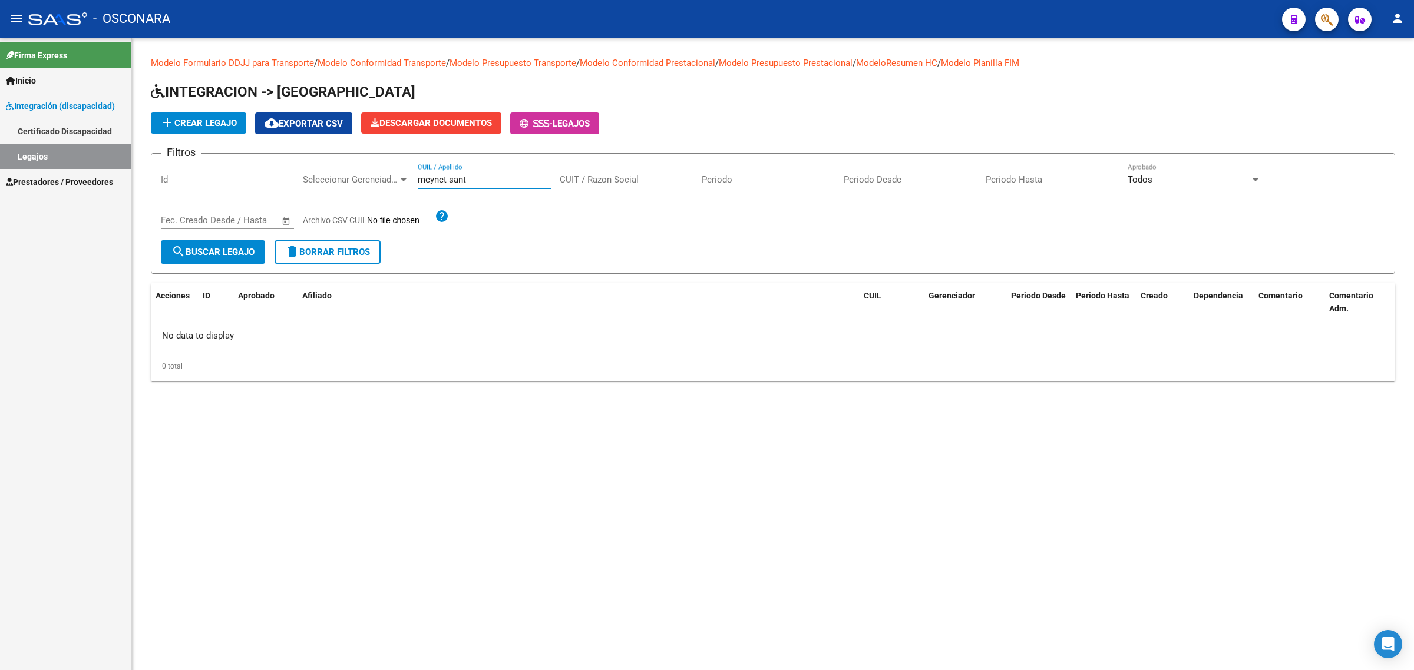
click at [429, 175] on input "meynet sant" at bounding box center [484, 179] width 133 height 11
paste input "20567485278"
type input "20567485278"
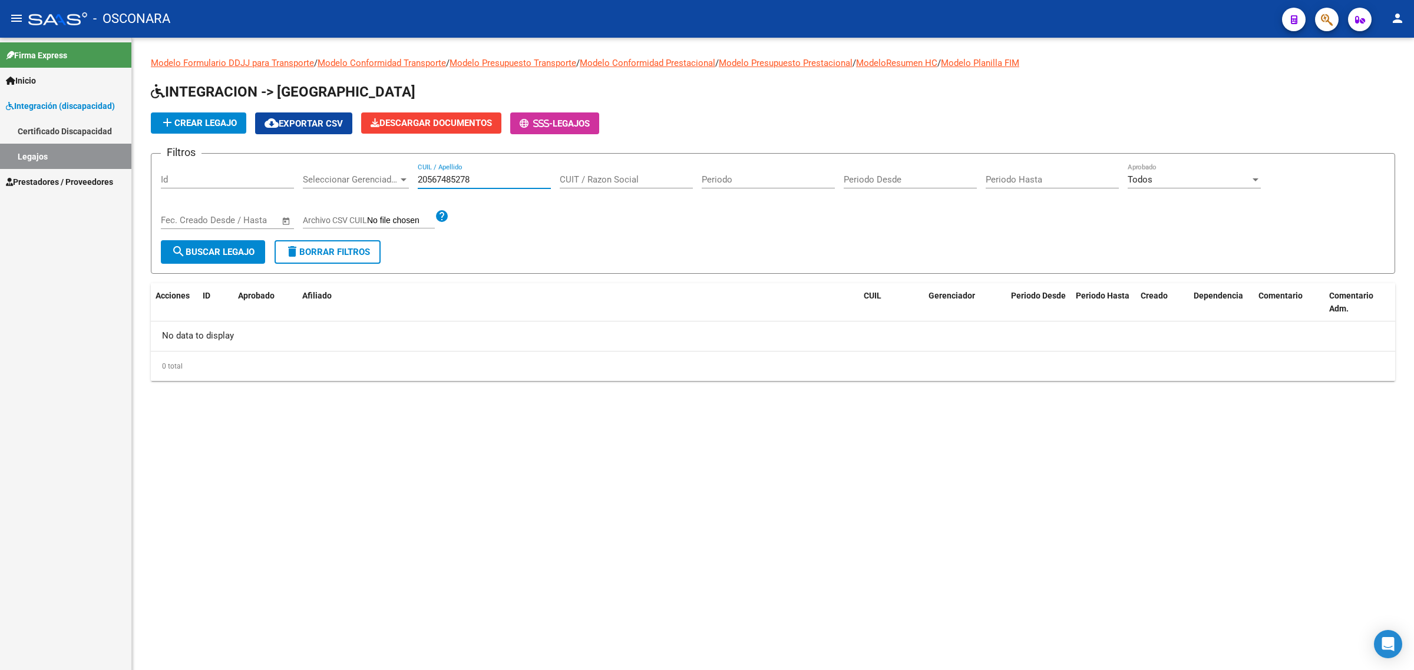
click at [229, 251] on span "search Buscar Legajo" at bounding box center [212, 252] width 83 height 11
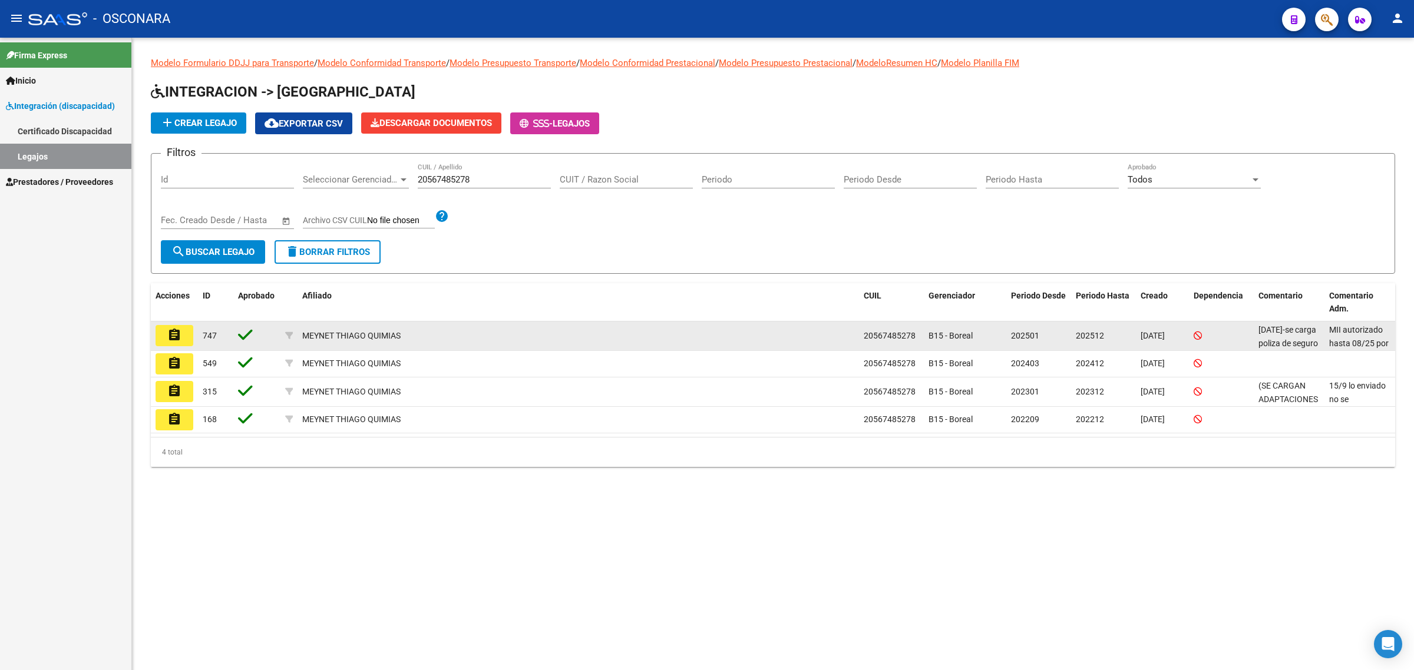
click at [169, 333] on mat-icon "assignment" at bounding box center [174, 335] width 14 height 14
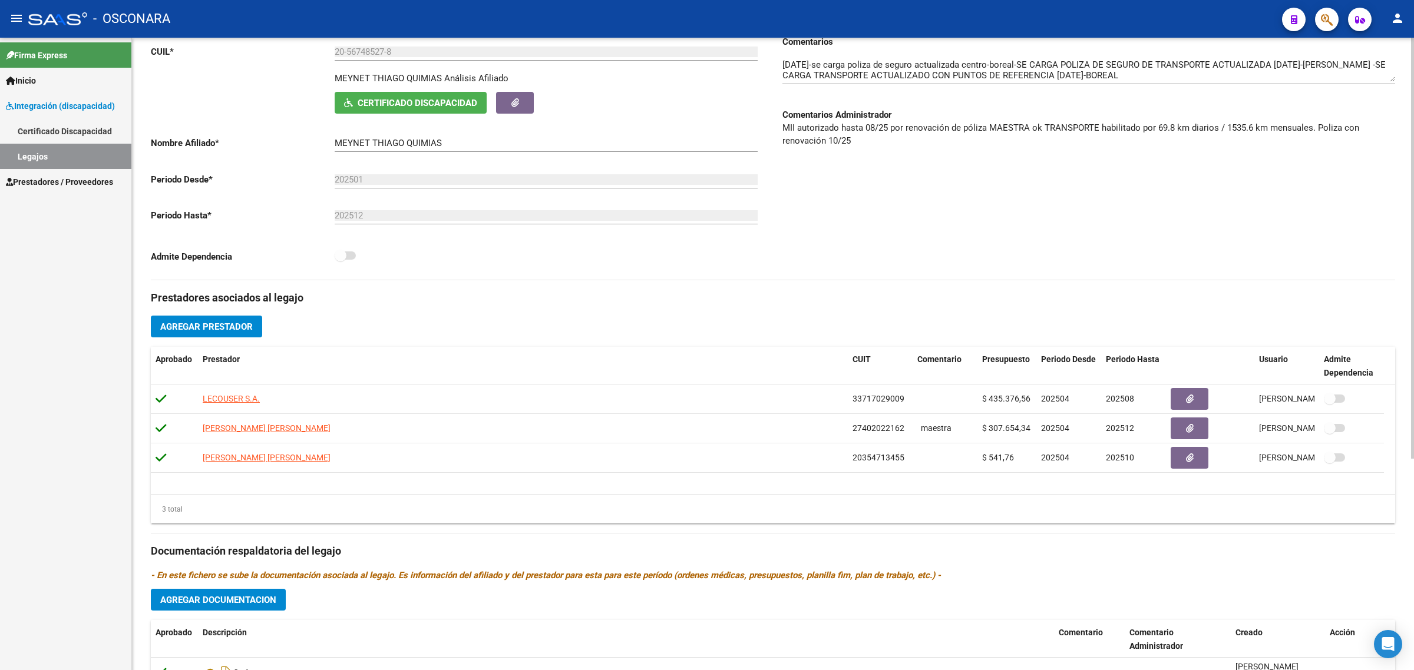
scroll to position [221, 0]
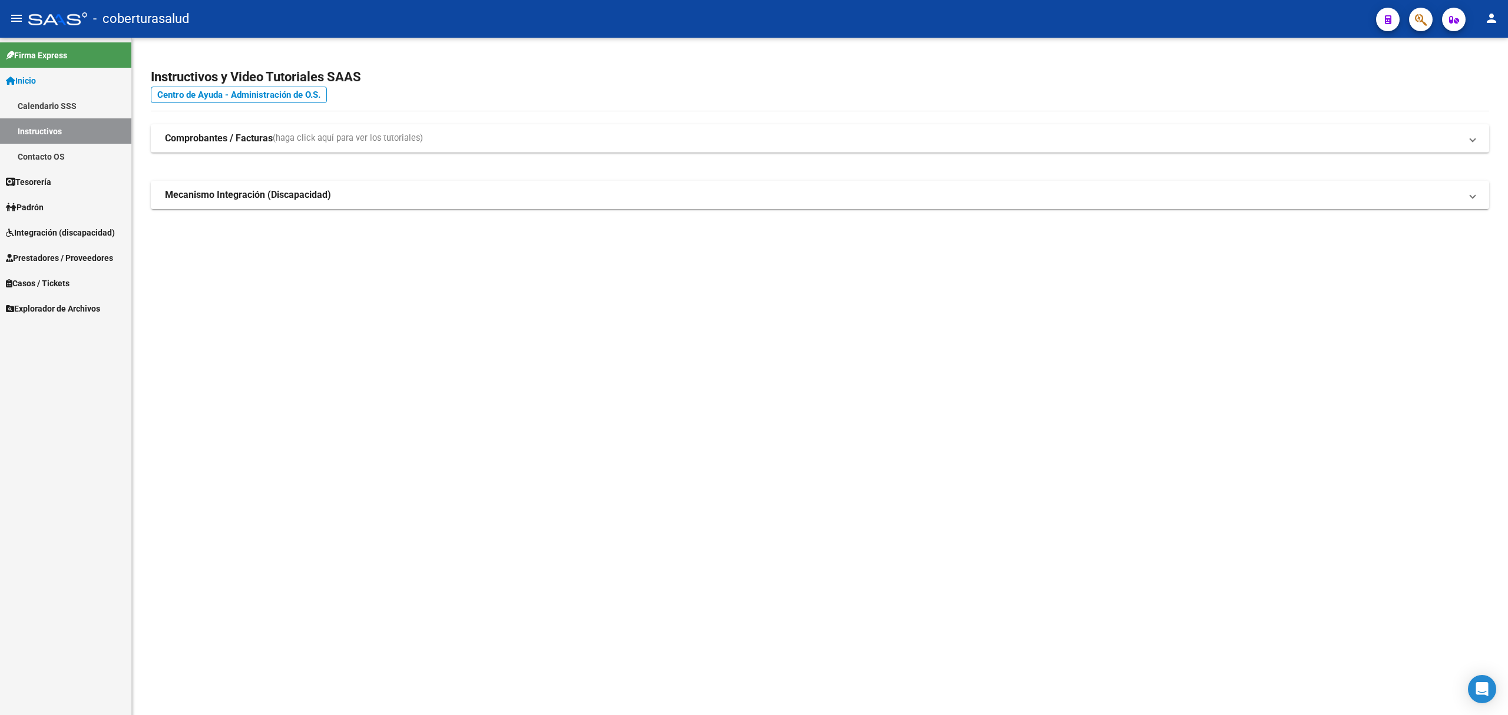
click at [47, 257] on span "Prestadores / Proveedores" at bounding box center [59, 258] width 107 height 13
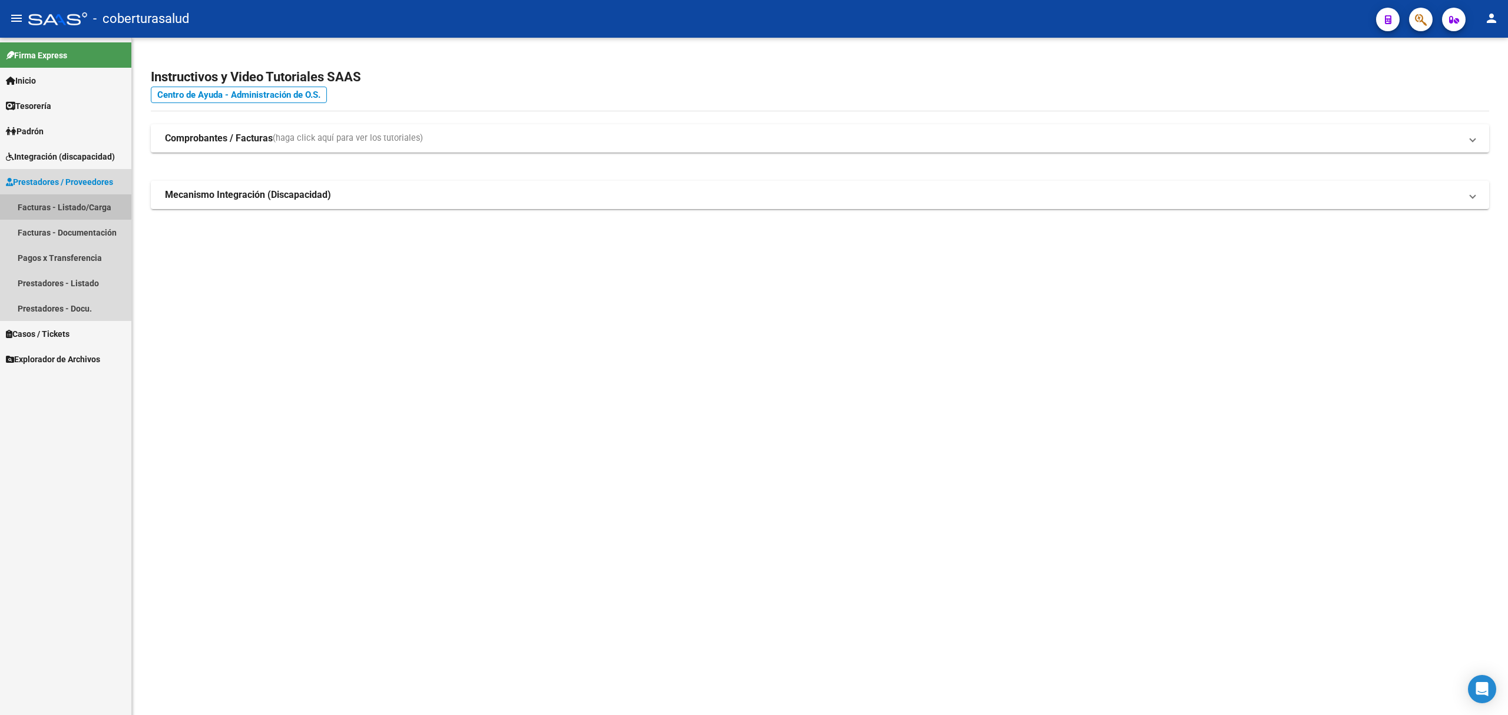
click at [59, 203] on link "Facturas - Listado/Carga" at bounding box center [65, 206] width 131 height 25
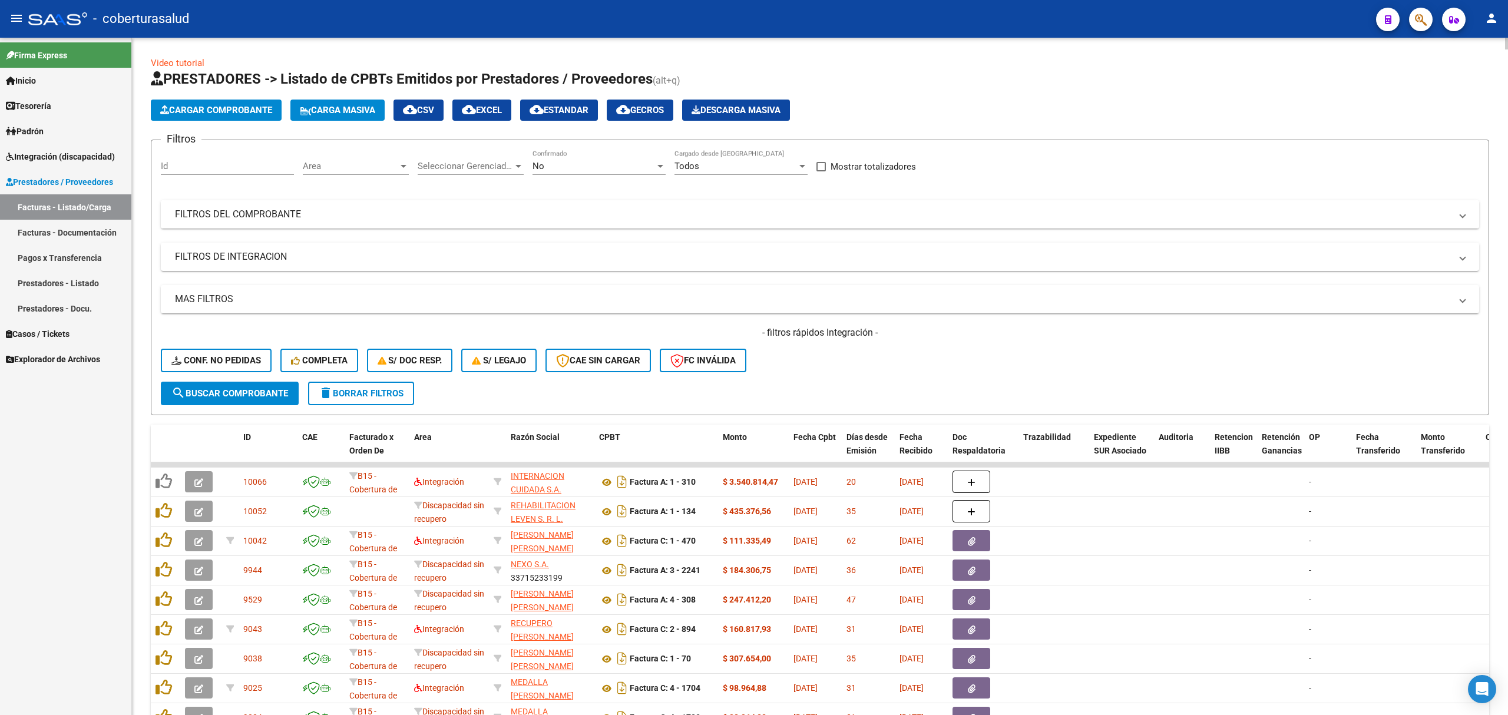
click at [238, 214] on mat-panel-title "FILTROS DEL COMPROBANTE" at bounding box center [813, 214] width 1276 height 13
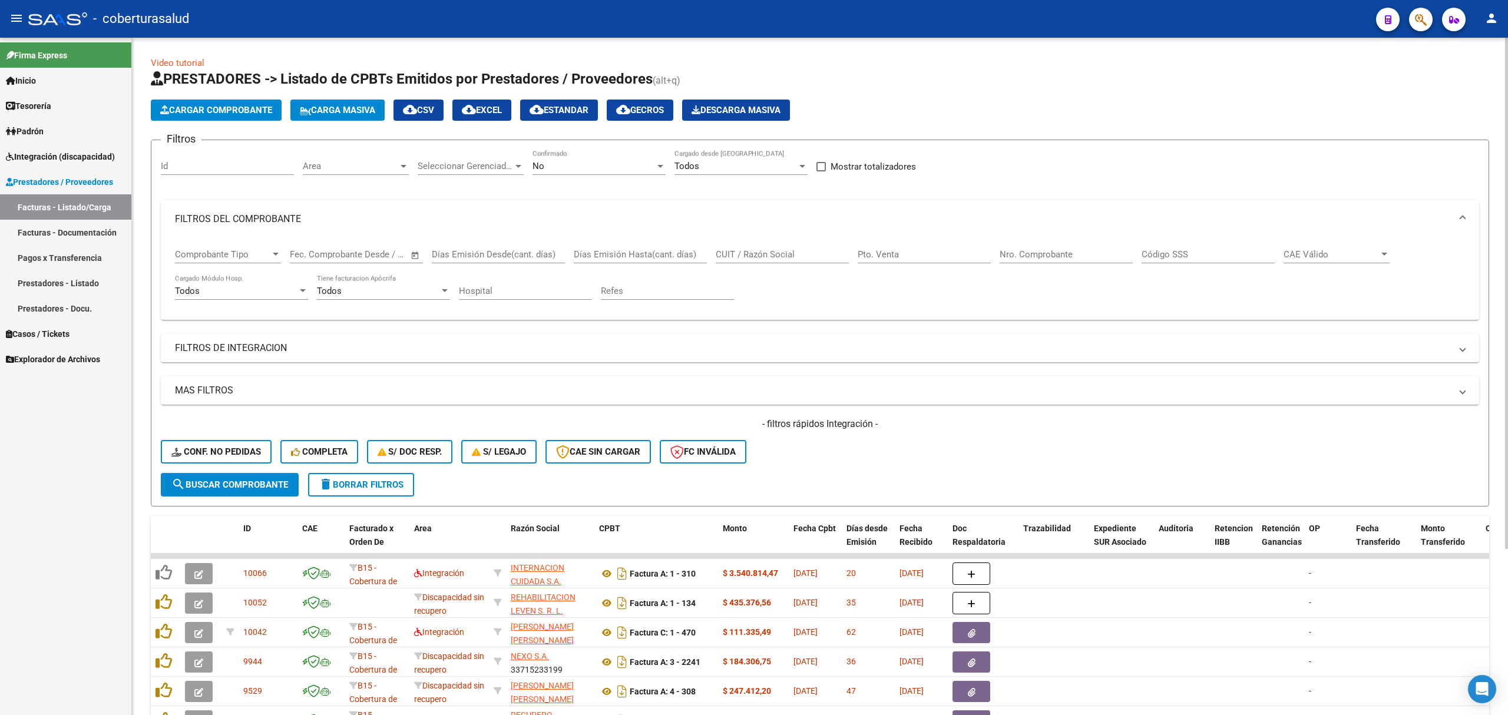
click at [754, 257] on input "CUIT / Razón Social" at bounding box center [782, 254] width 133 height 11
paste input "23243351464"
type input "23243351464"
click at [247, 474] on button "search Buscar Comprobante" at bounding box center [230, 485] width 138 height 24
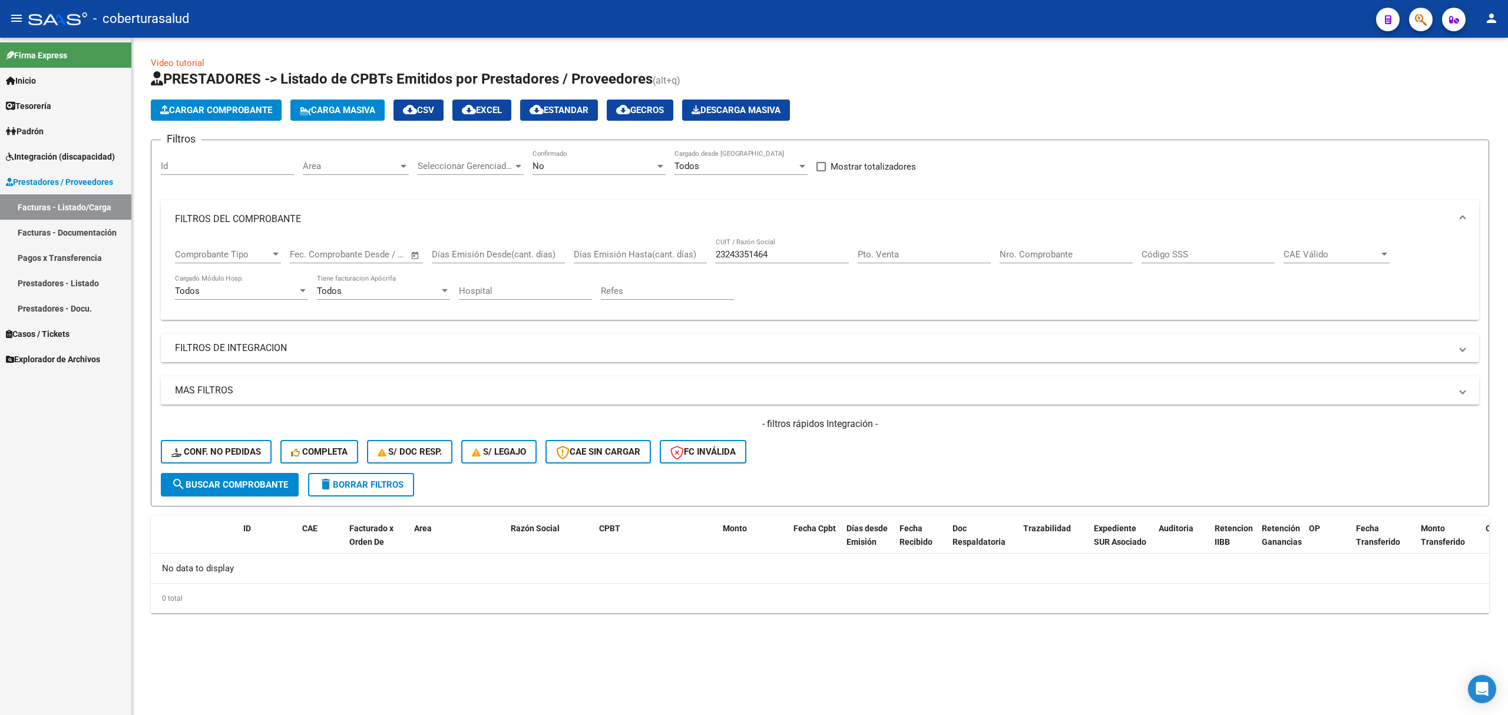
click at [587, 161] on div "No" at bounding box center [594, 166] width 123 height 11
click at [550, 115] on span "Todos" at bounding box center [599, 113] width 133 height 27
click at [271, 475] on button "search Buscar Comprobante" at bounding box center [230, 485] width 138 height 24
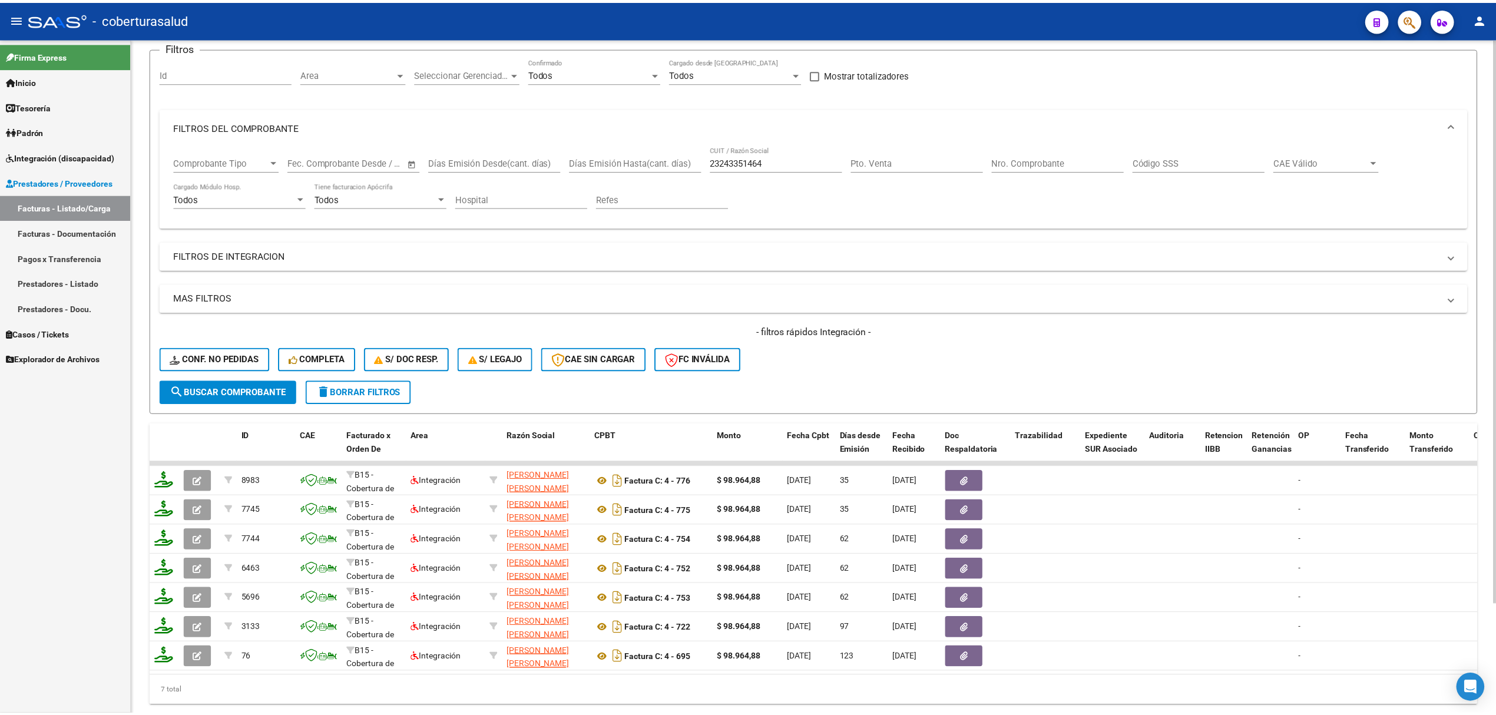
scroll to position [133, 0]
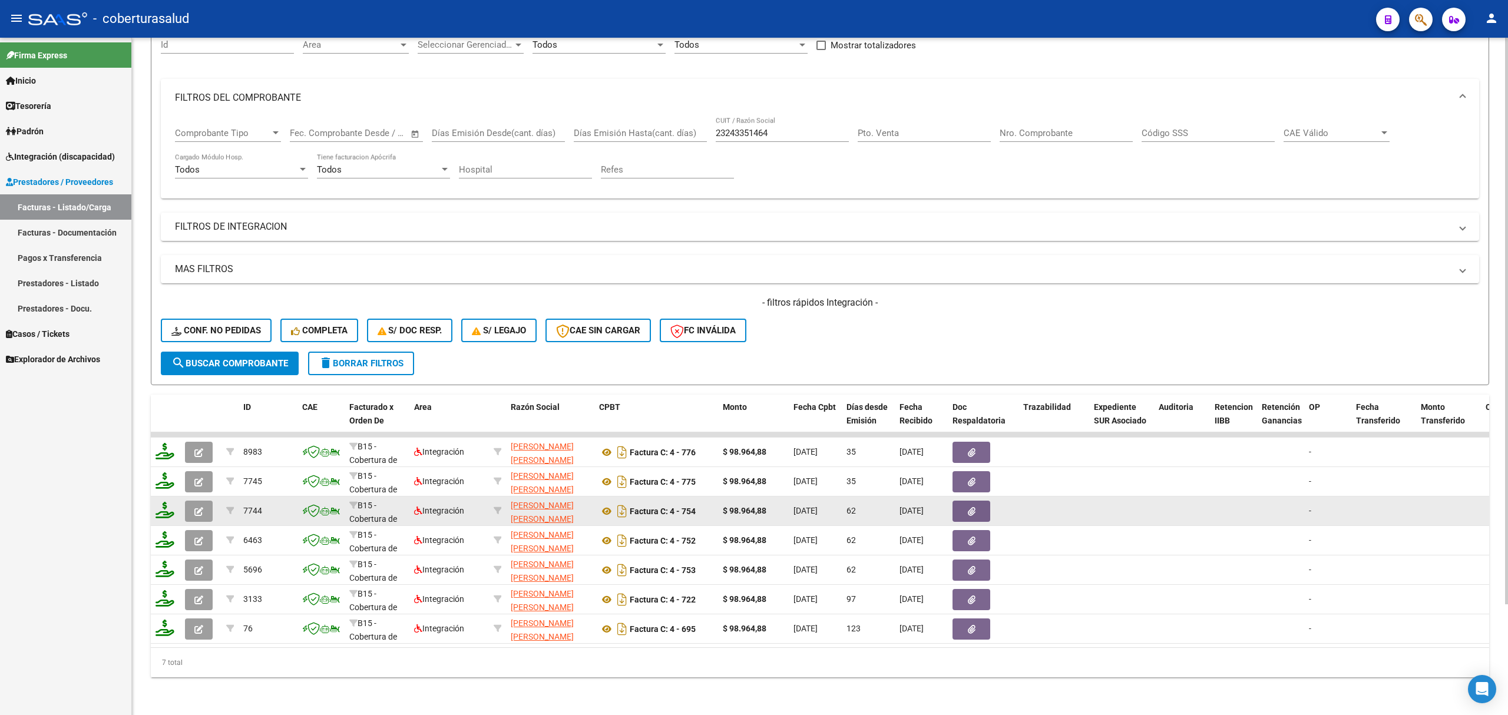
click at [194, 507] on icon "button" at bounding box center [198, 511] width 9 height 9
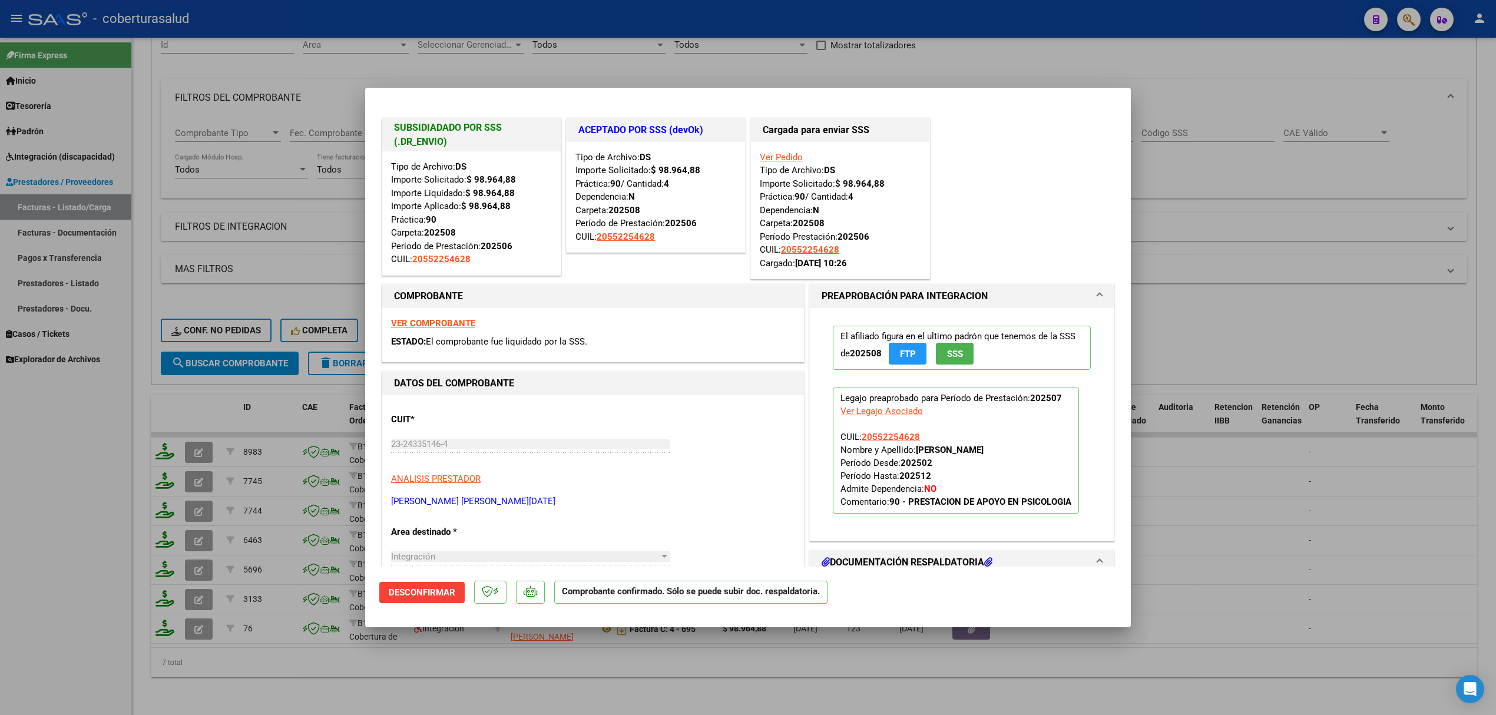
scroll to position [314, 0]
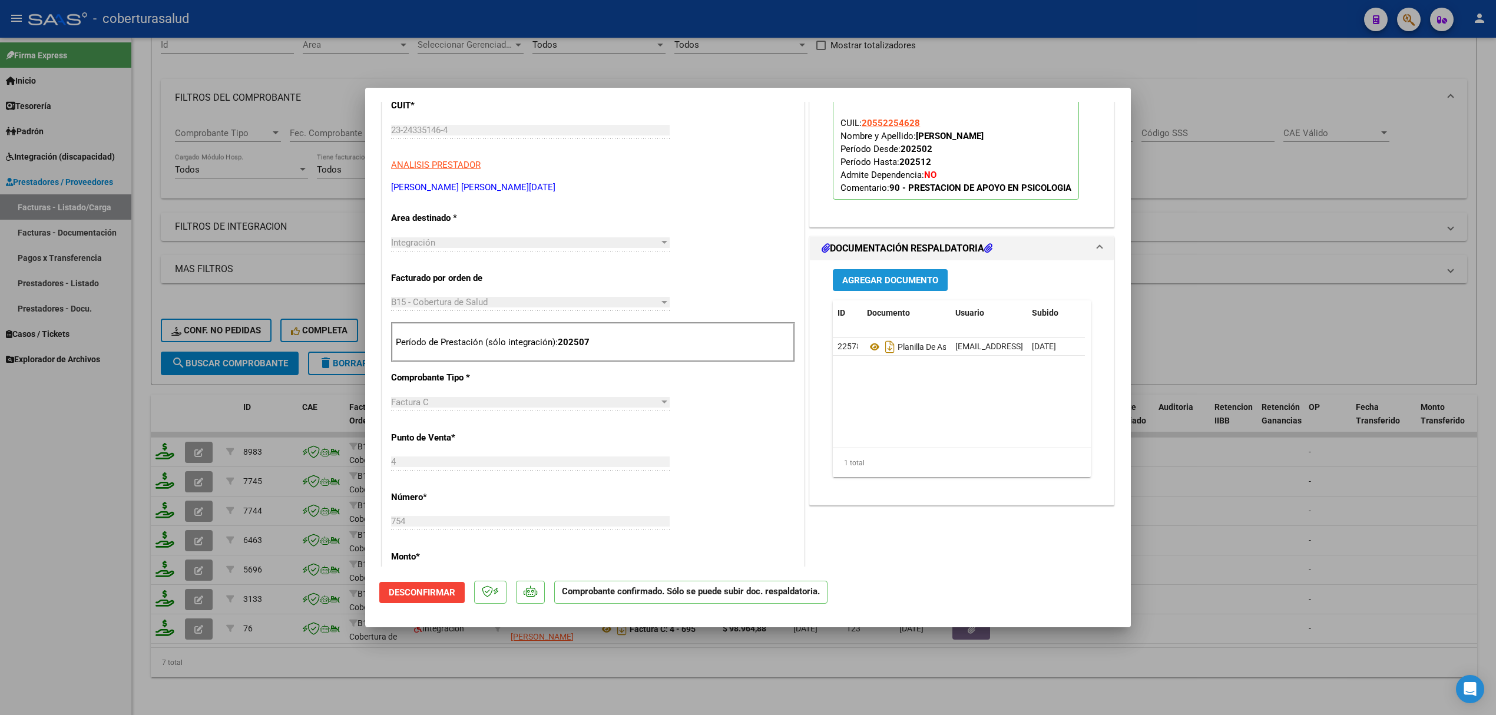
click at [870, 281] on span "Agregar Documento" at bounding box center [890, 280] width 96 height 11
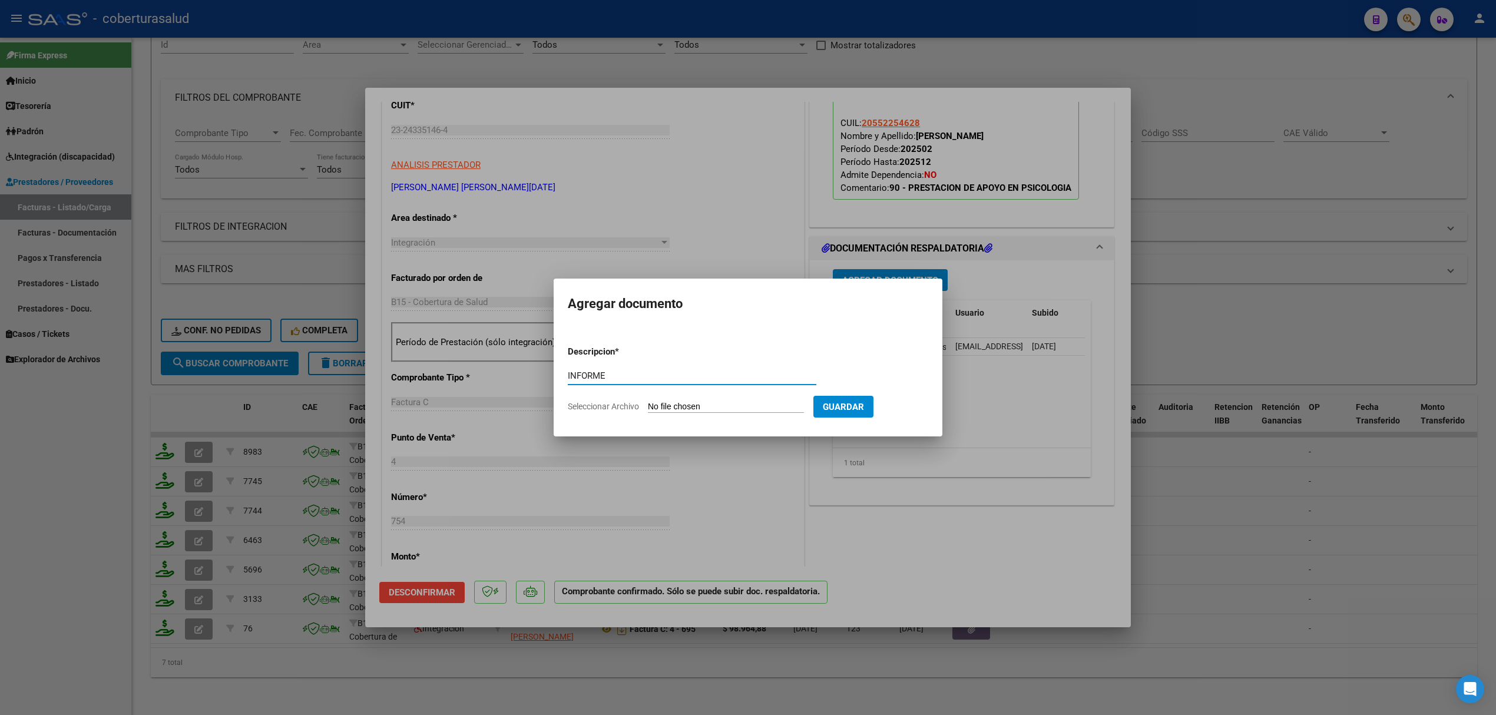
type input "INFORME"
click at [676, 412] on input "Seleccionar Archivo" at bounding box center [726, 407] width 156 height 11
type input "C:\fakepath\Liendro Tahiel INFORME SEMESTRAL 25.pdf"
click at [919, 414] on button "Guardar" at bounding box center [905, 407] width 60 height 22
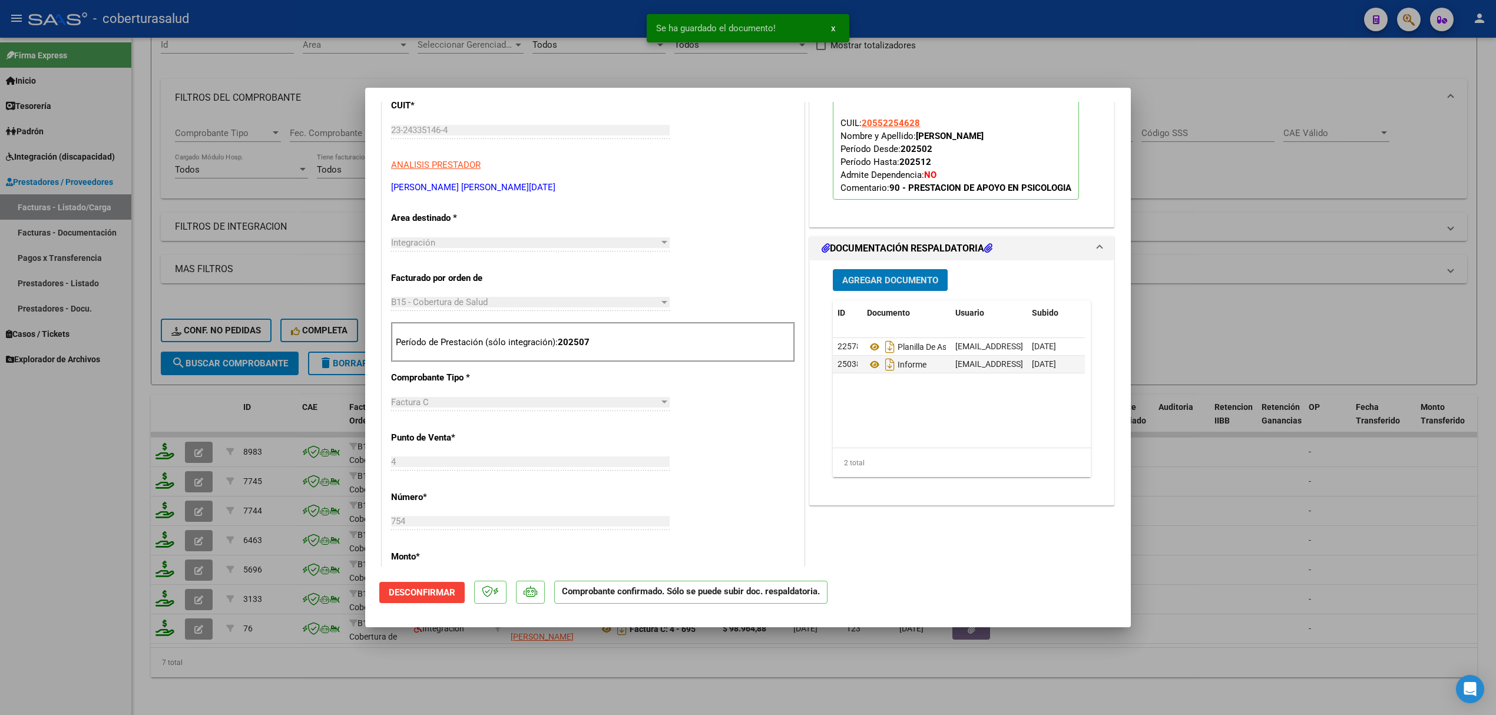
click at [270, 479] on div at bounding box center [748, 357] width 1496 height 715
type input "$ 0,00"
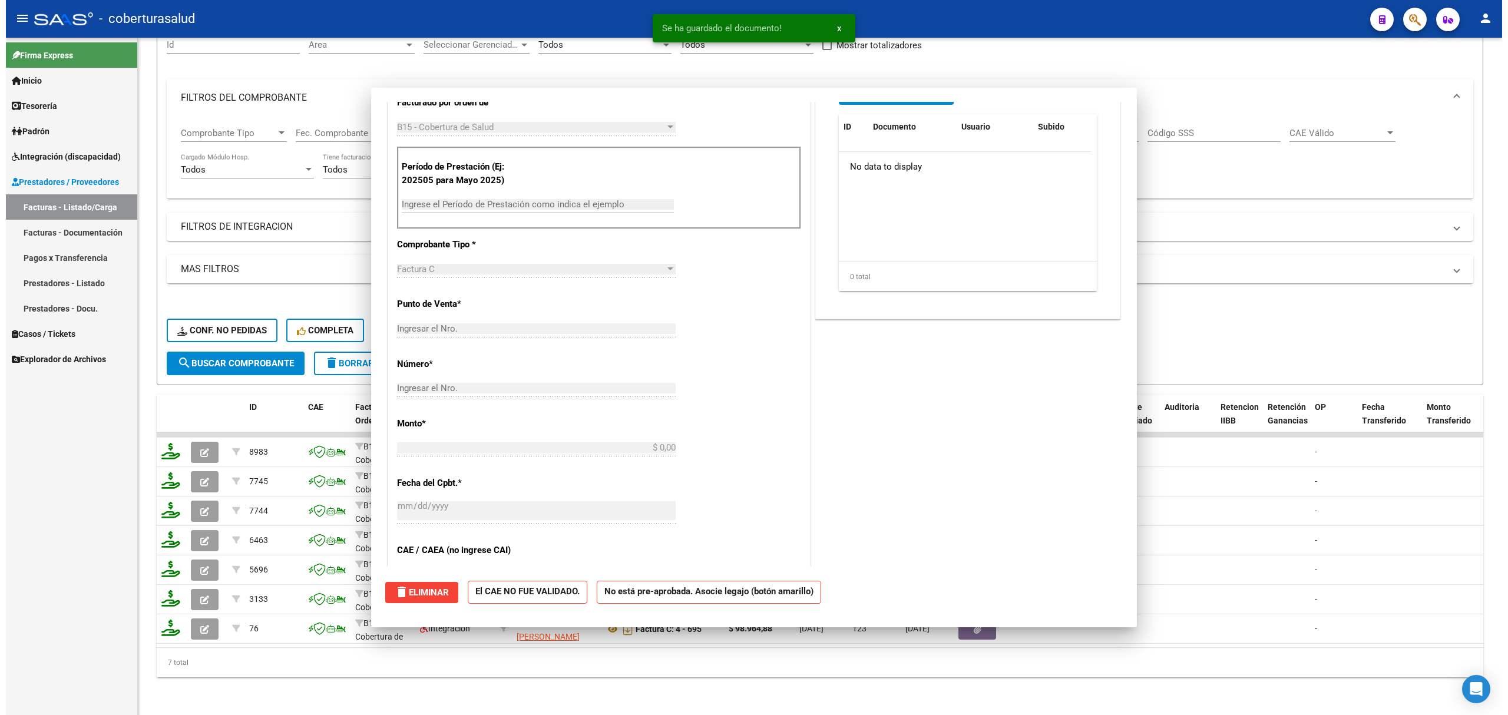
scroll to position [161, 0]
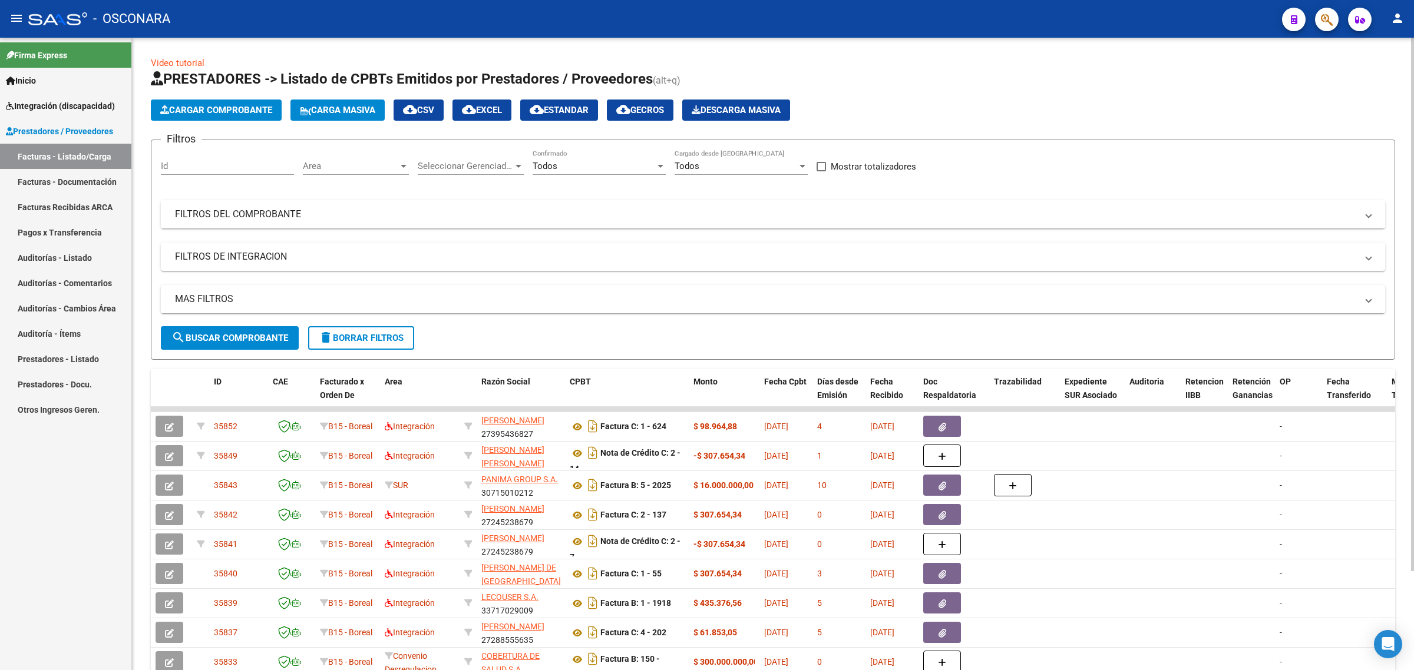
click at [591, 204] on mat-expansion-panel-header "FILTROS DEL COMPROBANTE" at bounding box center [773, 214] width 1224 height 28
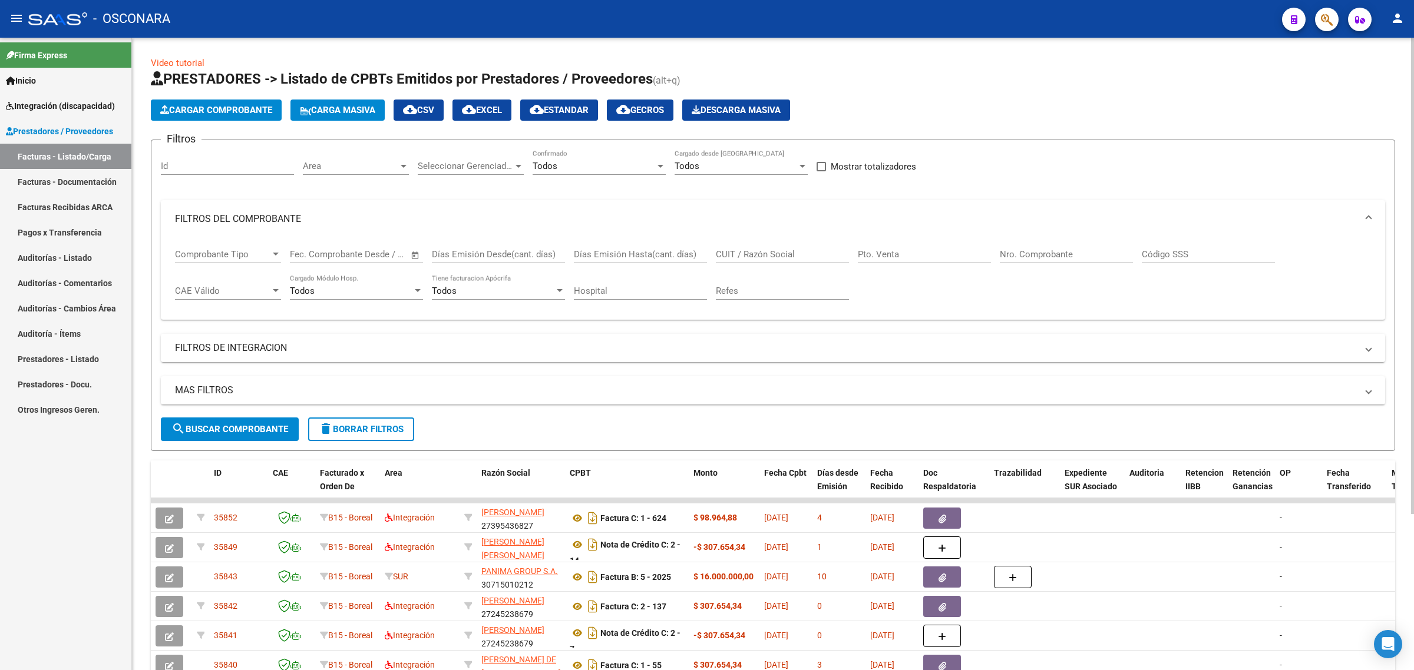
click at [763, 255] on input "CUIT / Razón Social" at bounding box center [782, 254] width 133 height 11
paste input "27242815772"
type input "27242815772"
click at [256, 430] on span "search Buscar Comprobante" at bounding box center [229, 429] width 117 height 11
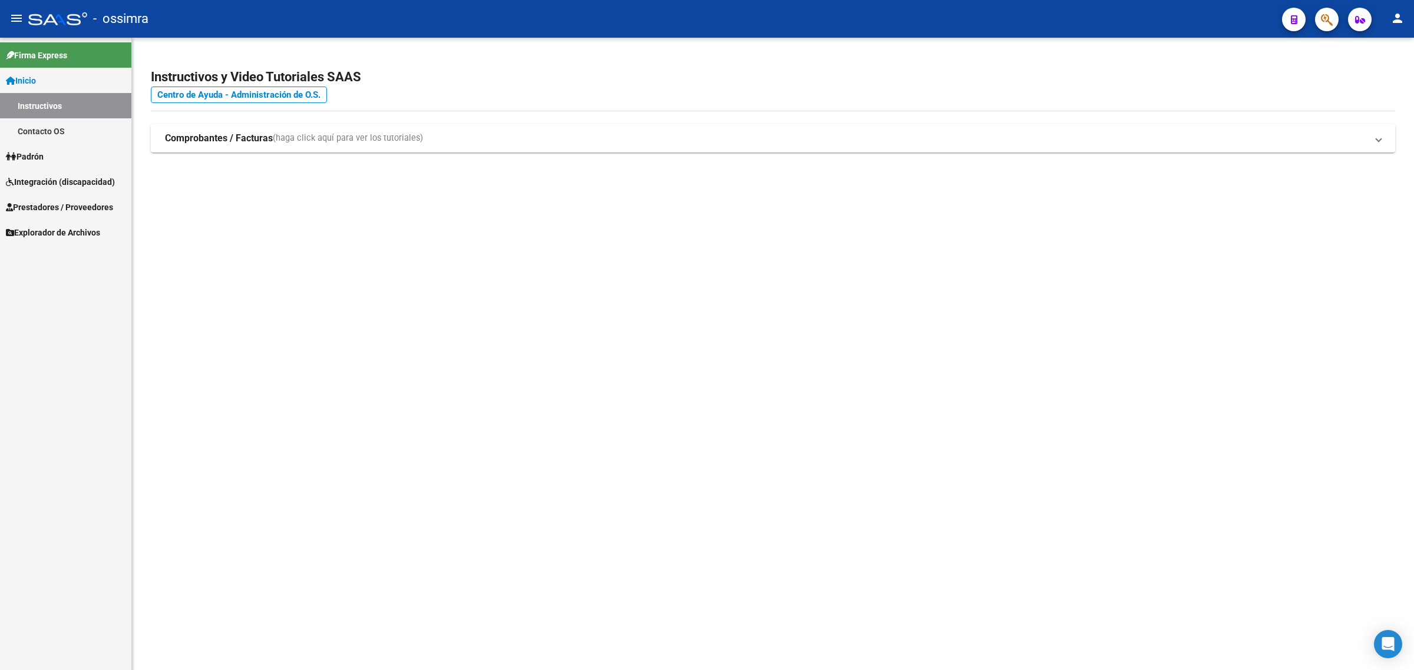
click at [71, 178] on span "Integración (discapacidad)" at bounding box center [60, 182] width 109 height 13
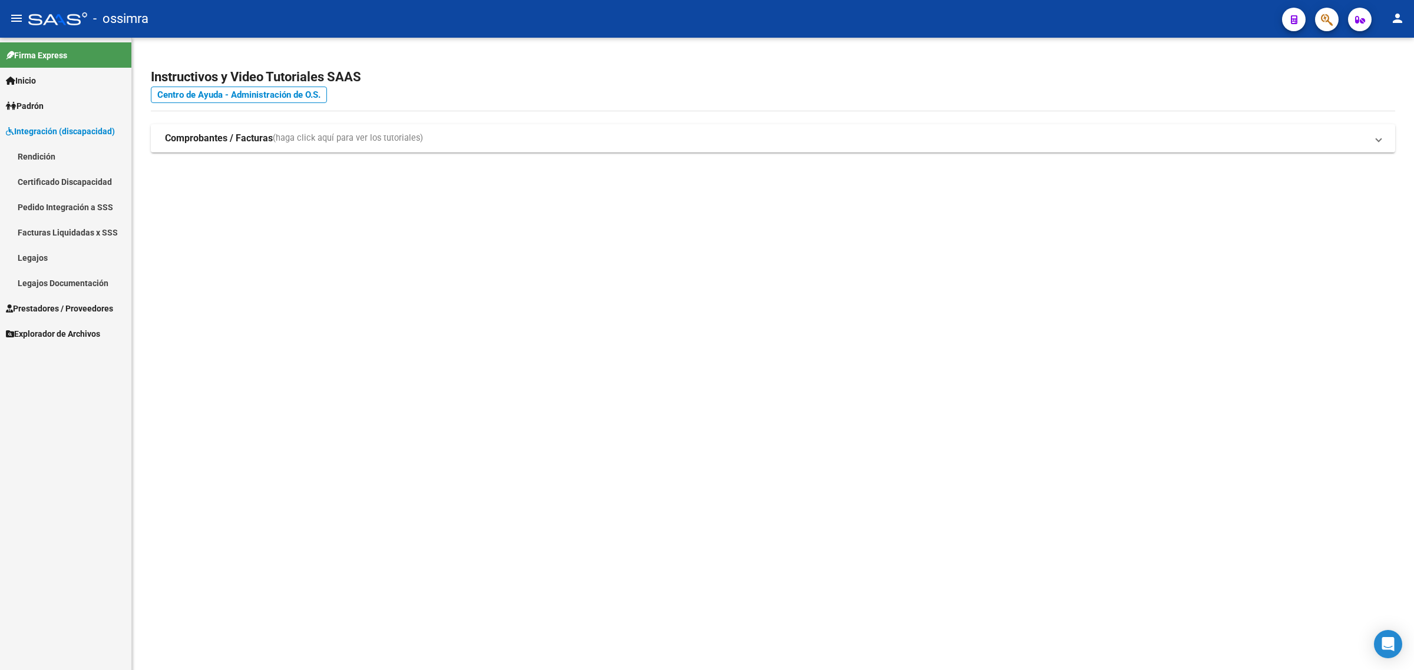
click at [55, 305] on span "Prestadores / Proveedores" at bounding box center [59, 308] width 107 height 13
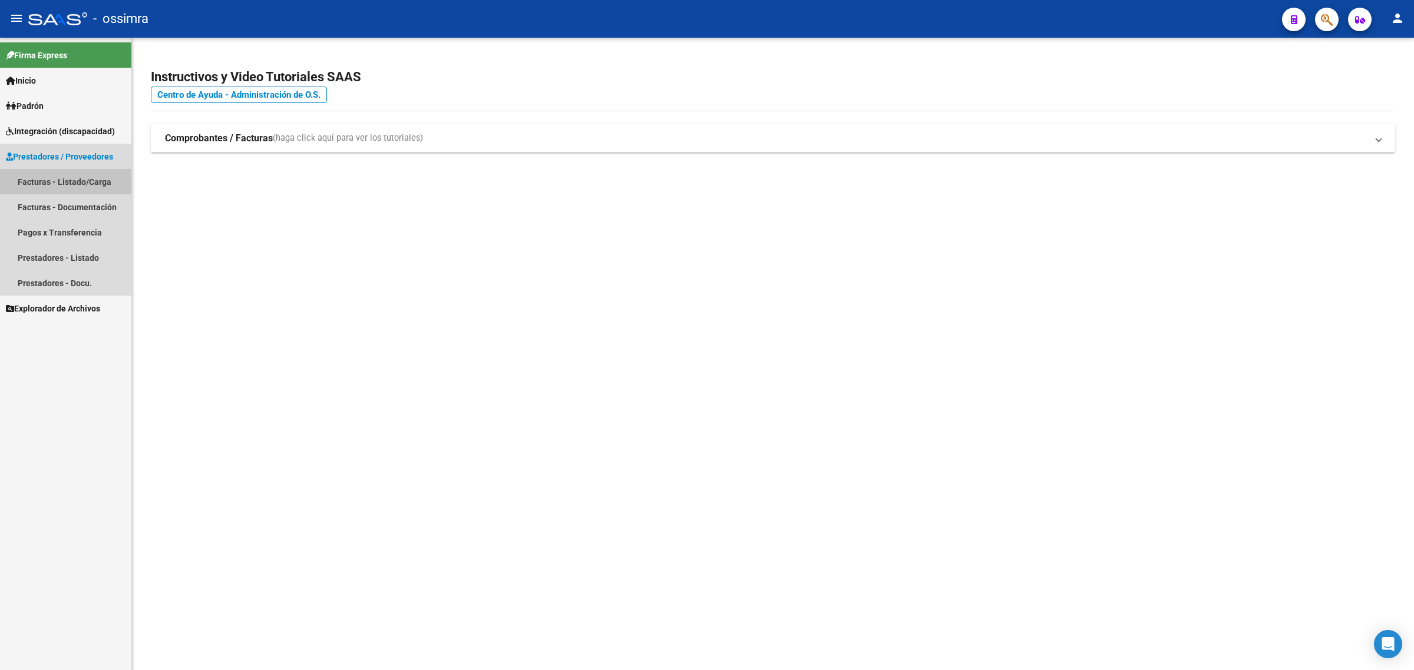
click at [52, 176] on link "Facturas - Listado/Carga" at bounding box center [65, 181] width 131 height 25
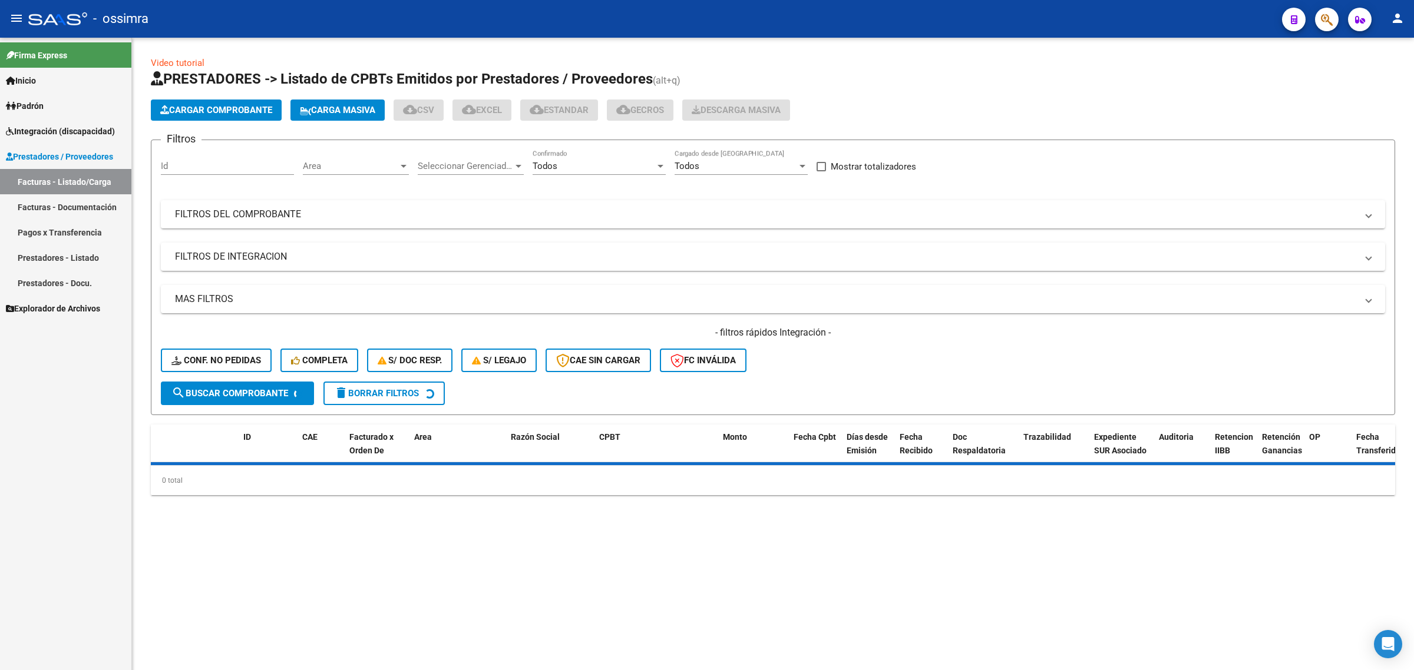
click at [211, 111] on span "Cargar Comprobante" at bounding box center [216, 110] width 112 height 11
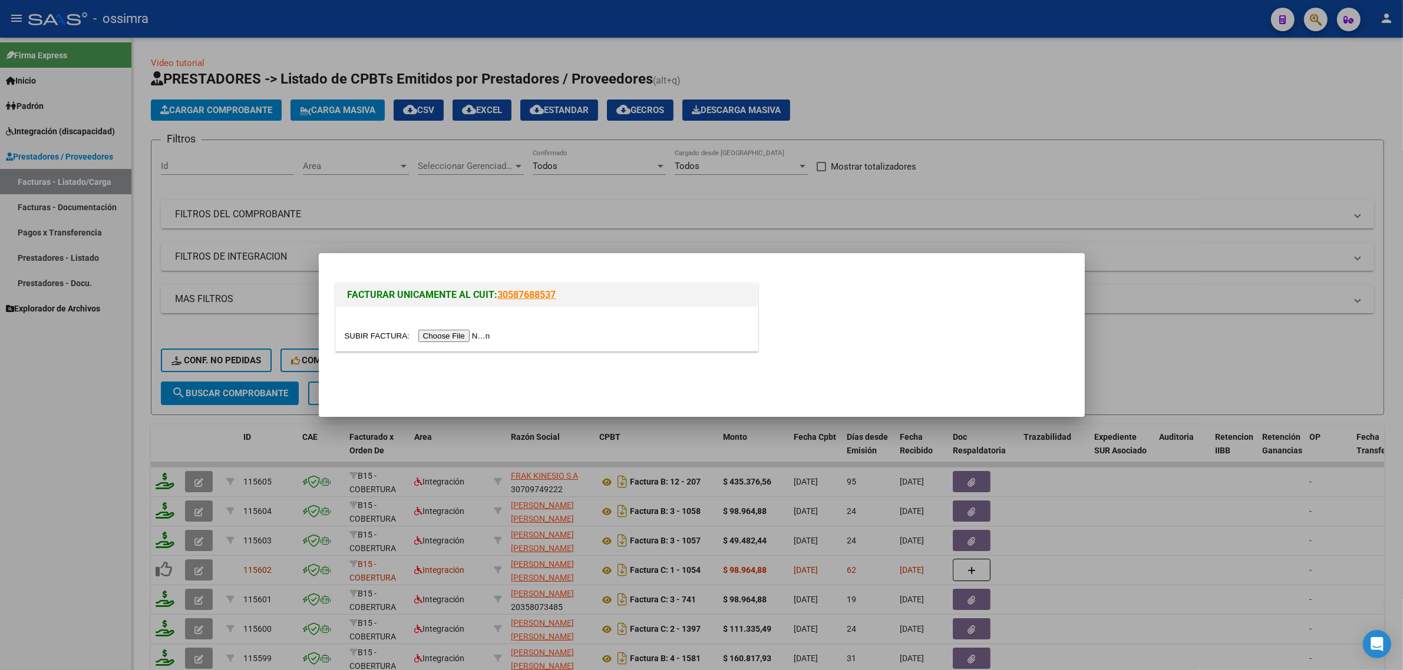
click at [451, 337] on input "file" at bounding box center [419, 336] width 149 height 12
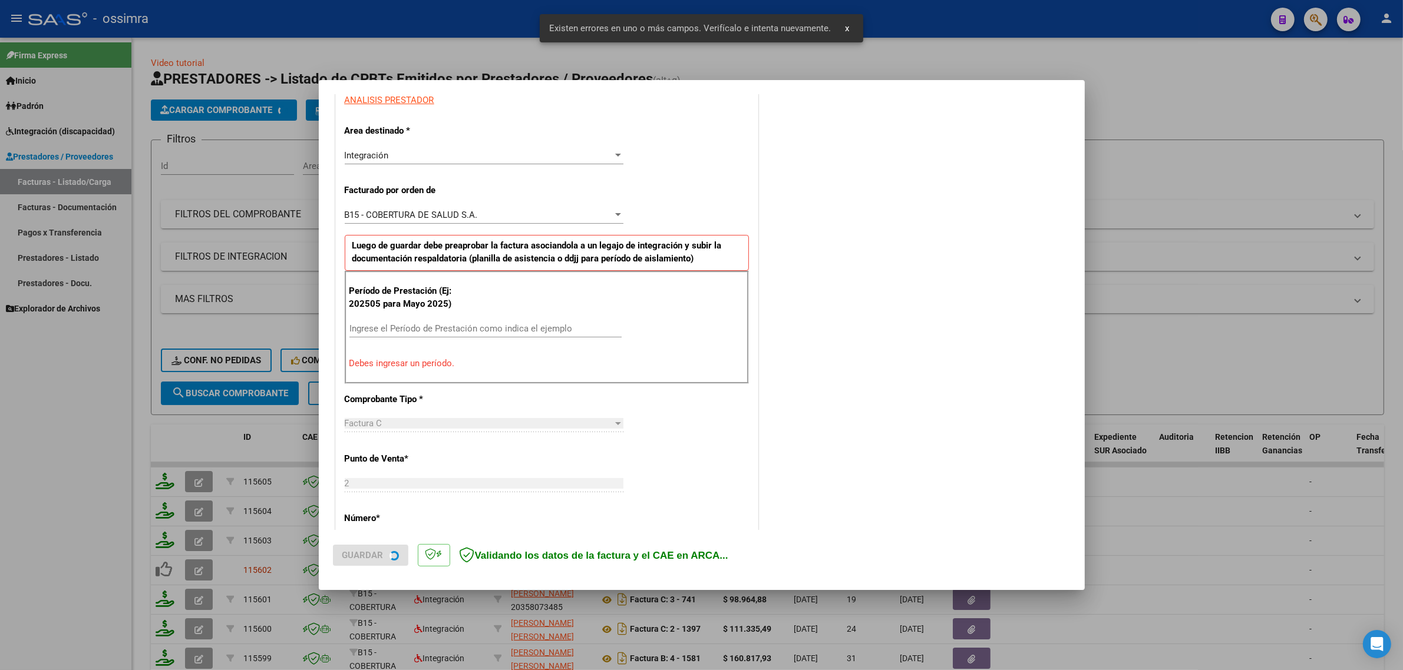
scroll to position [231, 0]
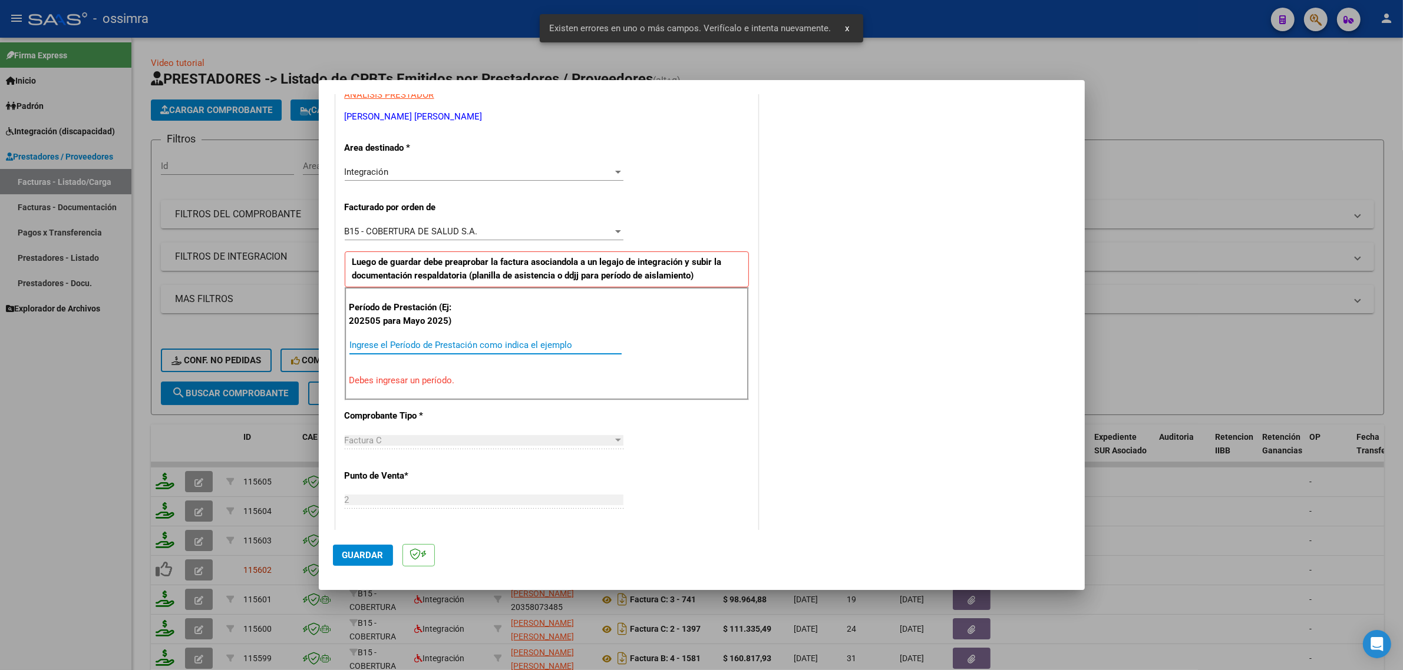
click at [396, 346] on input "Ingrese el Período de Prestación como indica el ejemplo" at bounding box center [485, 345] width 272 height 11
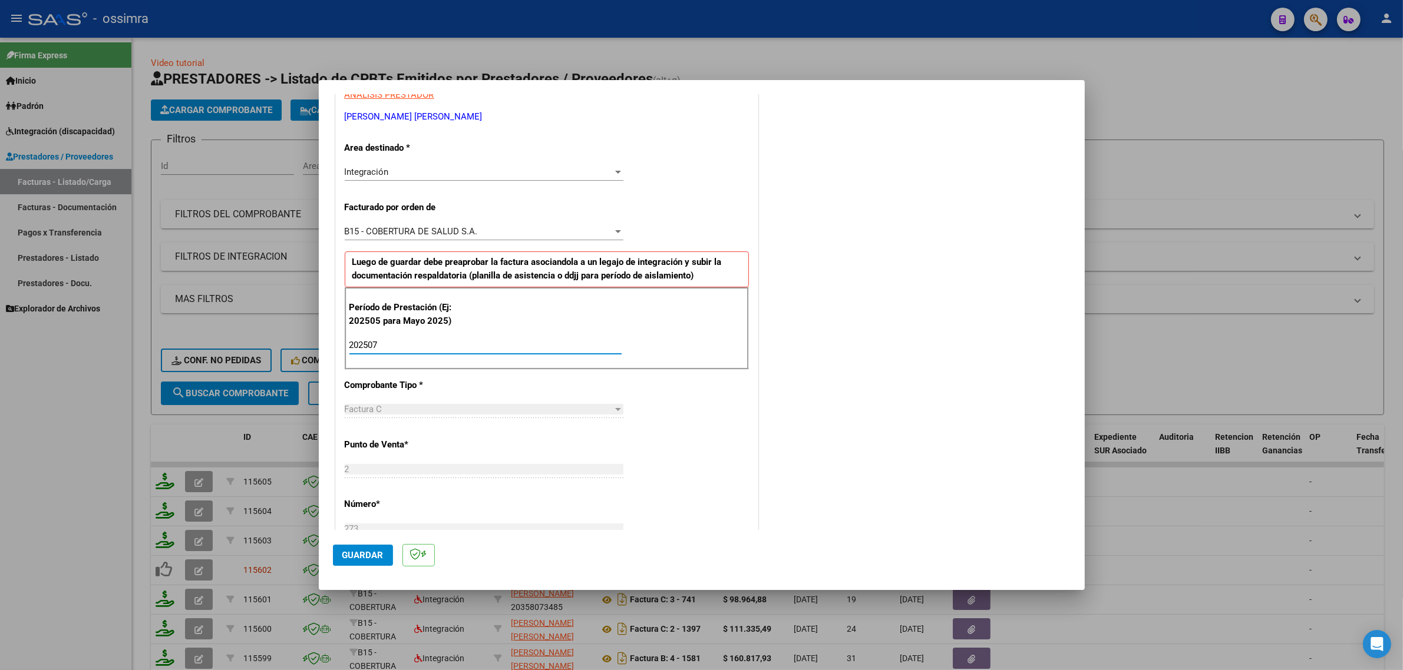
type input "202507"
click at [349, 561] on button "Guardar" at bounding box center [363, 555] width 60 height 21
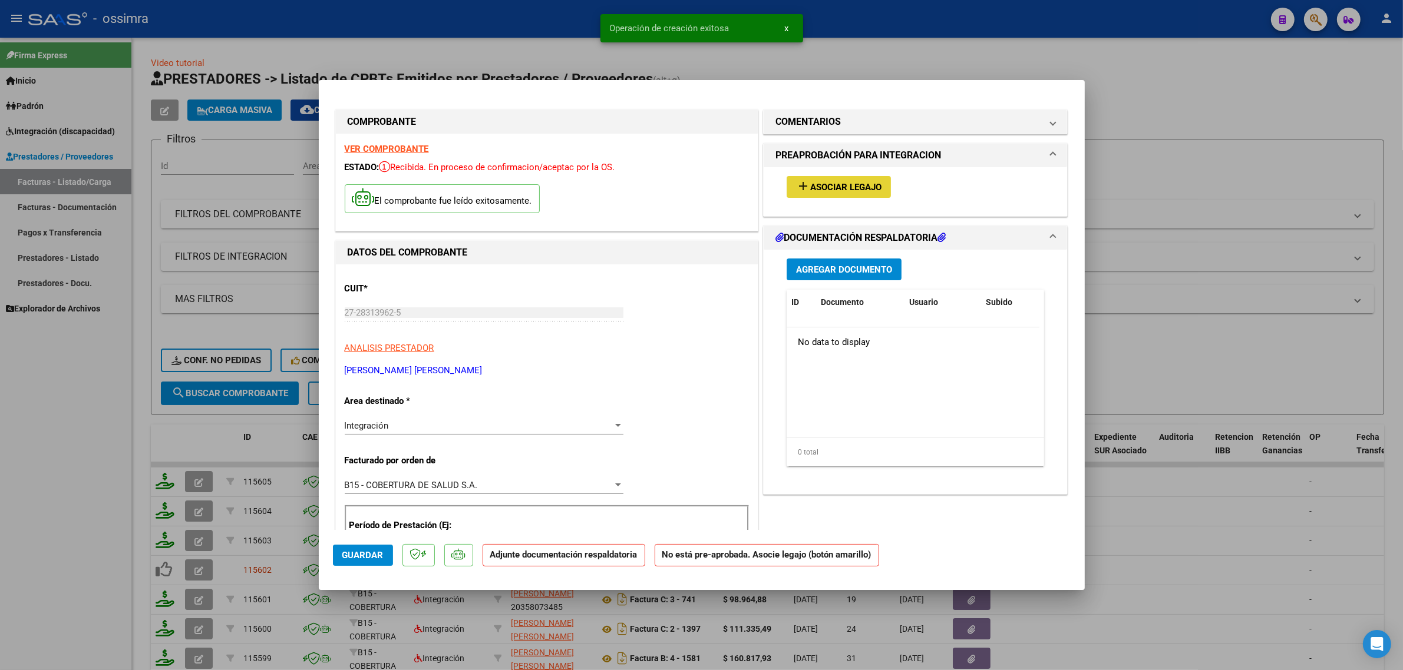
click at [834, 195] on button "add Asociar Legajo" at bounding box center [838, 187] width 104 height 22
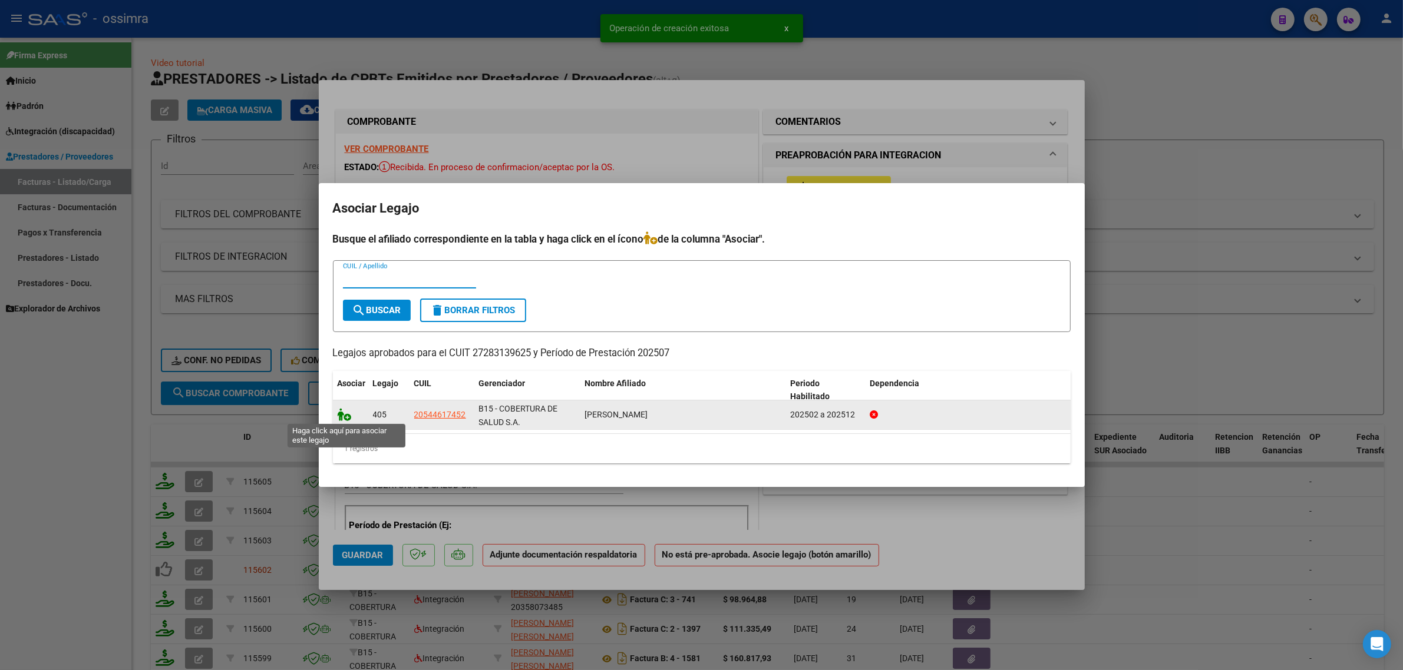
click at [349, 412] on icon at bounding box center [345, 414] width 14 height 13
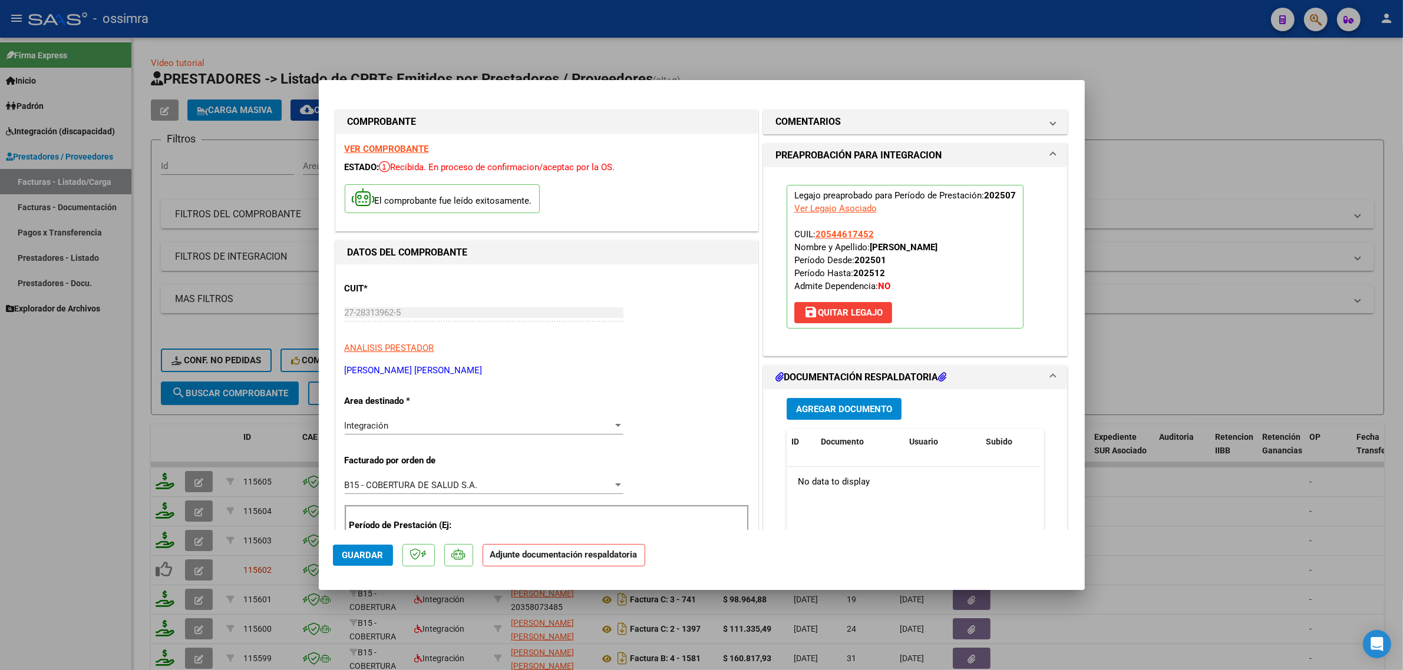
click at [844, 407] on span "Agregar Documento" at bounding box center [844, 409] width 96 height 11
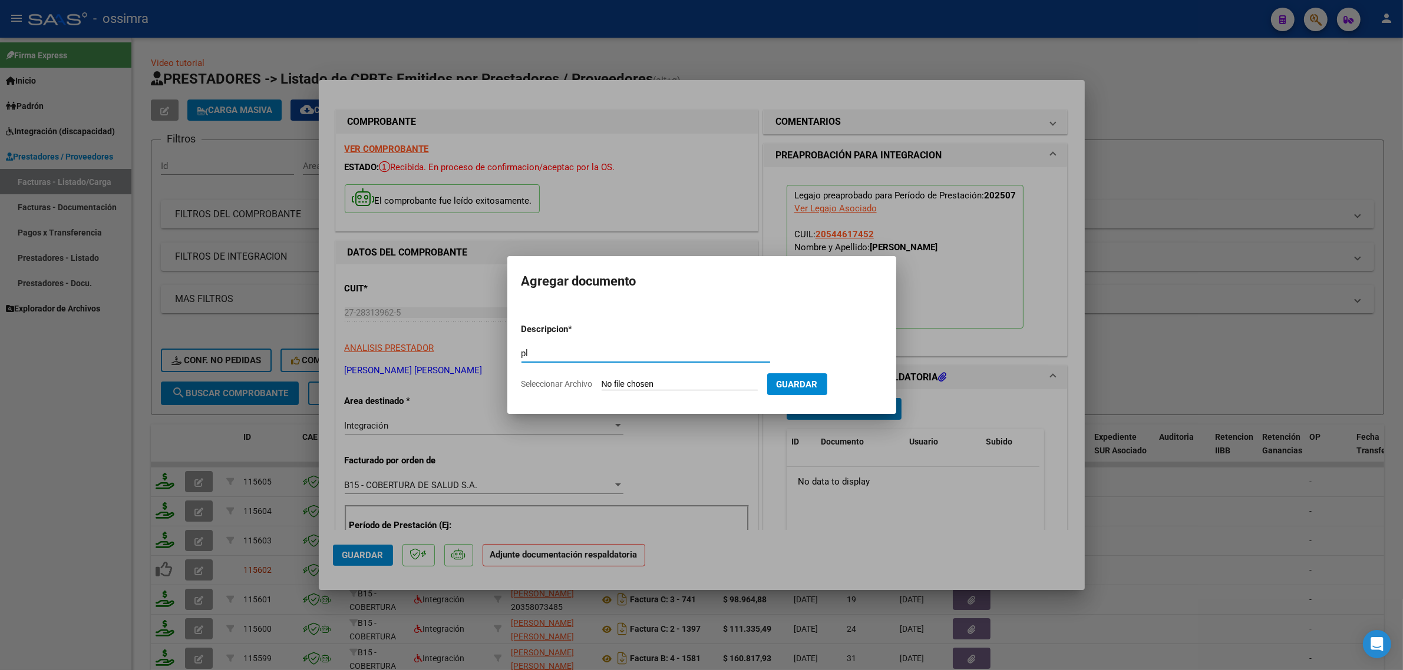
type input "p"
type input "PLANILLA"
click at [632, 384] on input "Seleccionar Archivo" at bounding box center [679, 384] width 156 height 11
type input "C:\fakepath\Adobe Scan 04 ago 2025.pdf"
click at [860, 393] on button "Guardar" at bounding box center [858, 384] width 60 height 22
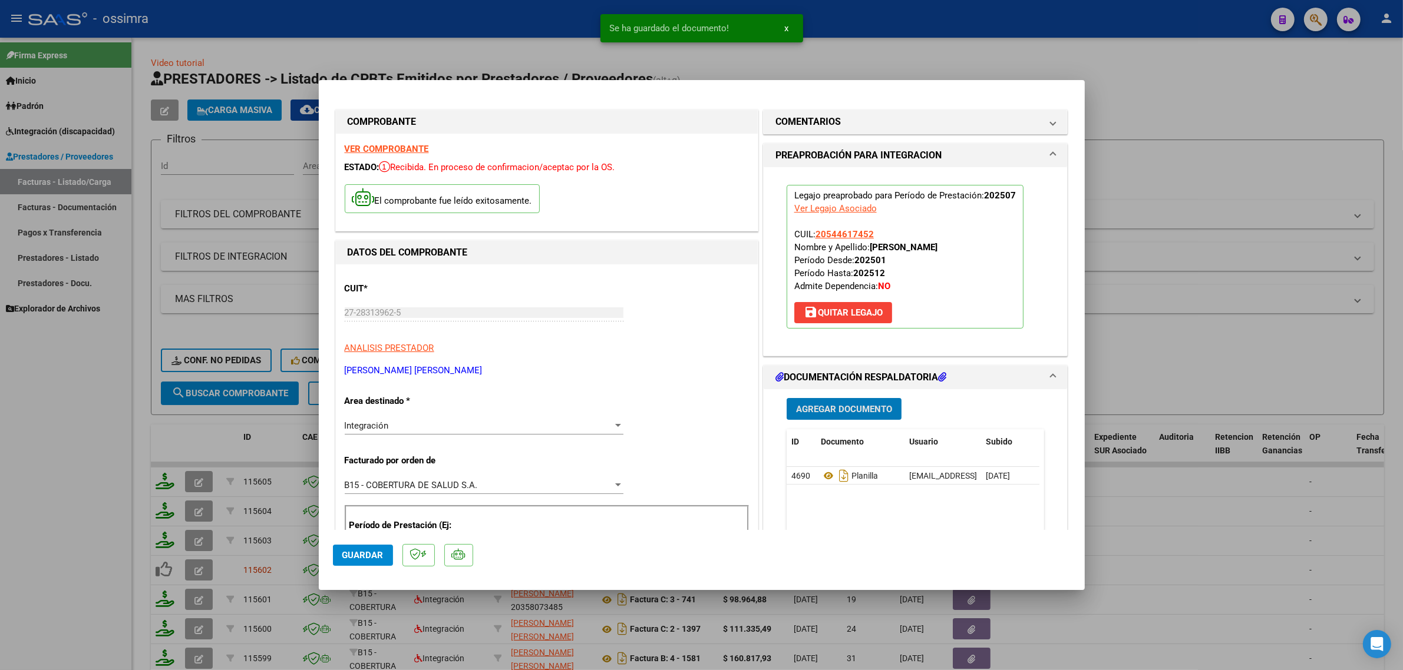
click at [389, 558] on button "Guardar" at bounding box center [363, 555] width 60 height 21
click at [193, 451] on div at bounding box center [701, 335] width 1403 height 670
type input "$ 0,00"
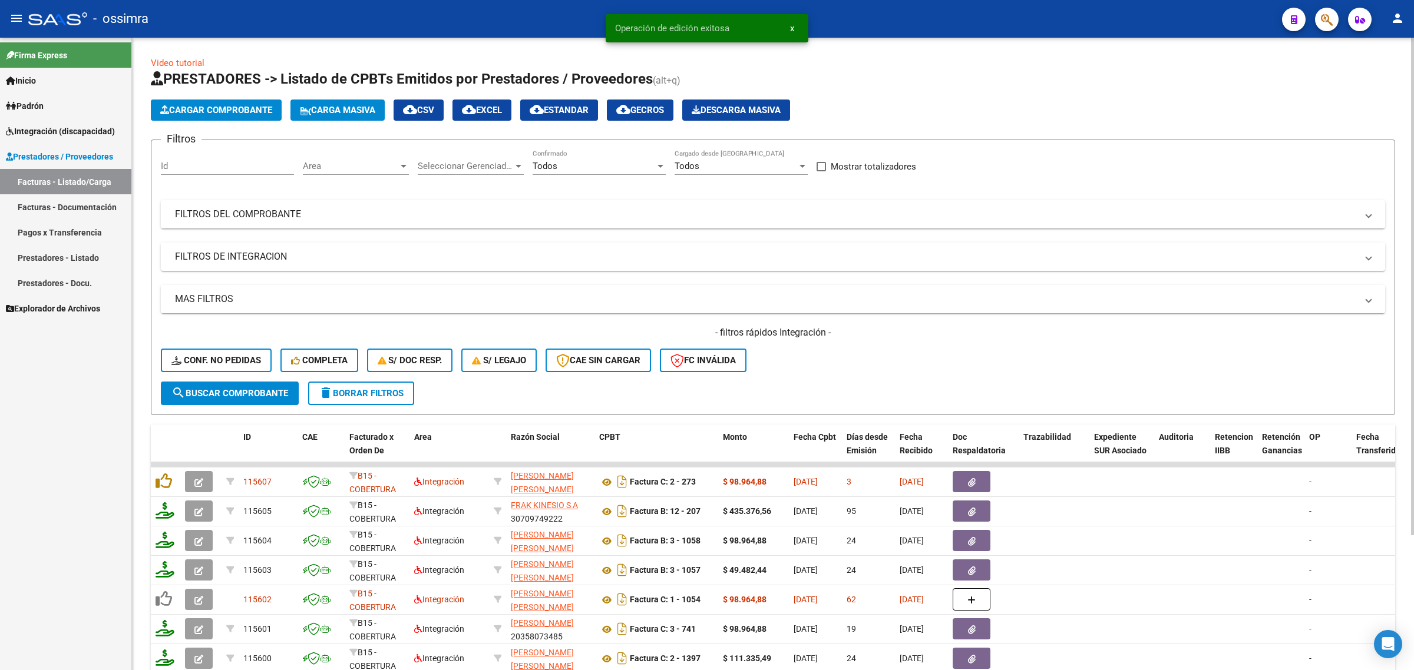
click at [143, 99] on div "Video tutorial PRESTADORES -> Listado de CPBTs Emitidos por Prestadores / Prove…" at bounding box center [773, 436] width 1282 height 796
click at [166, 108] on icon "button" at bounding box center [164, 109] width 9 height 9
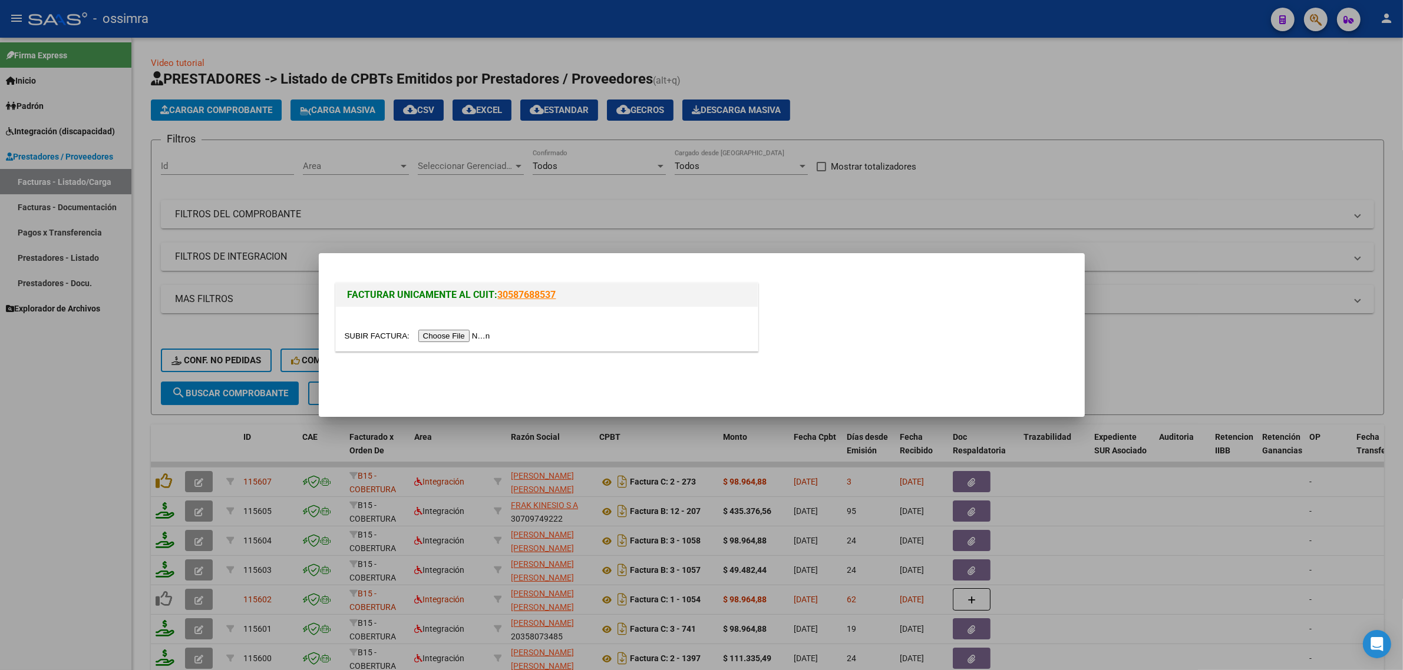
click at [432, 330] on input "file" at bounding box center [419, 336] width 149 height 12
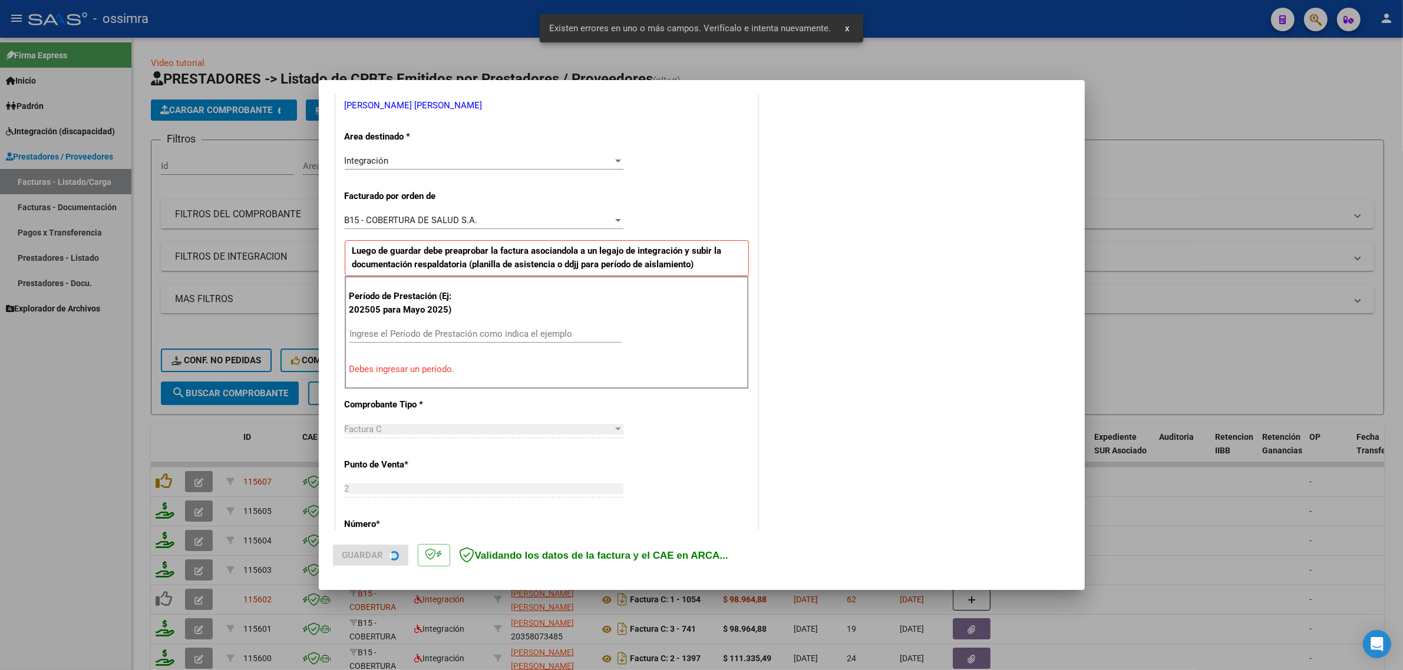
scroll to position [253, 0]
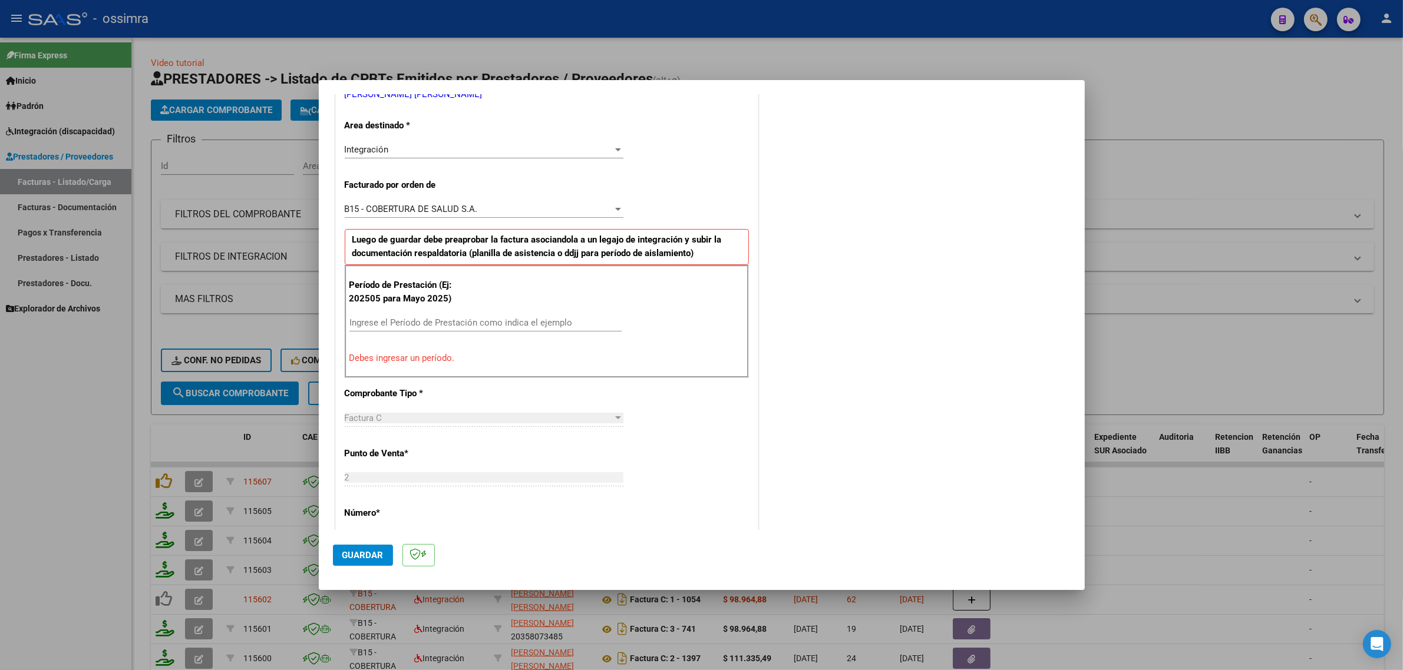
click at [520, 322] on input "Ingrese el Período de Prestación como indica el ejemplo" at bounding box center [485, 323] width 272 height 11
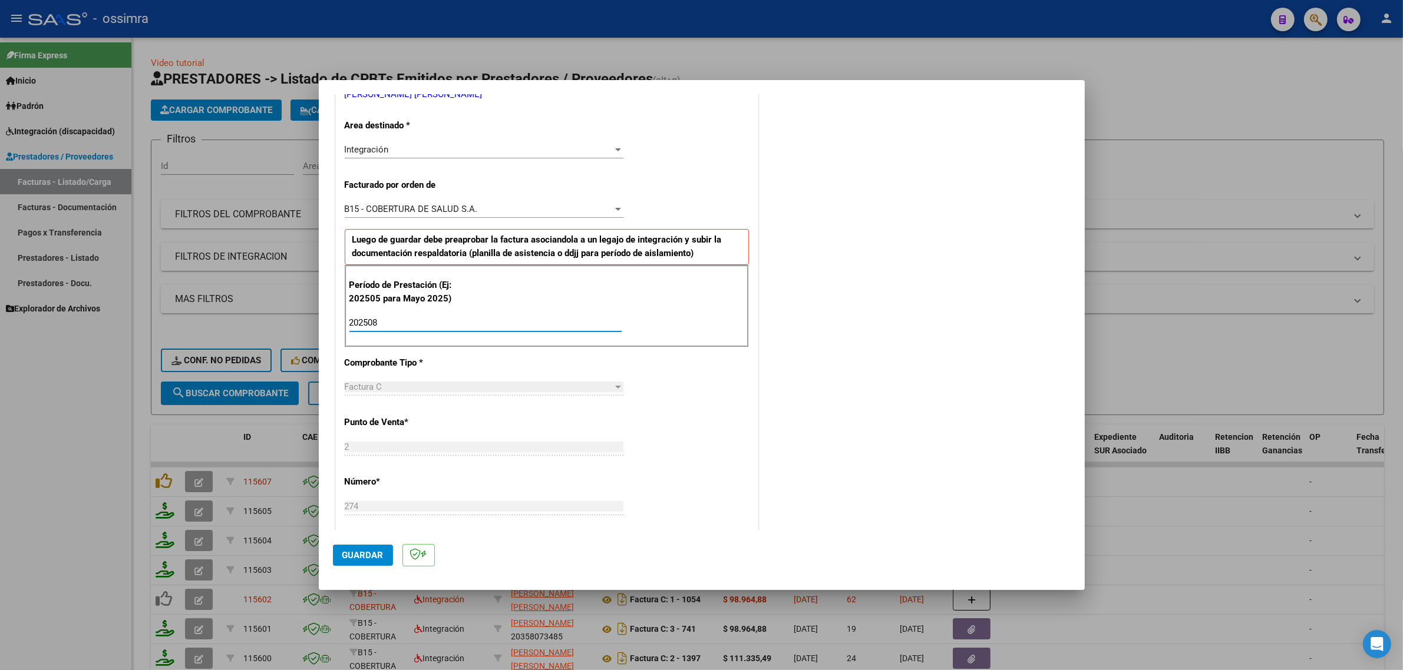
type input "202508"
drag, startPoint x: 349, startPoint y: 564, endPoint x: 356, endPoint y: 558, distance: 9.2
click at [352, 564] on button "Guardar" at bounding box center [363, 555] width 60 height 21
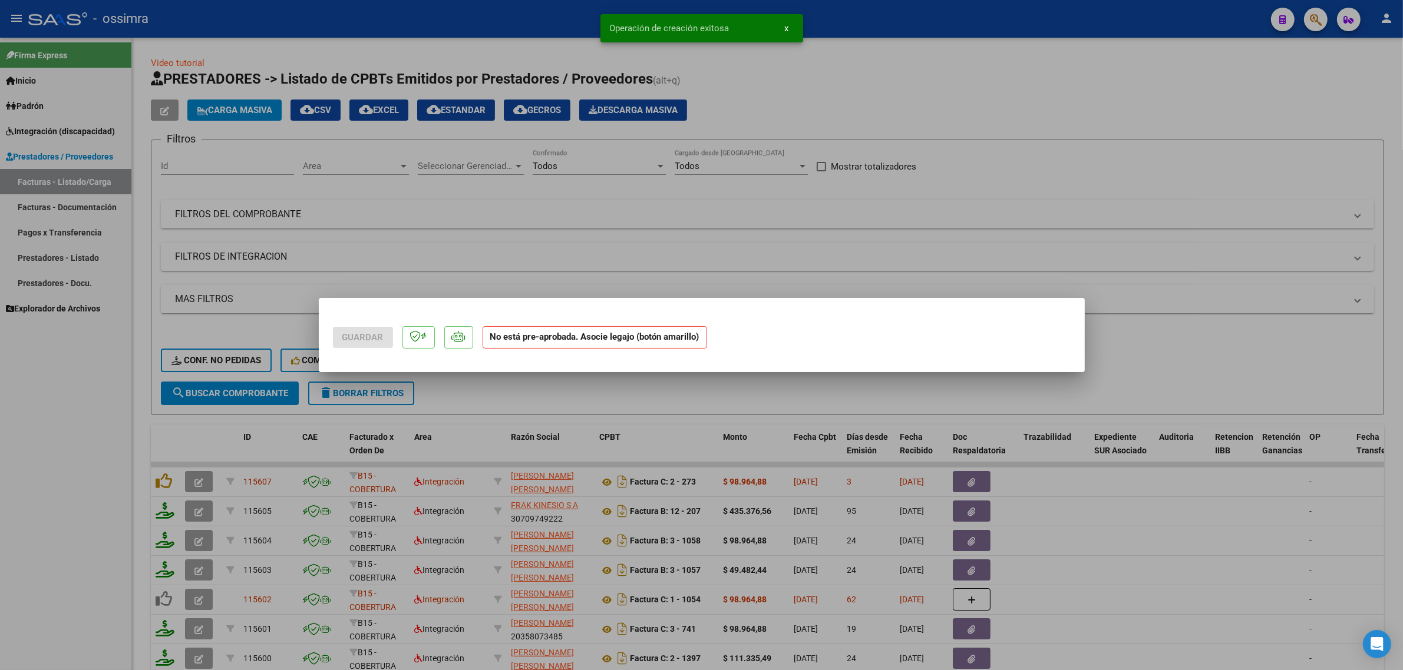
scroll to position [0, 0]
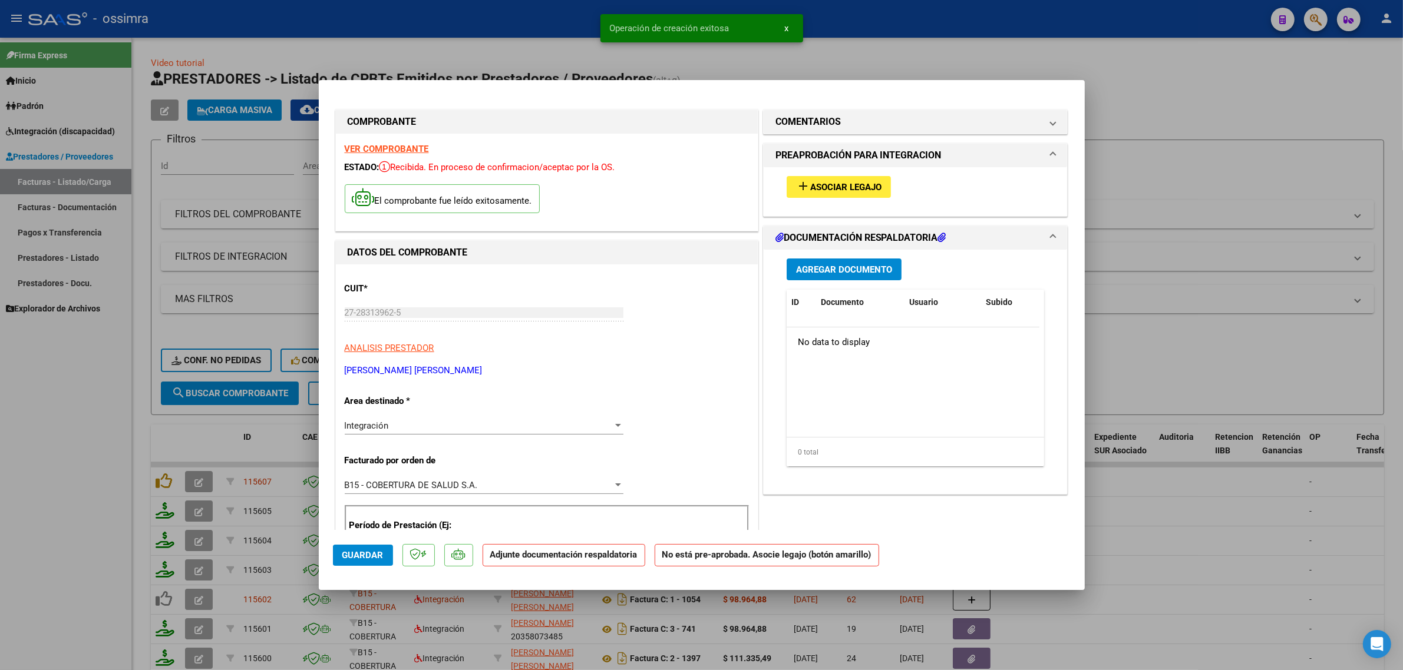
click at [842, 178] on button "add Asociar Legajo" at bounding box center [838, 187] width 104 height 22
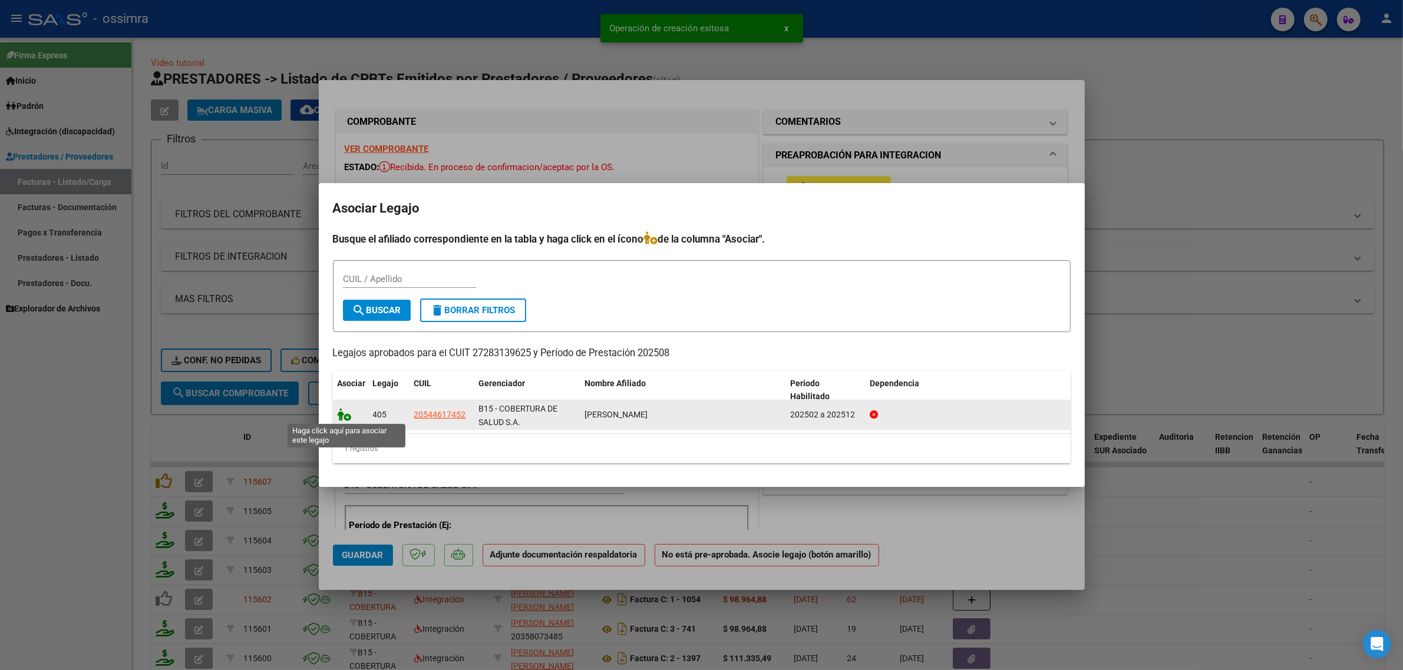
click at [343, 416] on icon at bounding box center [345, 414] width 14 height 13
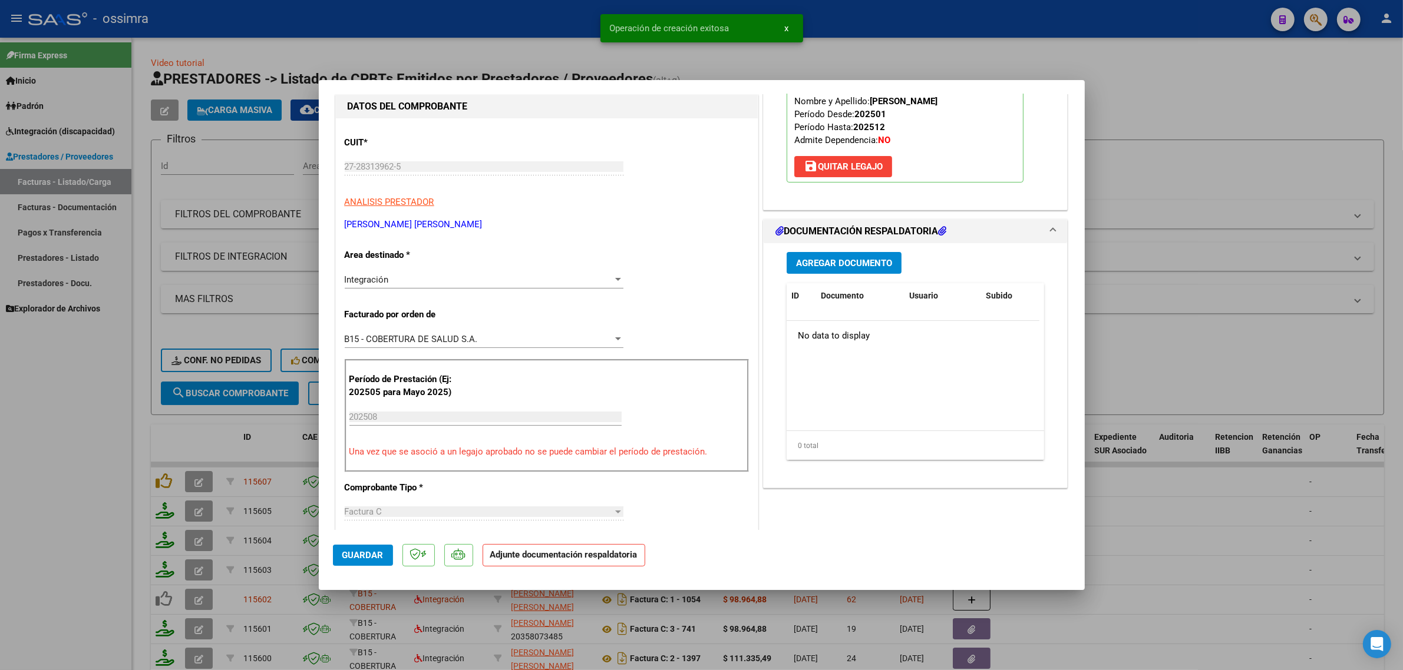
scroll to position [147, 0]
click at [840, 274] on div "Agregar Documento ID Documento Usuario Subido Acción No data to display 0 total…" at bounding box center [916, 359] width 276 height 235
click at [840, 267] on span "Agregar Documento" at bounding box center [844, 262] width 96 height 11
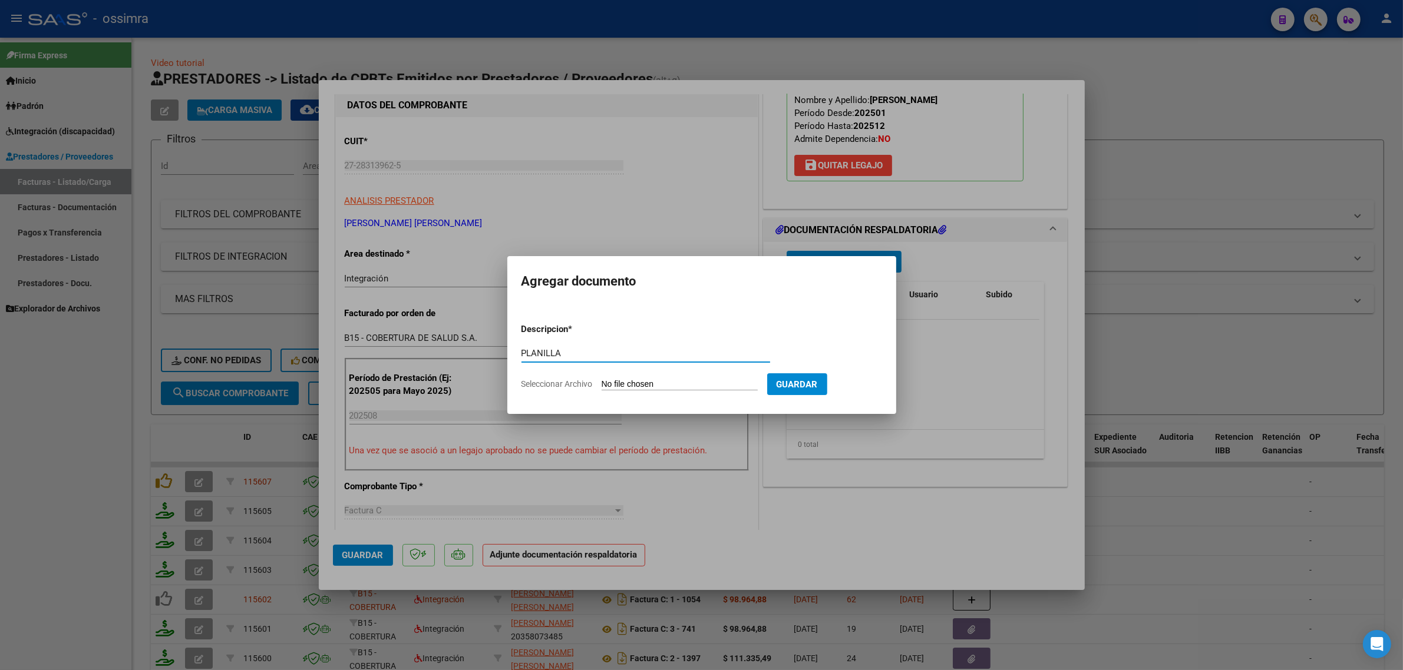
type input "PLANILLA"
click at [713, 384] on input "Seleccionar Archivo" at bounding box center [679, 384] width 156 height 11
type input "C:\fakepath\Screenshot_20251006-161225.jpg"
click at [867, 394] on button "Guardar" at bounding box center [858, 384] width 60 height 22
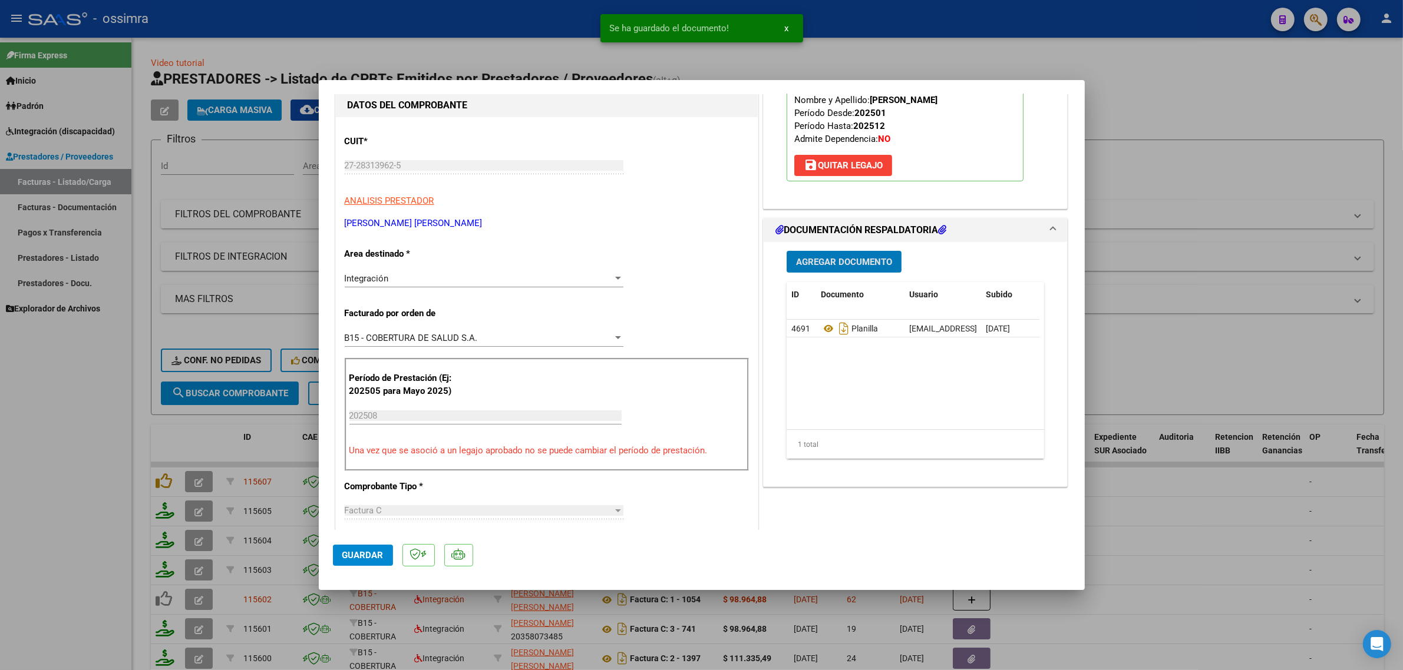
click at [383, 548] on button "Guardar" at bounding box center [363, 555] width 60 height 21
click at [212, 443] on div at bounding box center [701, 335] width 1403 height 670
type input "$ 0,00"
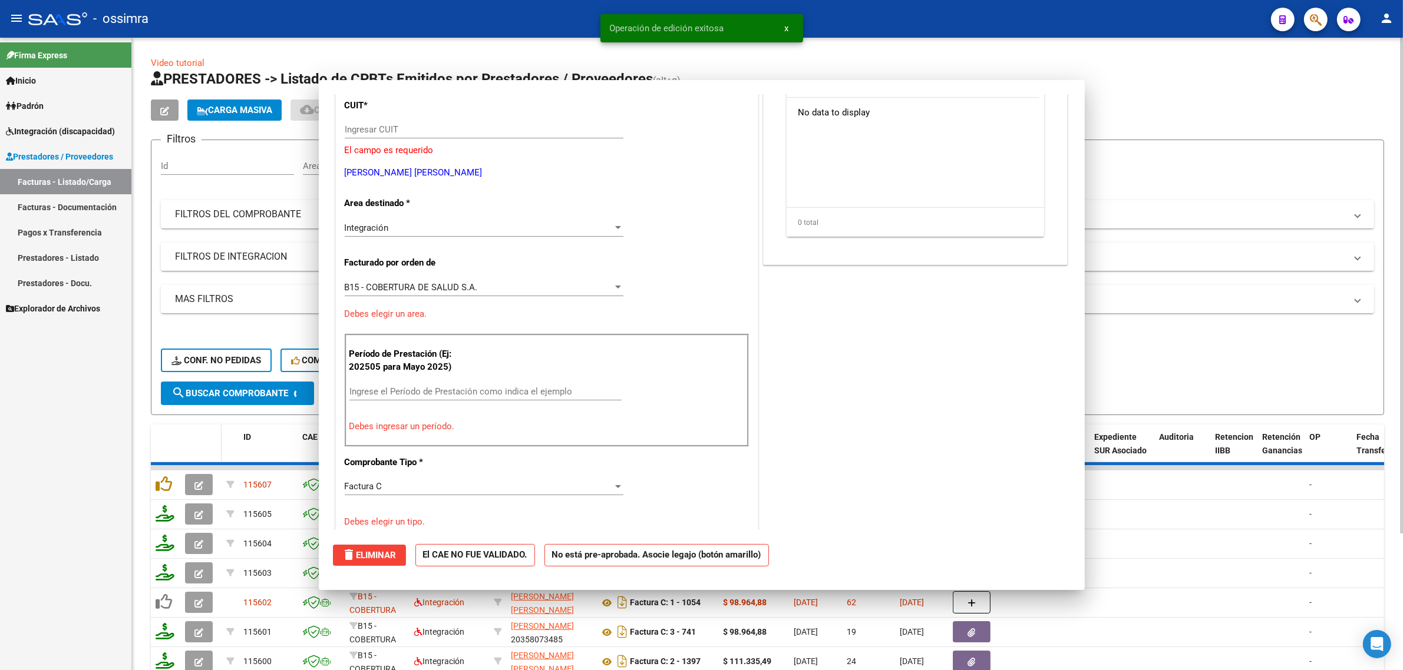
scroll to position [111, 0]
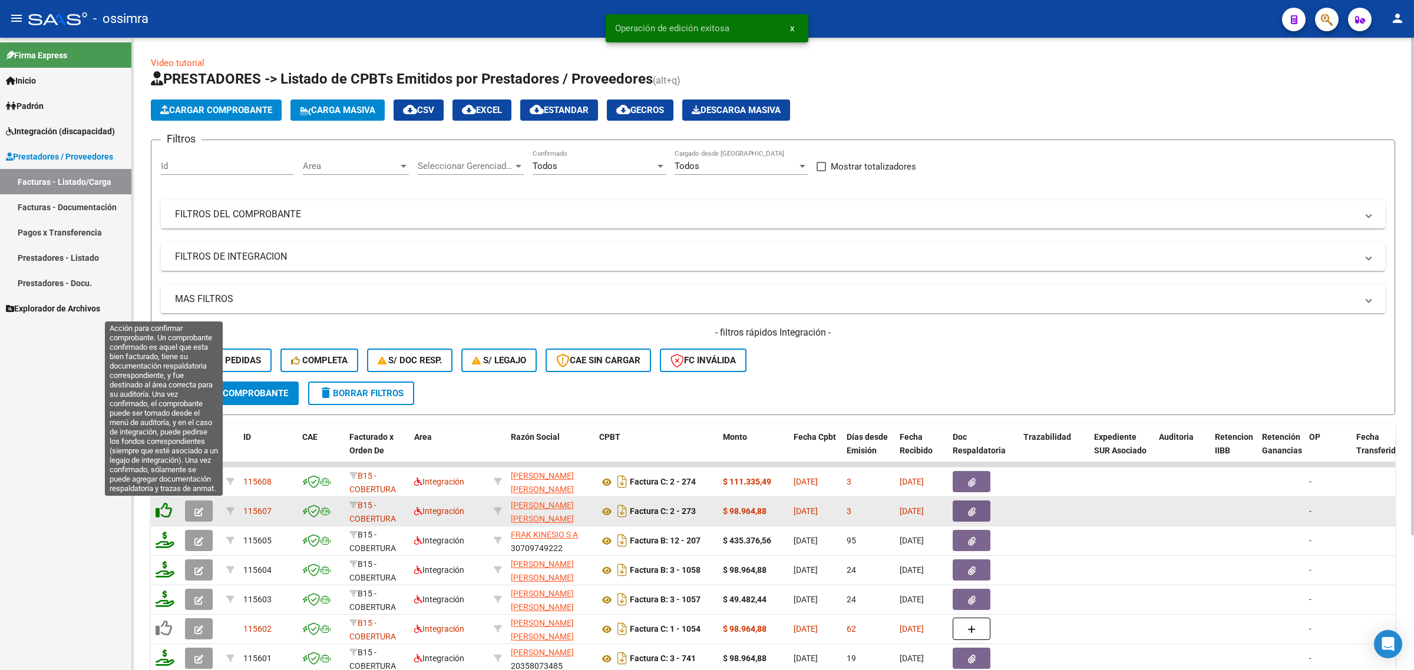
click at [163, 510] on icon at bounding box center [164, 510] width 16 height 16
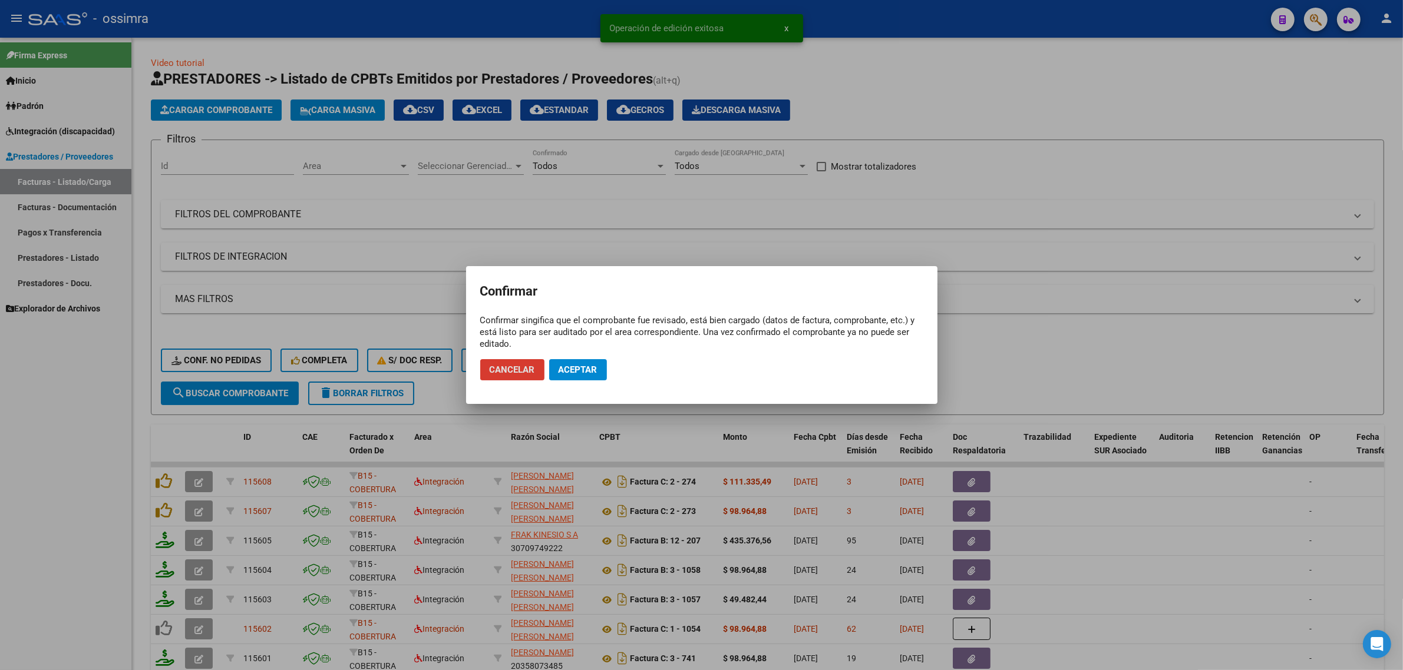
click at [573, 369] on span "Aceptar" at bounding box center [577, 370] width 39 height 11
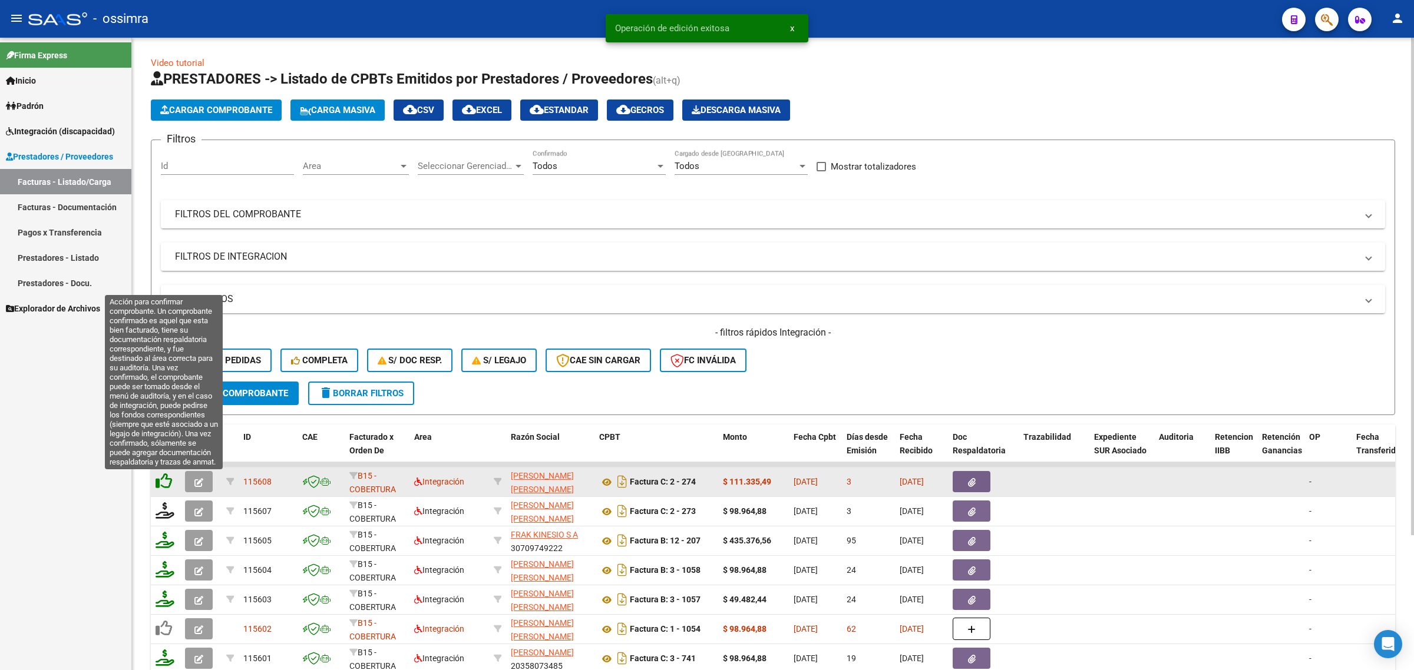
click at [168, 485] on icon at bounding box center [164, 481] width 16 height 16
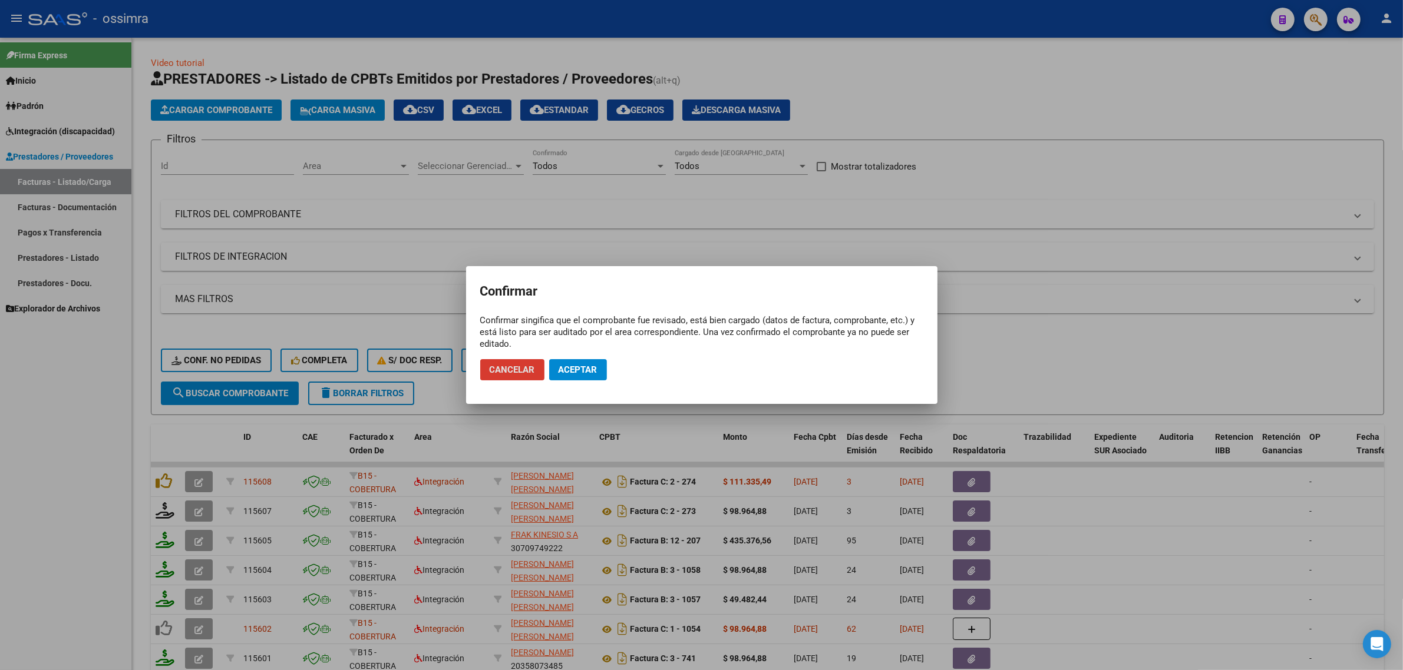
click at [570, 369] on span "Aceptar" at bounding box center [577, 370] width 39 height 11
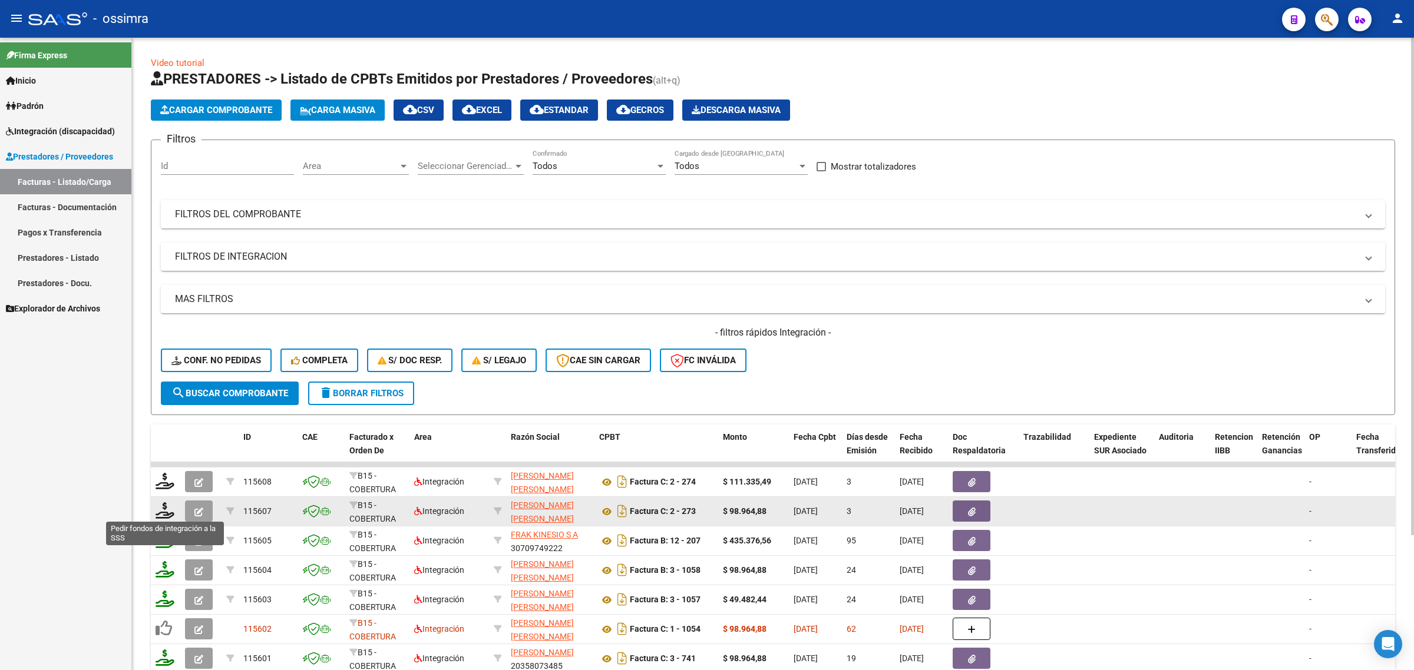
click at [163, 502] on icon at bounding box center [165, 510] width 19 height 16
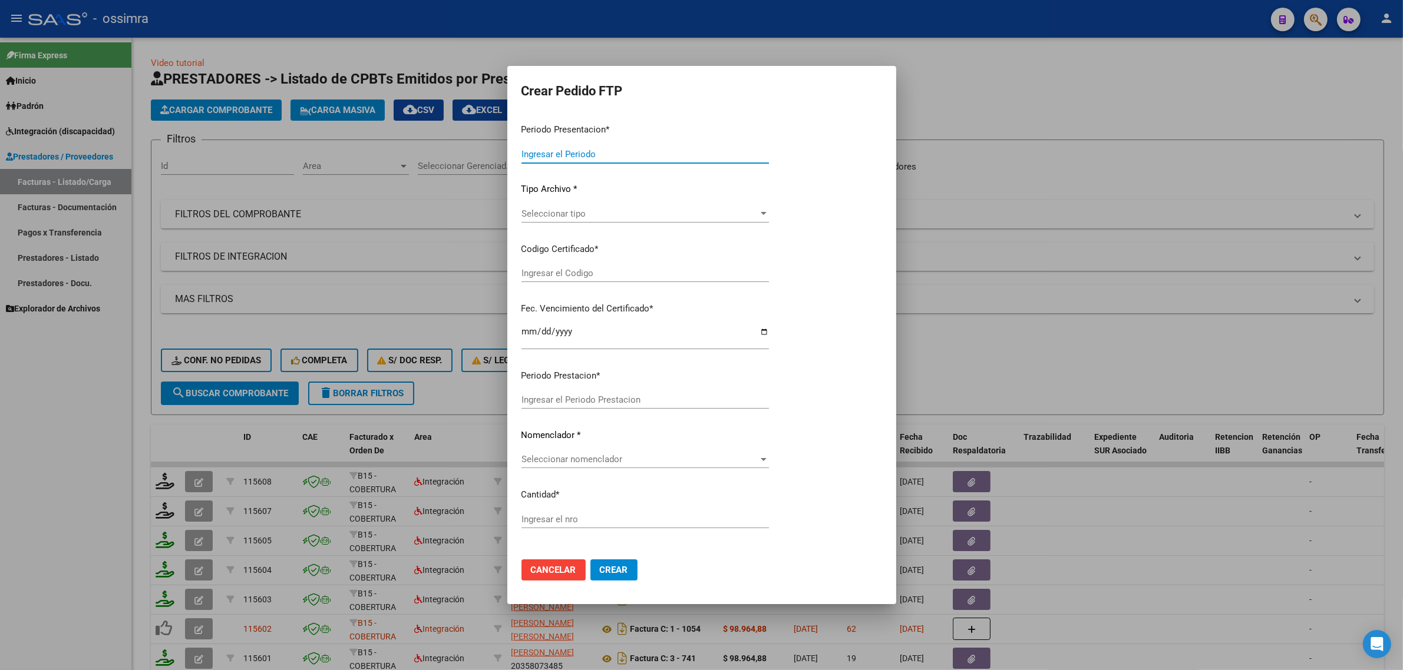
type input "202509"
type input "202507"
type input "$ 98.964,88"
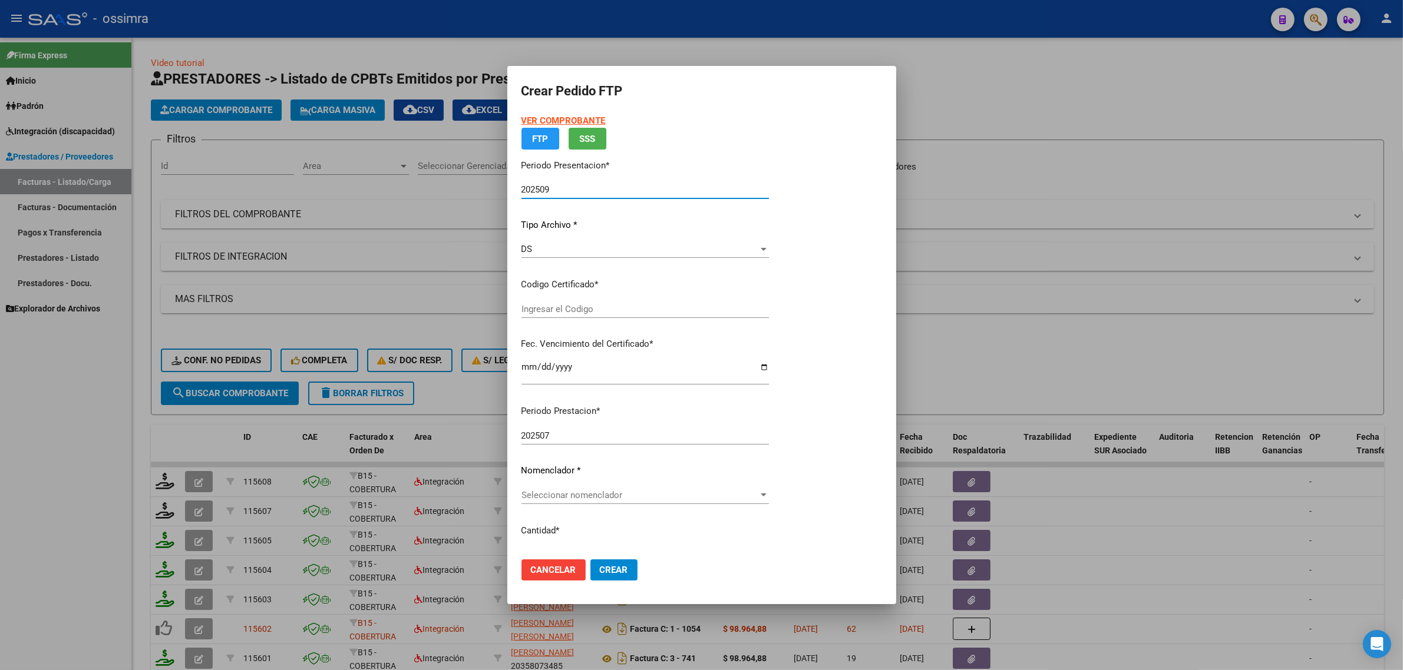
type input "ARG02000544617452022042020270420SAL121"
type input "2027-04-20"
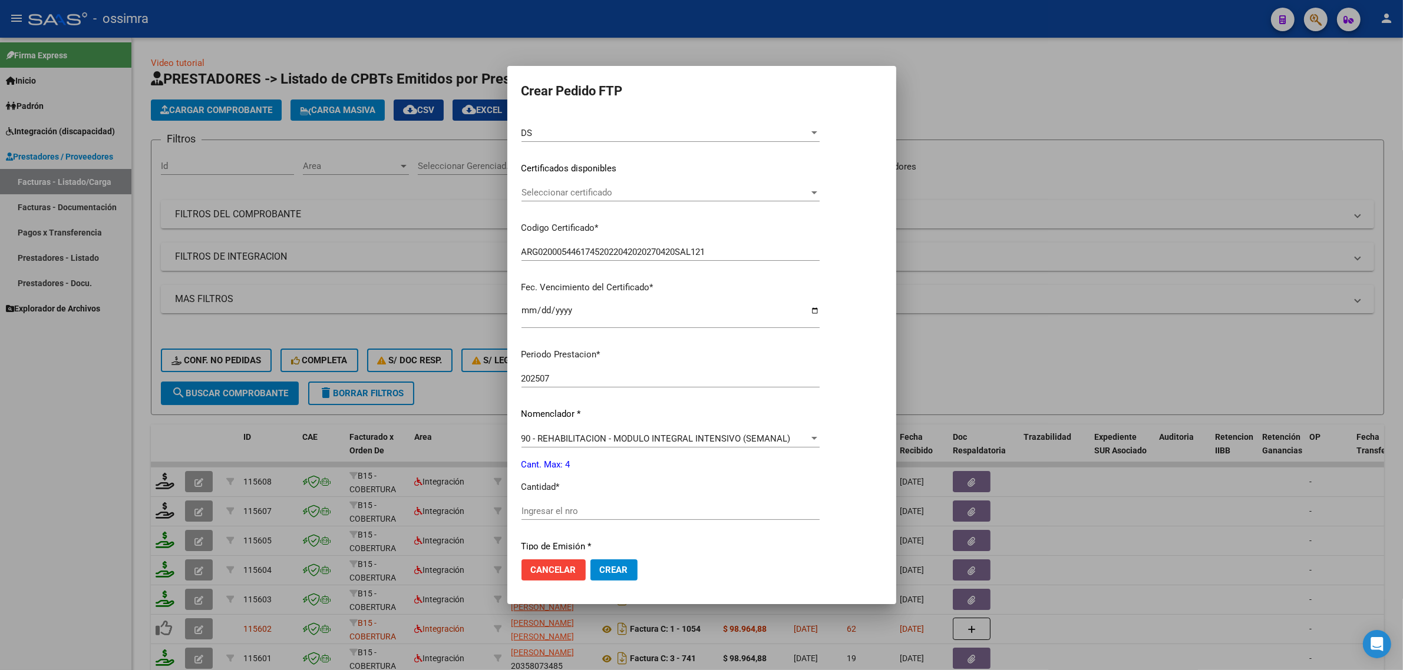
scroll to position [221, 0]
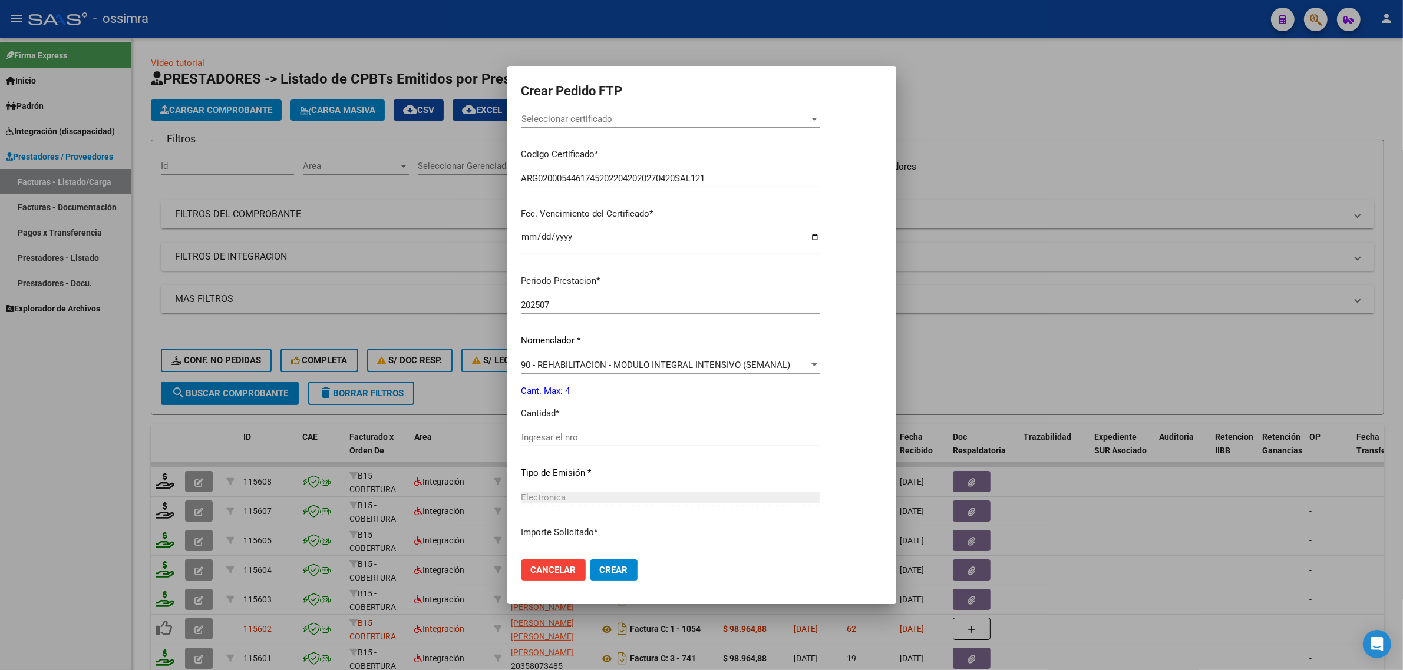
click at [586, 437] on input "Ingresar el nro" at bounding box center [670, 437] width 298 height 11
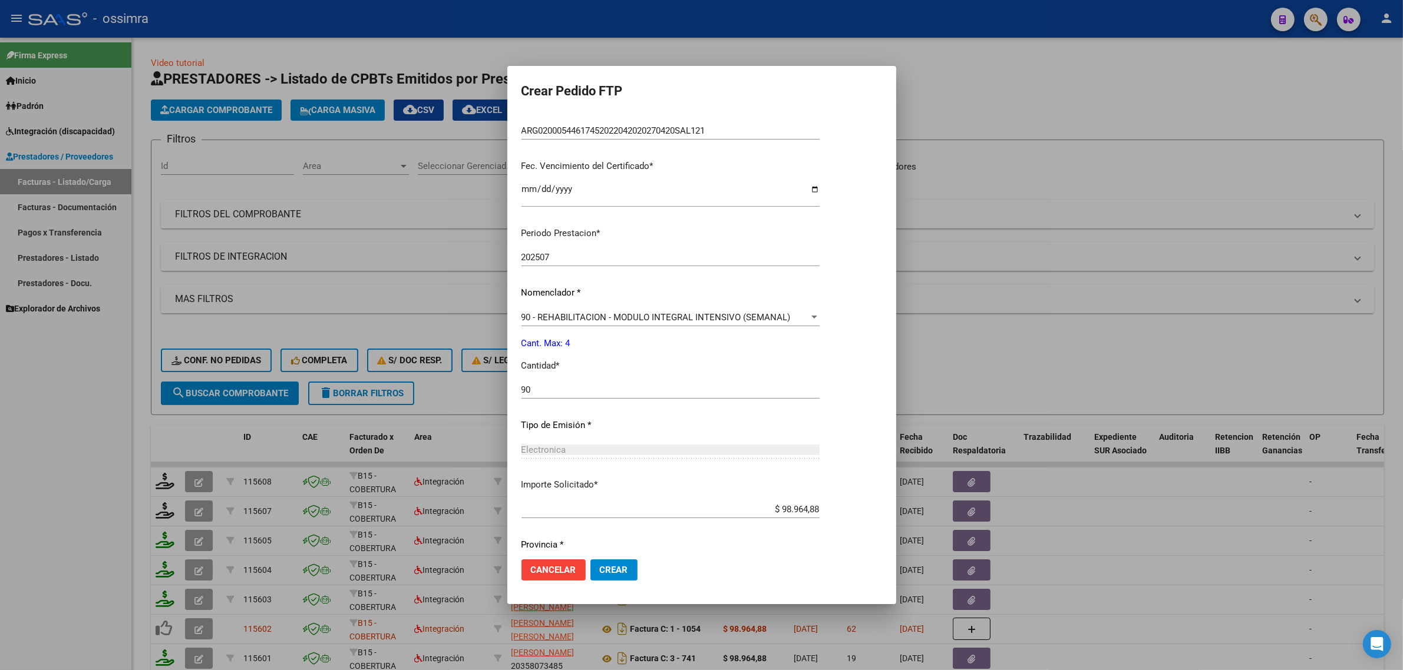
scroll to position [306, 0]
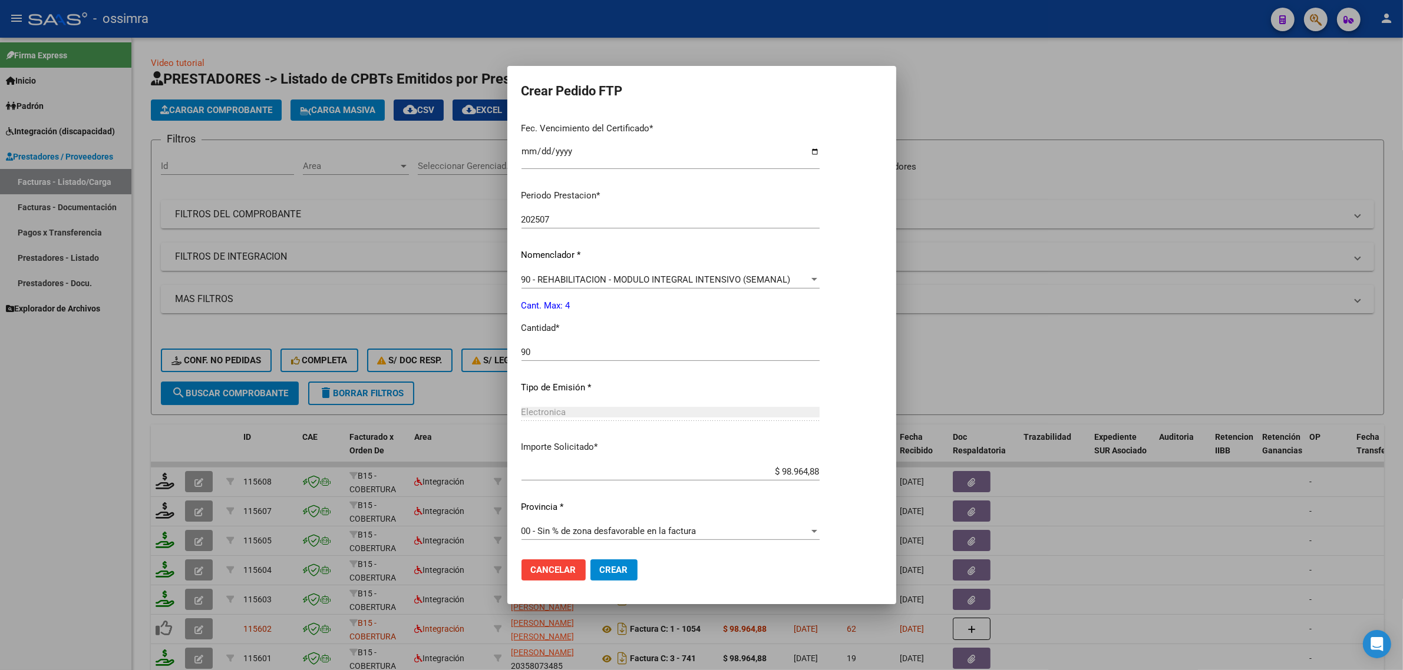
click at [614, 565] on span "Crear" at bounding box center [614, 570] width 28 height 11
click at [616, 571] on span "Crear" at bounding box center [614, 570] width 28 height 11
drag, startPoint x: 543, startPoint y: 351, endPoint x: 458, endPoint y: 342, distance: 84.8
click at [487, 348] on div "Crear Pedido FTP VER COMPROBANTE ARCA Padrón Afiliado: ONTIVEROS FACUNDO CUIL: …" at bounding box center [701, 335] width 1403 height 670
type input "4"
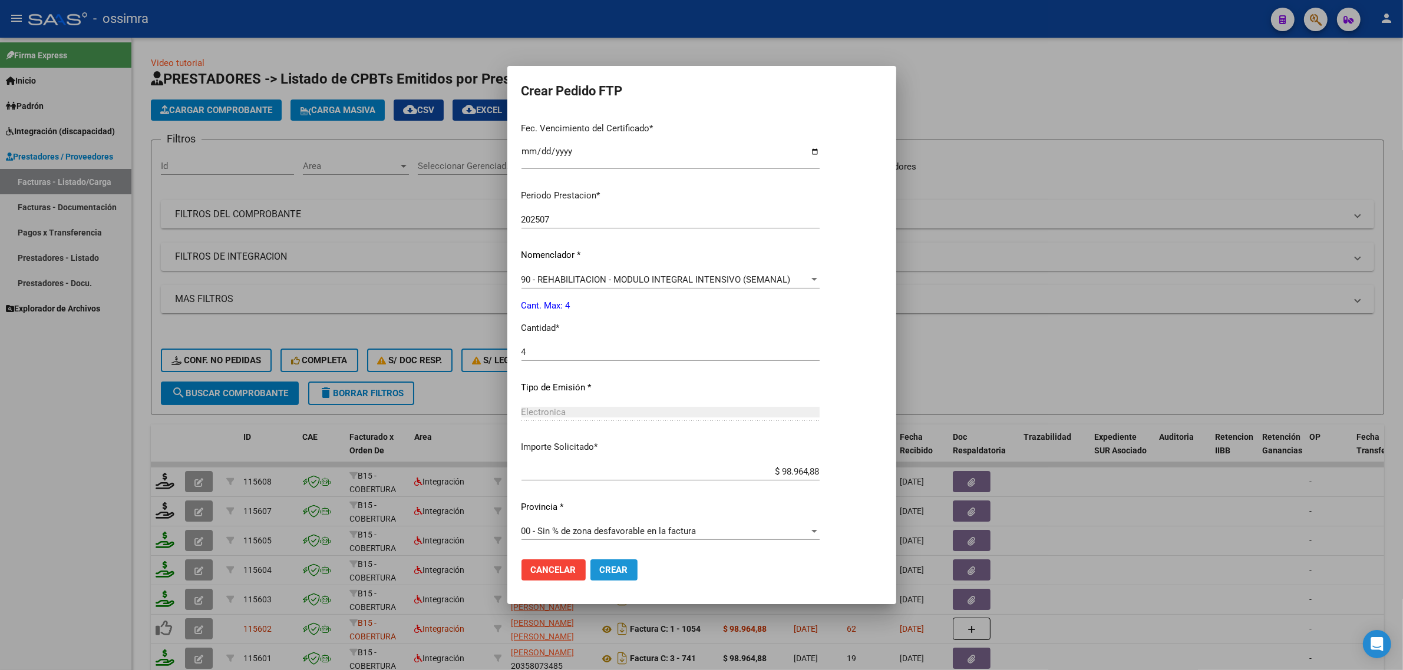
click at [614, 575] on span "Crear" at bounding box center [614, 570] width 28 height 11
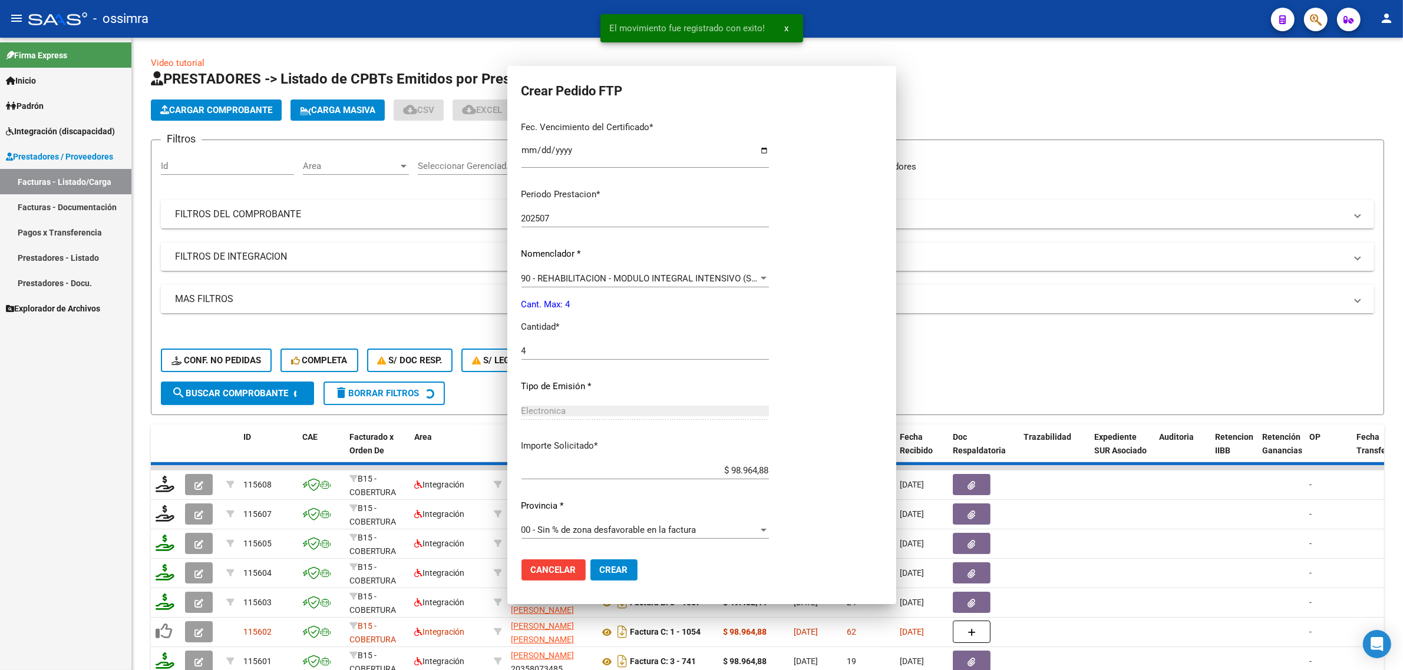
scroll to position [240, 0]
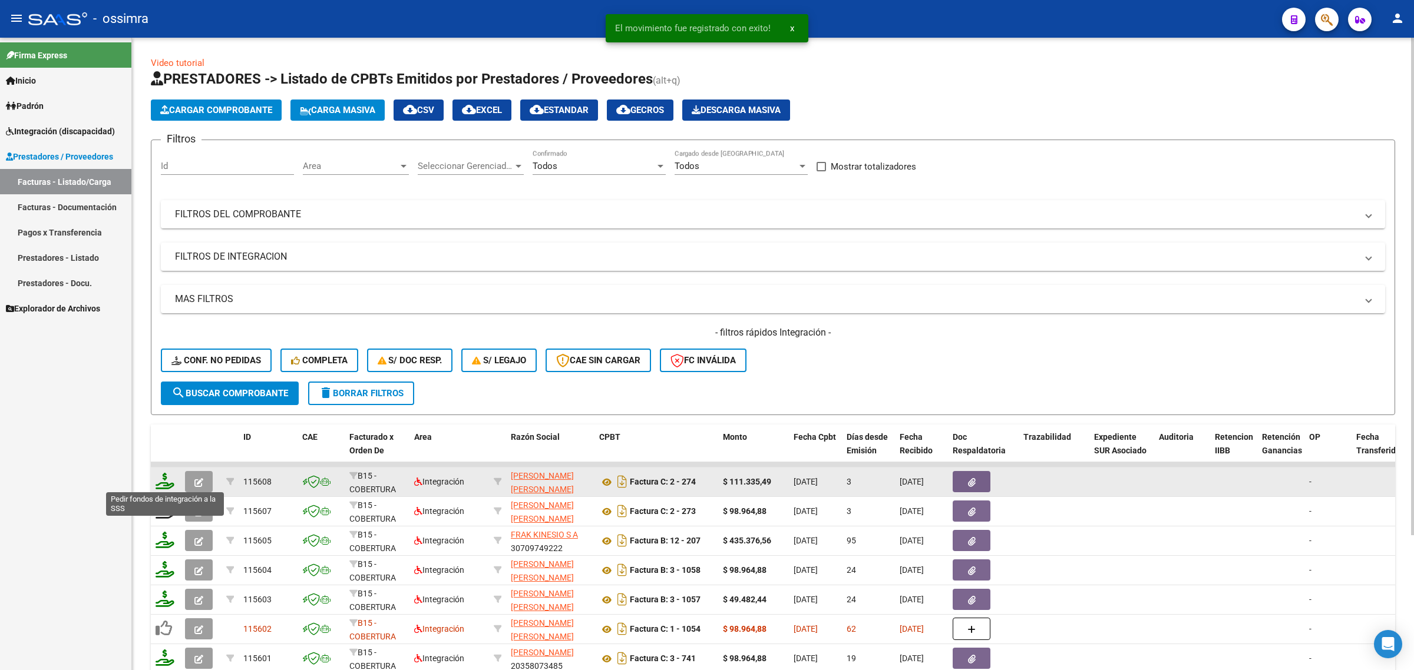
click at [165, 478] on icon at bounding box center [165, 481] width 19 height 16
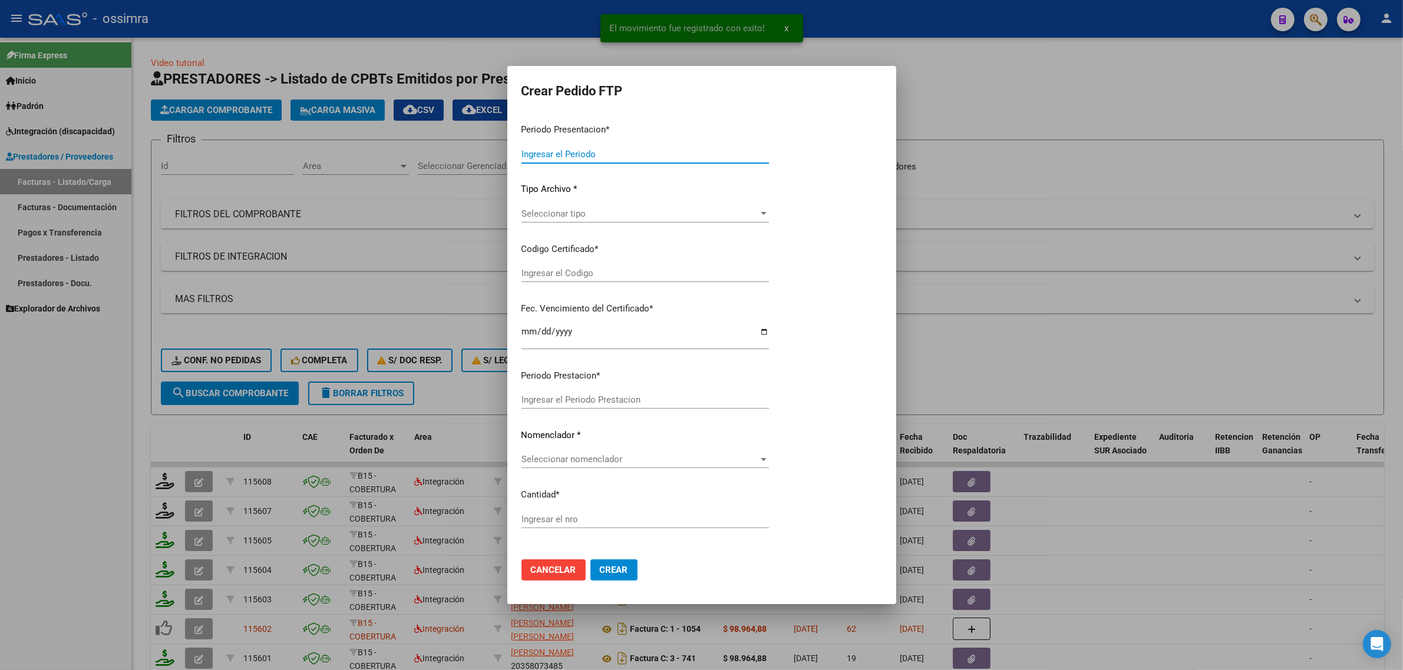
type input "202509"
type input "202508"
type input "$ 111.335,49"
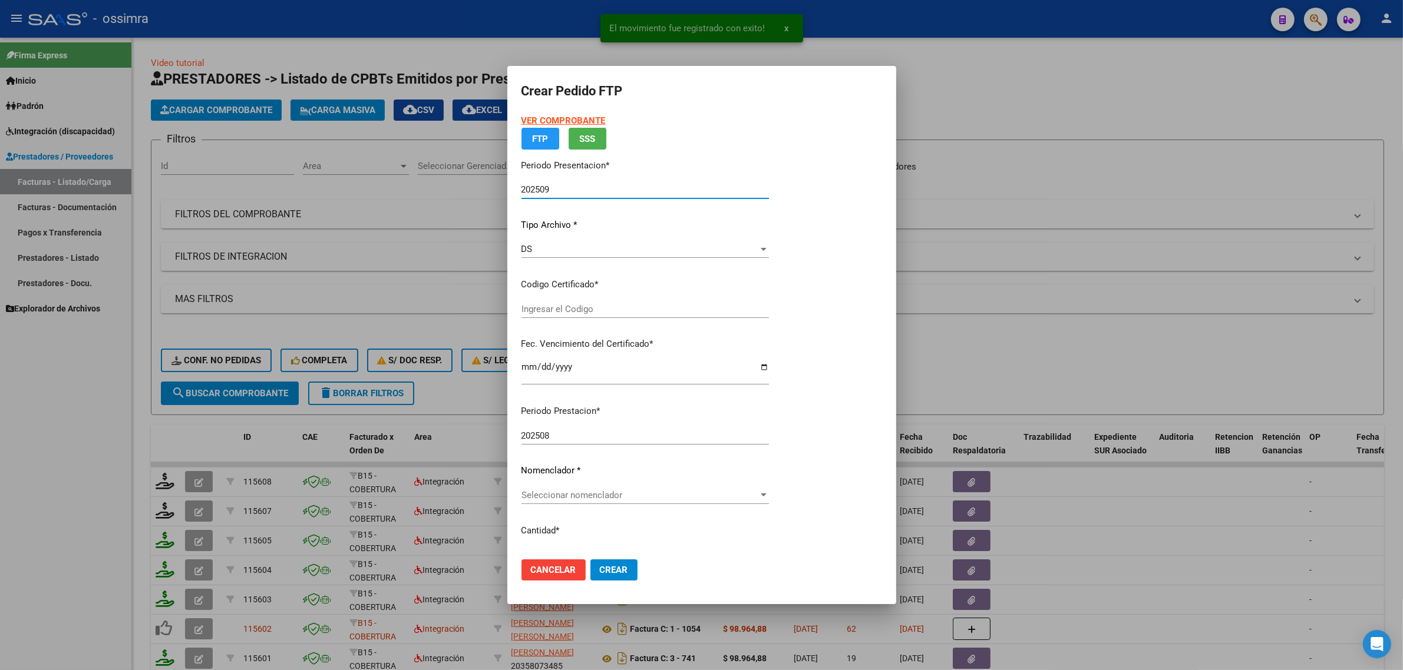
type input "ARG02000544617452022042020270420SAL121"
type input "2027-04-20"
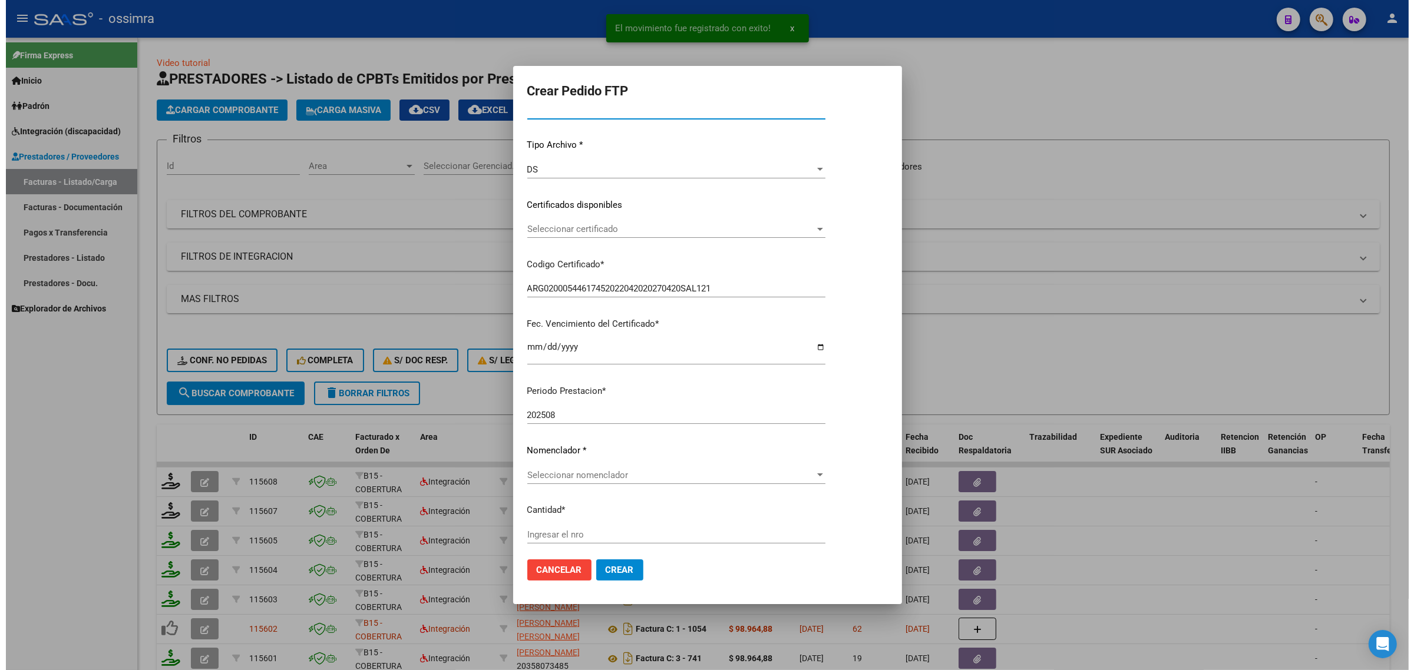
scroll to position [202, 0]
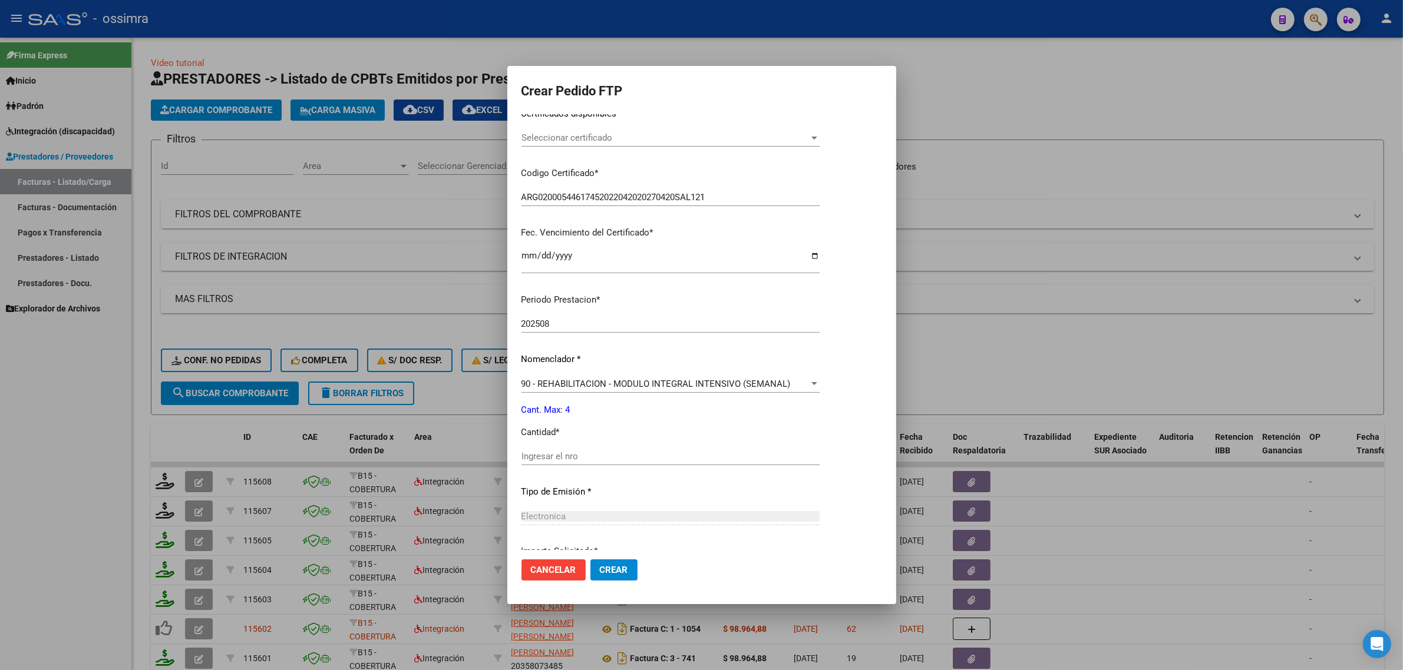
click at [587, 457] on input "Ingresar el nro" at bounding box center [670, 456] width 298 height 11
type input "4"
click at [610, 569] on span "Crear" at bounding box center [614, 570] width 28 height 11
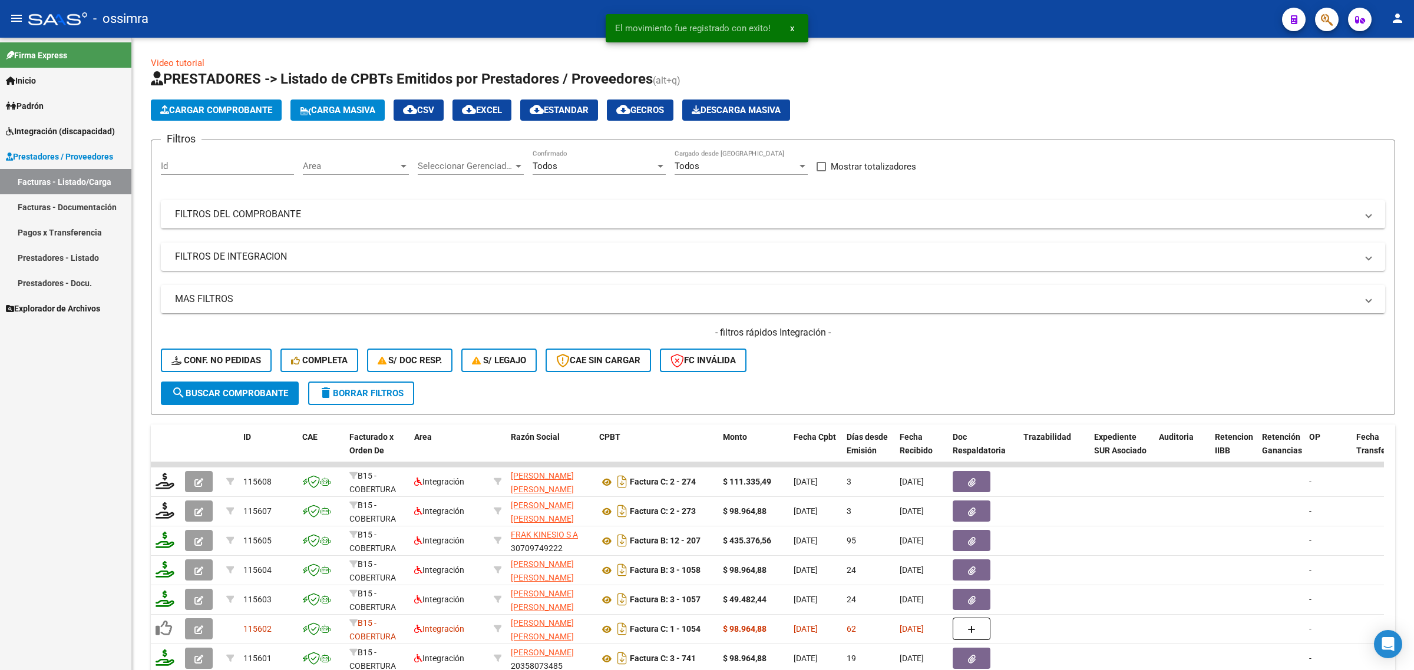
click at [40, 130] on span "Integración (discapacidad)" at bounding box center [60, 131] width 109 height 13
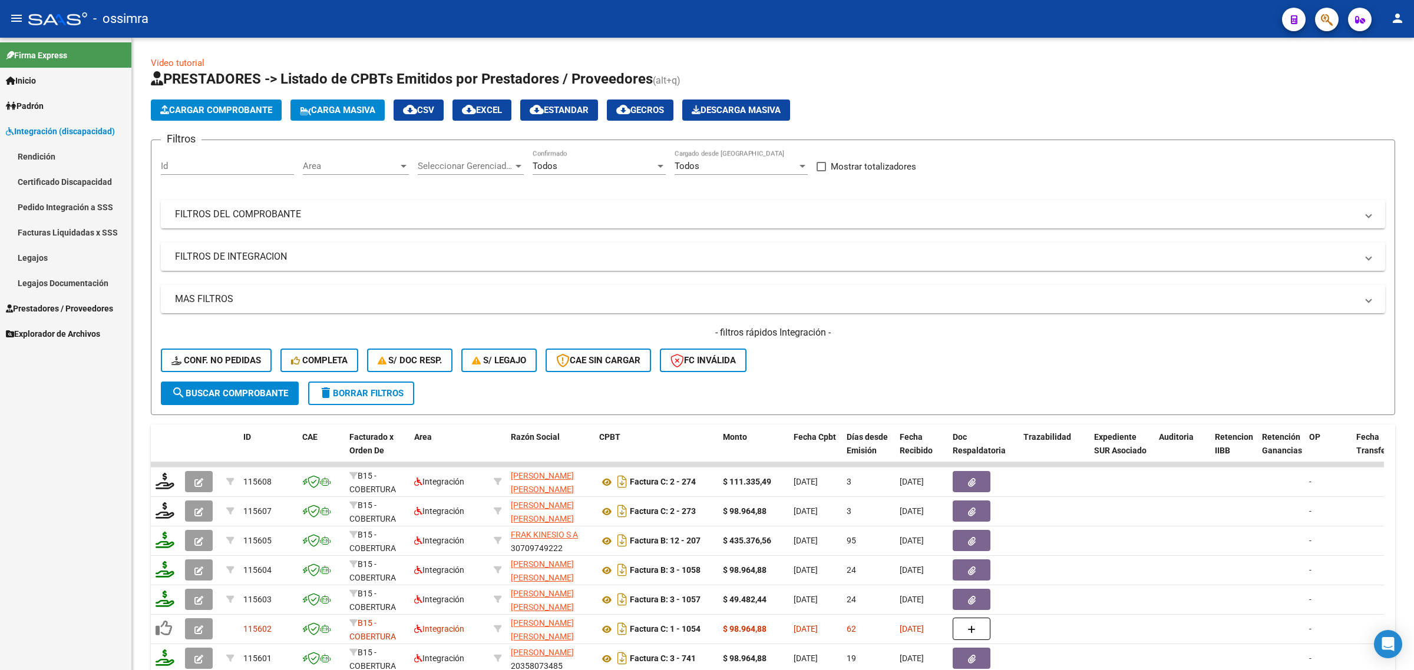
click at [51, 203] on link "Pedido Integración a SSS" at bounding box center [65, 206] width 131 height 25
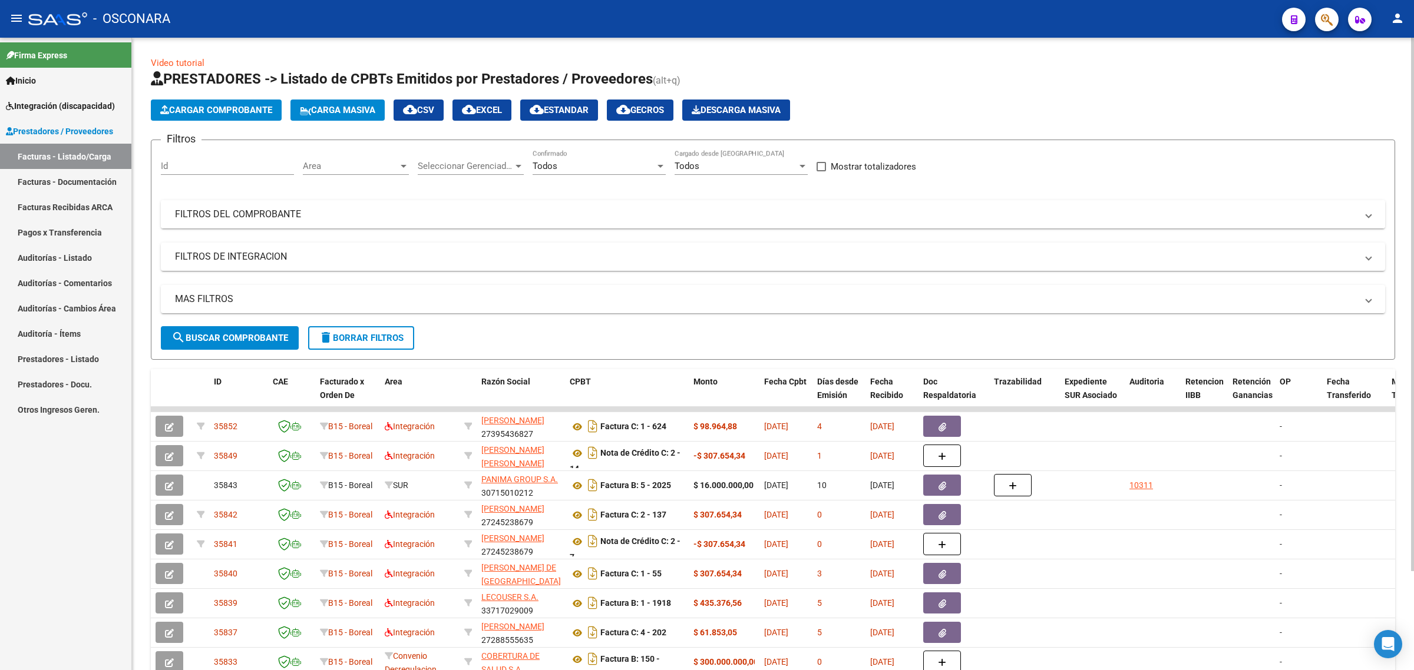
click at [470, 214] on mat-panel-title "FILTROS DEL COMPROBANTE" at bounding box center [766, 214] width 1182 height 13
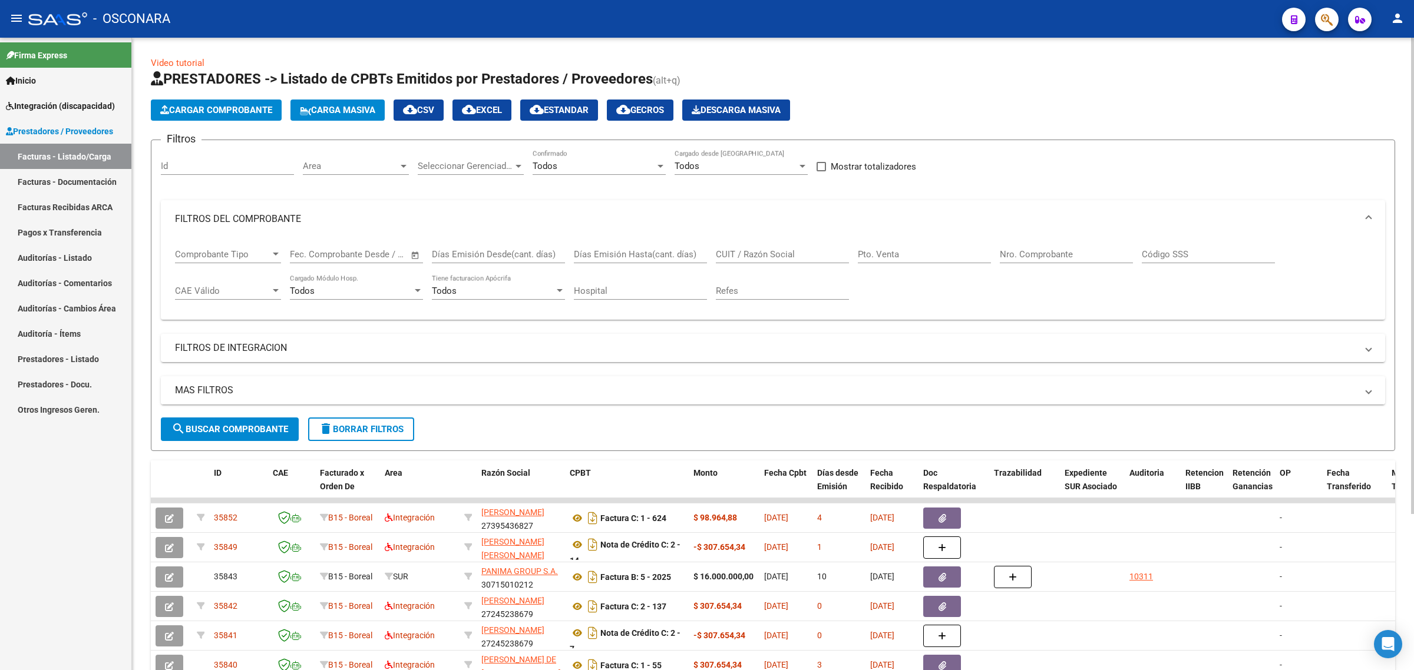
click at [445, 386] on mat-panel-title "MAS FILTROS" at bounding box center [766, 390] width 1182 height 13
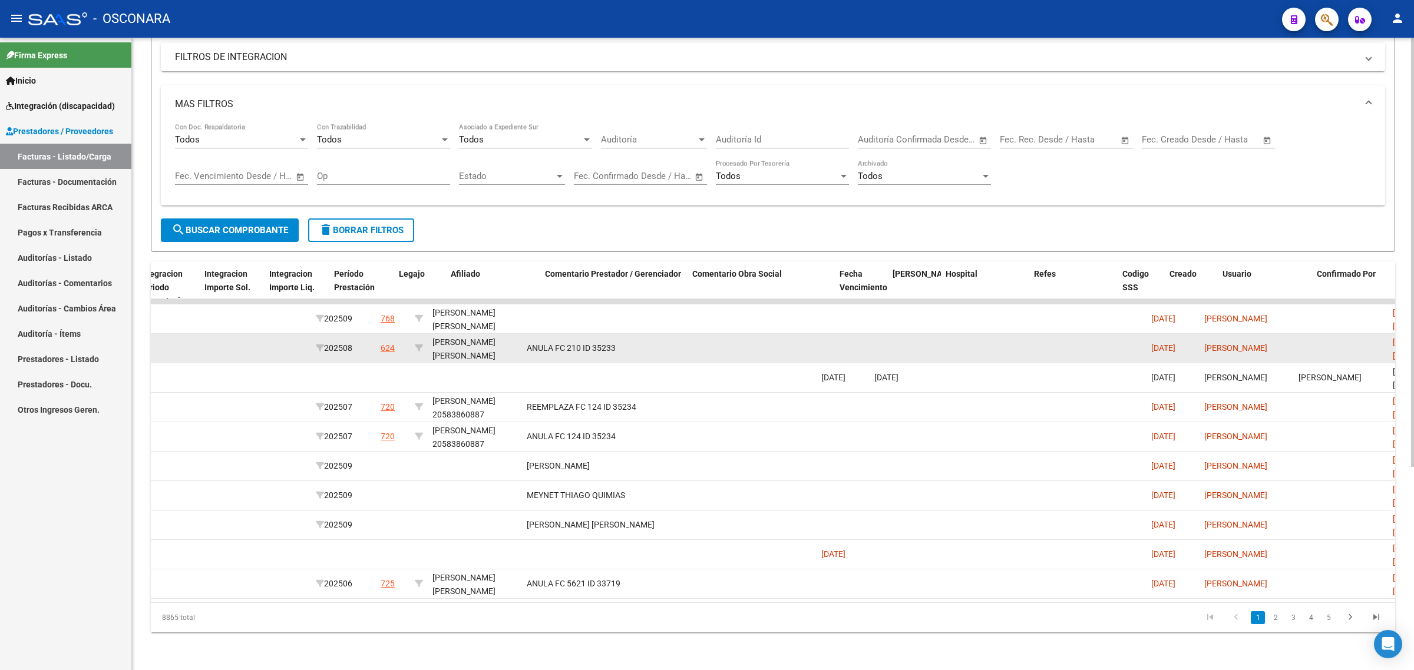
scroll to position [0, 1546]
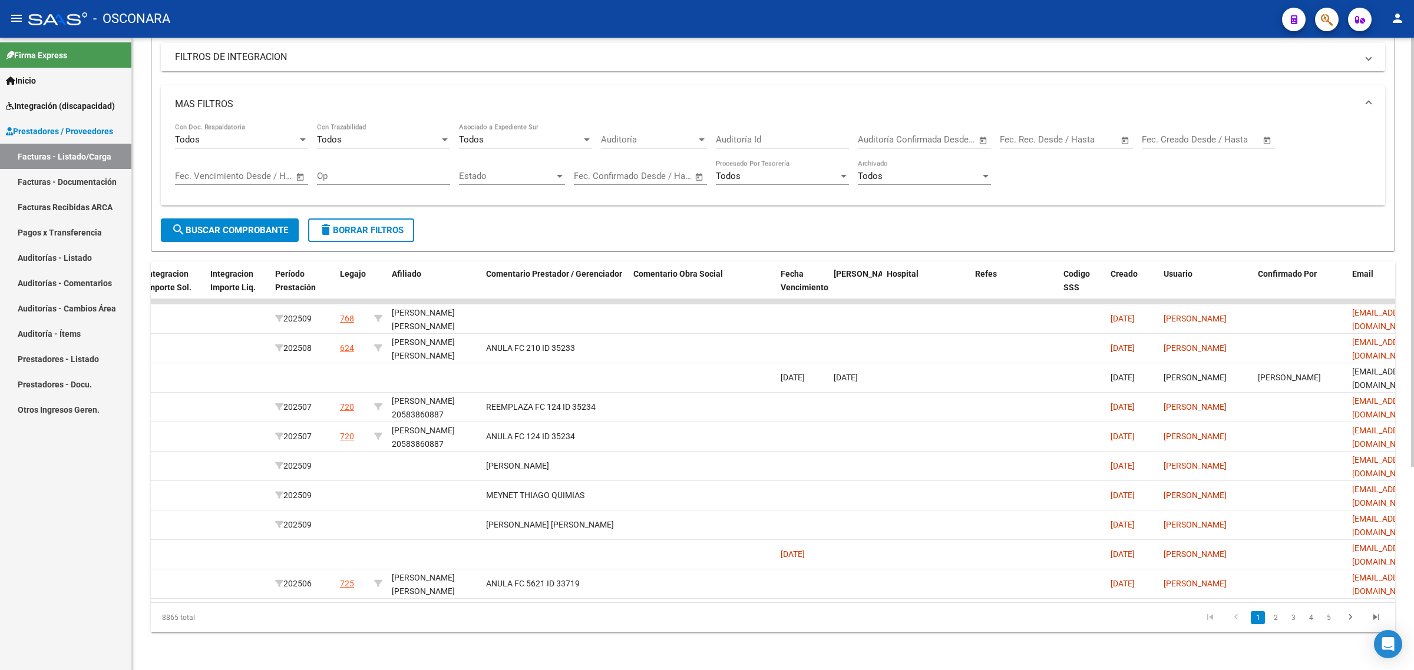
click at [1176, 137] on input "text" at bounding box center [1166, 139] width 48 height 11
click at [1226, 216] on span "1" at bounding box center [1228, 219] width 21 height 21
type input "01/10/2025"
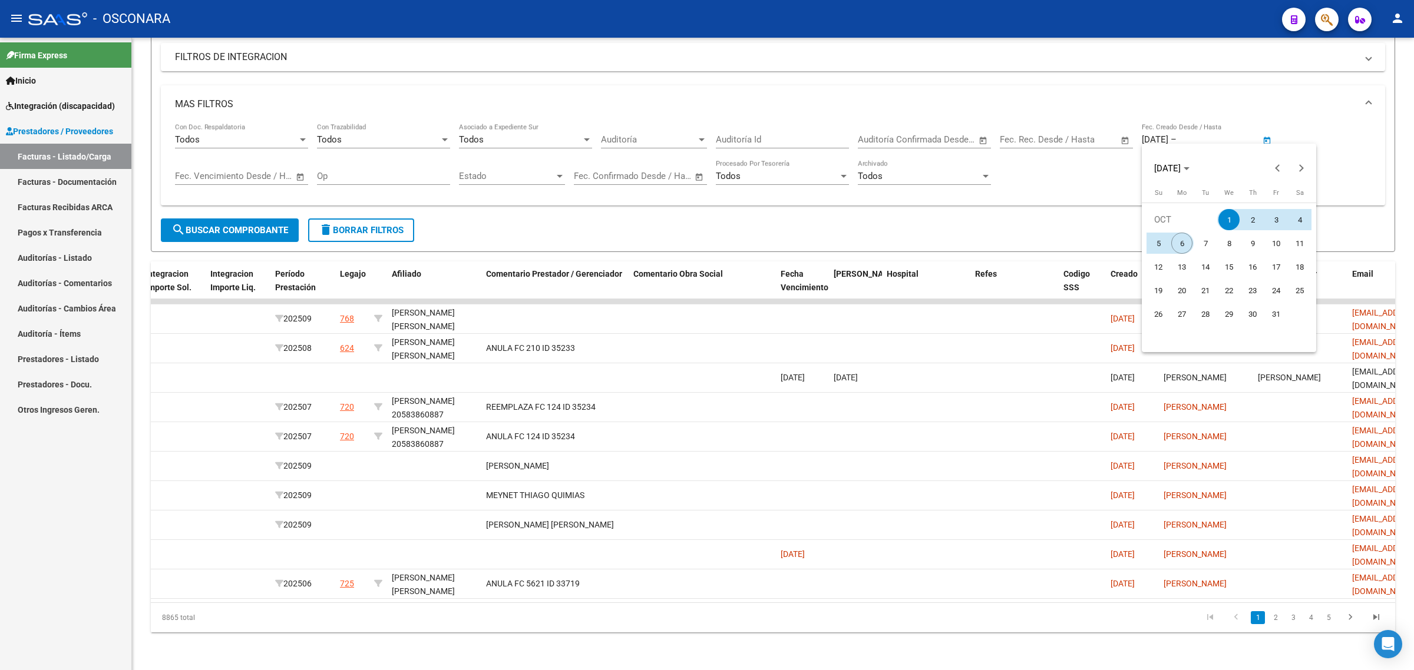
click at [1185, 240] on span "6" at bounding box center [1181, 243] width 21 height 21
type input "06/10/2025"
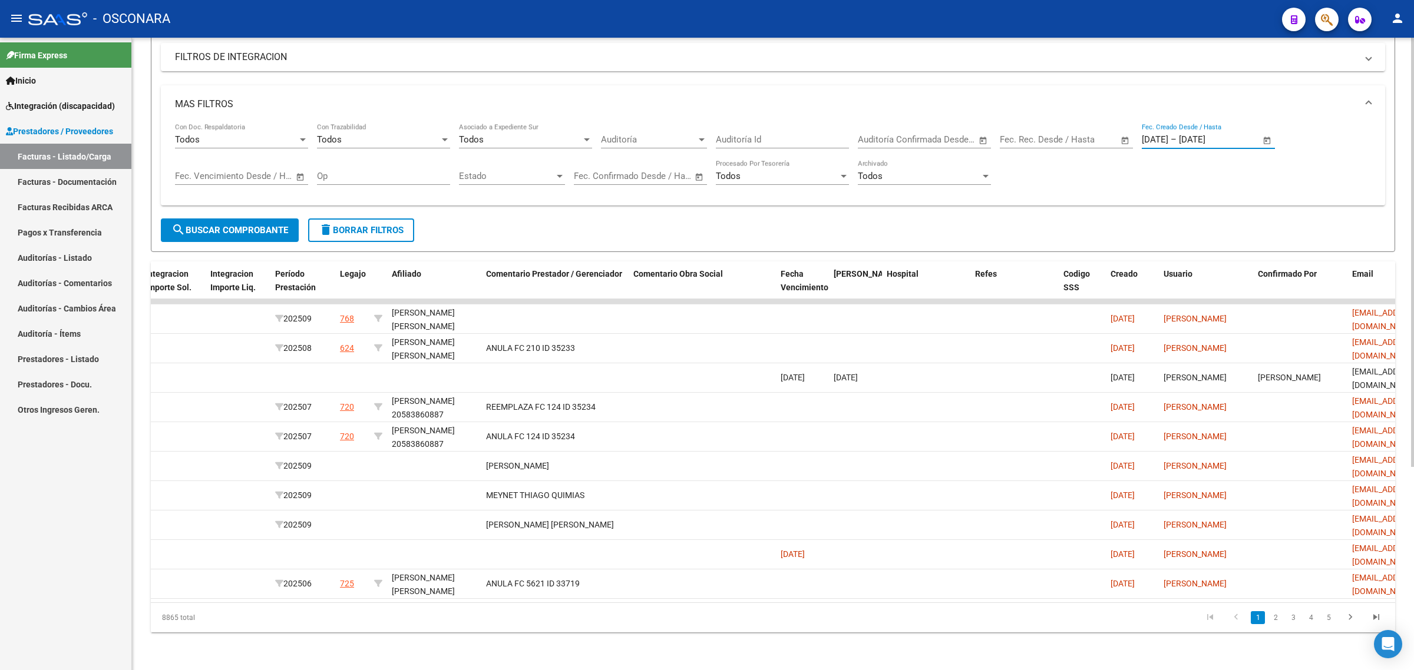
click at [249, 225] on span "search Buscar Comprobante" at bounding box center [229, 230] width 117 height 11
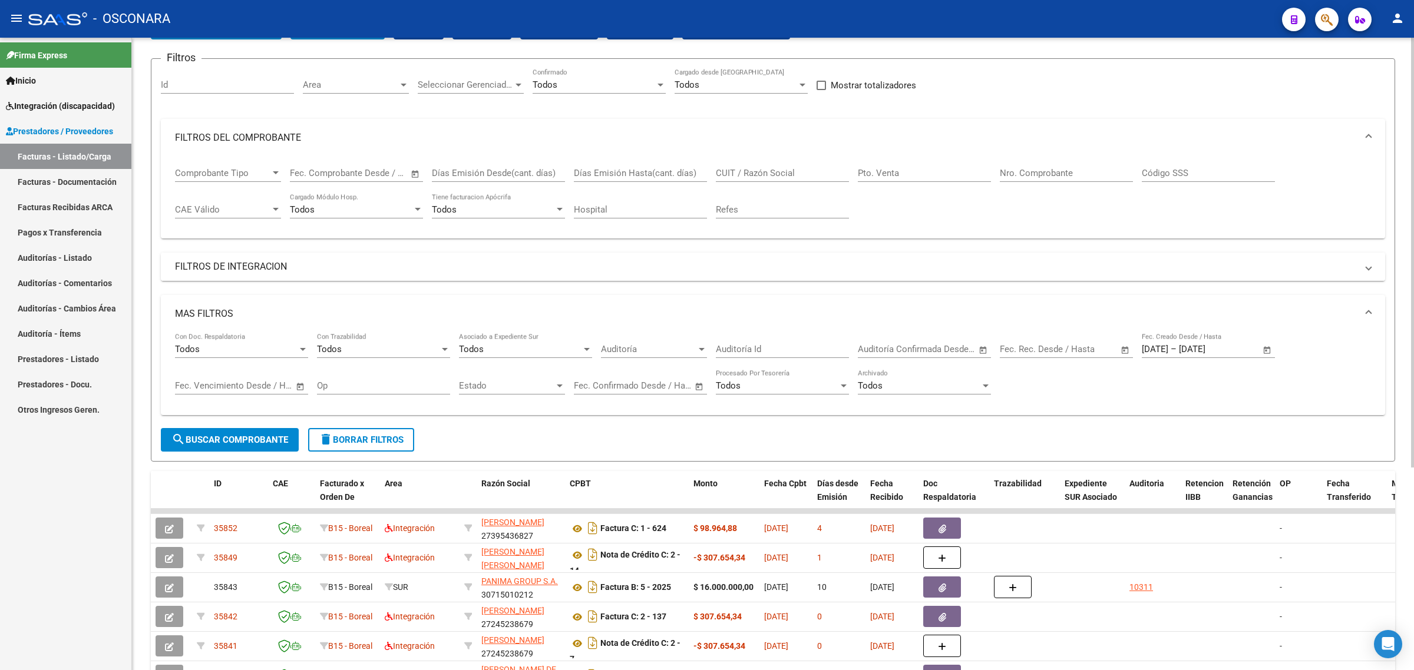
scroll to position [147, 0]
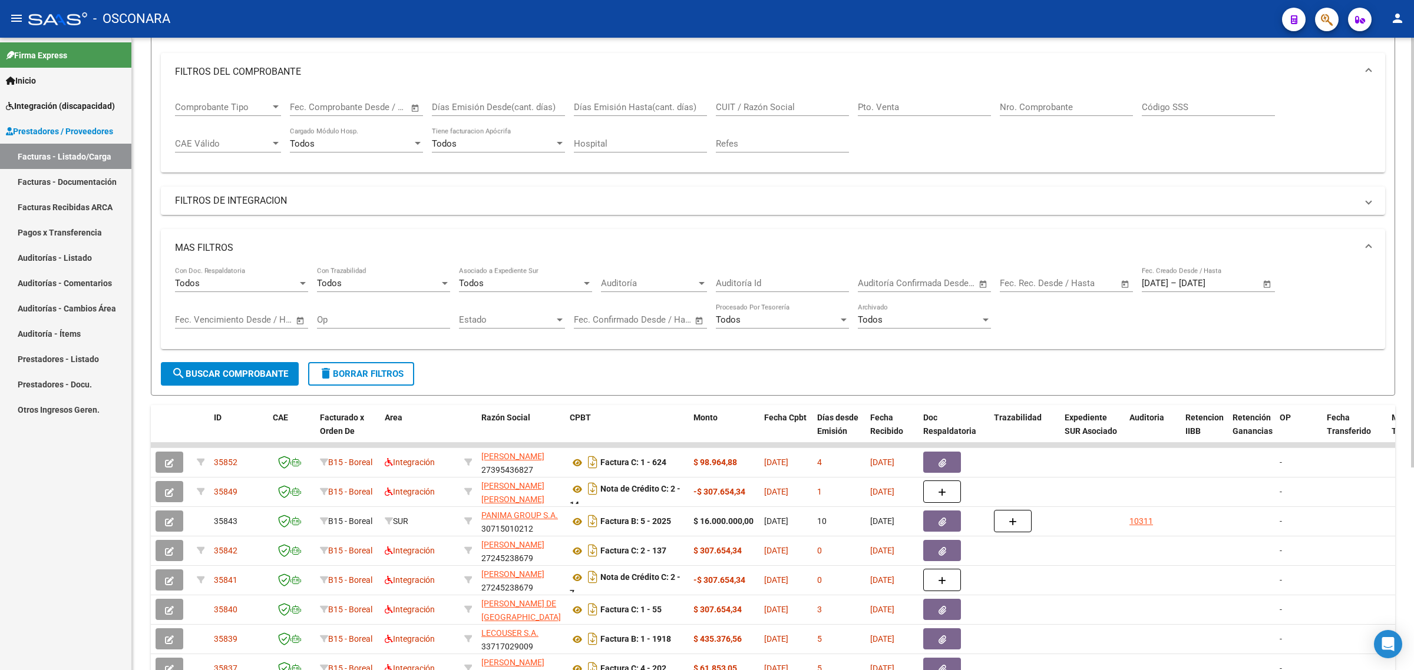
click at [508, 320] on span "Estado" at bounding box center [506, 320] width 95 height 11
click at [652, 370] on div at bounding box center [707, 335] width 1414 height 670
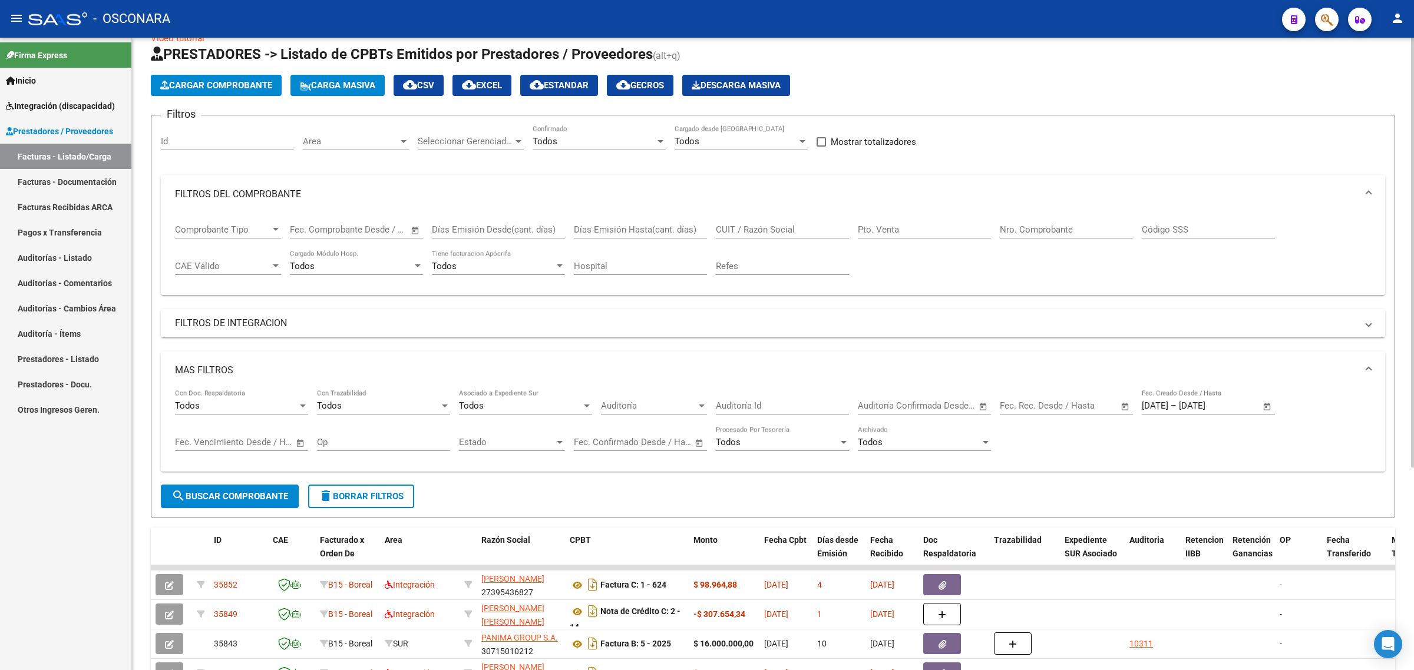
scroll to position [0, 0]
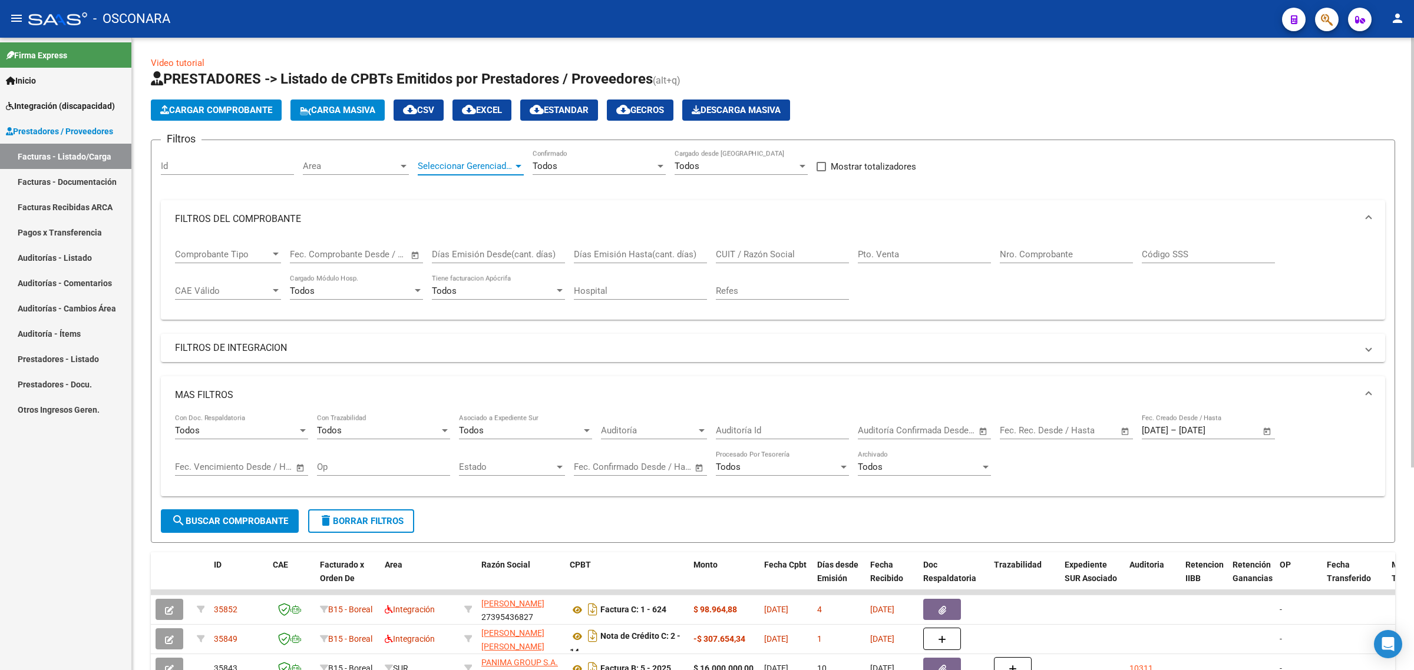
click at [498, 168] on span "Seleccionar Gerenciador" at bounding box center [465, 166] width 95 height 11
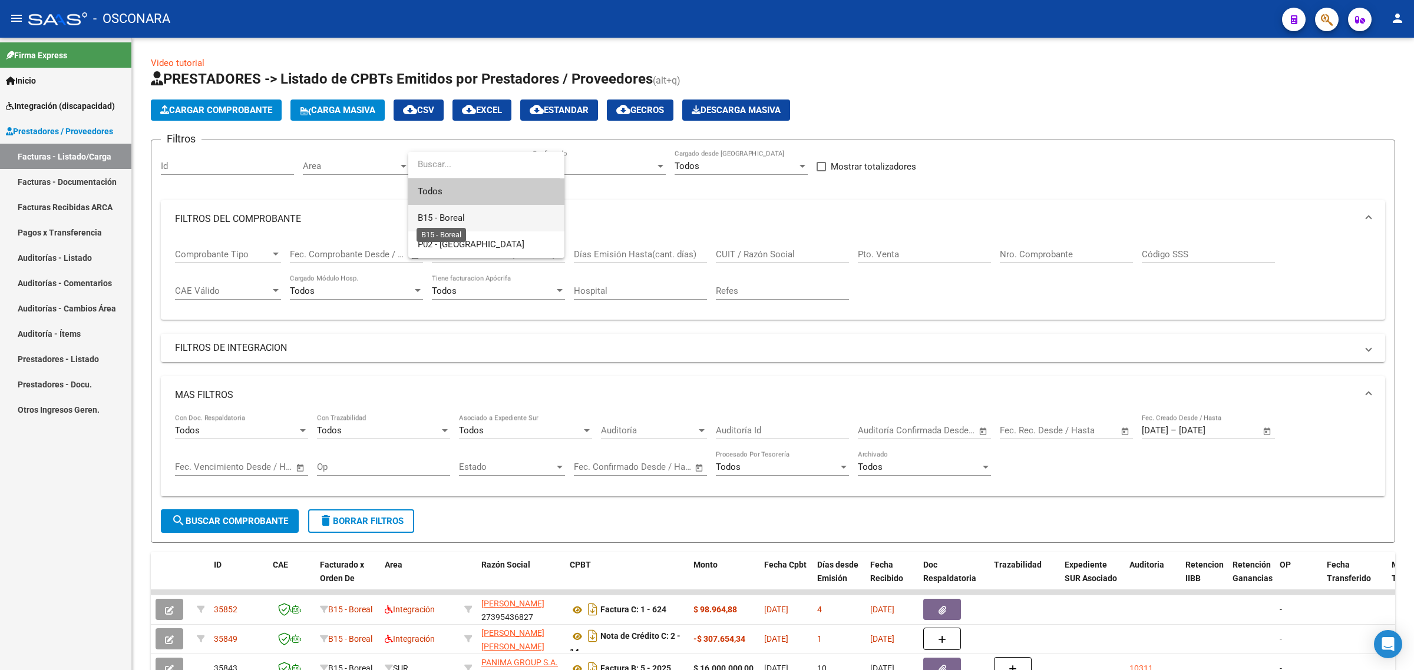
click at [449, 216] on span "B15 - Boreal" at bounding box center [441, 218] width 47 height 11
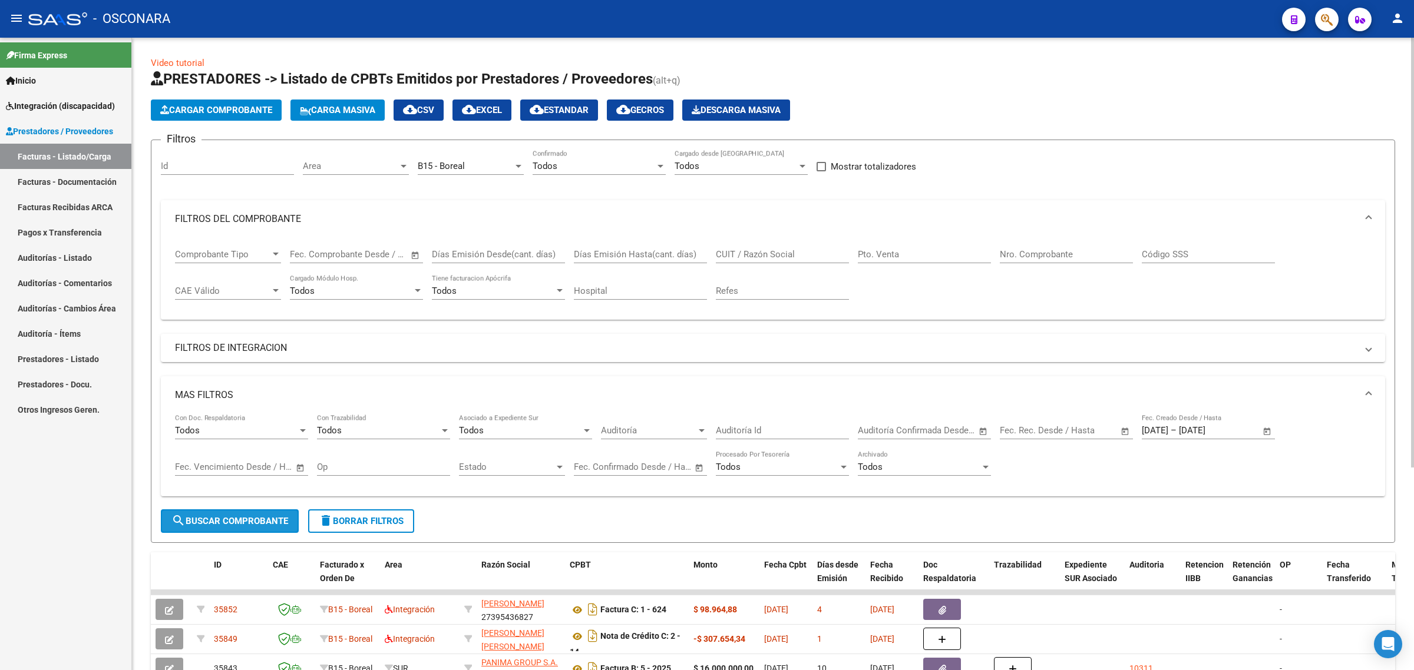
click at [223, 516] on span "search Buscar Comprobante" at bounding box center [229, 521] width 117 height 11
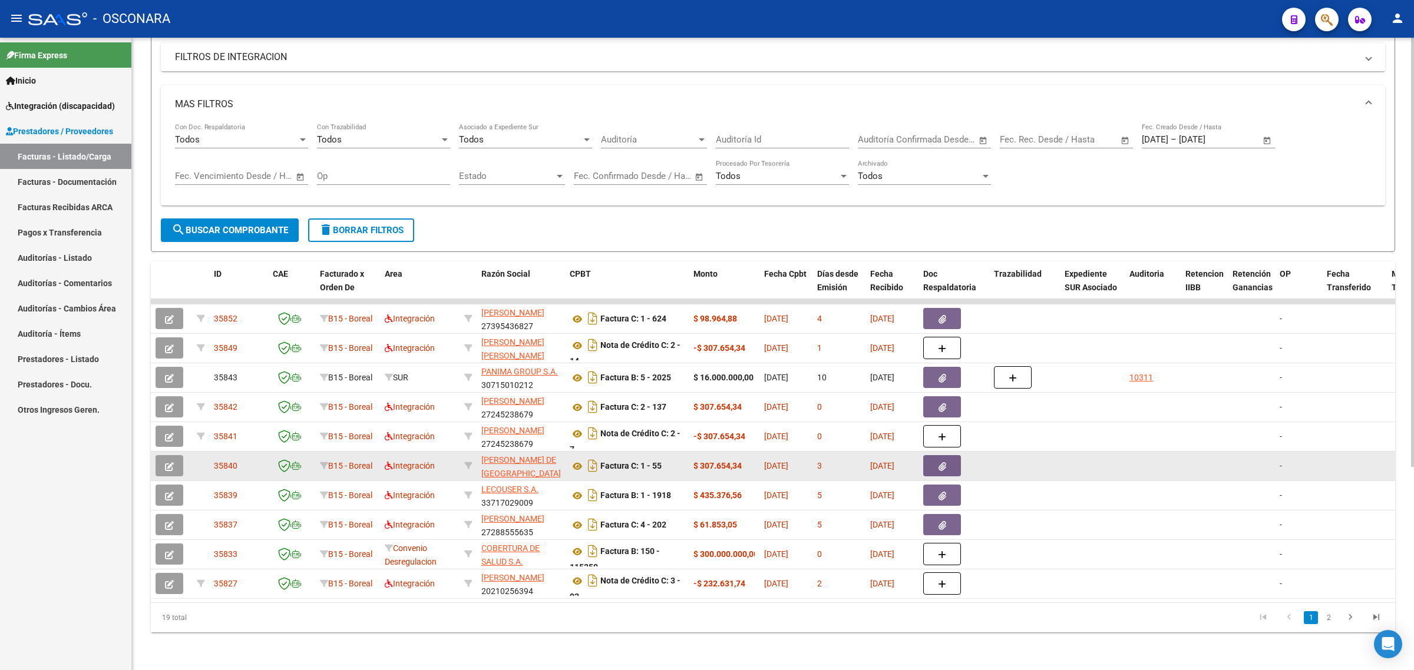
click at [172, 462] on icon "button" at bounding box center [169, 466] width 9 height 9
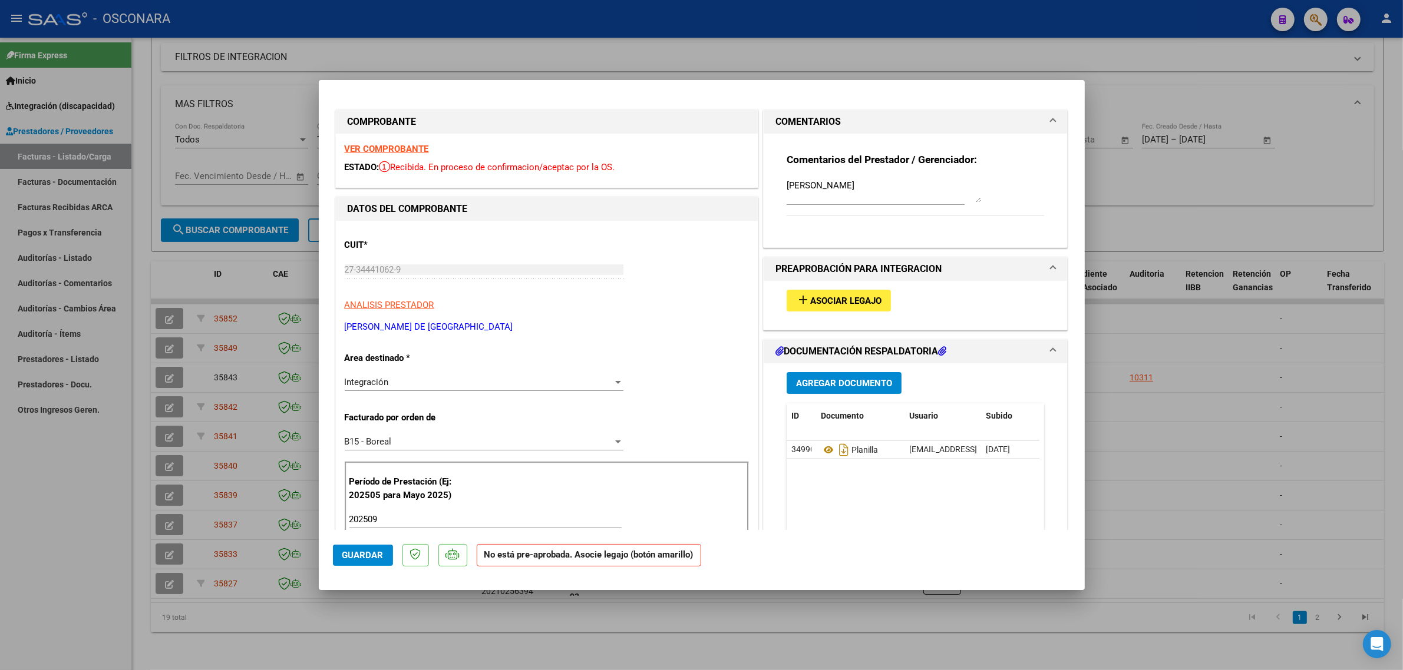
click at [826, 292] on button "add Asociar Legajo" at bounding box center [838, 301] width 104 height 22
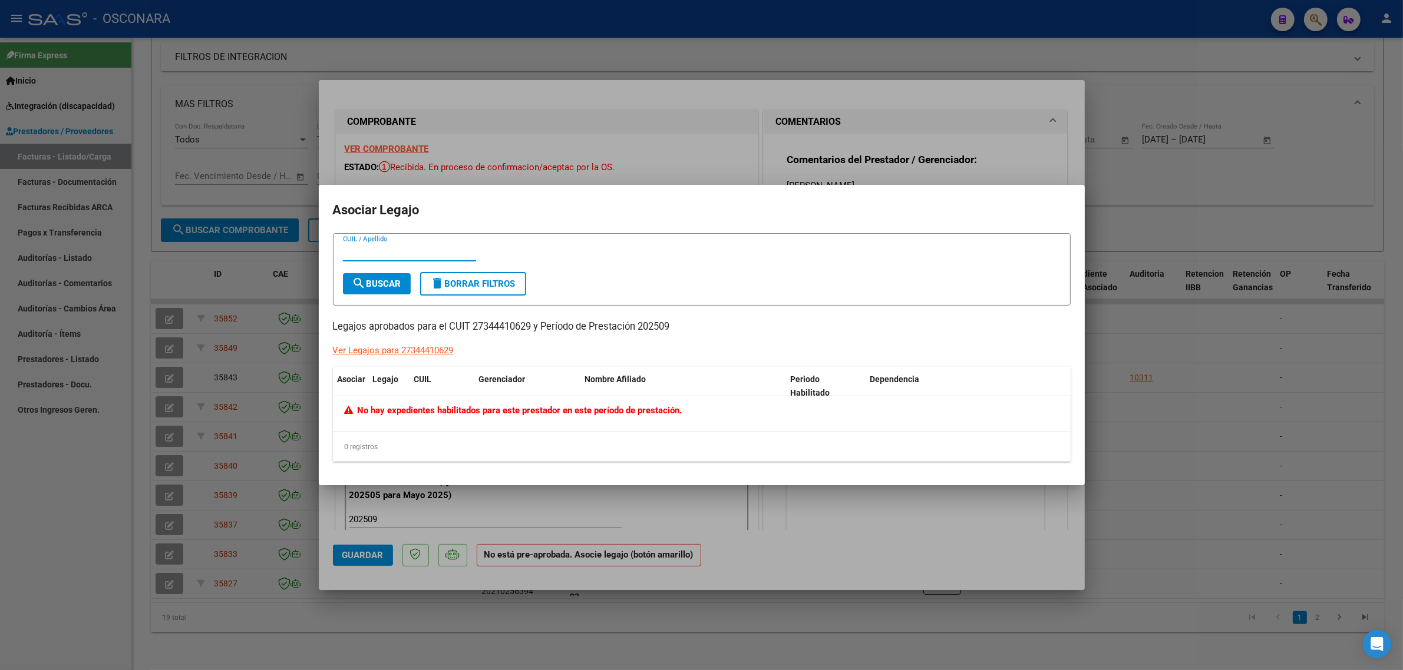
click at [755, 154] on div at bounding box center [701, 335] width 1403 height 670
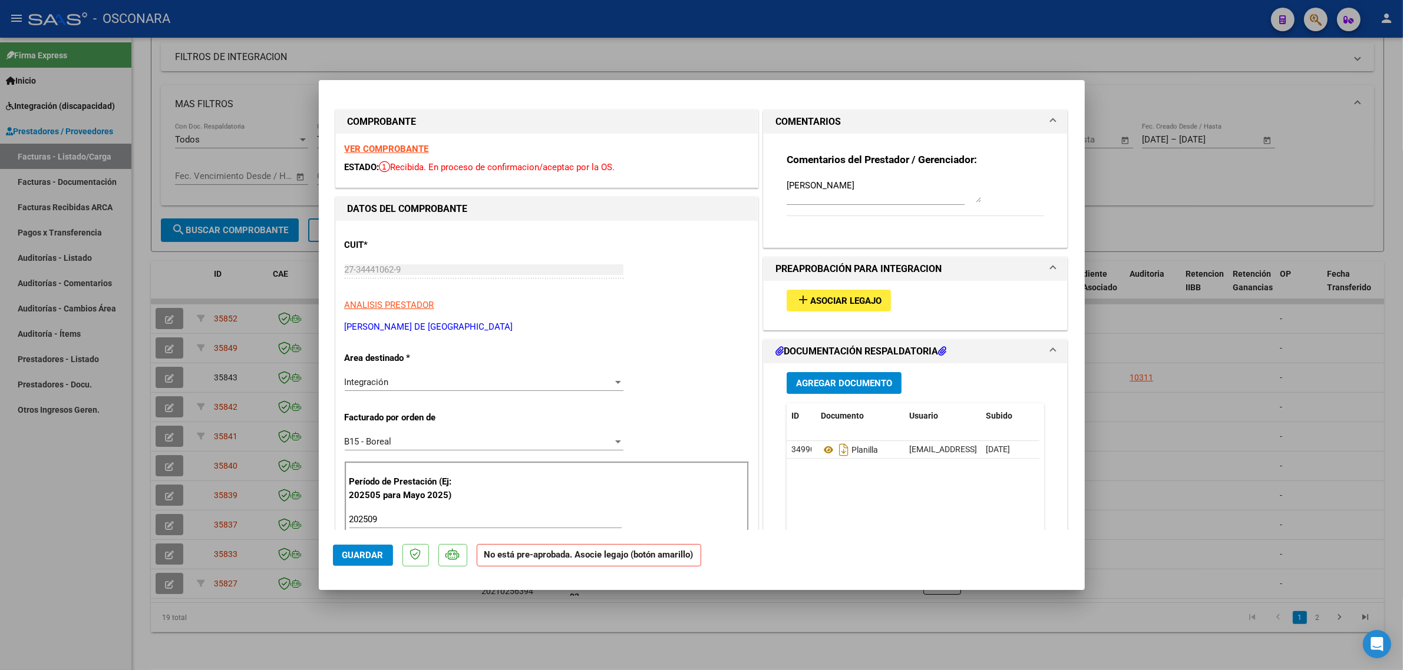
click at [1135, 200] on div at bounding box center [701, 335] width 1403 height 670
type input "$ 0,00"
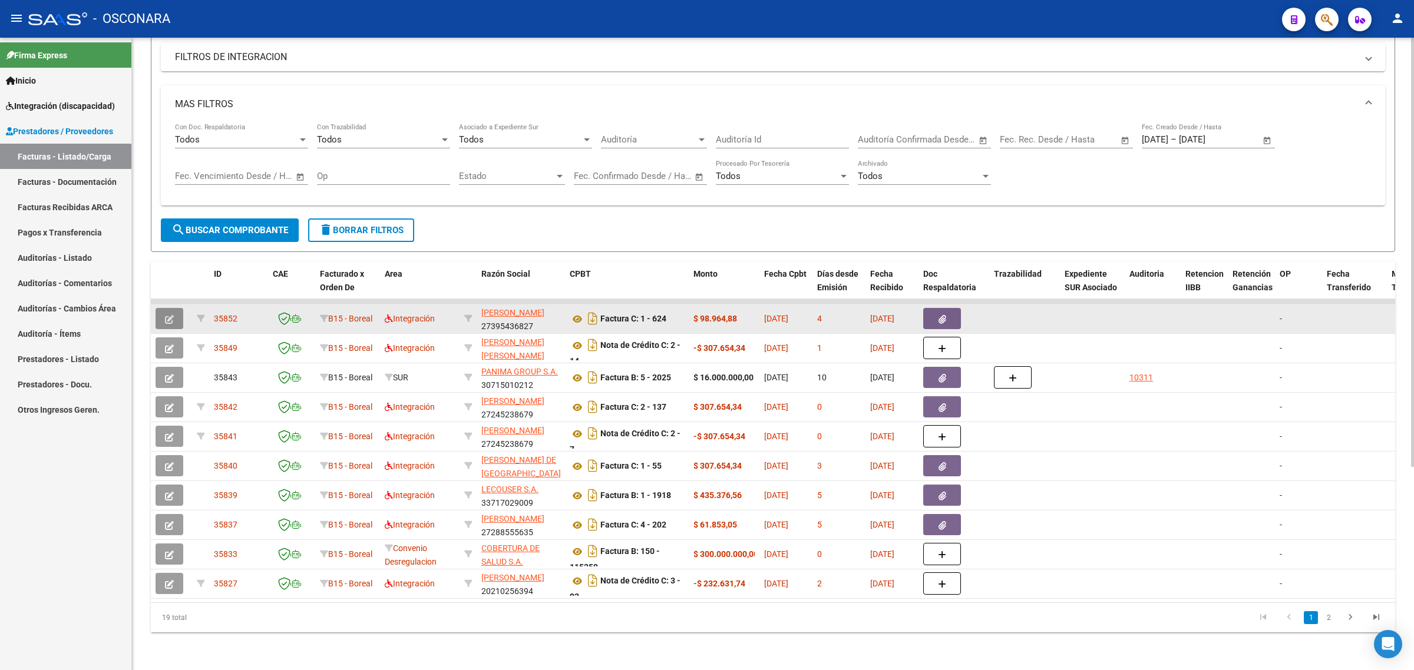
click at [170, 313] on button "button" at bounding box center [170, 318] width 28 height 21
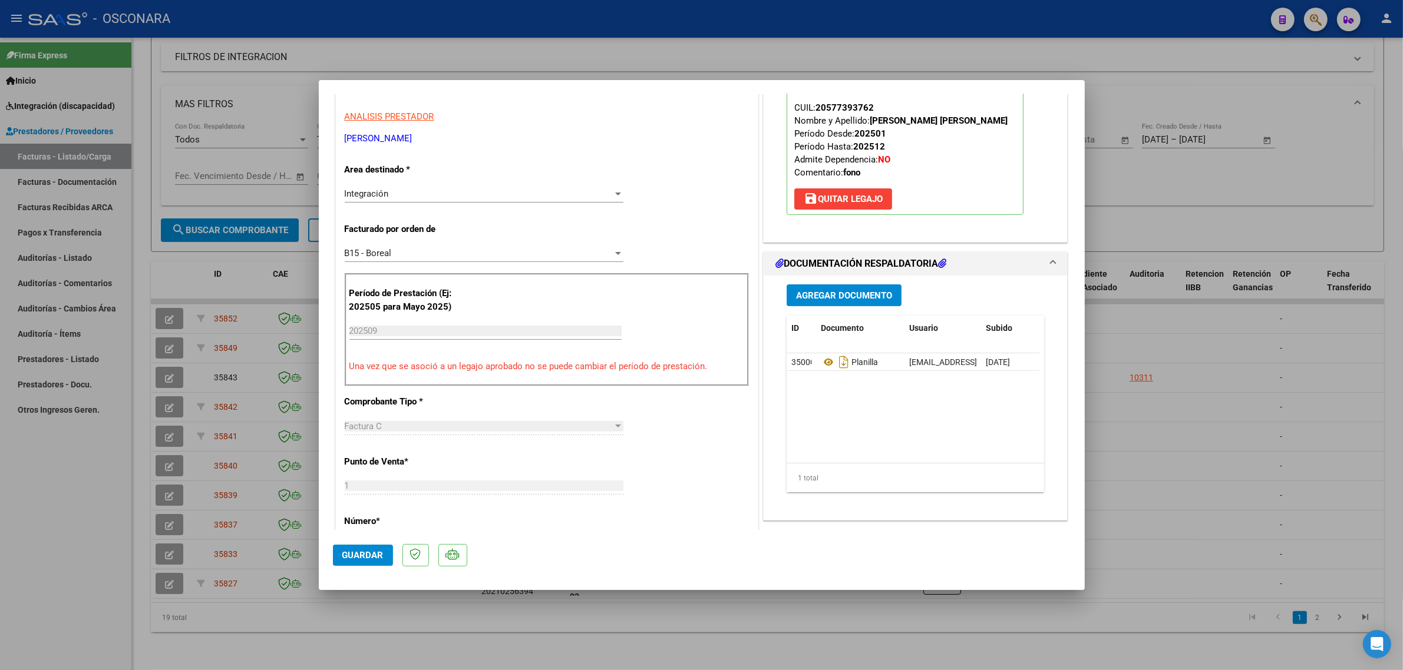
scroll to position [221, 0]
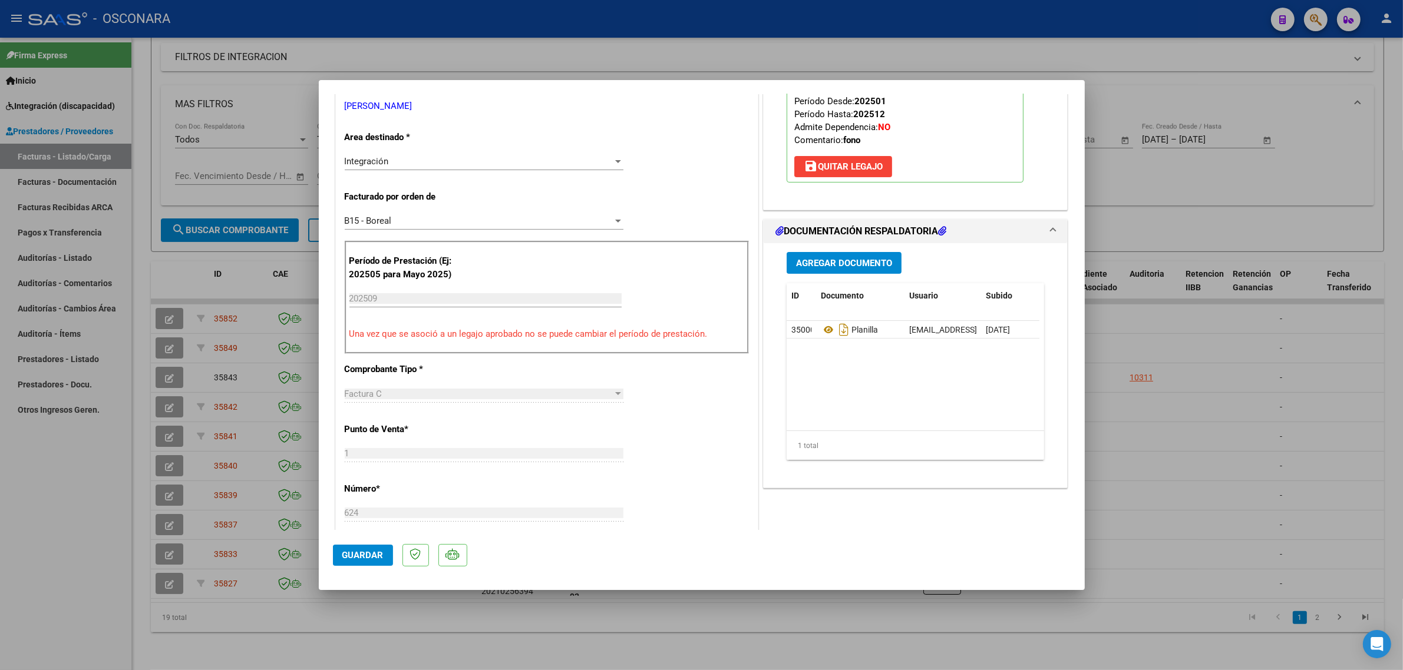
click at [1125, 330] on div at bounding box center [701, 335] width 1403 height 670
type input "$ 0,00"
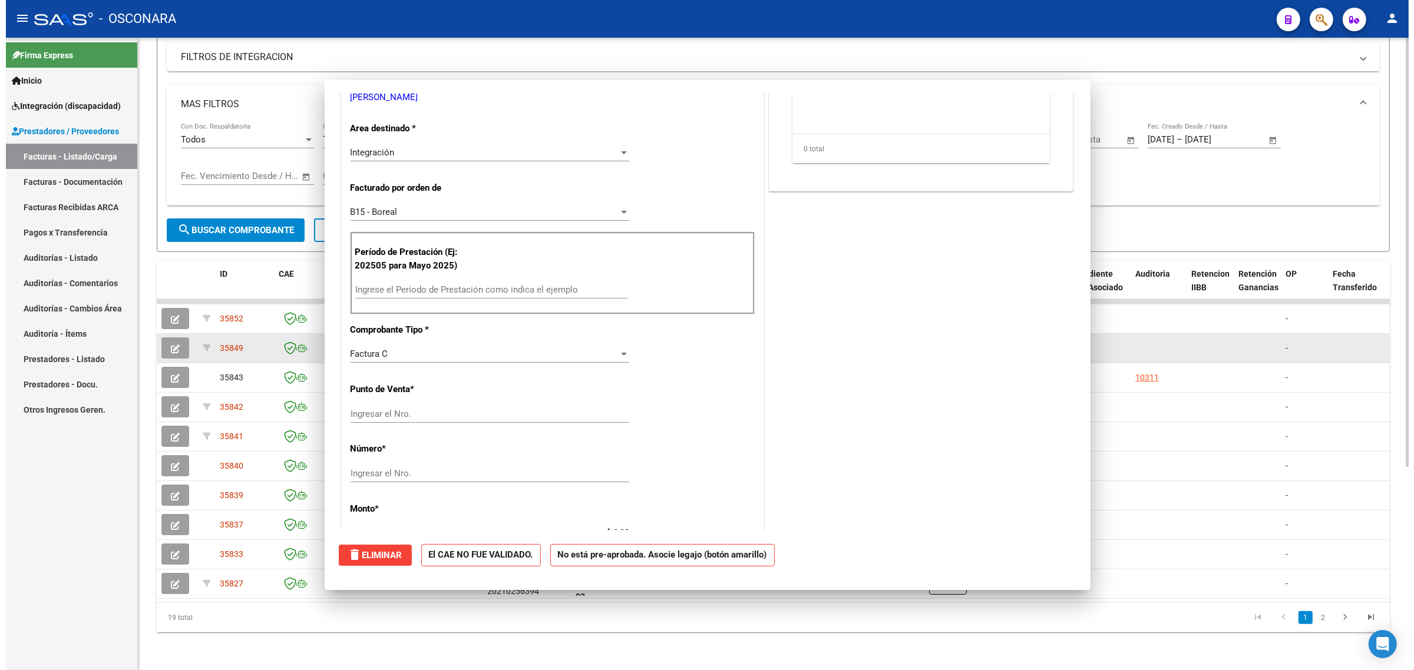
scroll to position [212, 0]
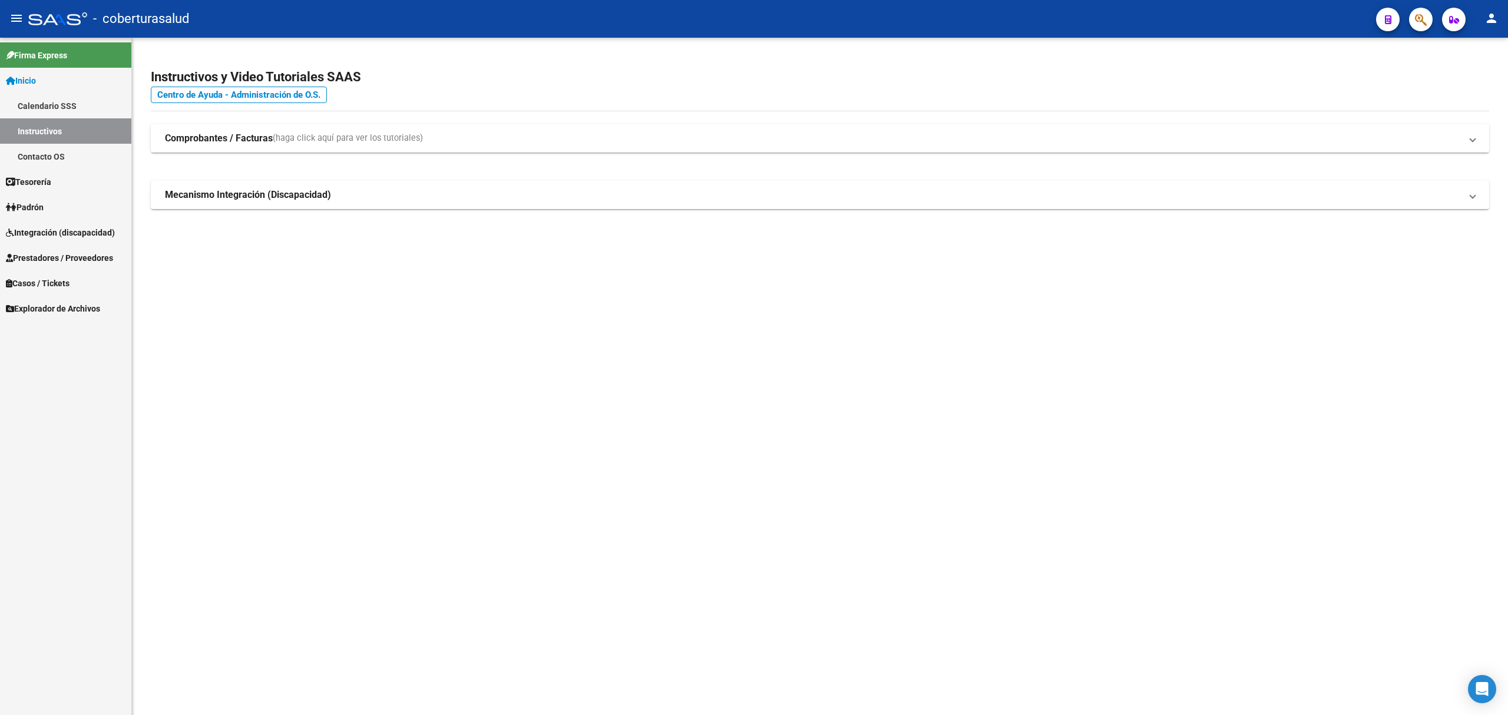
click at [45, 257] on span "Prestadores / Proveedores" at bounding box center [59, 258] width 107 height 13
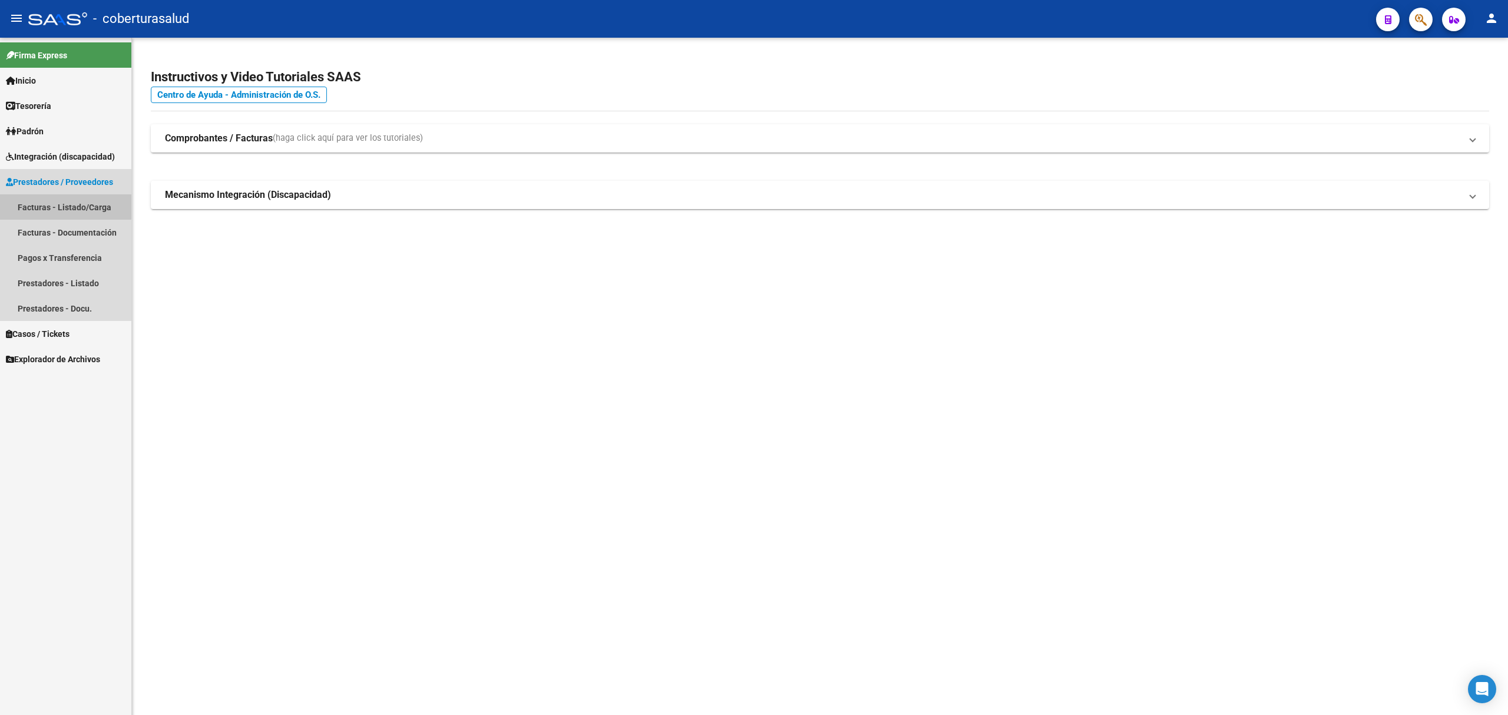
click at [55, 206] on link "Facturas - Listado/Carga" at bounding box center [65, 206] width 131 height 25
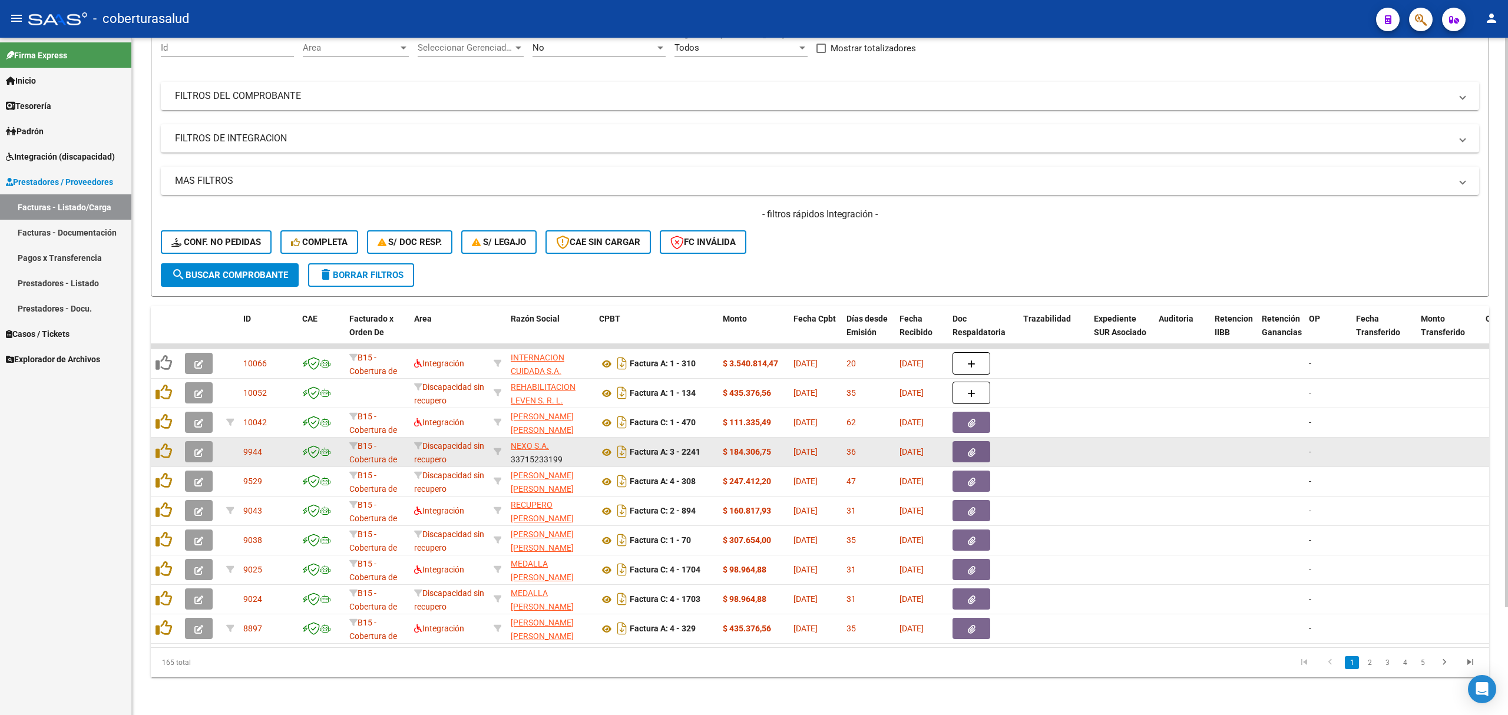
click at [196, 448] on icon "button" at bounding box center [198, 452] width 9 height 9
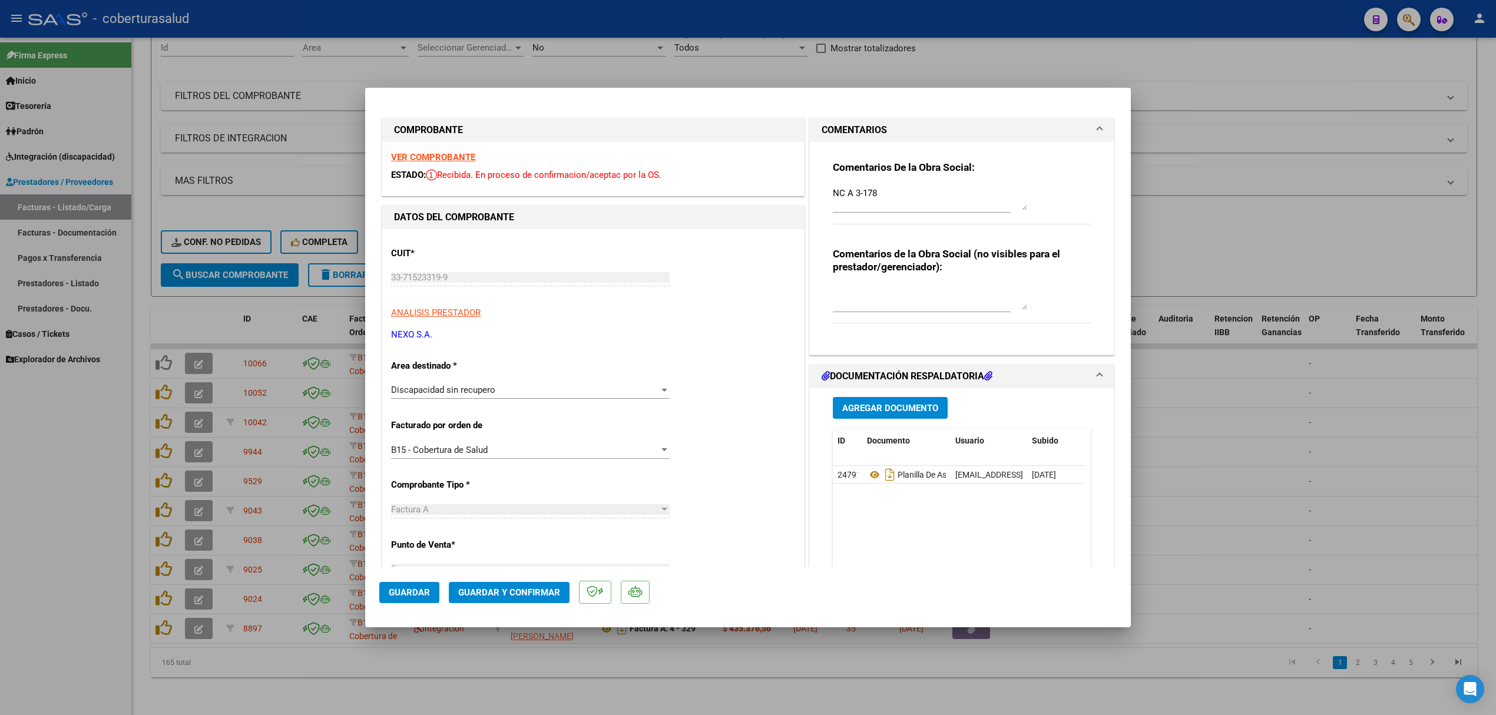
click at [230, 373] on div at bounding box center [748, 357] width 1496 height 715
type input "$ 0,00"
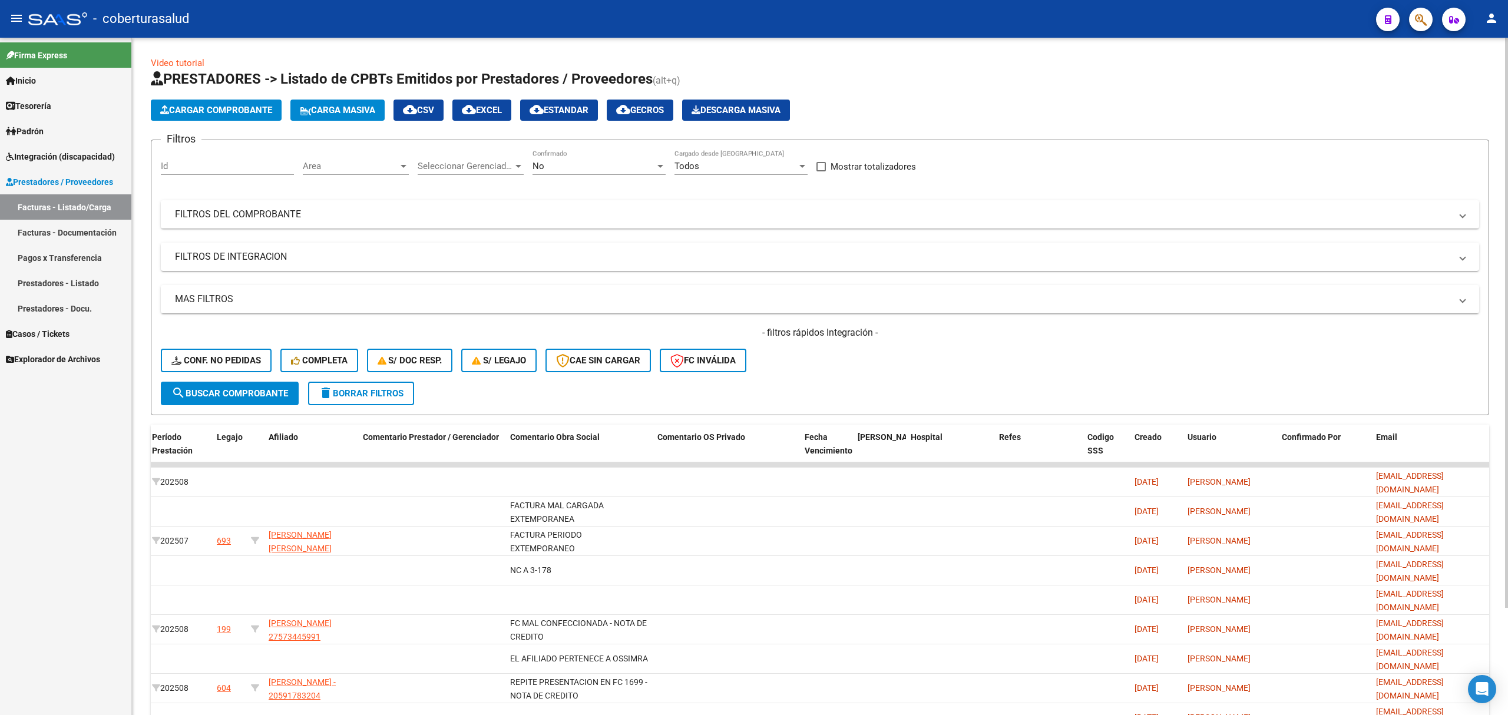
click at [677, 278] on div "Filtros Id Area Area Seleccionar Gerenciador Seleccionar Gerenciador No Confirm…" at bounding box center [820, 266] width 1318 height 232
